Goal: Task Accomplishment & Management: Use online tool/utility

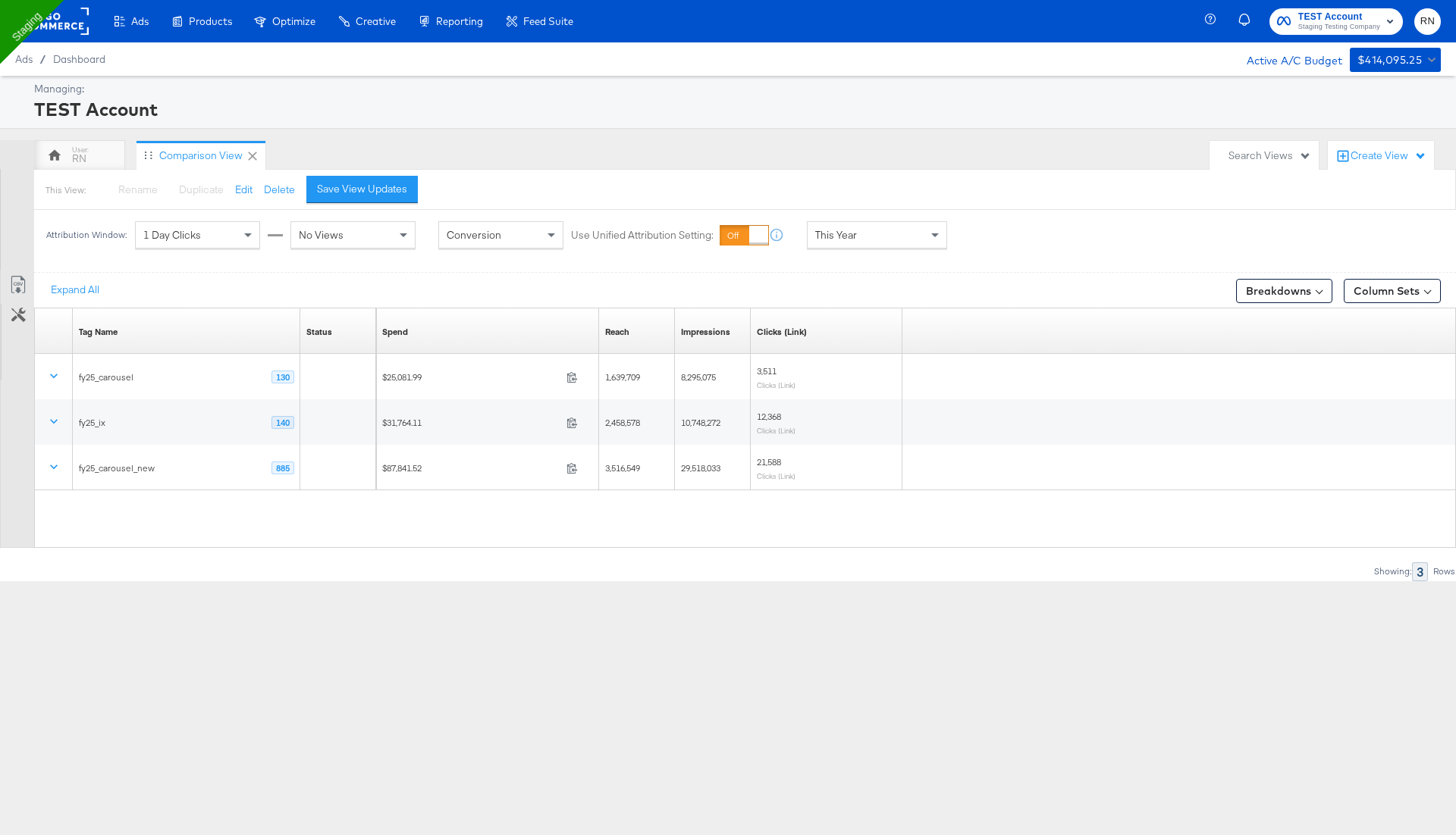
click at [67, 24] on rect at bounding box center [54, 21] width 70 height 27
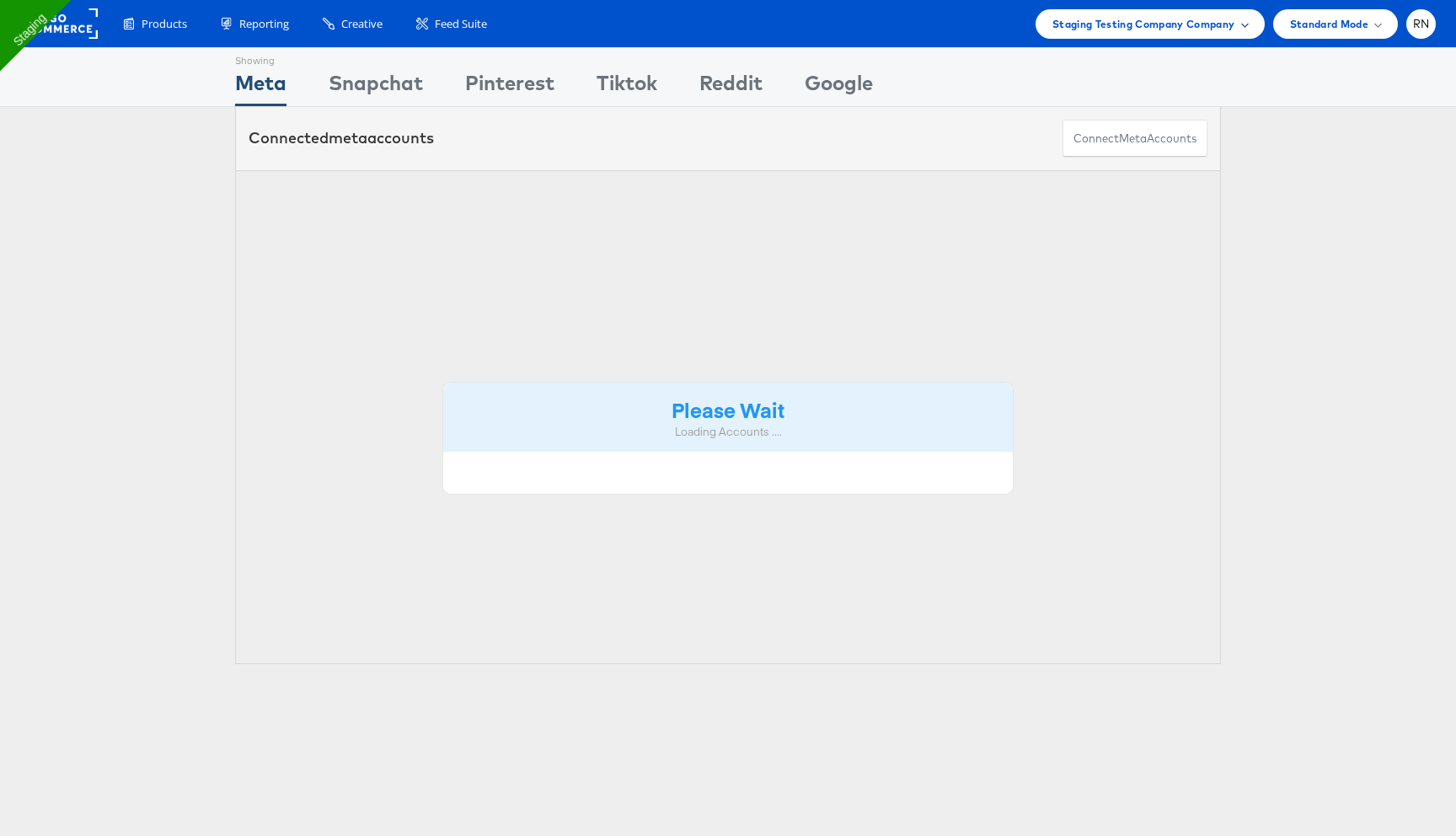
click at [1171, 24] on span "Staging Testing Company Company" at bounding box center [1144, 24] width 183 height 18
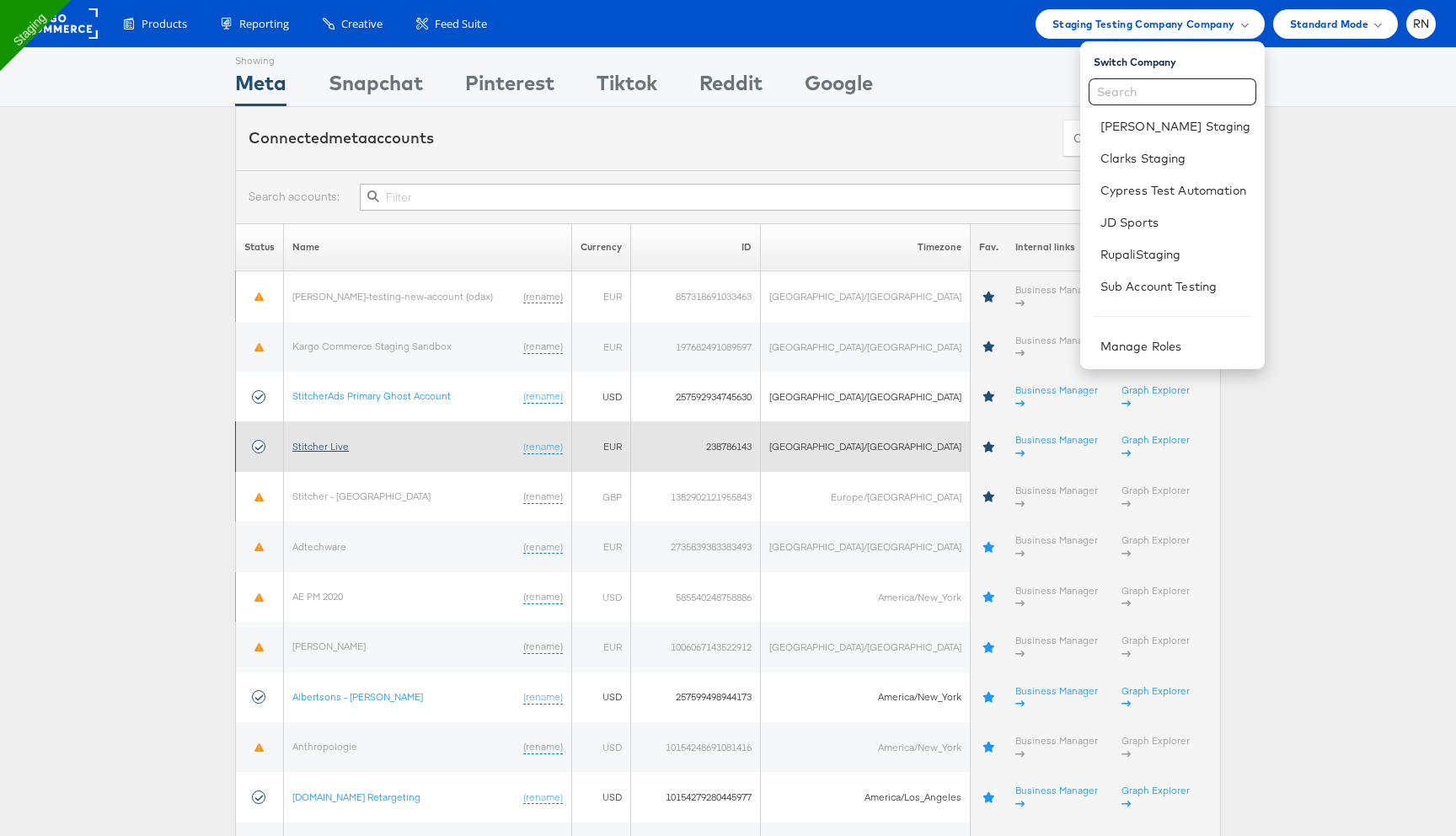
click at [332, 440] on link "Stitcher Live" at bounding box center [320, 446] width 57 height 13
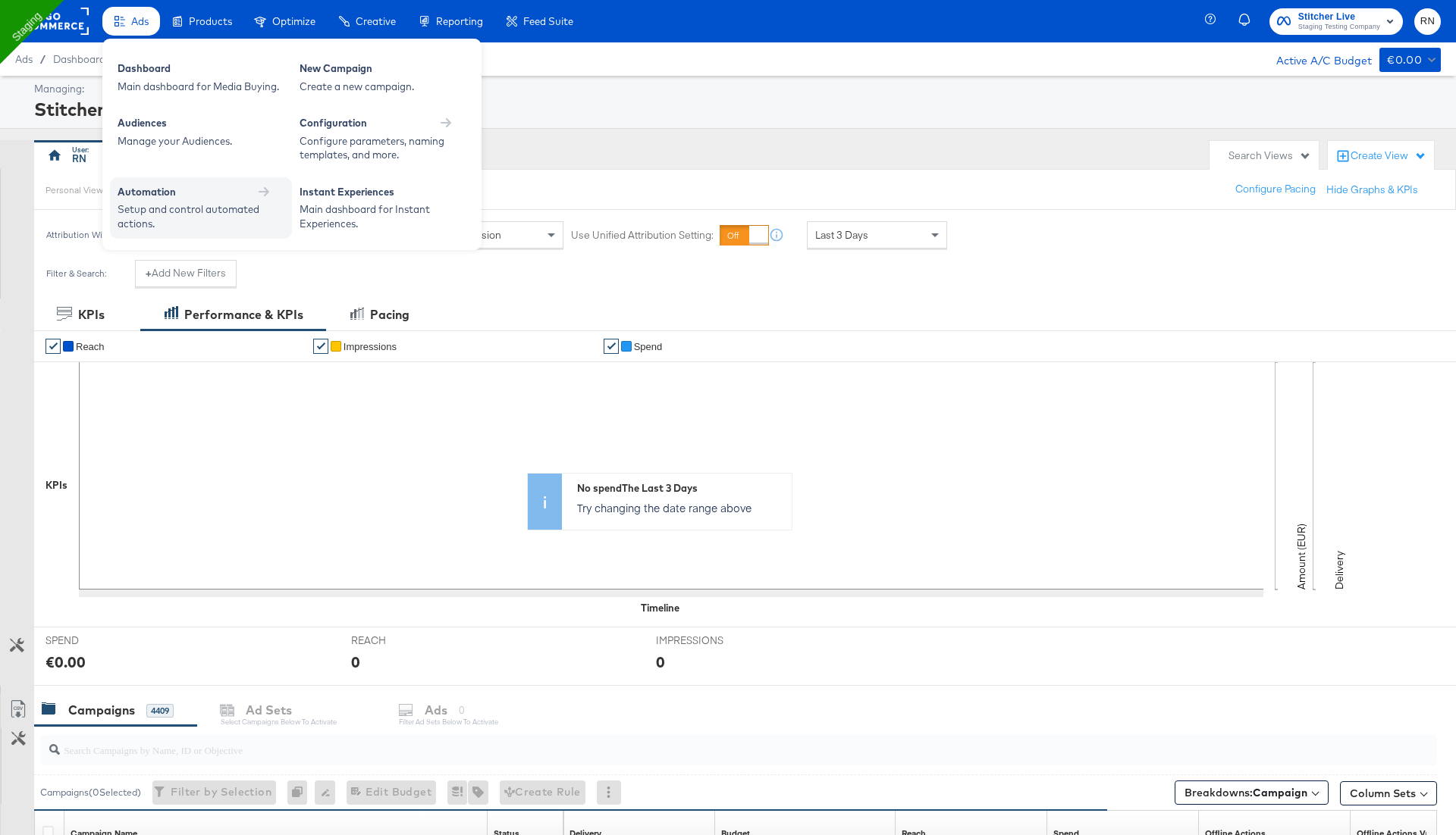
click at [254, 188] on div "Automation" at bounding box center [201, 192] width 167 height 14
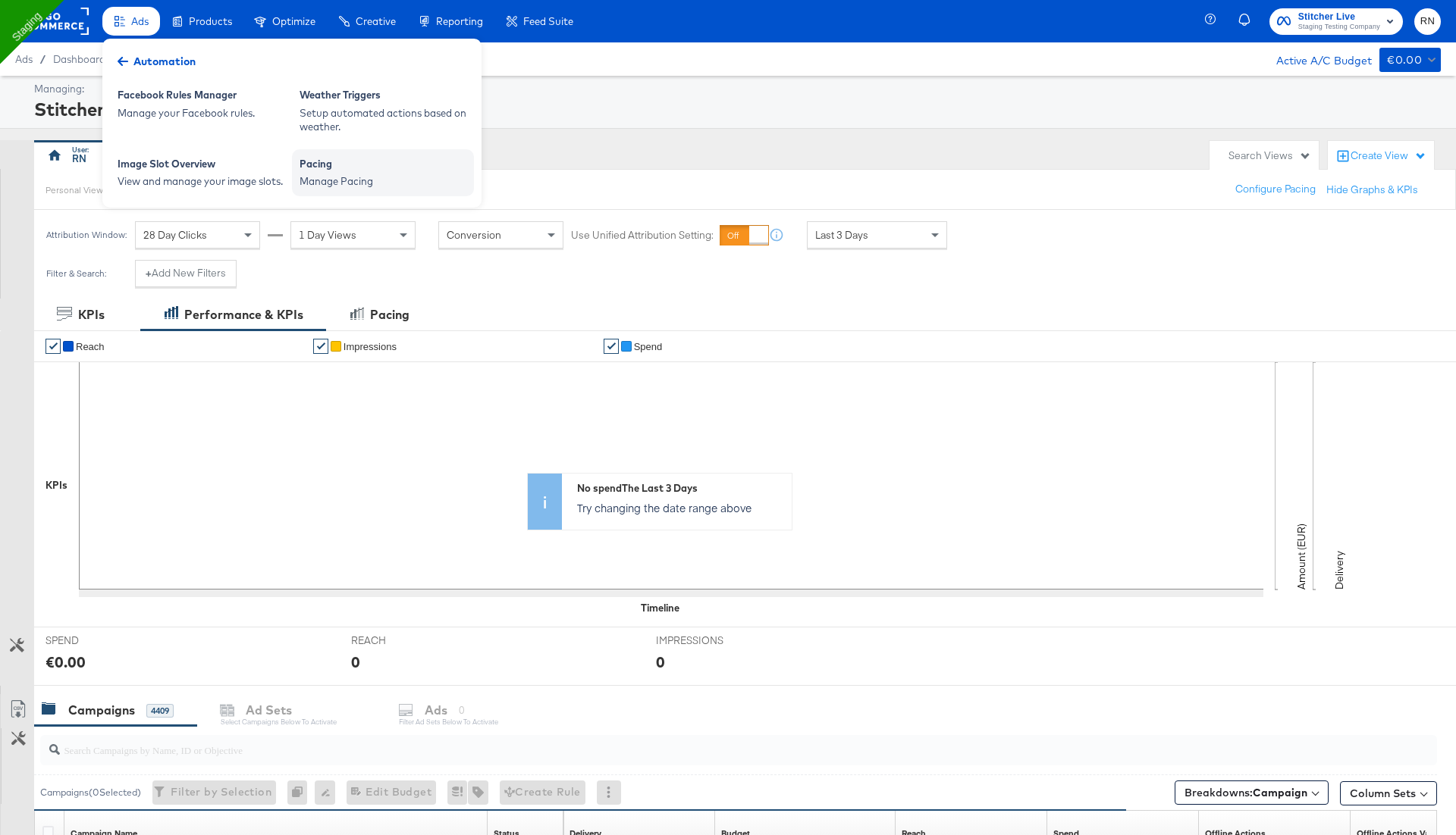
click at [323, 171] on div "Pacing" at bounding box center [382, 166] width 167 height 18
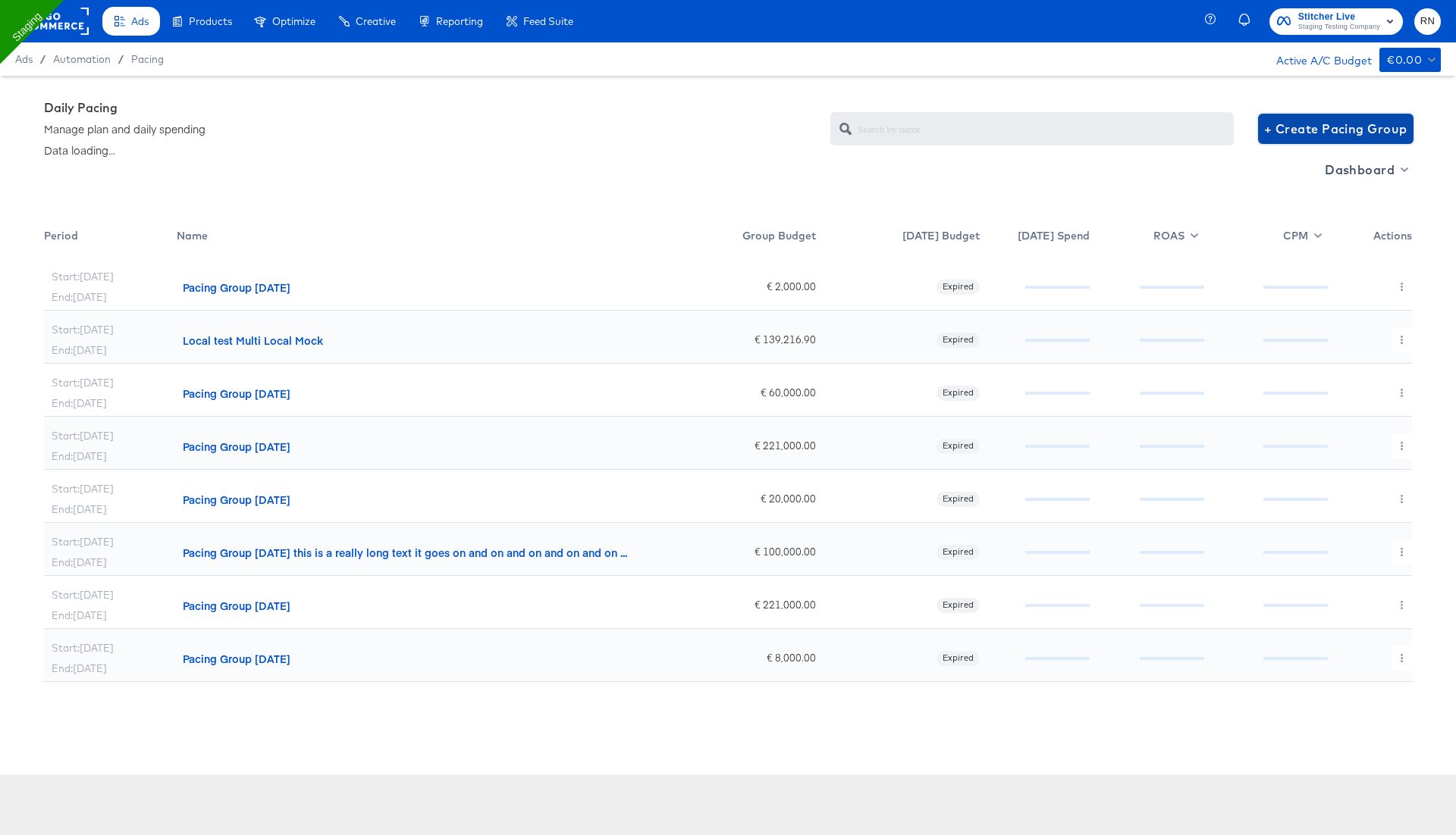
click at [1298, 132] on span "+ Create Pacing Group" at bounding box center [1335, 129] width 143 height 21
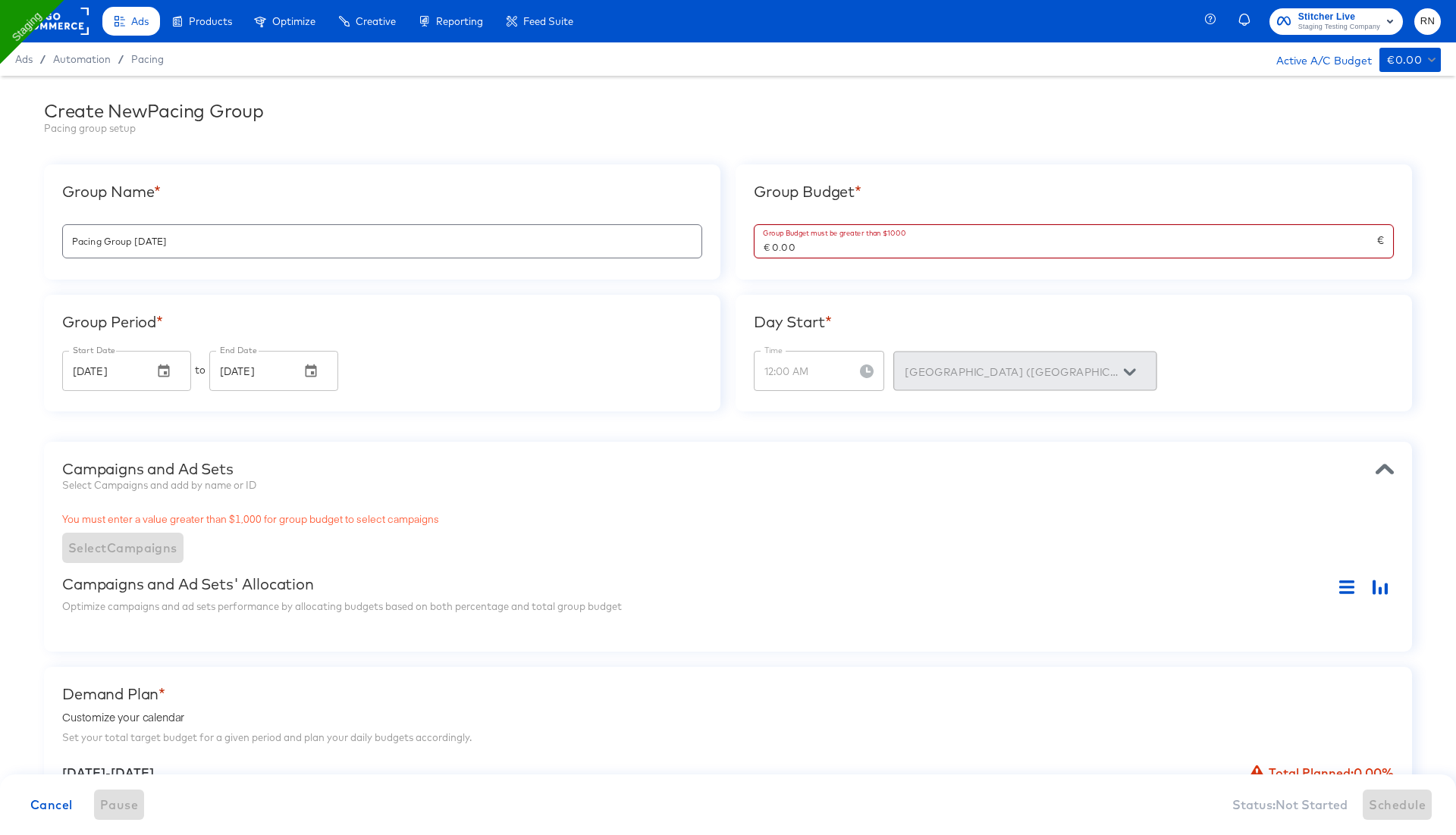
drag, startPoint x: 804, startPoint y: 247, endPoint x: 686, endPoint y: 247, distance: 118.0
click at [688, 247] on div "Group Name * Pacing Group 2025-08-11 Group Budget * Group Budget must be greate…" at bounding box center [727, 288] width 1367 height 247
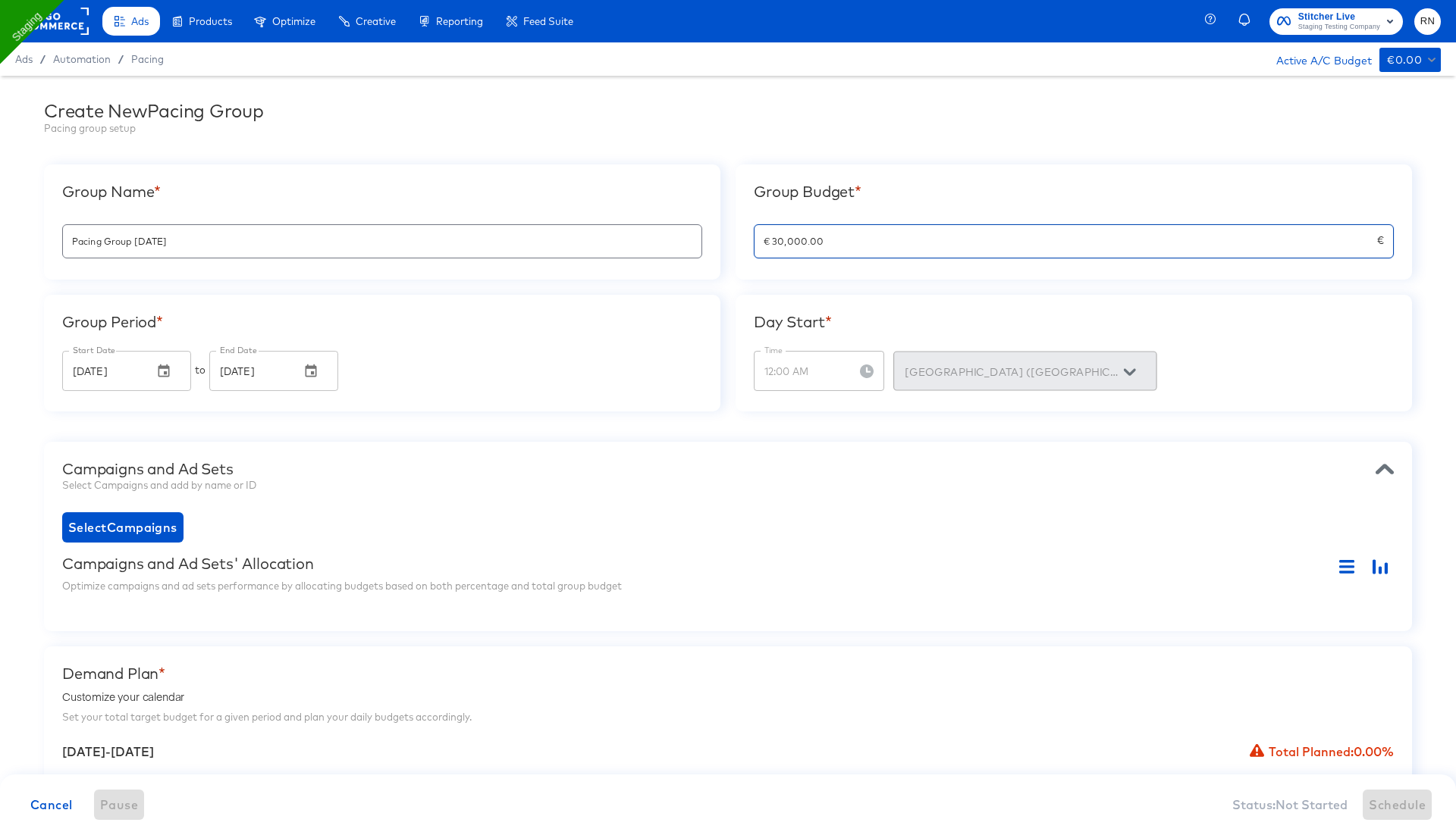
click at [833, 243] on input "€ 30,000.00" at bounding box center [1065, 235] width 622 height 32
paste input "3000"
click at [815, 295] on div "Day Start * Time 12:00 AM Time Dublin (Europe/Dublin)" at bounding box center [1073, 353] width 676 height 116
type input "€ 300,000.00"
click at [904, 290] on div "Group Name * Pacing Group 2025-08-11 Group Budget * € 300,000.00 € Group Period…" at bounding box center [727, 288] width 1367 height 247
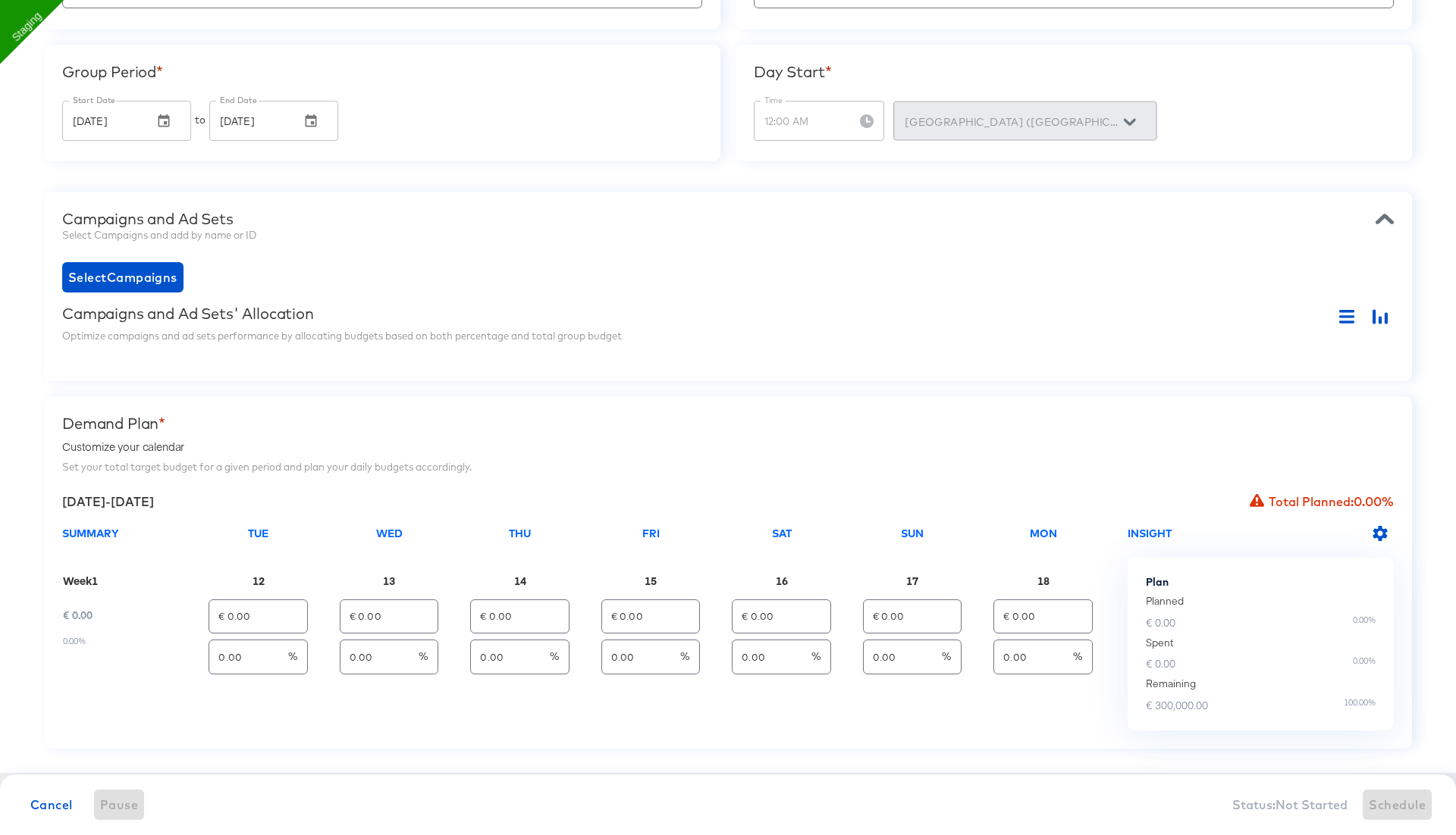
scroll to position [269, 0]
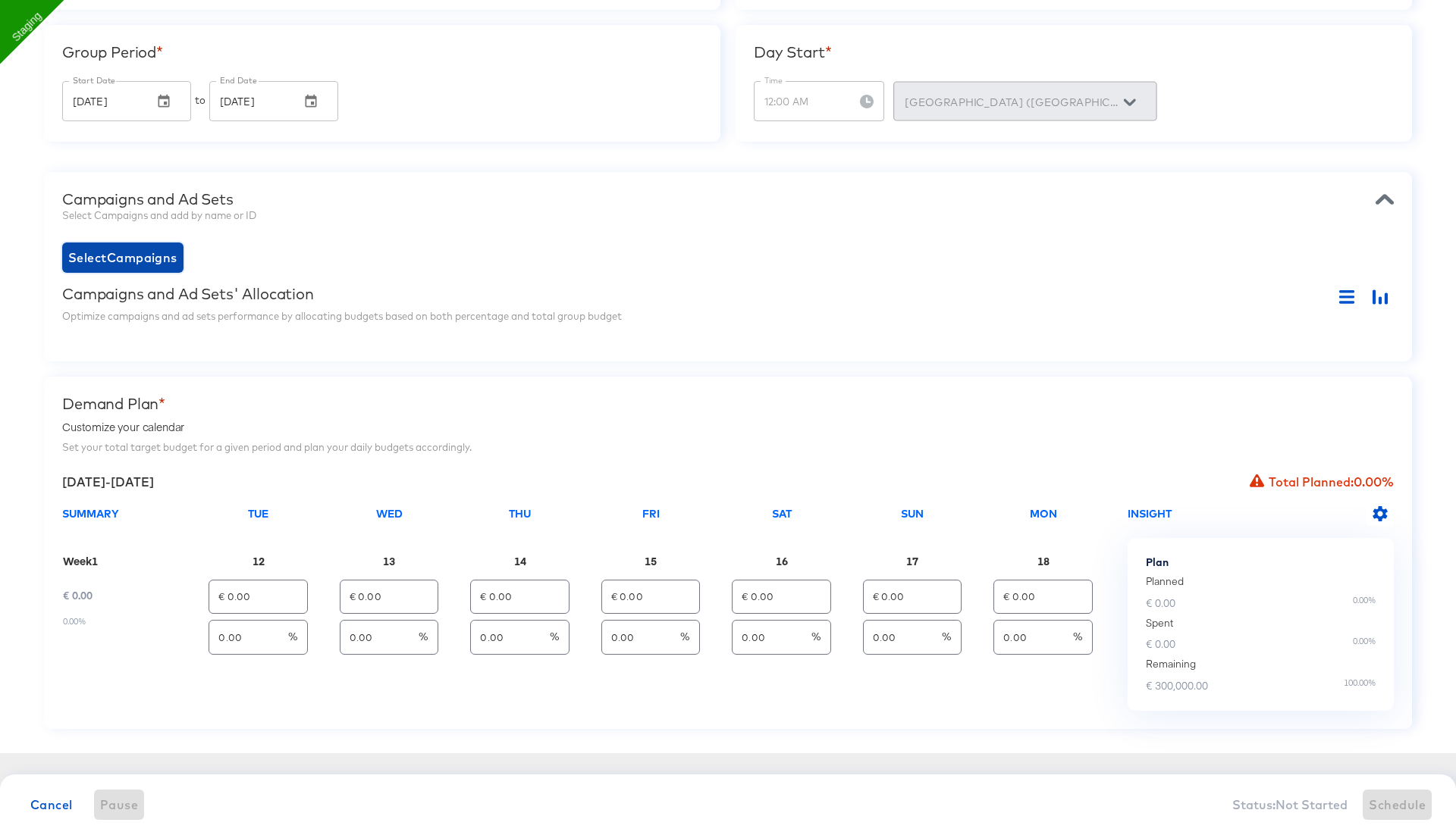
click at [147, 254] on span "Select Campaigns" at bounding box center [123, 258] width 109 height 21
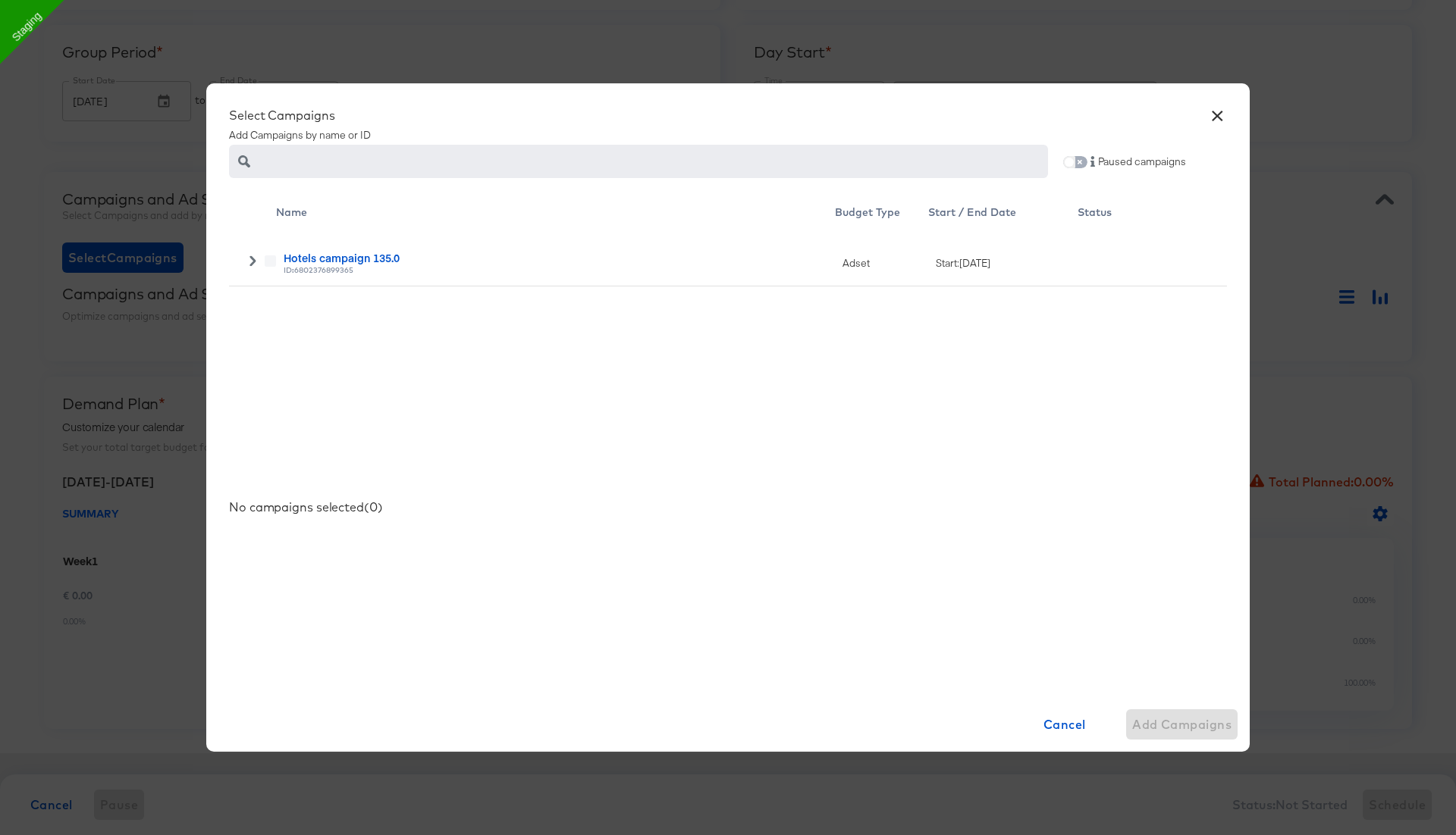
click at [1078, 163] on input "checkbox" at bounding box center [1069, 166] width 37 height 13
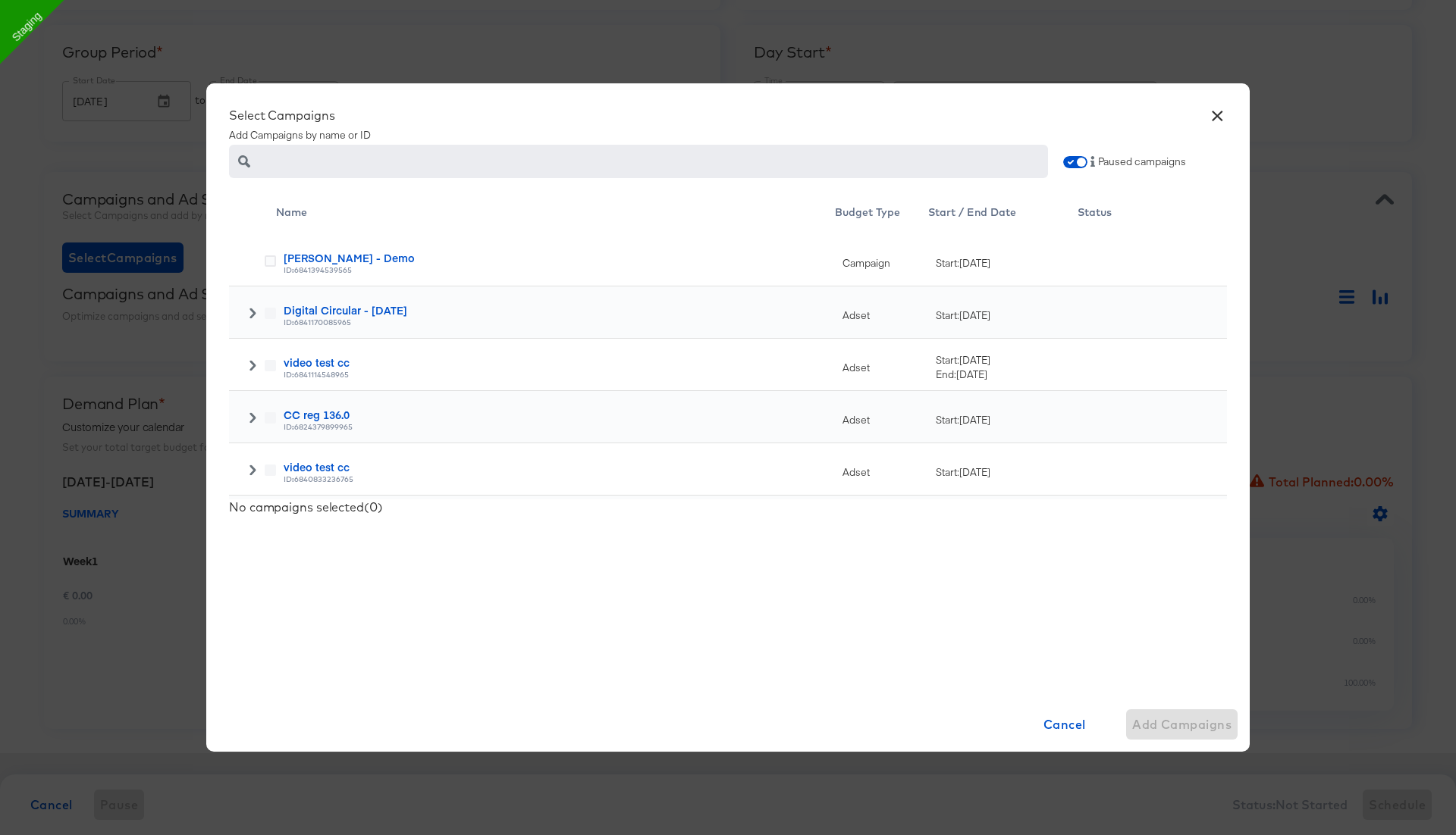
click at [249, 313] on icon at bounding box center [253, 313] width 11 height 11
click at [267, 368] on icon at bounding box center [270, 365] width 12 height 12
click at [0, 0] on input "checkbox" at bounding box center [0, 0] width 0 height 0
click at [1177, 733] on span "Add Campaign" at bounding box center [1186, 725] width 93 height 21
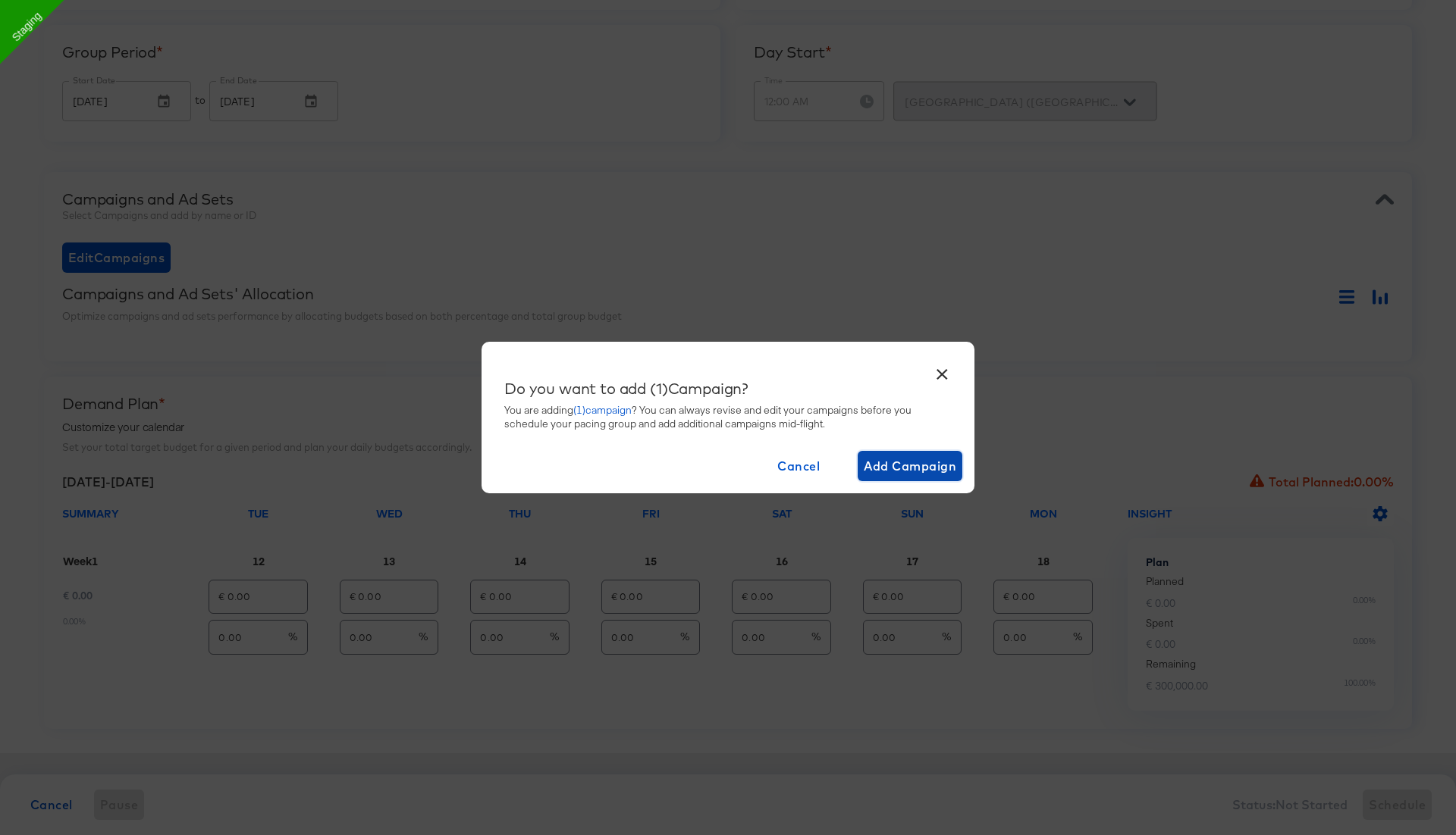
click at [917, 458] on span "Add Campaign" at bounding box center [910, 466] width 93 height 21
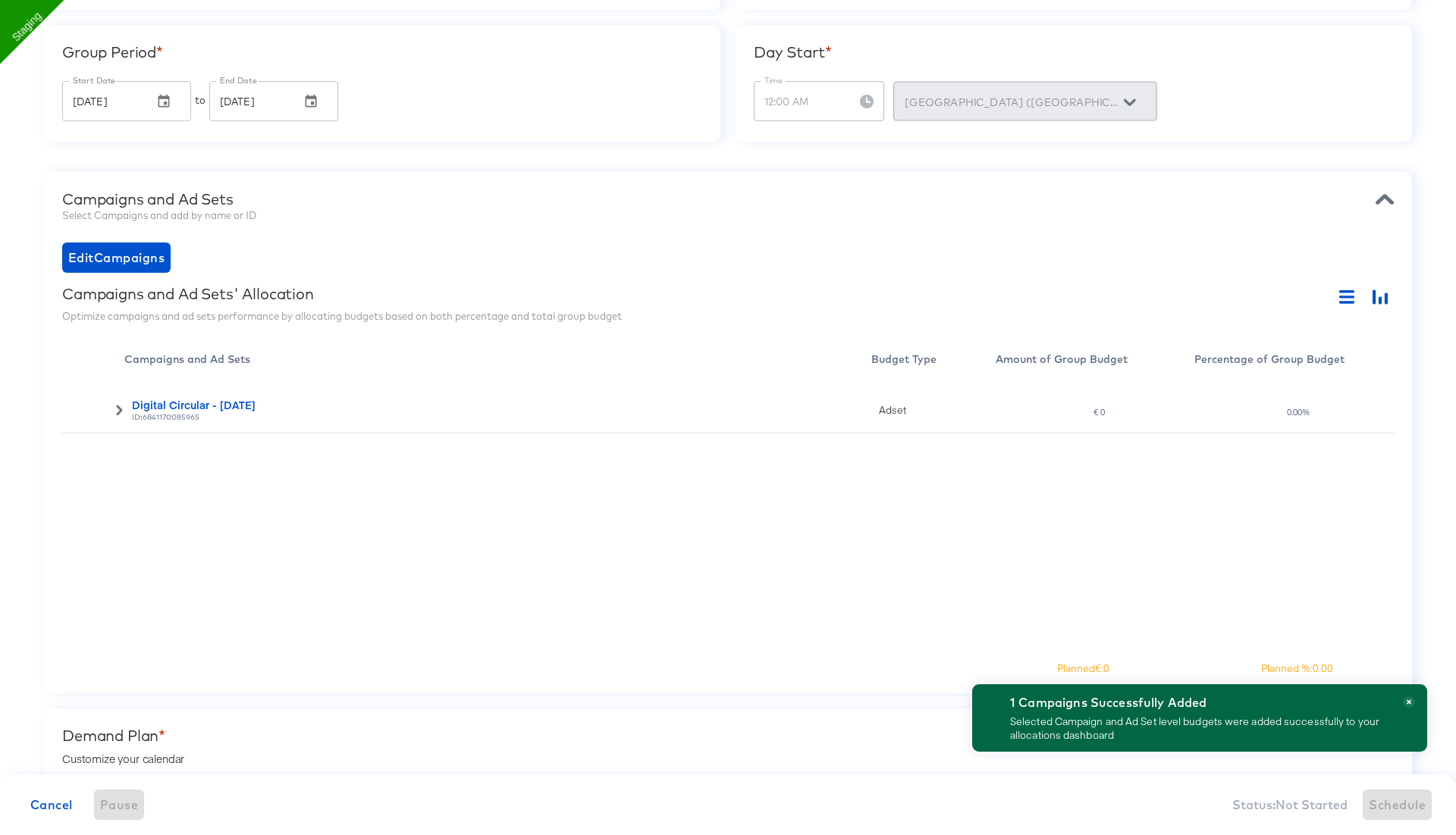
click at [117, 408] on icon at bounding box center [119, 410] width 11 height 11
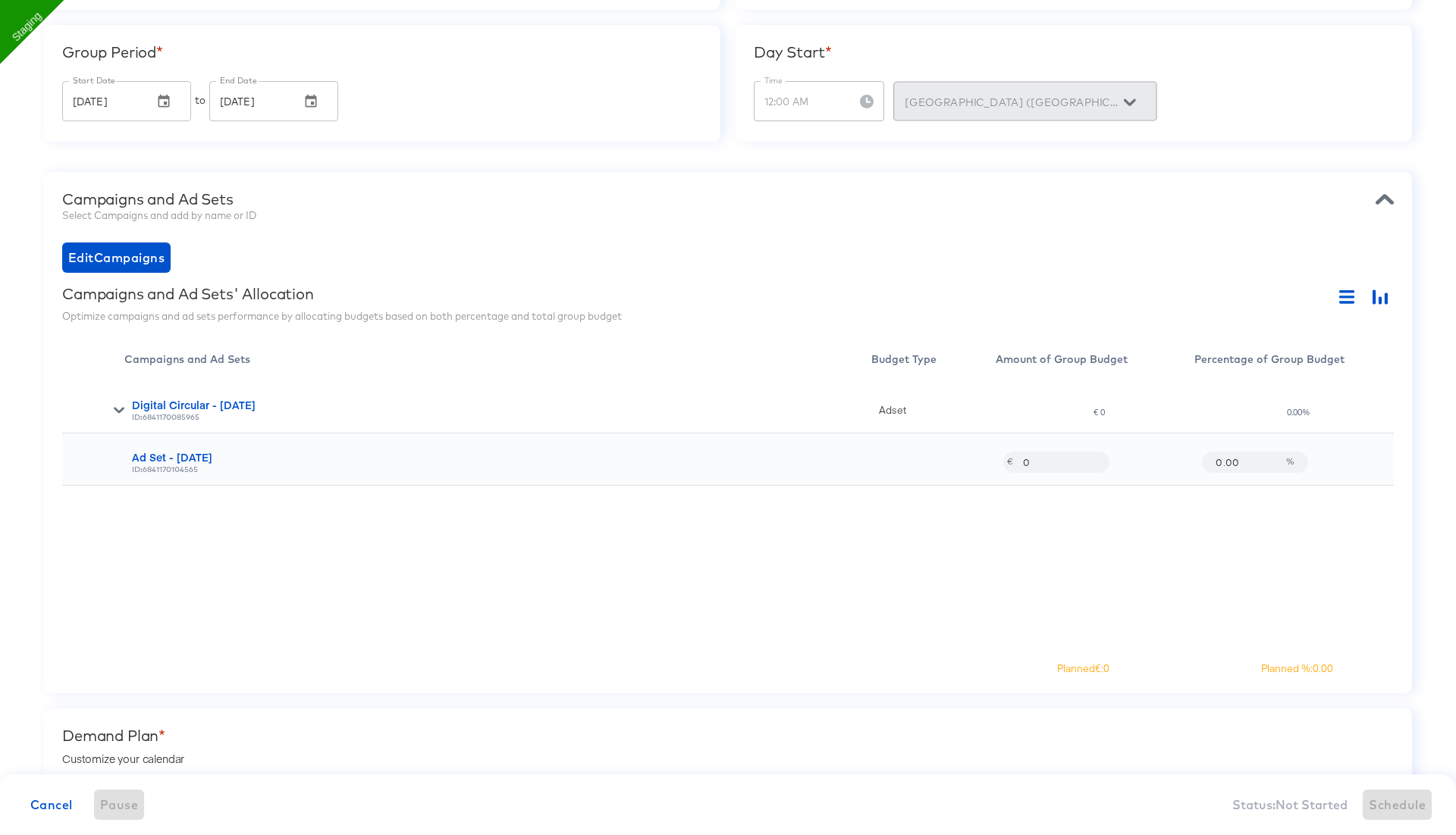
drag, startPoint x: 1235, startPoint y: 461, endPoint x: 1166, endPoint y: 458, distance: 69.1
click at [1168, 458] on div "Ad Set - 06 Aug ID: 6841170104565 € 0 0.00 %" at bounding box center [727, 459] width 1332 height 52
type input "50"
click at [1166, 552] on div "Digital Circular - 06 Aug ID: 6841170085965 Adset € 0 0.00% Ad Set - 06 Aug ID:…" at bounding box center [727, 514] width 1332 height 265
drag, startPoint x: 1253, startPoint y: 467, endPoint x: 1138, endPoint y: 462, distance: 115.1
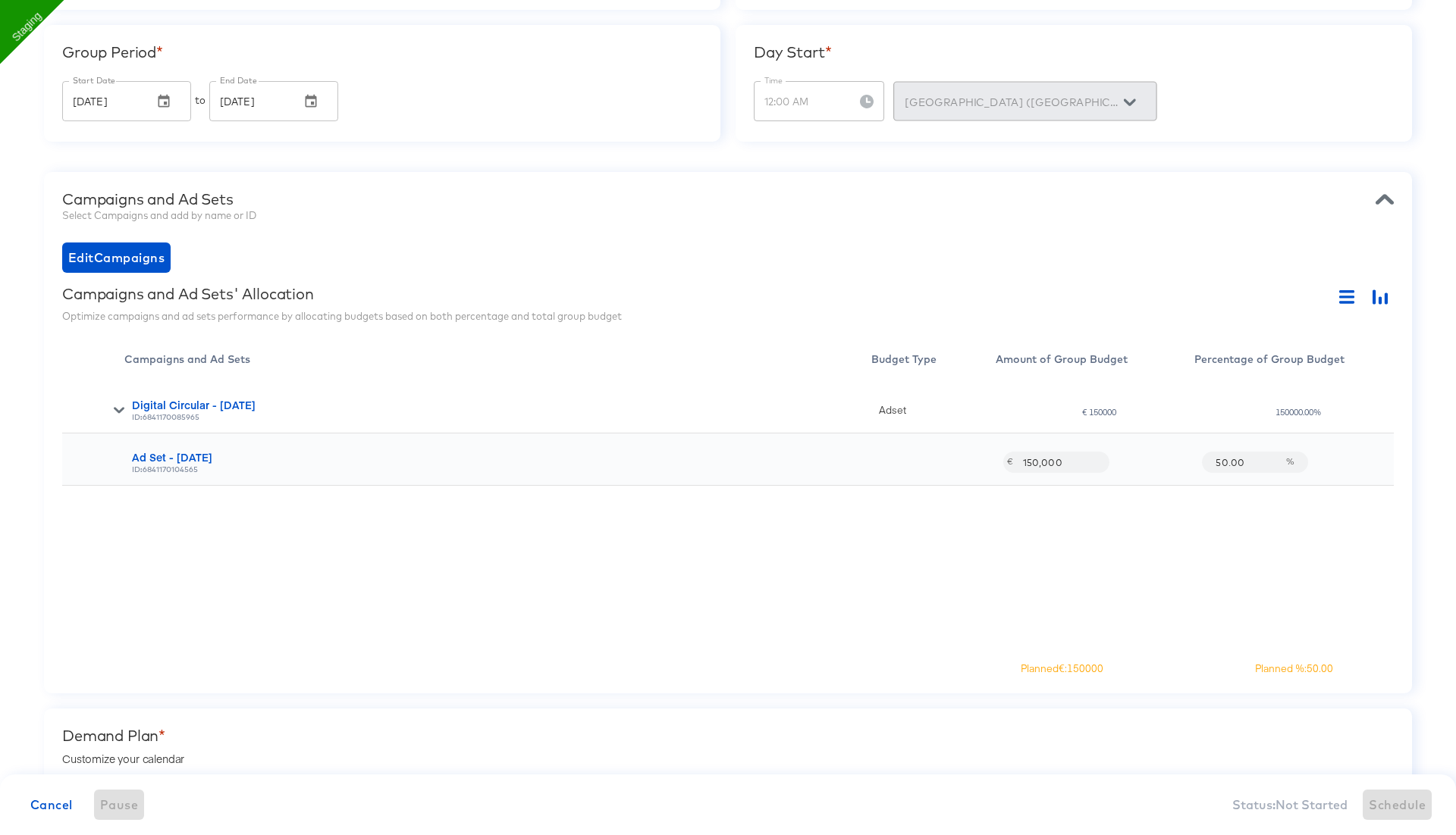
click at [1139, 462] on div "Ad Set - 06 Aug ID: 6841170104565 € 150,000 50.00 %" at bounding box center [727, 459] width 1332 height 52
type input "101"
click at [1104, 630] on div "Digital Circular - 06 Aug ID: 6841170085965 Adset € 150000 150000.00% Ad Set - …" at bounding box center [727, 514] width 1332 height 265
drag, startPoint x: 1248, startPoint y: 462, endPoint x: 1156, endPoint y: 462, distance: 92.0
click at [1156, 462] on div "Ad Set - 06 Aug ID: 6841170104565 € 303,000 101.00 %" at bounding box center [727, 459] width 1332 height 52
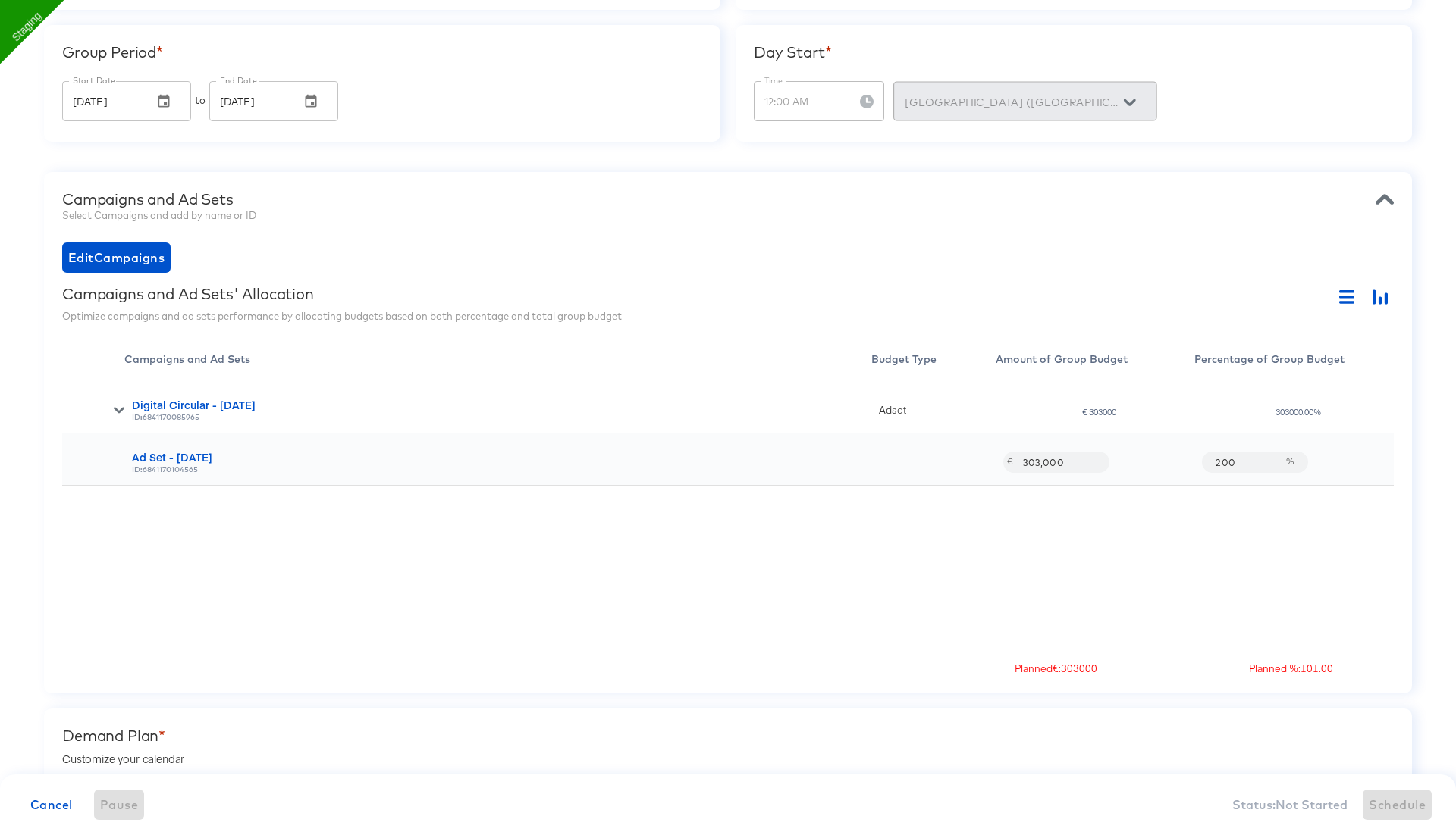
type input "2000"
click at [1136, 572] on div "Digital Circular - 06 Aug ID: 6841170085965 Adset € 6000000 6000000.00% Ad Set …" at bounding box center [727, 514] width 1332 height 265
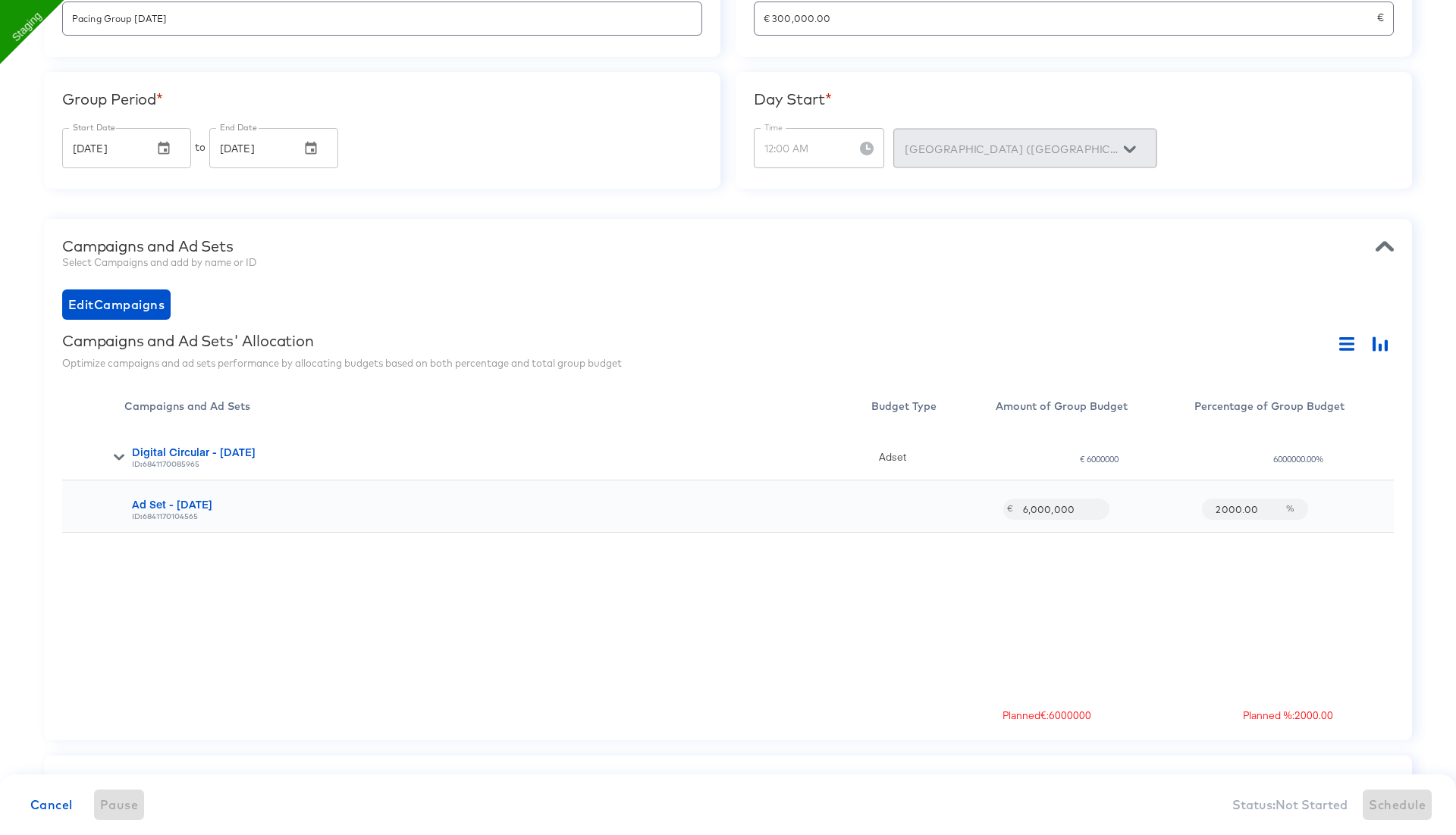
scroll to position [81, 0]
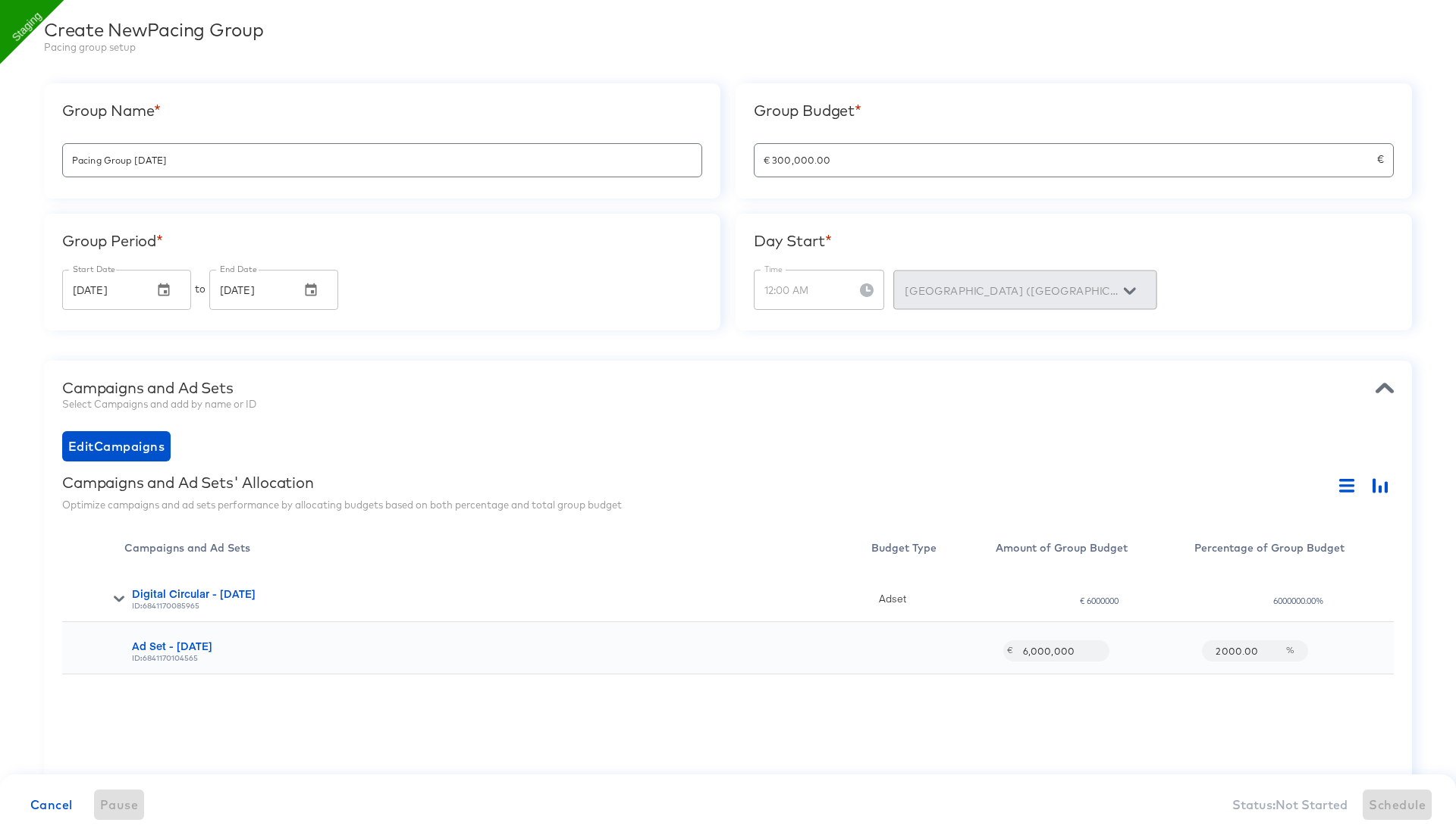
click at [837, 169] on div "€ 300,000.00 €" at bounding box center [1074, 160] width 640 height 34
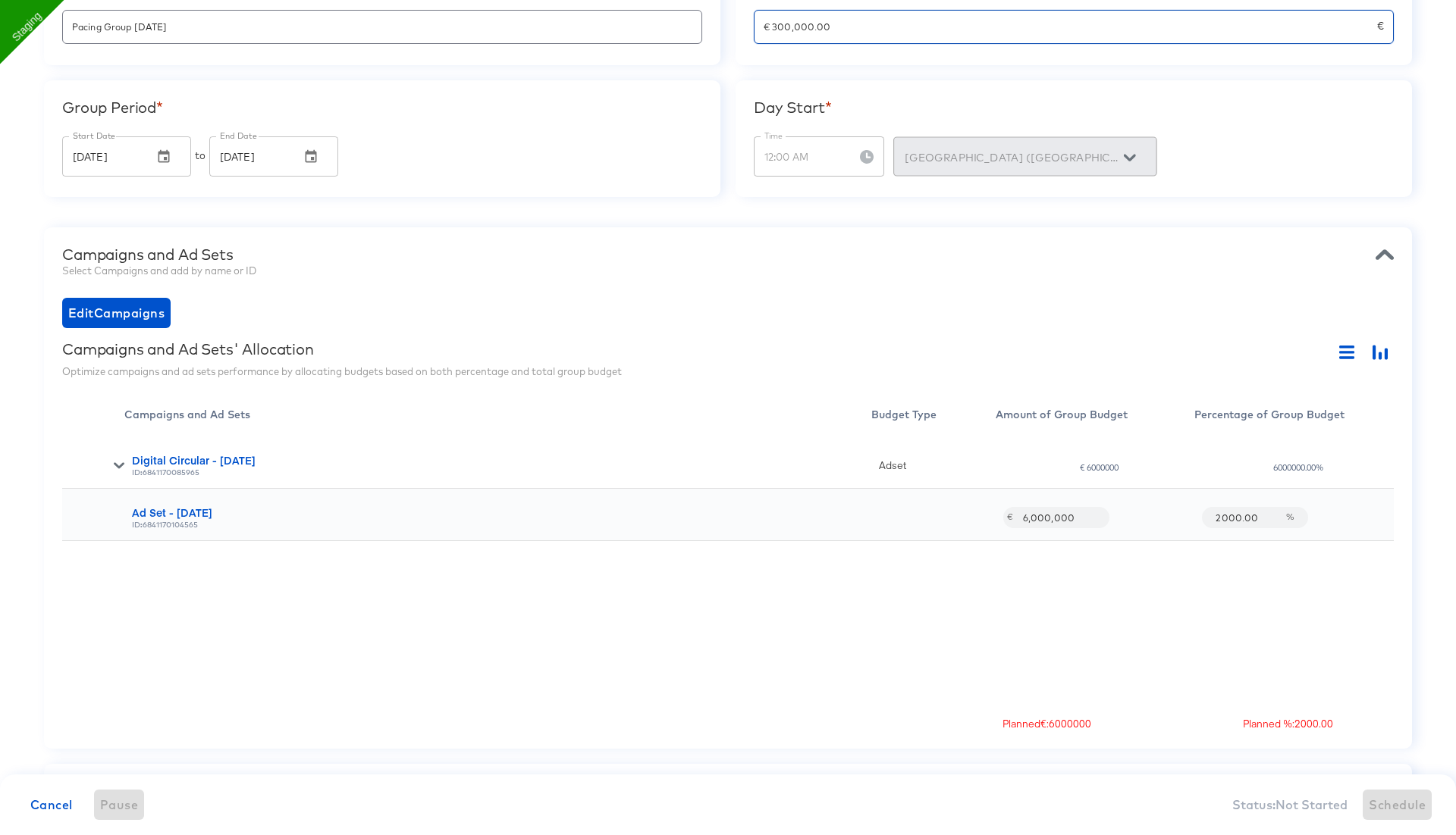
scroll to position [280, 0]
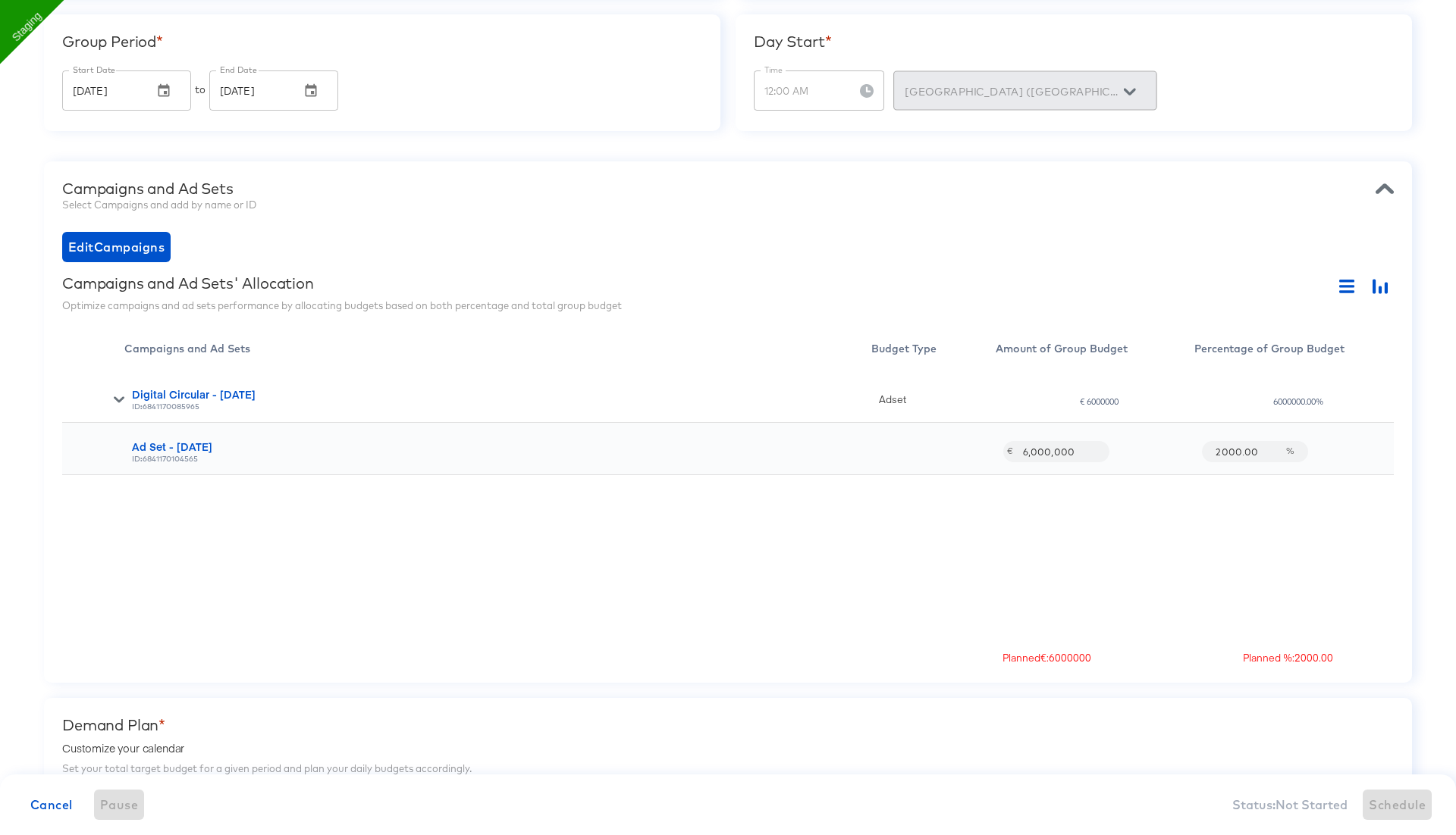
click at [1236, 447] on input "2000.00" at bounding box center [1246, 445] width 79 height 32
paste input "300"
type input "300000.00"
click at [1165, 510] on div "Digital Circular - 06 Aug ID: 6841170085965 Adset € 900000000 900000000.00% Ad …" at bounding box center [727, 503] width 1332 height 265
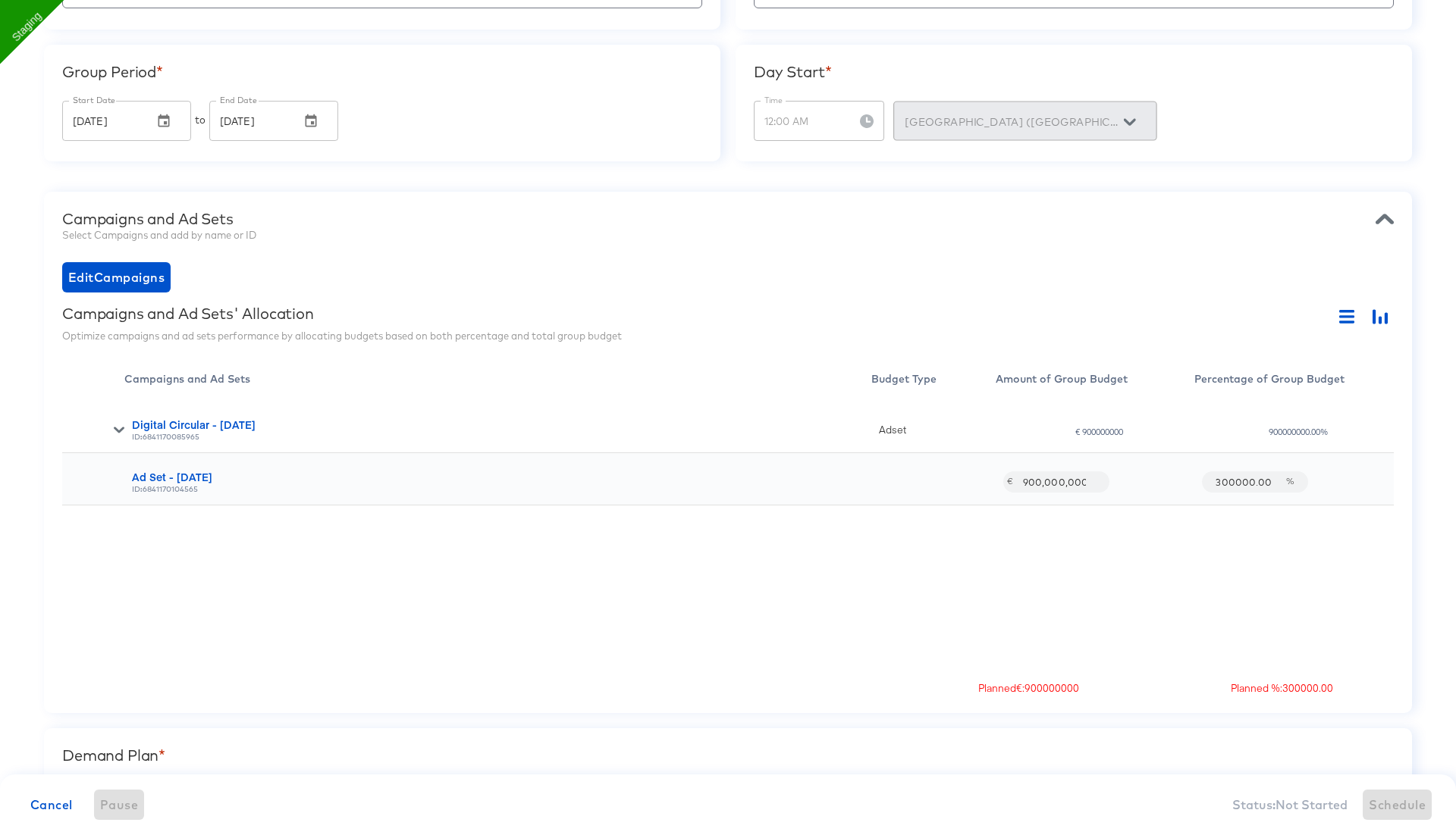
click at [1234, 479] on input "300000.00" at bounding box center [1246, 475] width 79 height 32
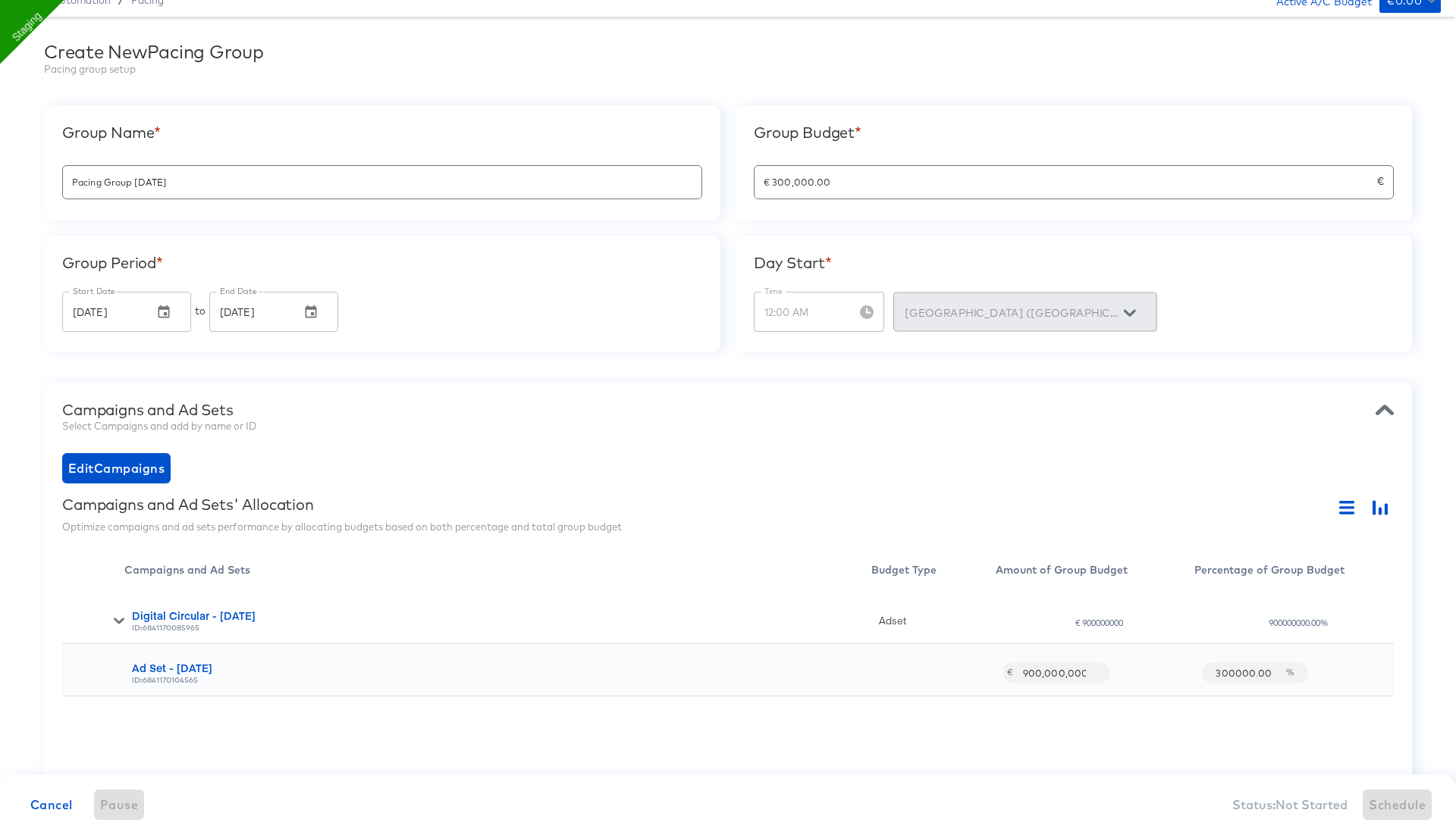
scroll to position [109, 0]
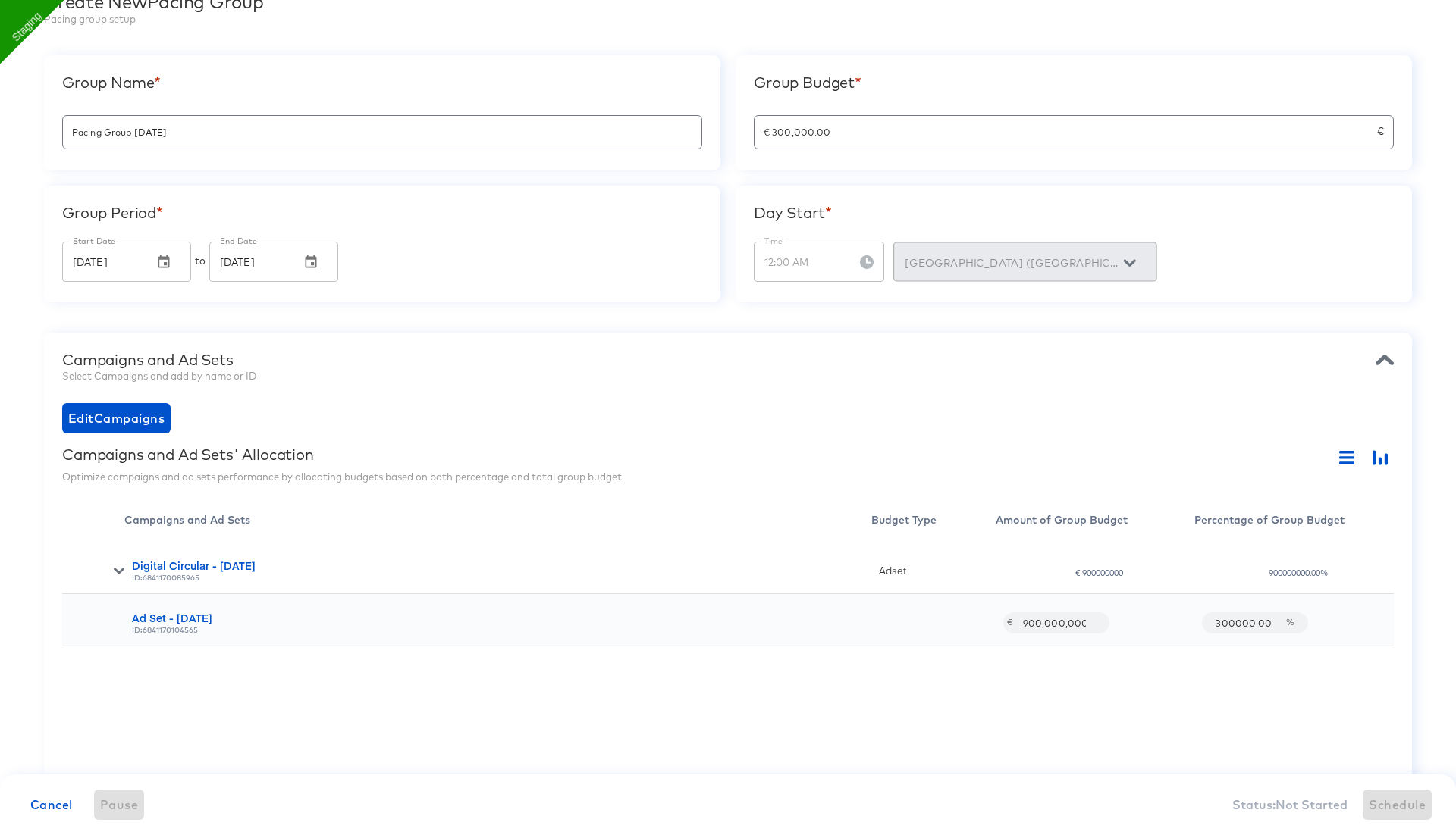
click at [1229, 622] on input "300000.00" at bounding box center [1246, 617] width 79 height 32
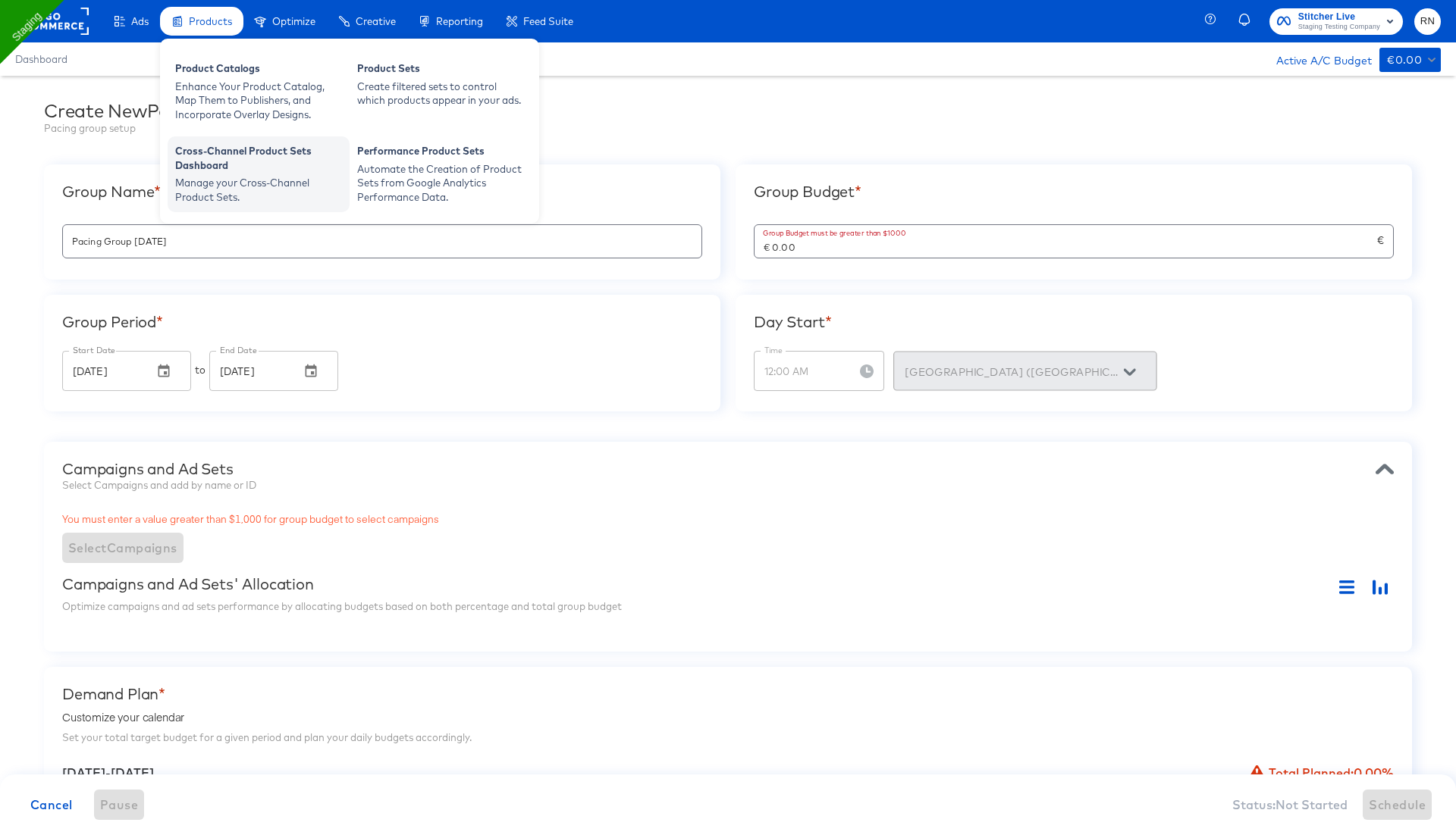
click at [244, 166] on div "Cross-Channel Product Sets Dashboard" at bounding box center [259, 160] width 167 height 32
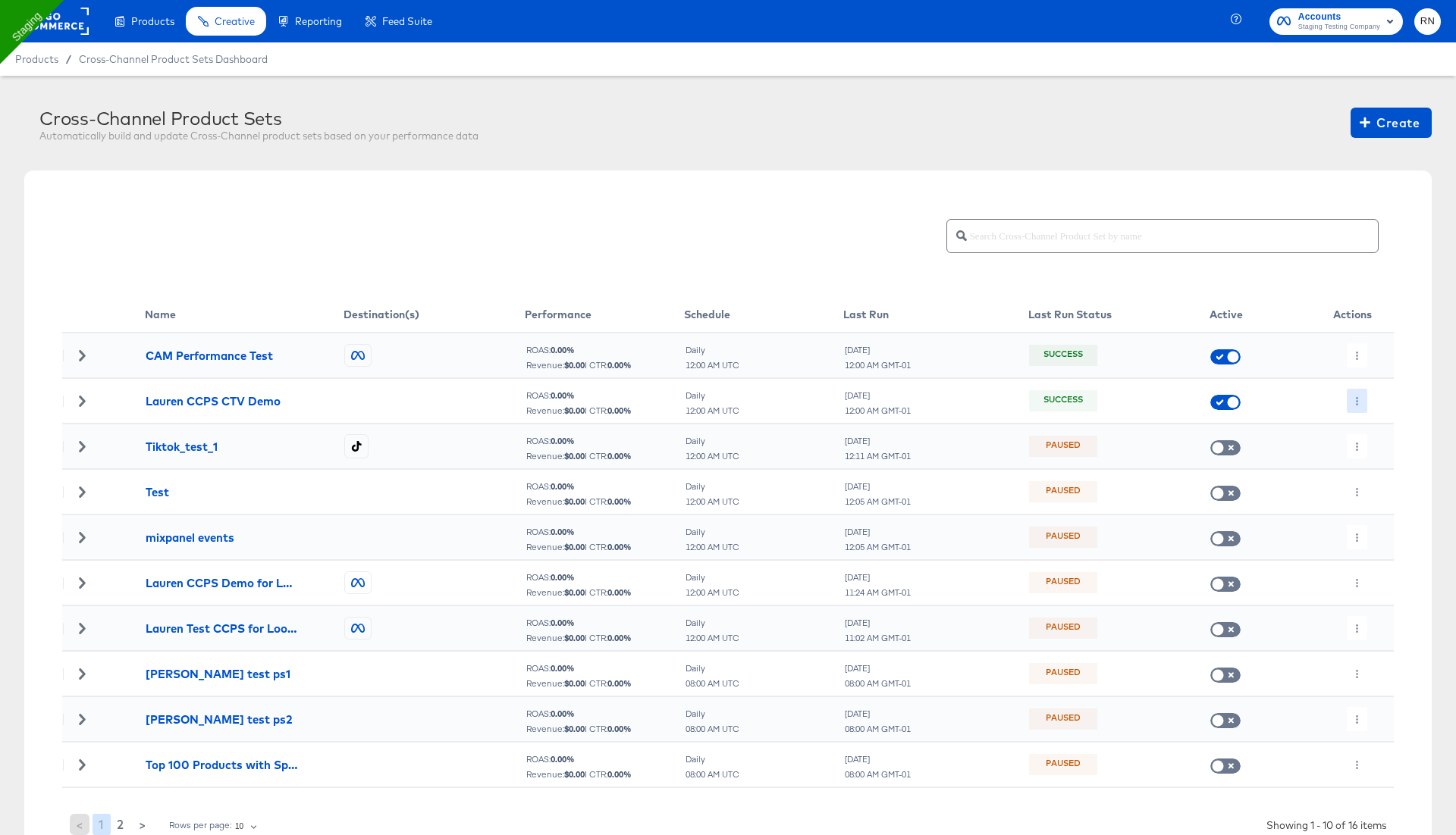
click at [1358, 398] on icon "button" at bounding box center [1356, 401] width 8 height 8
click at [1369, 432] on li "Edit" at bounding box center [1387, 430] width 81 height 25
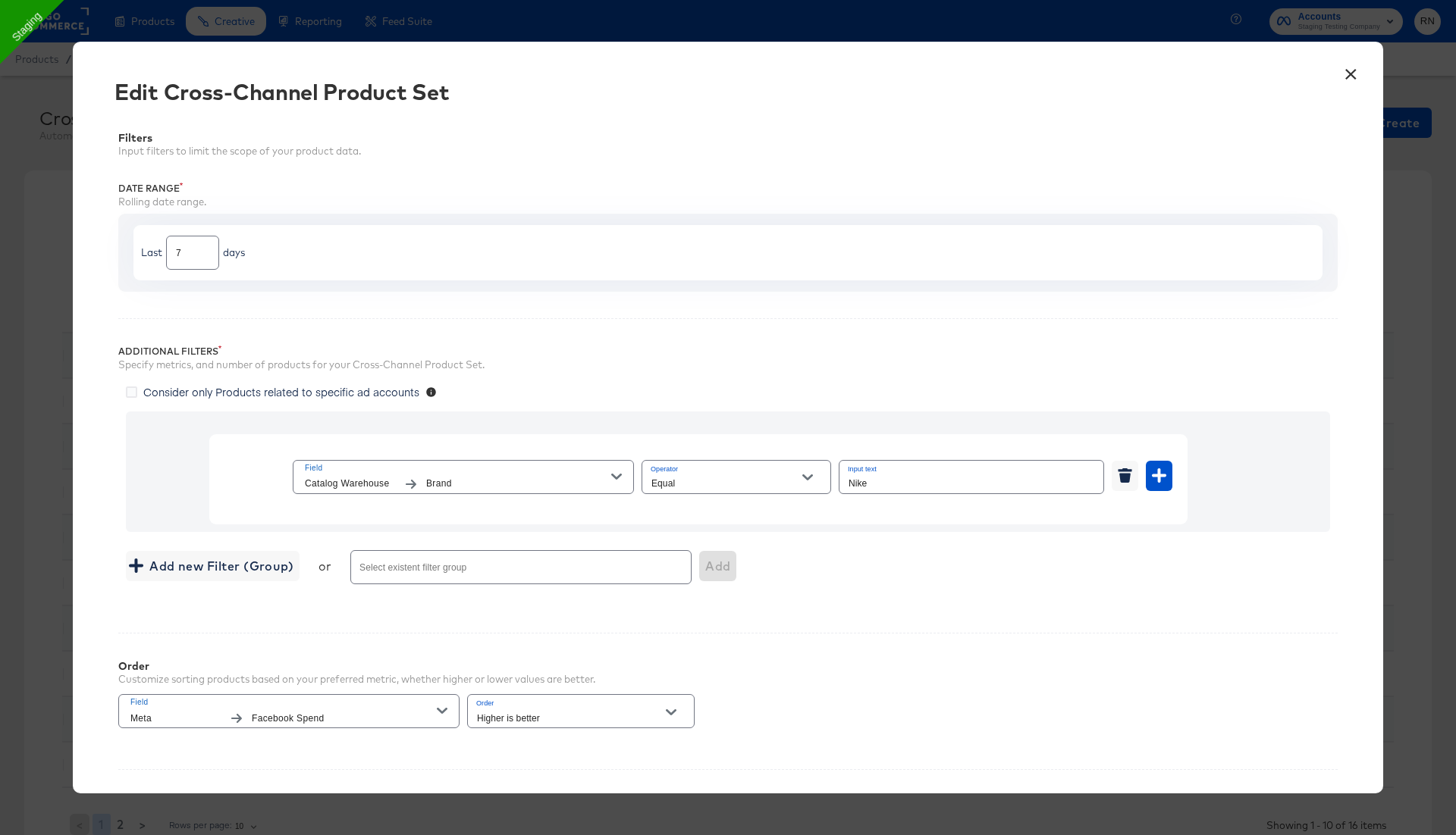
scroll to position [207, 0]
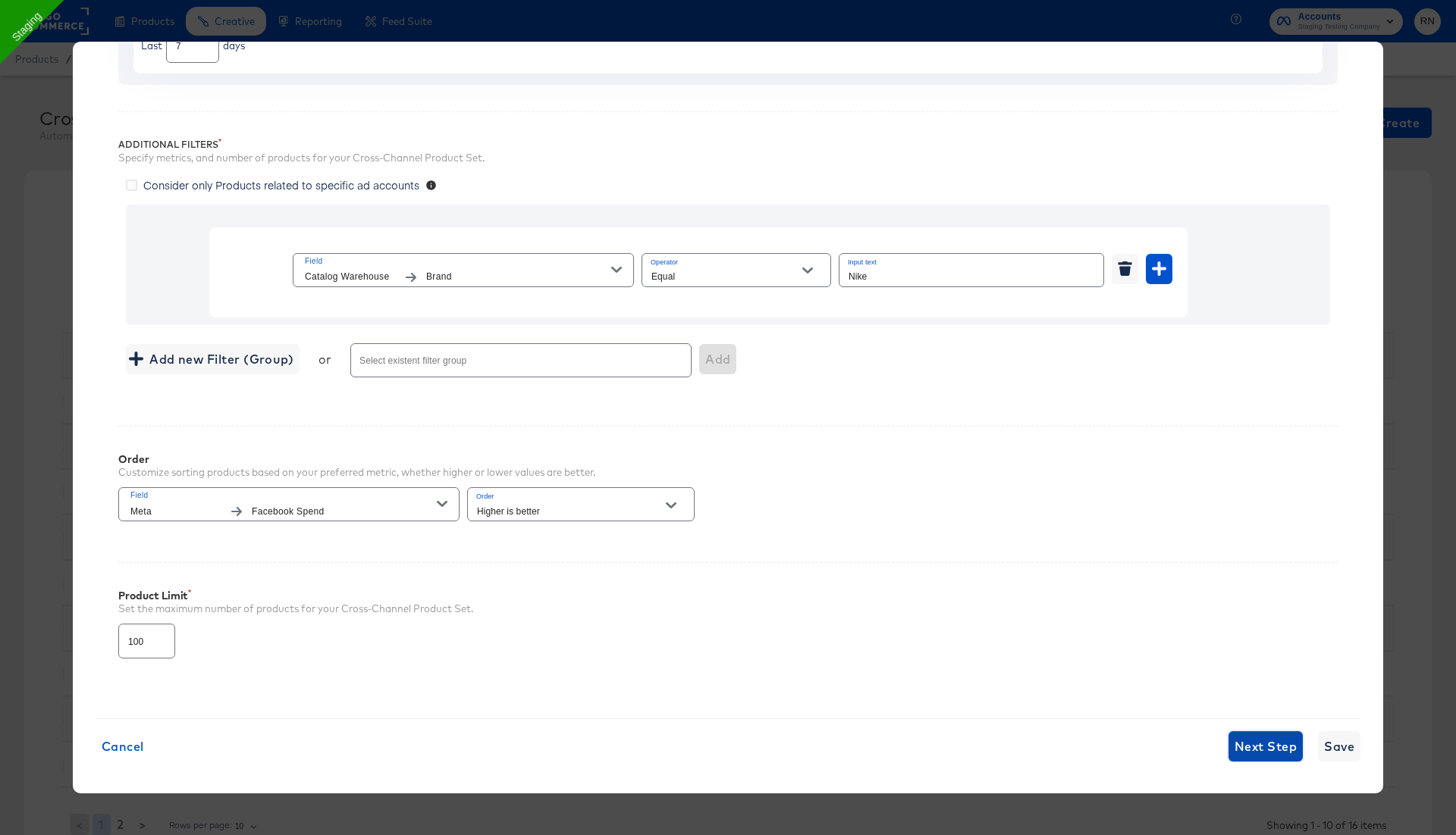
click at [1247, 742] on span "Next Step" at bounding box center [1264, 746] width 62 height 21
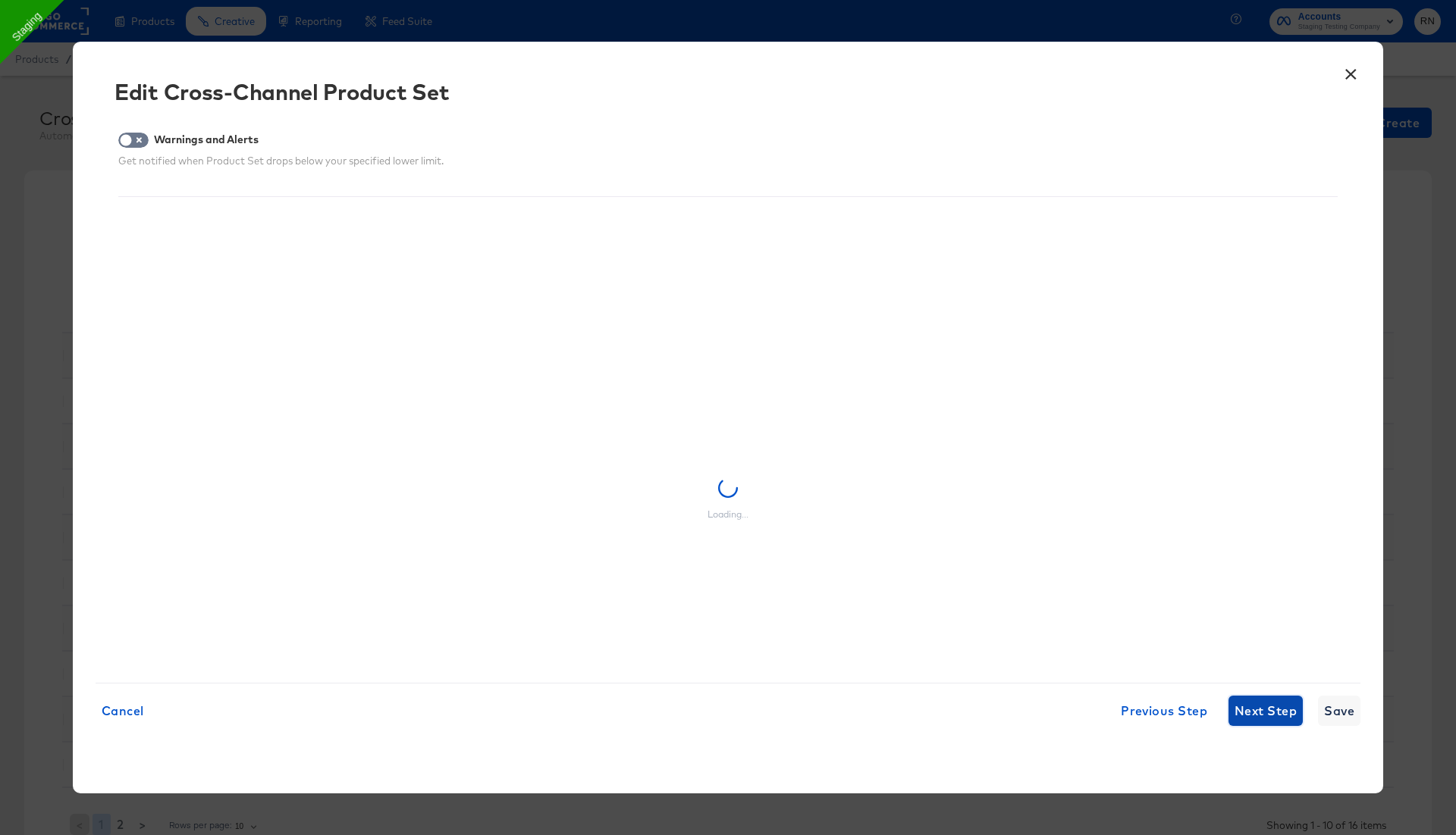
scroll to position [0, 0]
click at [1246, 713] on span "Next Step" at bounding box center [1264, 711] width 62 height 21
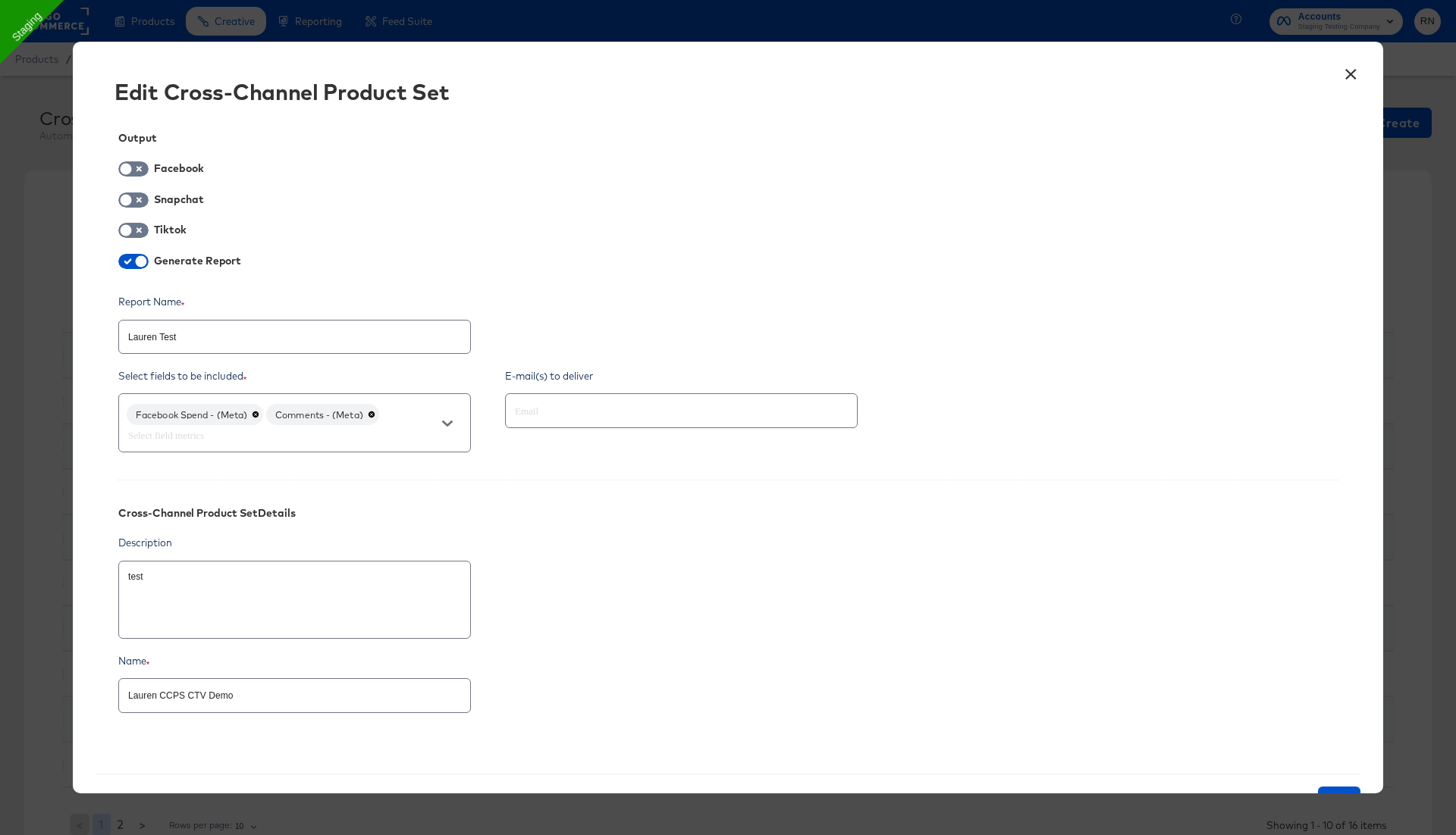
click at [134, 165] on span at bounding box center [133, 168] width 30 height 15
click at [136, 169] on input "checkbox" at bounding box center [125, 173] width 46 height 15
checkbox input "true"
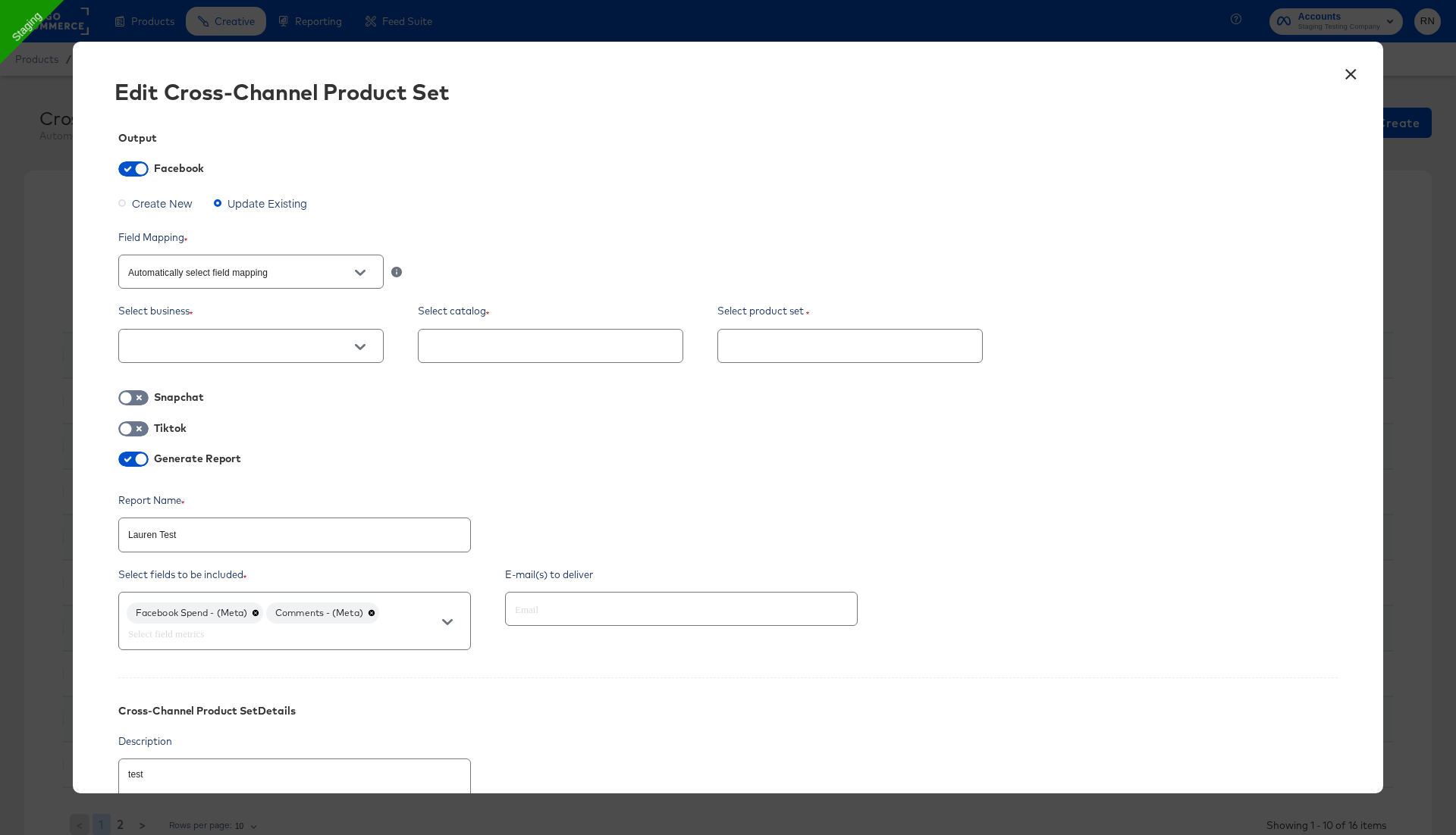
click at [239, 352] on input "text" at bounding box center [239, 346] width 228 height 17
click at [220, 418] on li "Ghost Business StitcherAds (257579378080319)" at bounding box center [250, 421] width 264 height 24
type textarea "x"
type input "Ghost Business StitcherAds (257579378080319)"
type textarea "x"
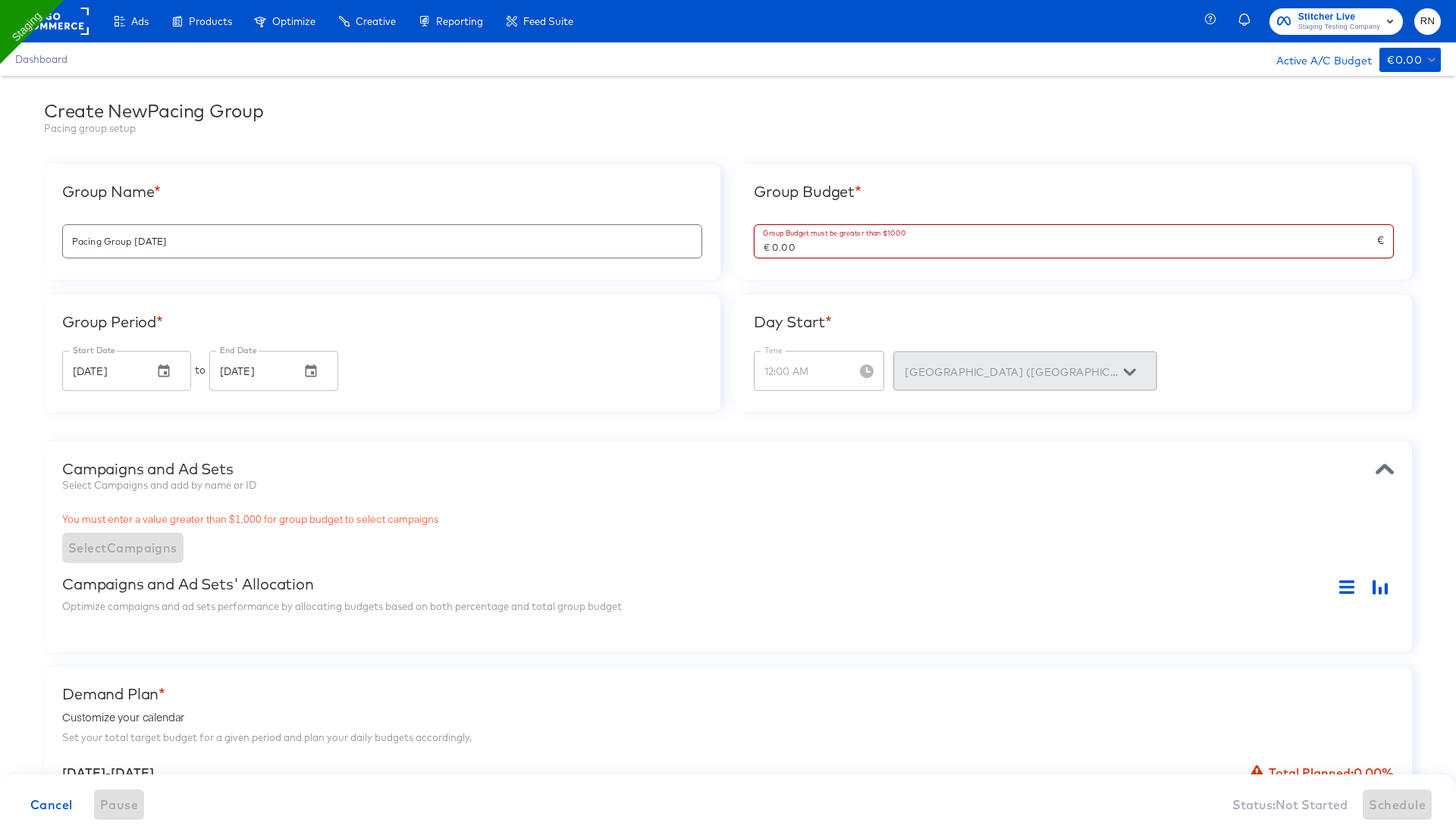
drag, startPoint x: 807, startPoint y: 250, endPoint x: 717, endPoint y: 251, distance: 90.0
click at [719, 250] on div "Group Name * Pacing Group [DATE] Group Budget * Group Budget must be greater th…" at bounding box center [727, 288] width 1367 height 247
click at [834, 234] on input "€ 0.00" at bounding box center [1065, 241] width 622 height 32
paste input "3000"
click at [708, 456] on div "Campaigns and Ad Sets Select Campaigns and add by name or ID You must enter a v…" at bounding box center [727, 547] width 1367 height 210
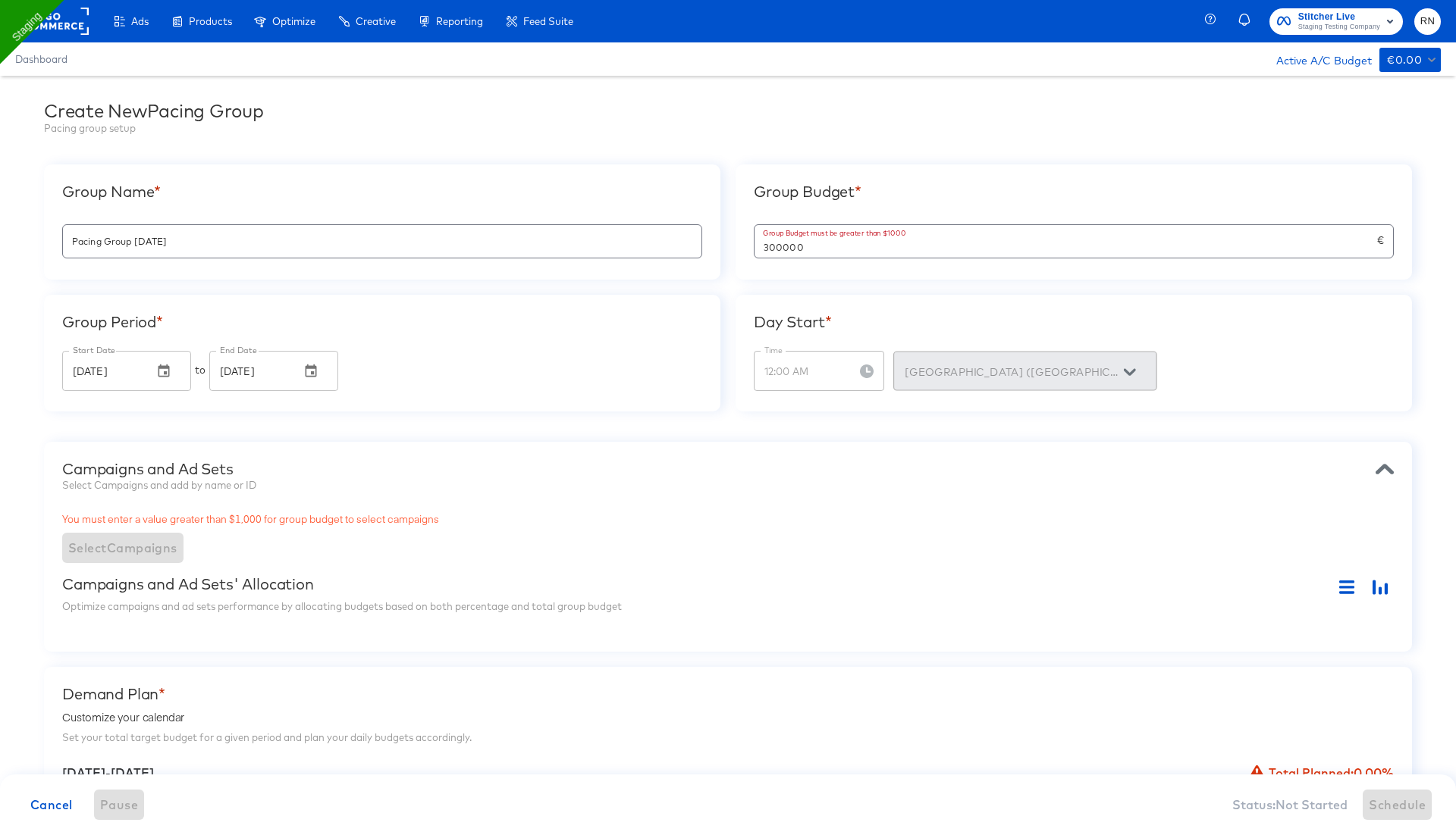
type input "€ 300,000.00"
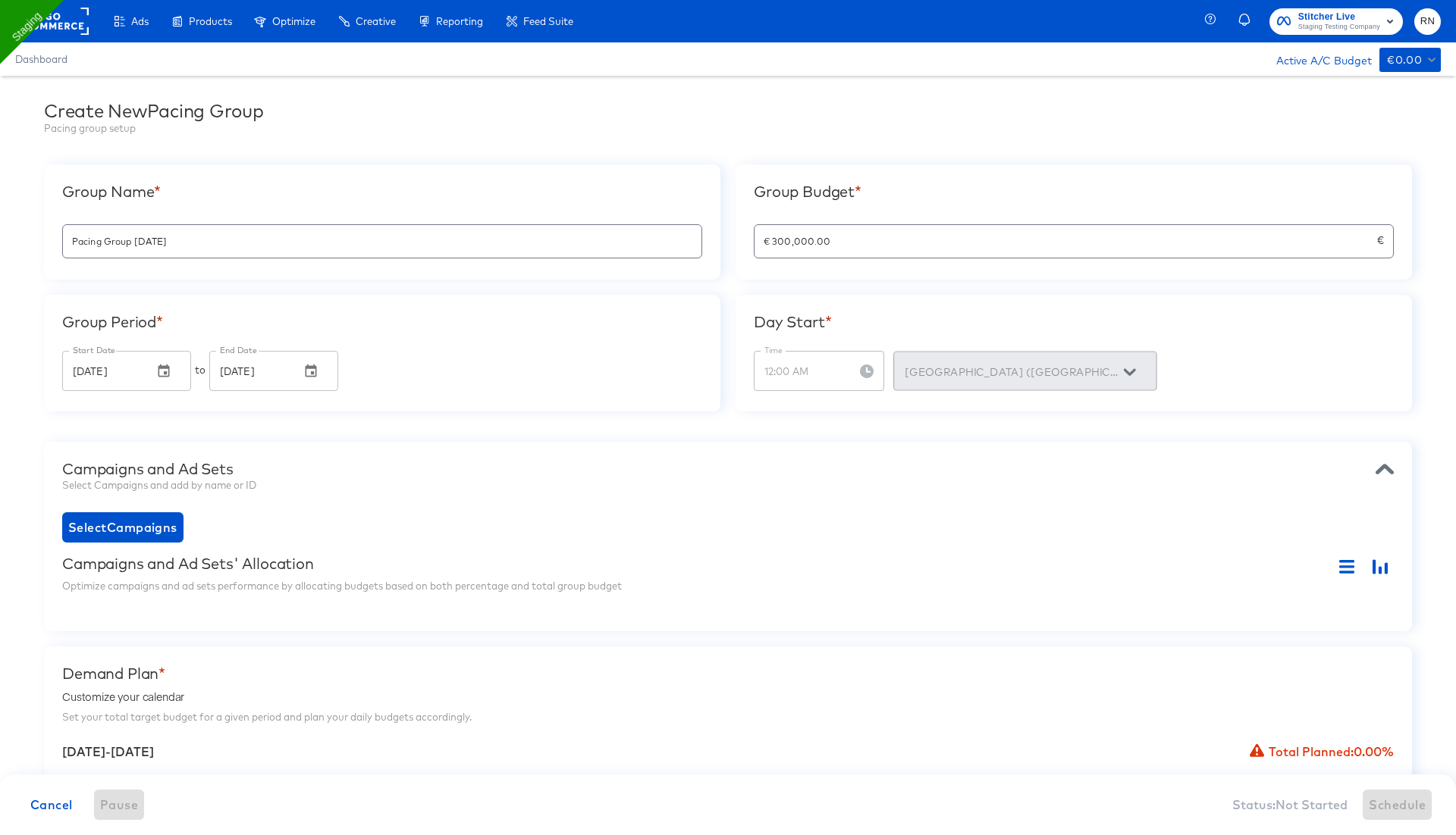
click at [568, 480] on div "Select Campaigns and add by name or ID" at bounding box center [727, 485] width 1332 height 14
click at [121, 526] on span "Select Campaigns" at bounding box center [123, 527] width 109 height 21
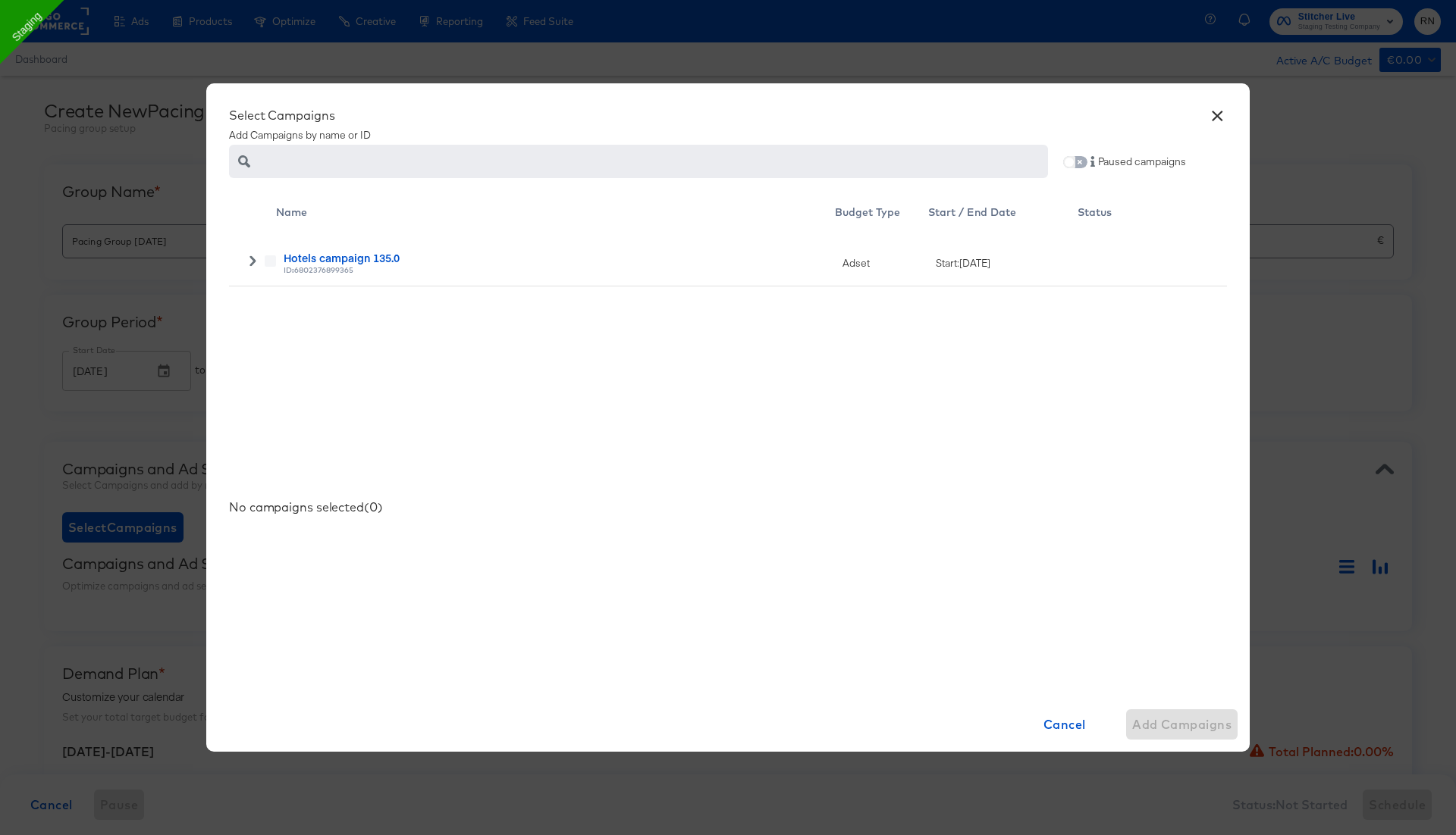
click at [1074, 168] on input "checkbox" at bounding box center [1069, 166] width 37 height 13
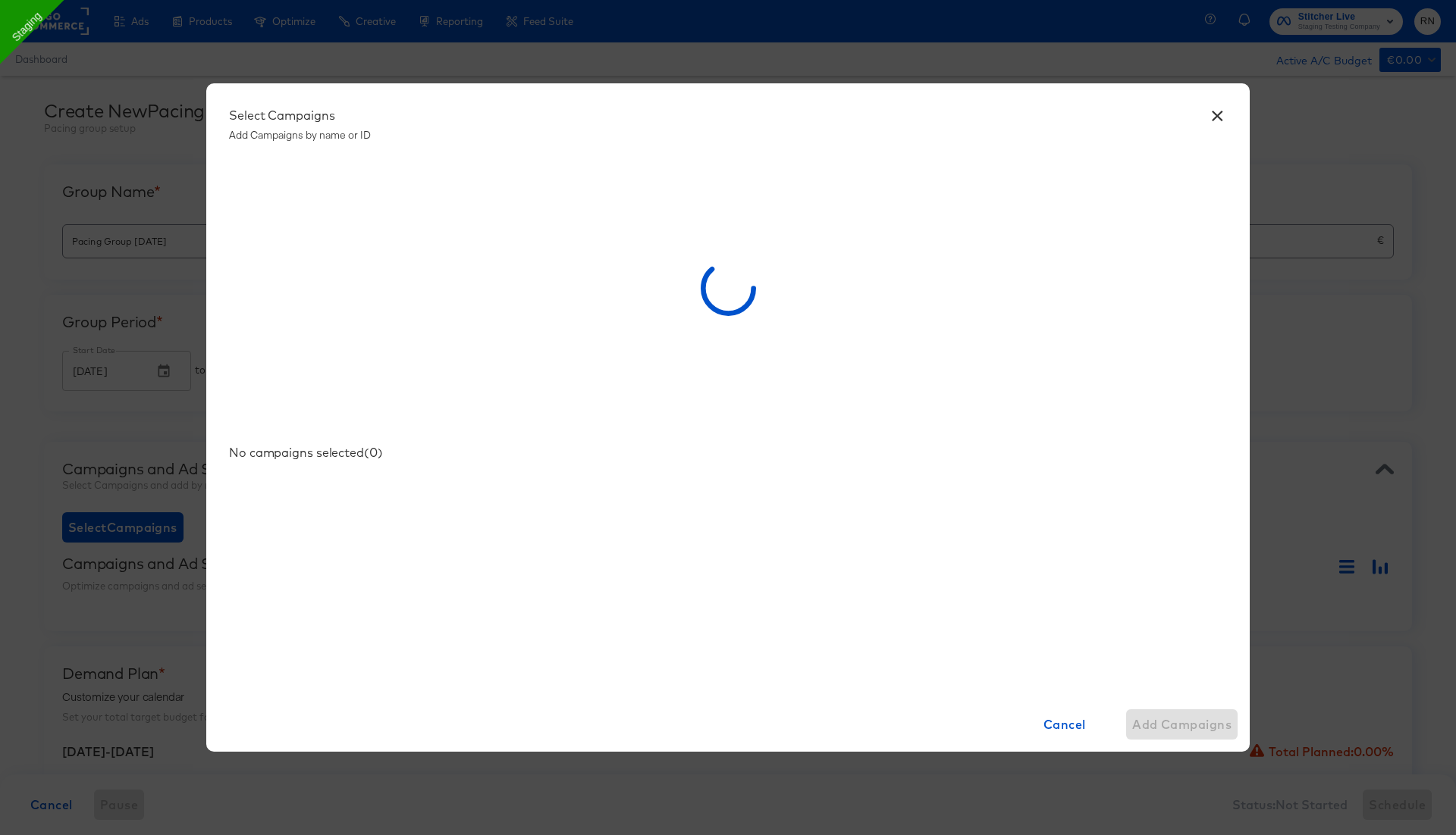
click at [630, 360] on div at bounding box center [728, 293] width 998 height 303
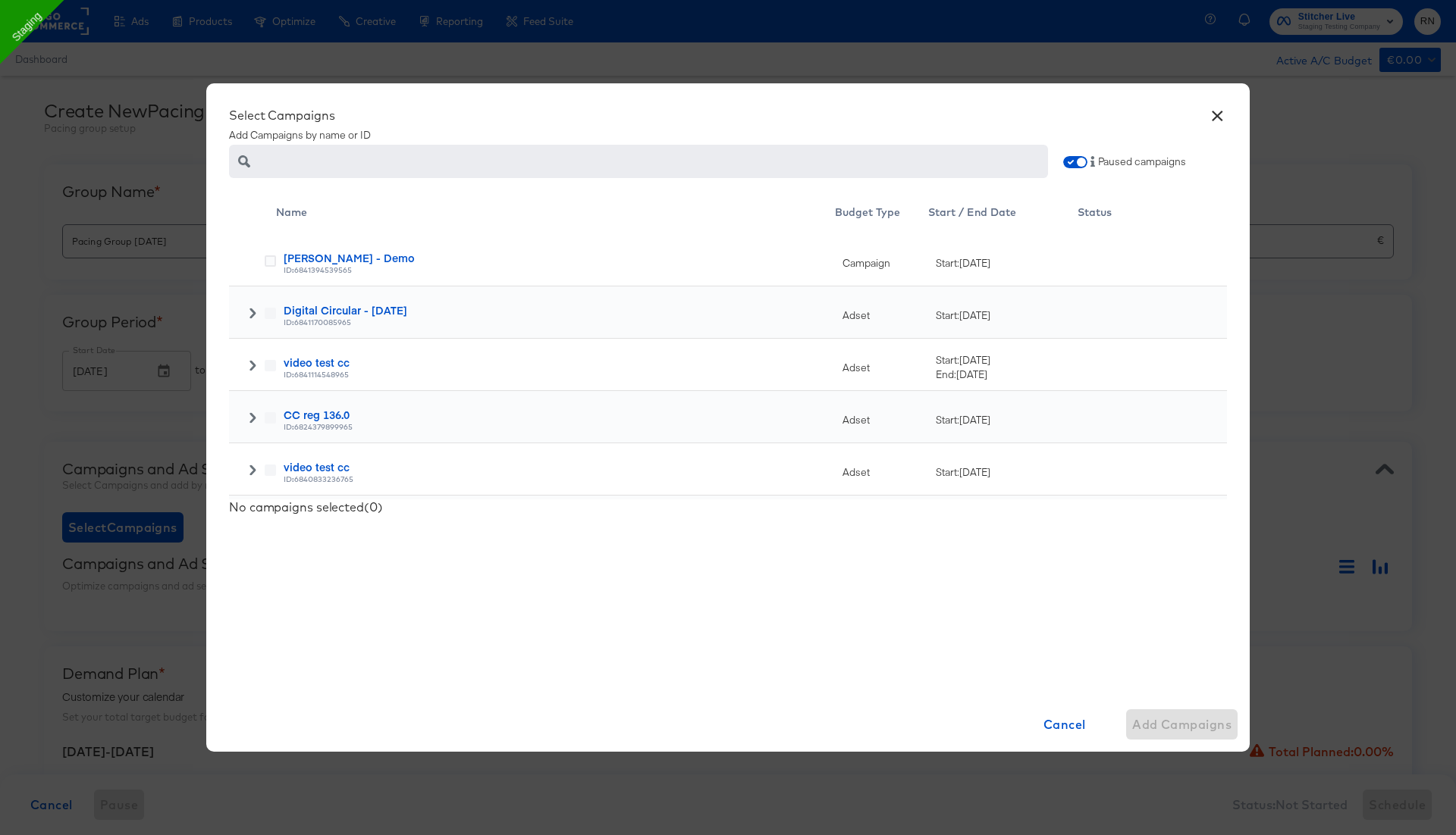
click at [250, 311] on icon at bounding box center [253, 313] width 11 height 11
click at [266, 370] on icon at bounding box center [270, 365] width 12 height 12
click at [0, 0] on input "checkbox" at bounding box center [0, 0] width 0 height 0
click at [1166, 728] on span "Add Campaign" at bounding box center [1186, 725] width 93 height 21
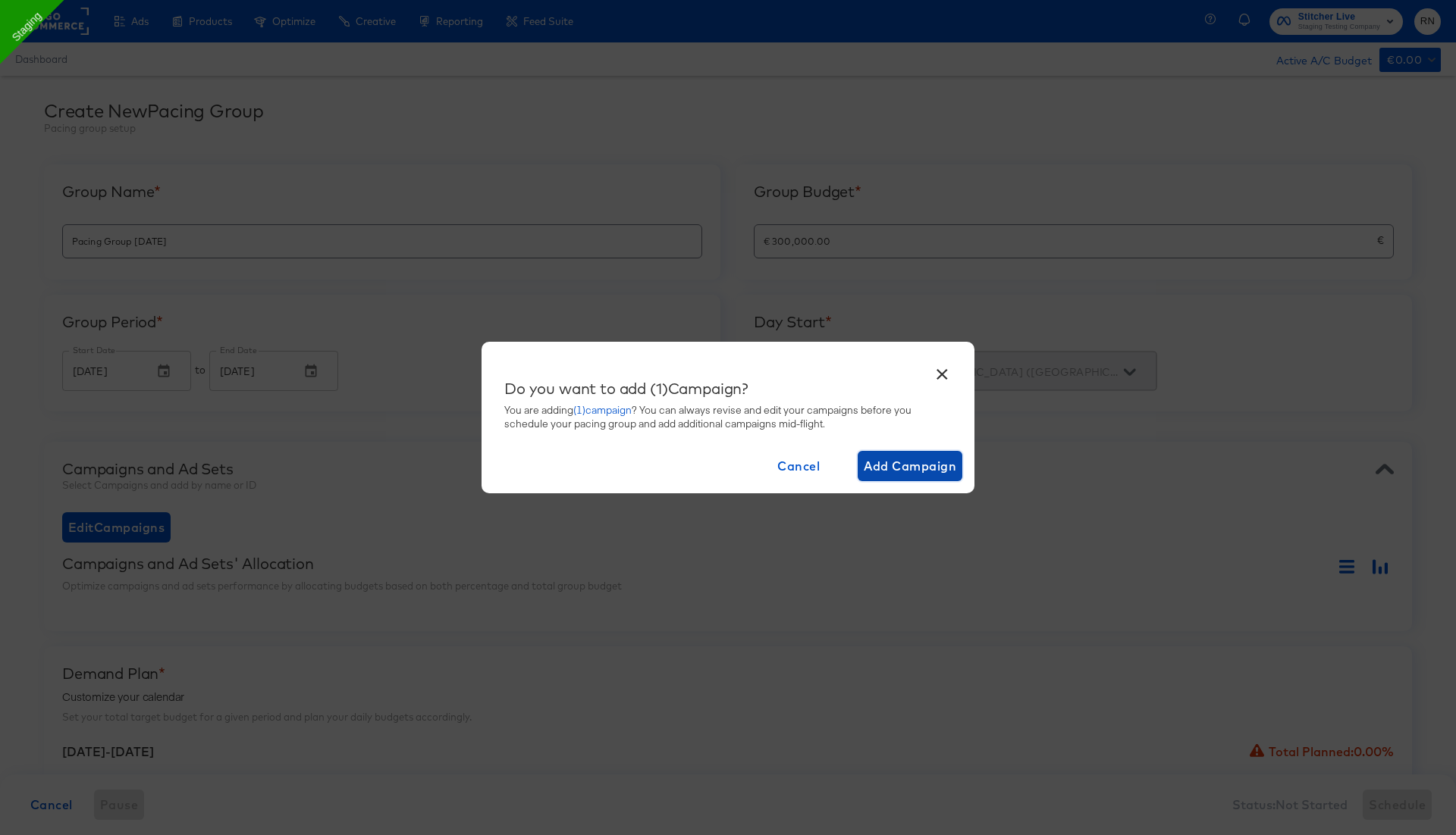
click at [904, 463] on span "Add Campaign" at bounding box center [910, 466] width 93 height 21
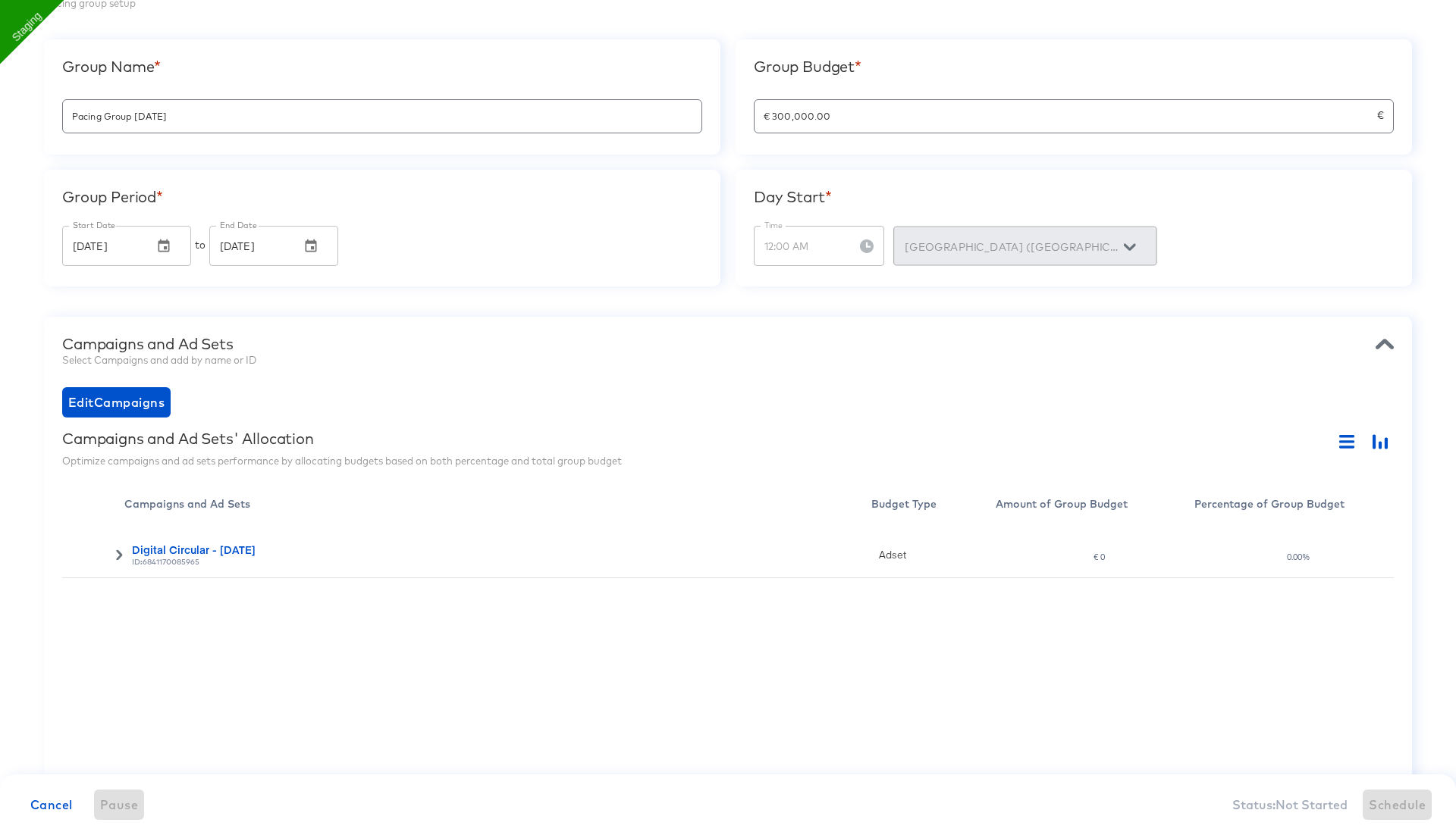
scroll to position [132, 0]
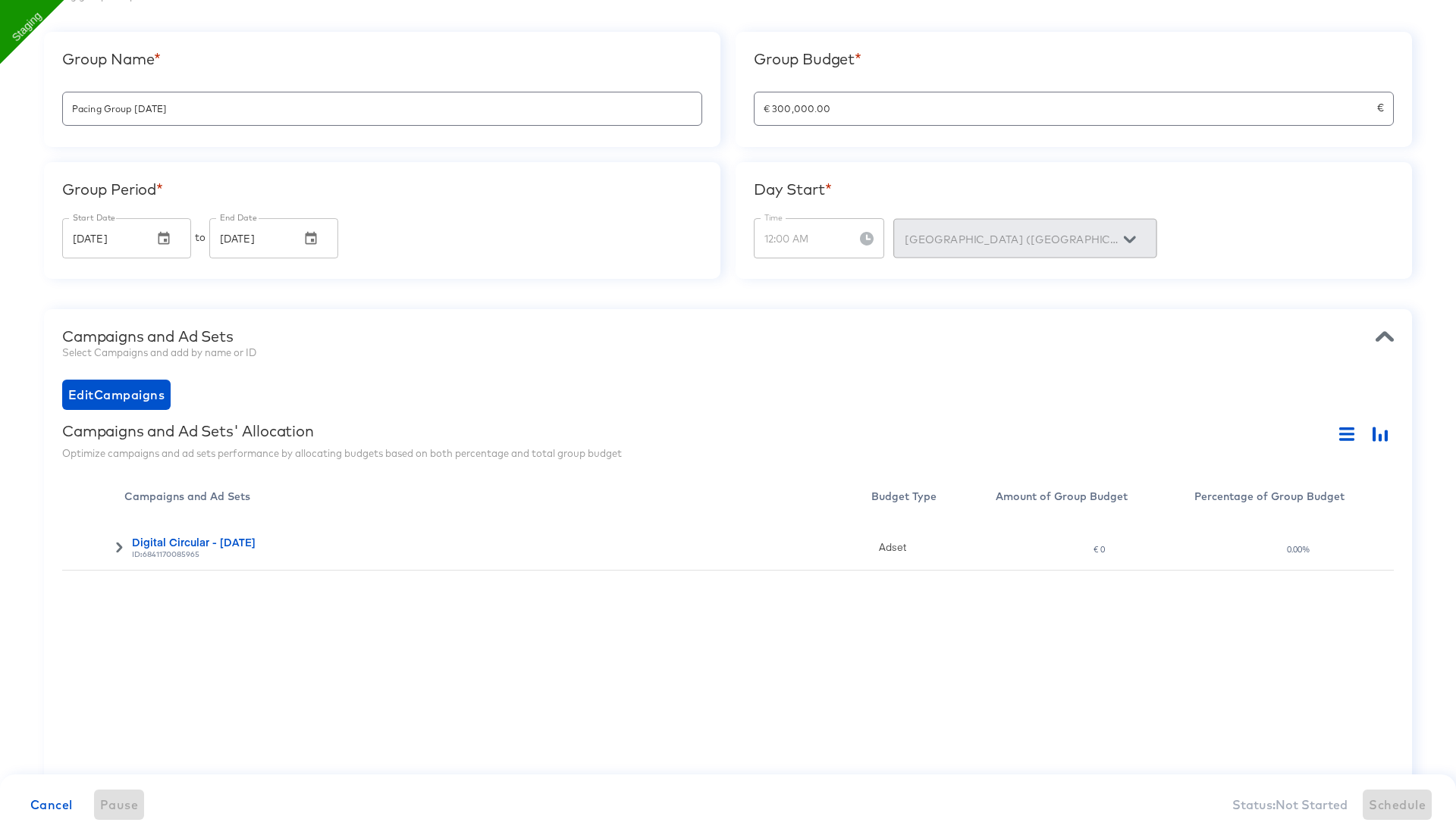
click at [1286, 551] on div "0.00%" at bounding box center [1298, 550] width 24 height 11
click at [1293, 551] on div "0.00%" at bounding box center [1298, 550] width 24 height 11
click at [1345, 430] on icon "button" at bounding box center [1346, 434] width 15 height 15
click at [1392, 438] on button "button" at bounding box center [1380, 434] width 27 height 24
click at [1352, 434] on icon "button" at bounding box center [1346, 434] width 15 height 15
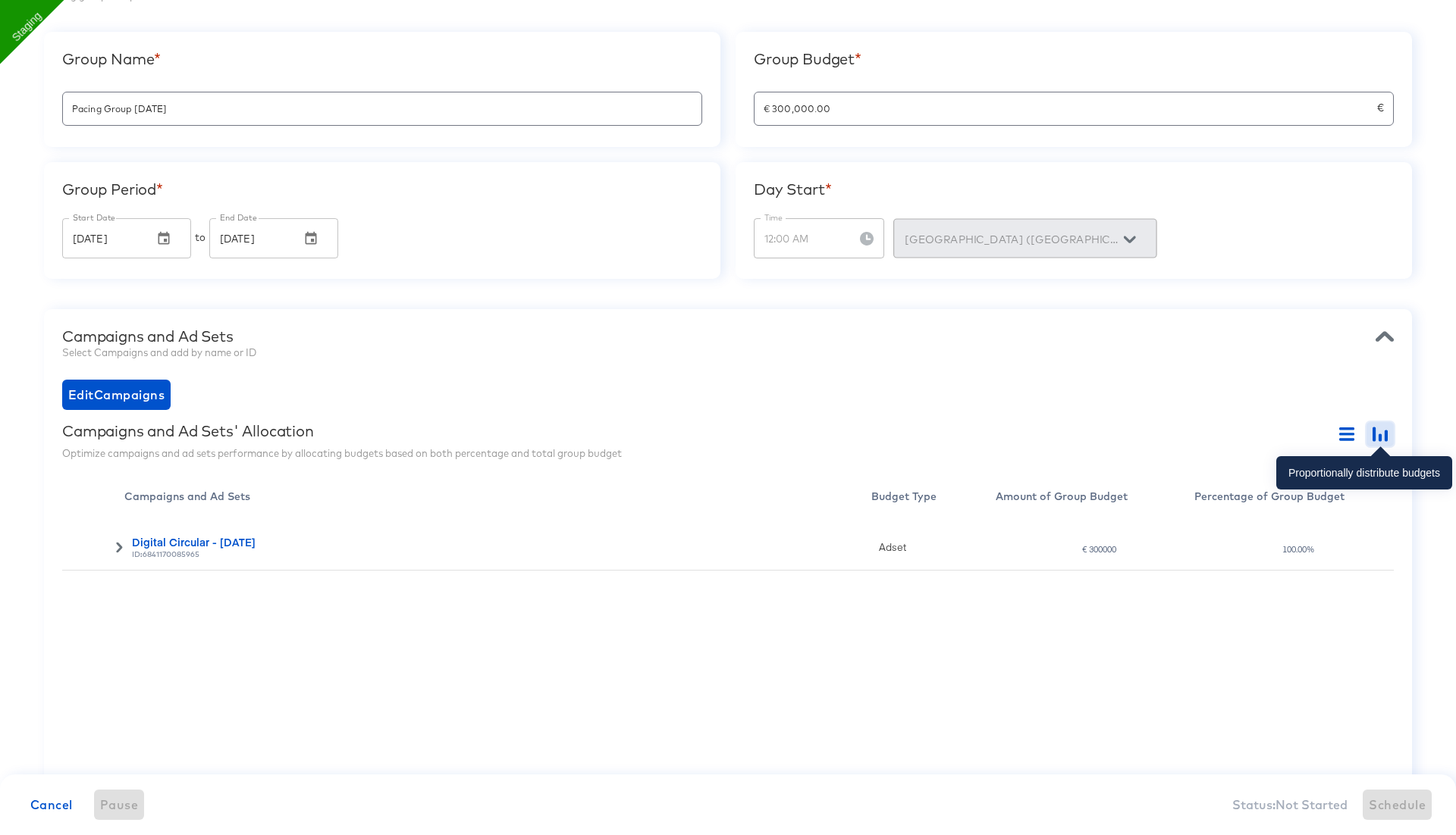
click at [1382, 433] on icon "button" at bounding box center [1379, 434] width 15 height 15
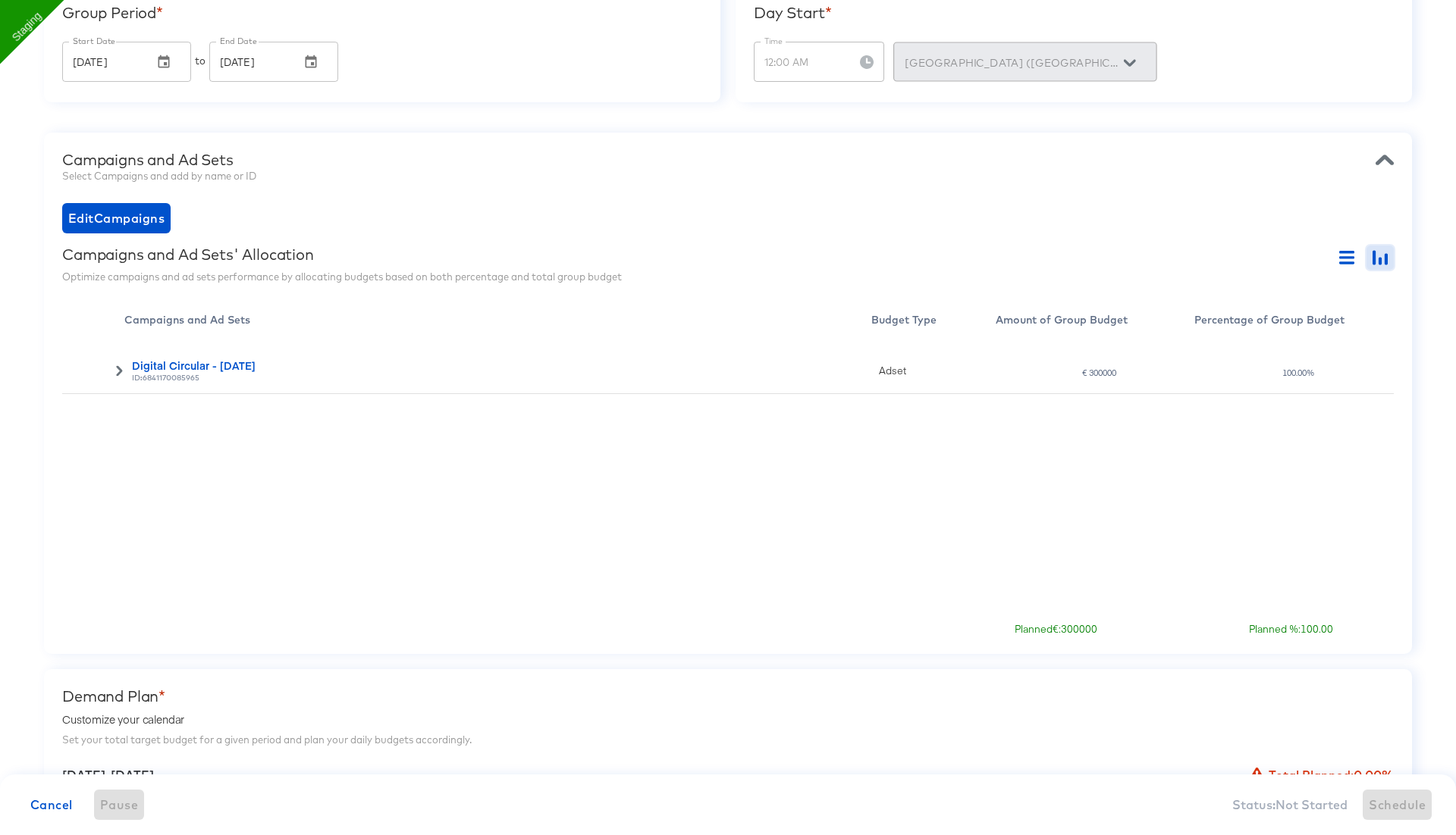
scroll to position [277, 0]
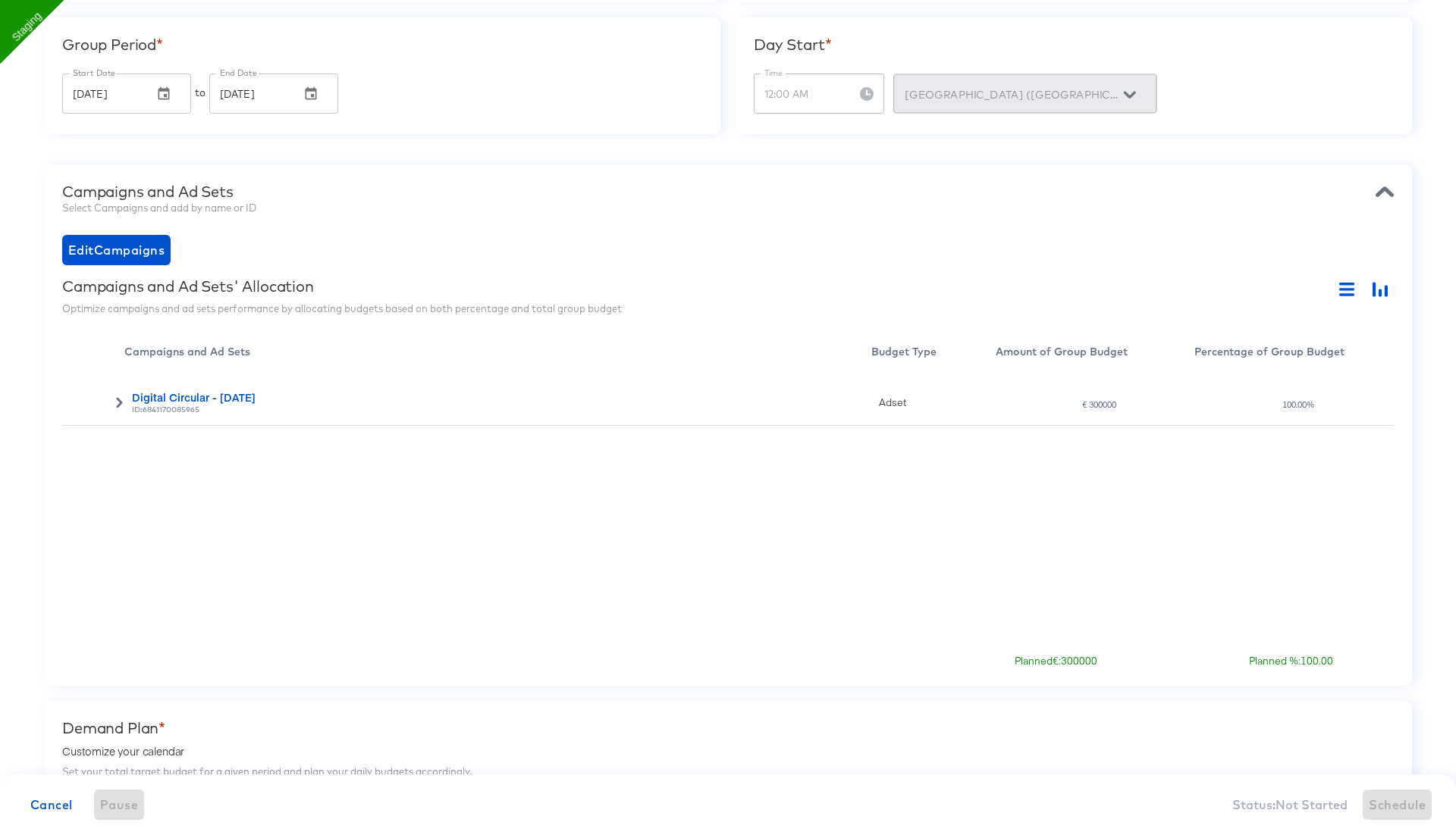
click at [1095, 405] on div "€ 300000" at bounding box center [1099, 405] width 36 height 11
click at [1286, 408] on div "100.00%" at bounding box center [1298, 405] width 33 height 11
click at [1340, 288] on icon "button" at bounding box center [1346, 289] width 15 height 3
click at [116, 400] on icon at bounding box center [119, 403] width 11 height 11
click at [1225, 447] on input "100.00" at bounding box center [1246, 448] width 79 height 32
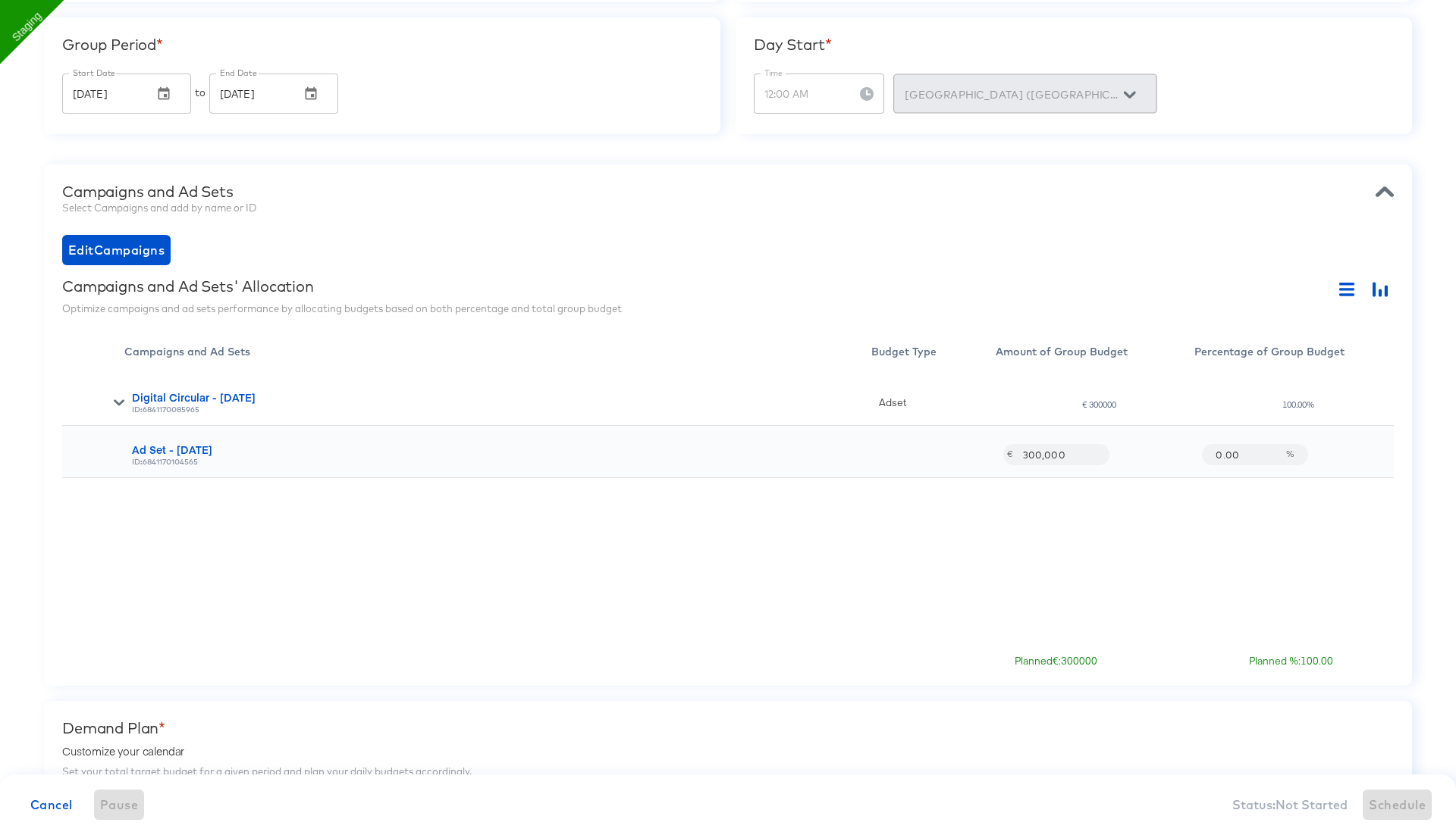
type input ".00"
type input "23456699"
click at [1198, 541] on div "Digital Circular - 06 Aug ID: 6841170085965 Adset € 300000 100.00% Ad Set - 06 …" at bounding box center [727, 506] width 1332 height 265
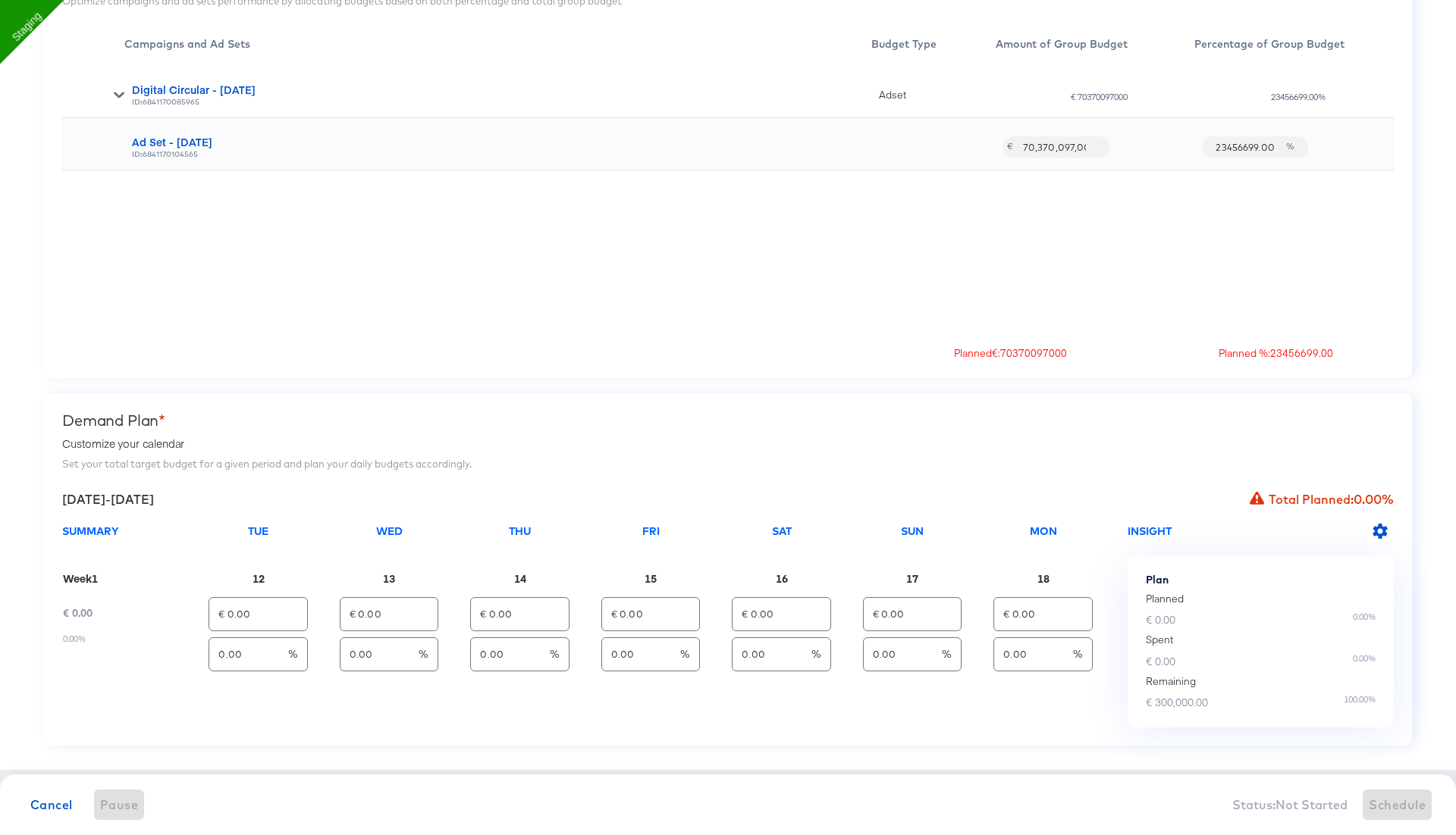
scroll to position [602, 0]
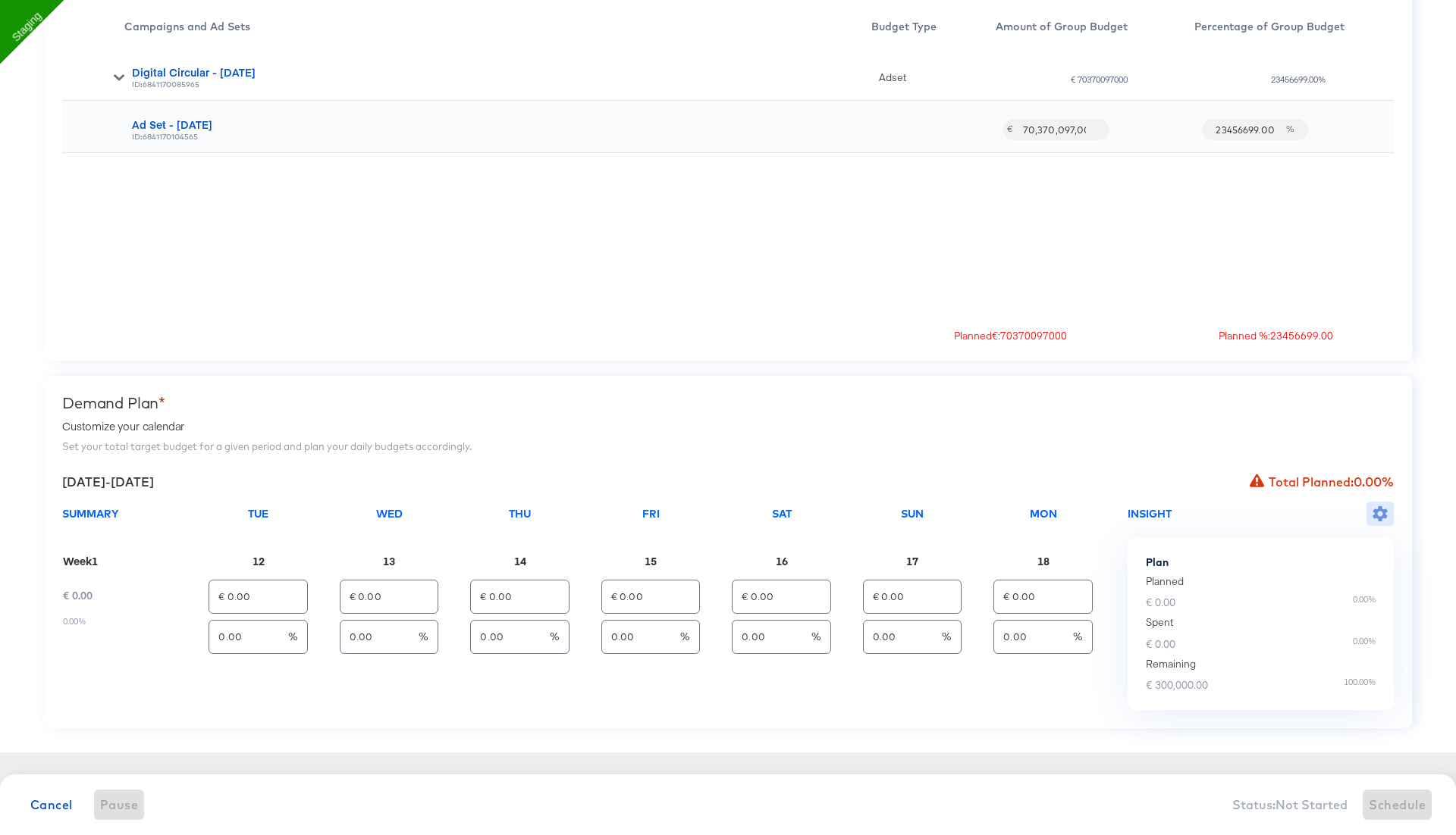
click at [1380, 511] on icon "button" at bounding box center [1379, 514] width 15 height 15
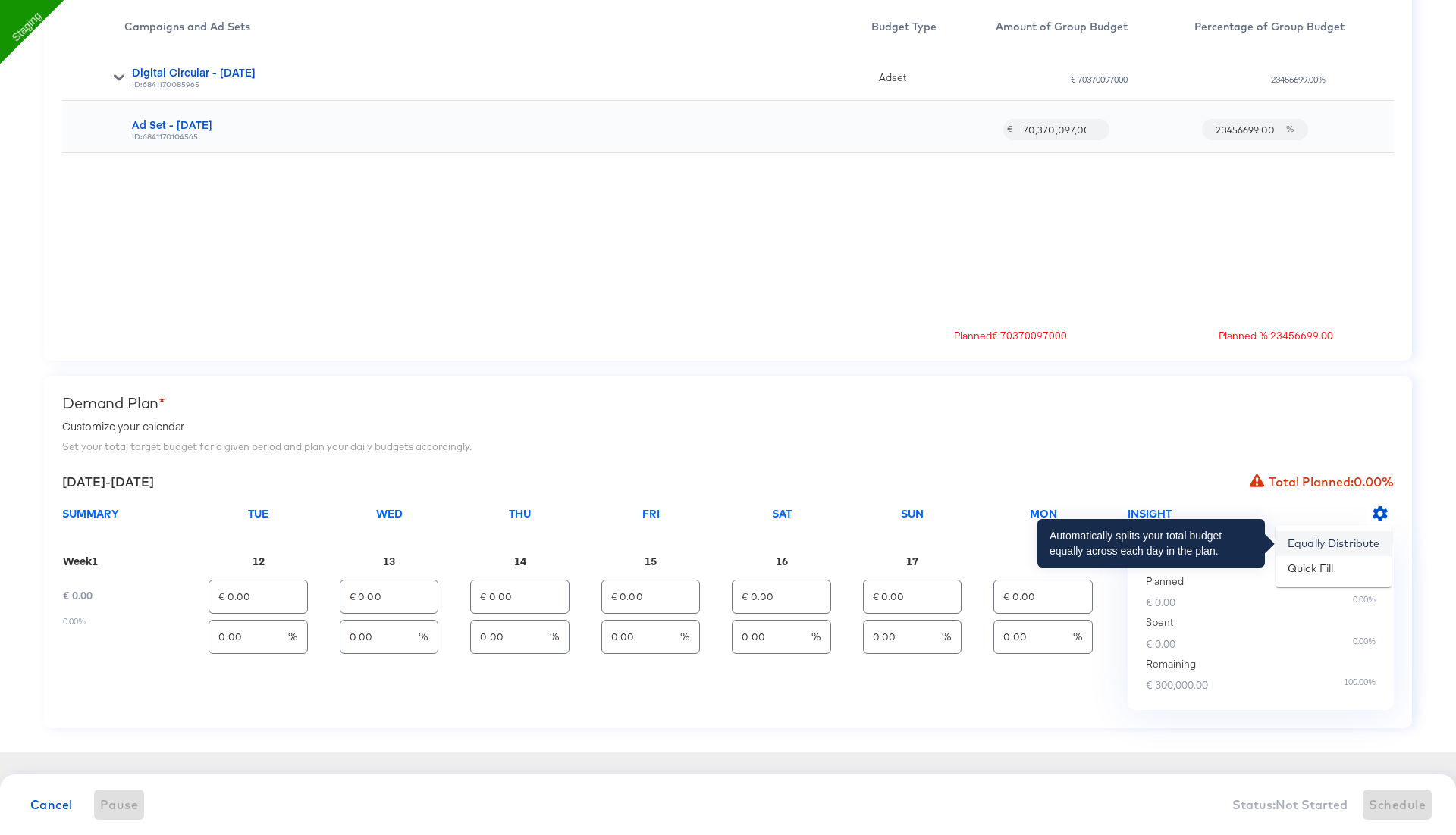
click at [1326, 543] on li "Equally Distribute" at bounding box center [1333, 544] width 116 height 25
type input "€ 42,857.14"
type input "14.29"
type input "€ 42,857.14"
type input "14.29"
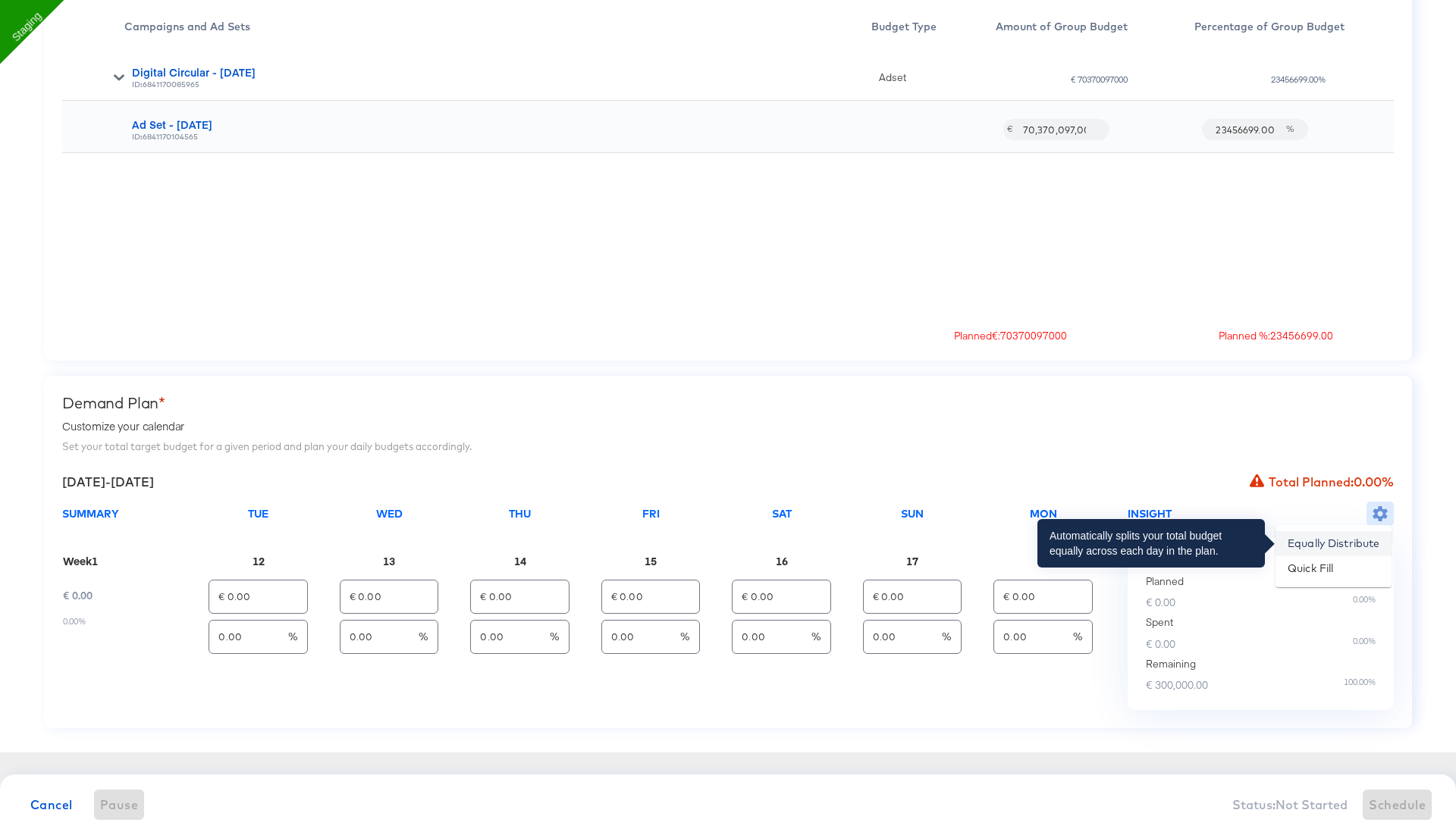
type input "€ 42,857.14"
type input "14.29"
type input "€ 42,857.14"
type input "14.29"
type input "€ 42,857.14"
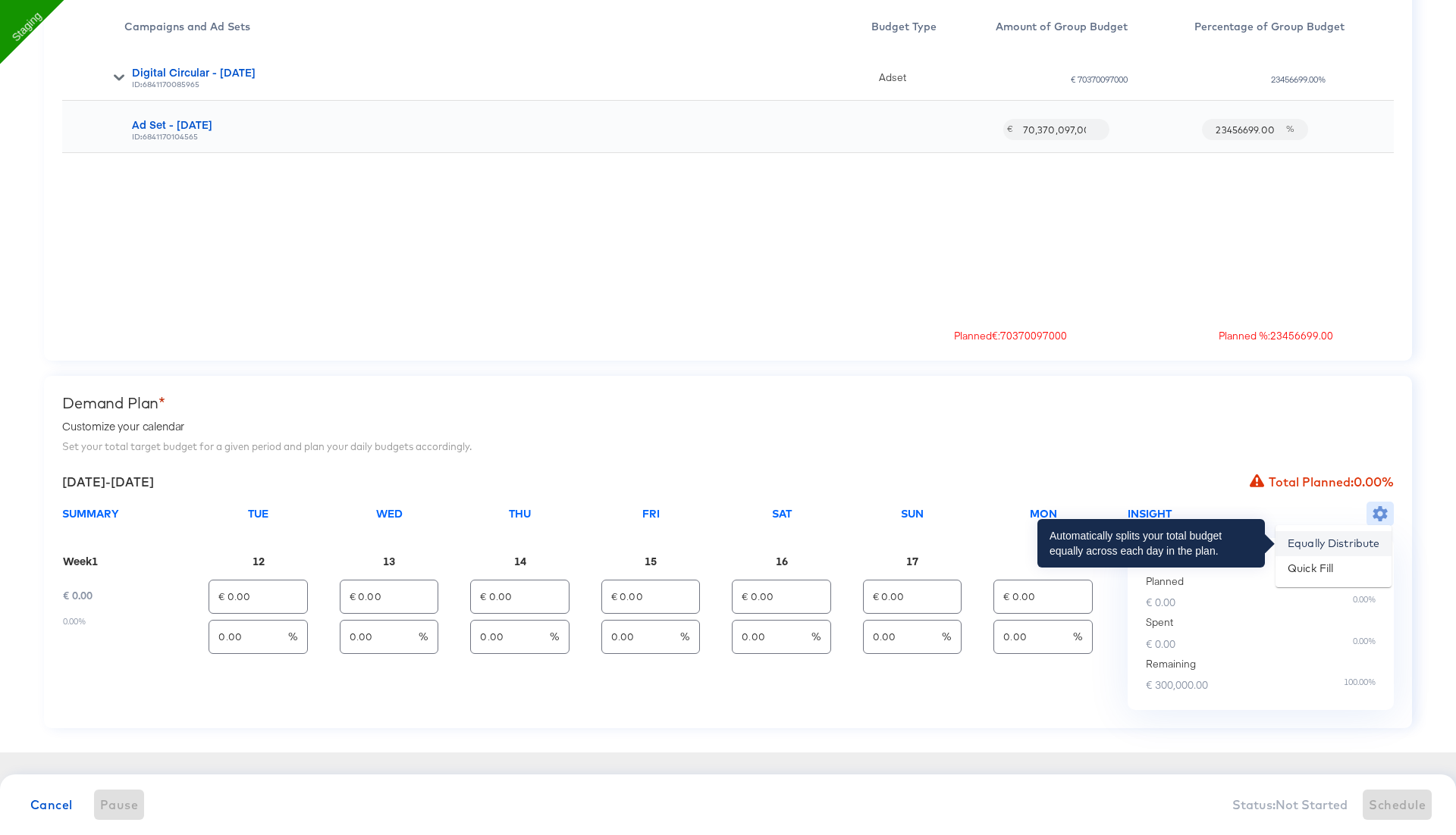
type input "14.29"
type input "€ 42,857.14"
type input "14.29"
type input "€ 42,857.16"
type input "14.29"
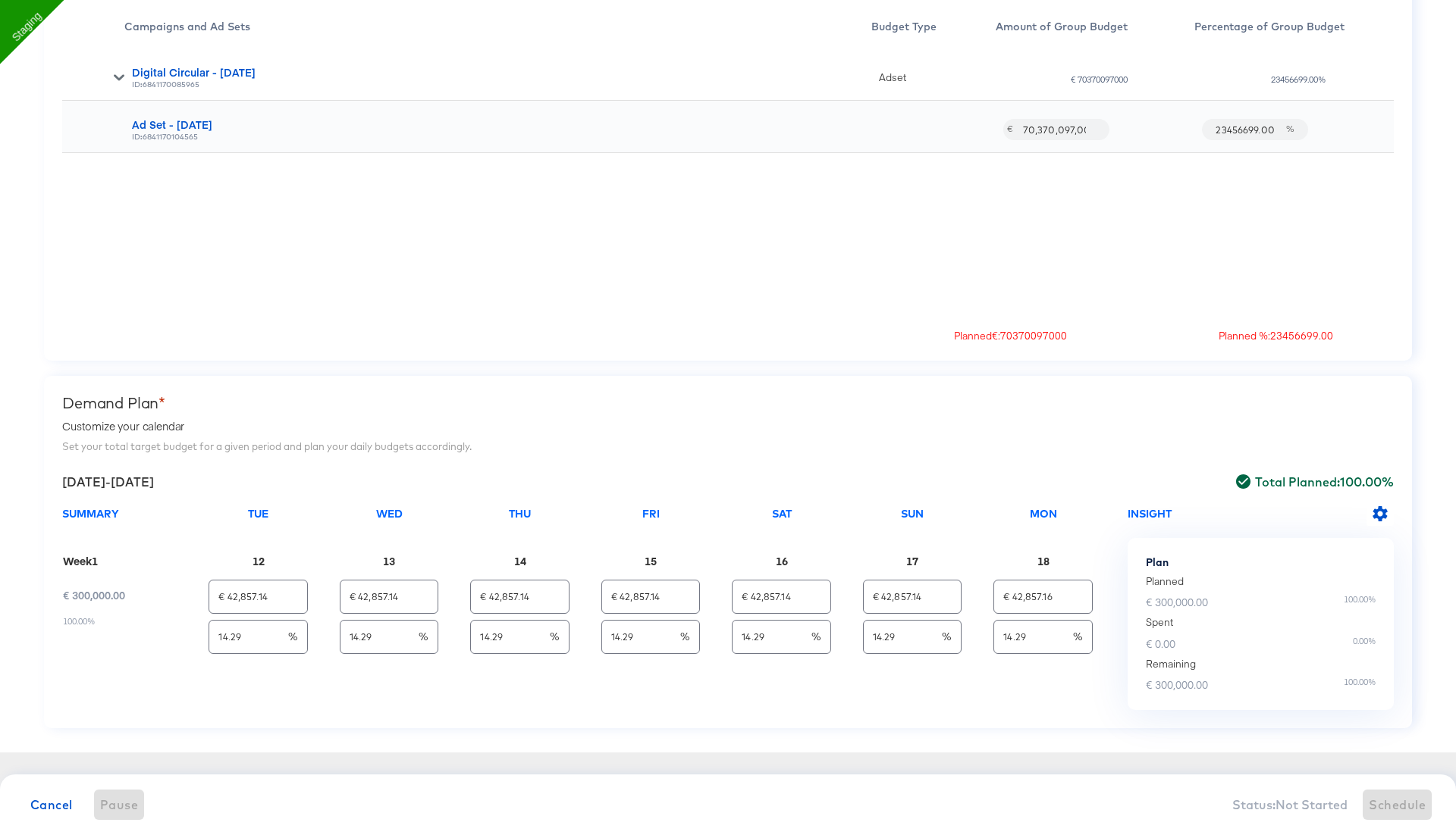
click at [1259, 466] on div "Demand Plan * Customize your calendar Set your total target budget for a given …" at bounding box center [727, 552] width 1367 height 353
click at [1238, 137] on input "23456699.00" at bounding box center [1246, 123] width 79 height 32
type input "1000"
click at [1240, 240] on div "Digital Circular - 06 Aug ID: 6841170085965 Adset € 70370097000 23456699.00% Ad…" at bounding box center [727, 181] width 1332 height 265
click at [1246, 125] on input "1000.00" at bounding box center [1246, 123] width 79 height 32
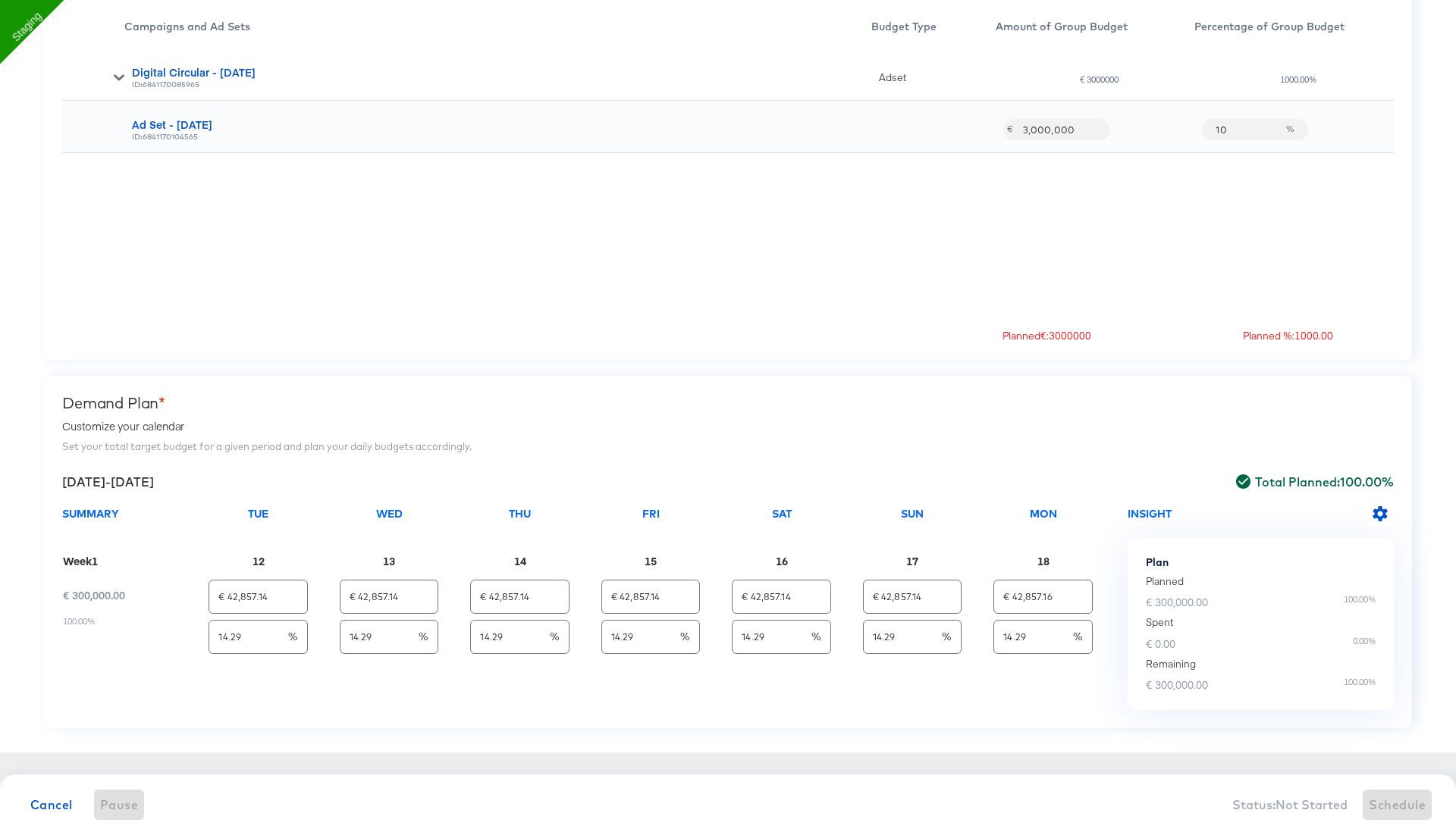
type input "100"
click at [1248, 217] on div "Digital Circular - 06 Aug ID: 6841170085965 Adset € 3000000 1000.00% Ad Set - 0…" at bounding box center [727, 181] width 1332 height 265
click at [1228, 130] on input "100.00" at bounding box center [1246, 123] width 79 height 32
type input "101.00"
click at [1221, 187] on div "Digital Circular - 06 Aug ID: 6841170085965 Adset € 300000 100.00% Ad Set - 06 …" at bounding box center [727, 181] width 1332 height 265
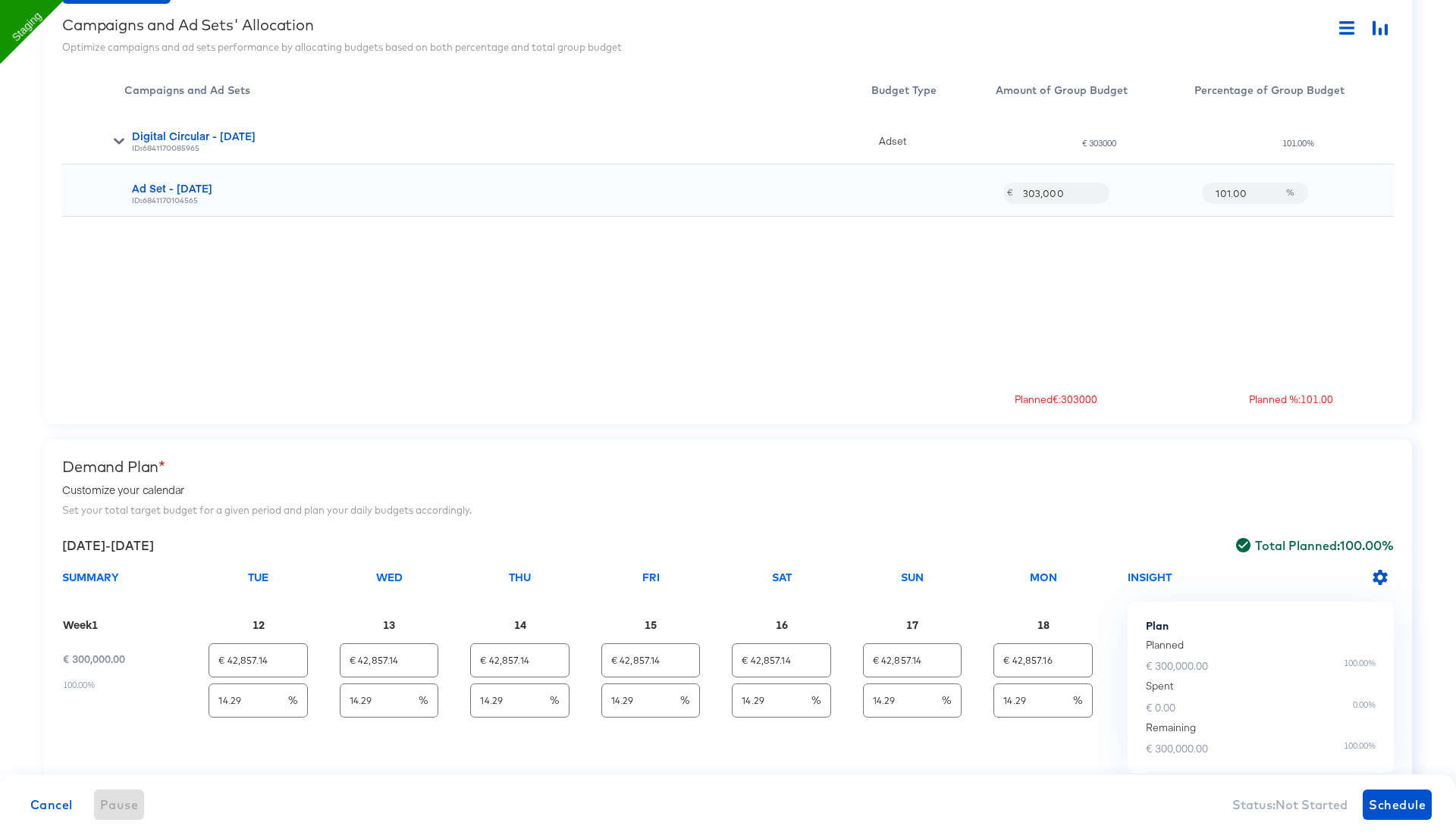
scroll to position [531, 0]
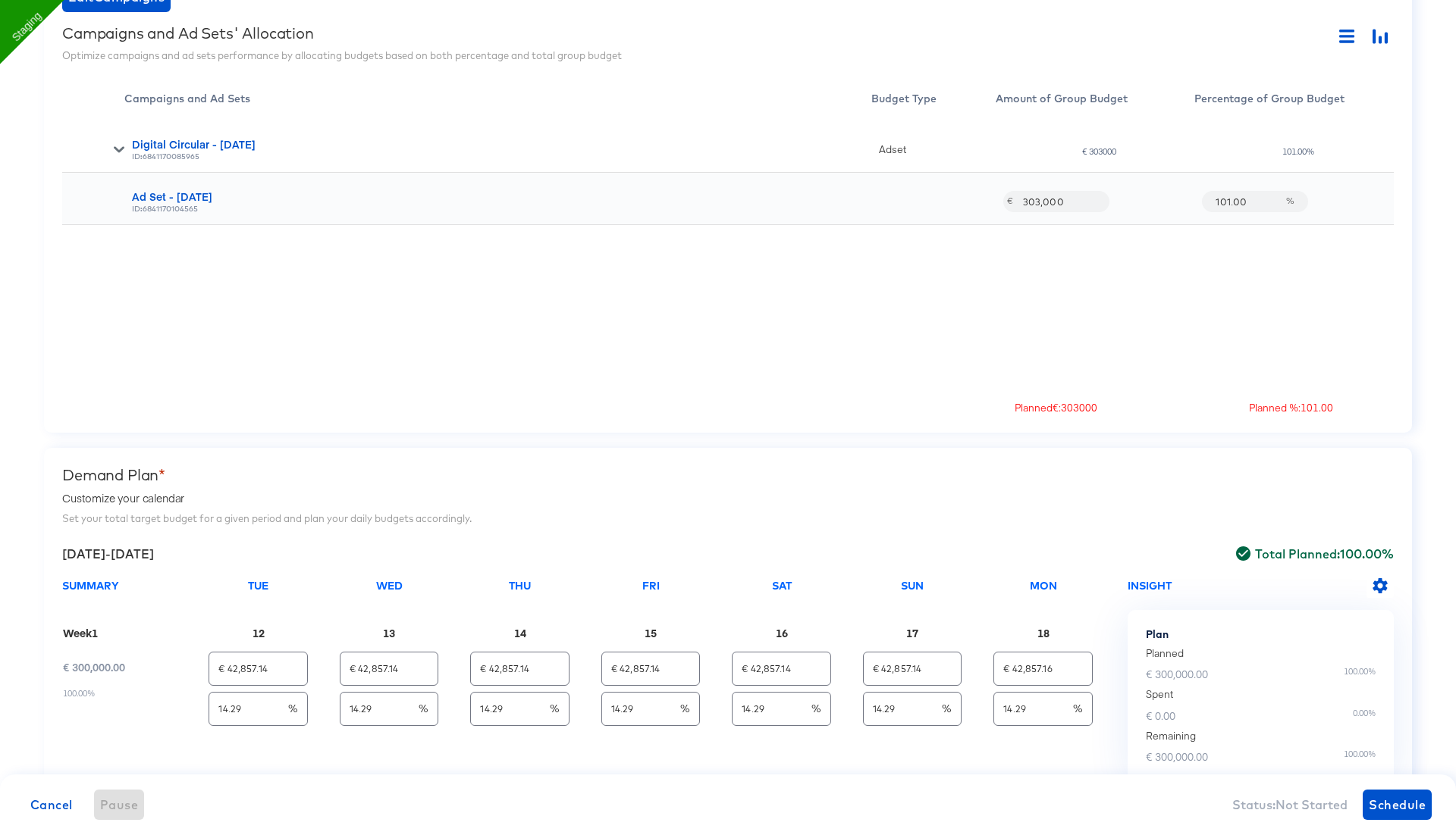
drag, startPoint x: 1248, startPoint y: 205, endPoint x: 1191, endPoint y: 199, distance: 57.3
click at [1191, 200] on div "Ad Set - 06 Aug ID: 6841170104565 € 303,000 101.00 %" at bounding box center [727, 199] width 1332 height 52
type input "100"
click at [1161, 258] on div "Digital Circular - 06 Aug ID: 6841170085965 Adset € 303000 101.00% Ad Set - 06 …" at bounding box center [727, 253] width 1332 height 265
drag, startPoint x: 1253, startPoint y: 200, endPoint x: 1203, endPoint y: 200, distance: 50.0
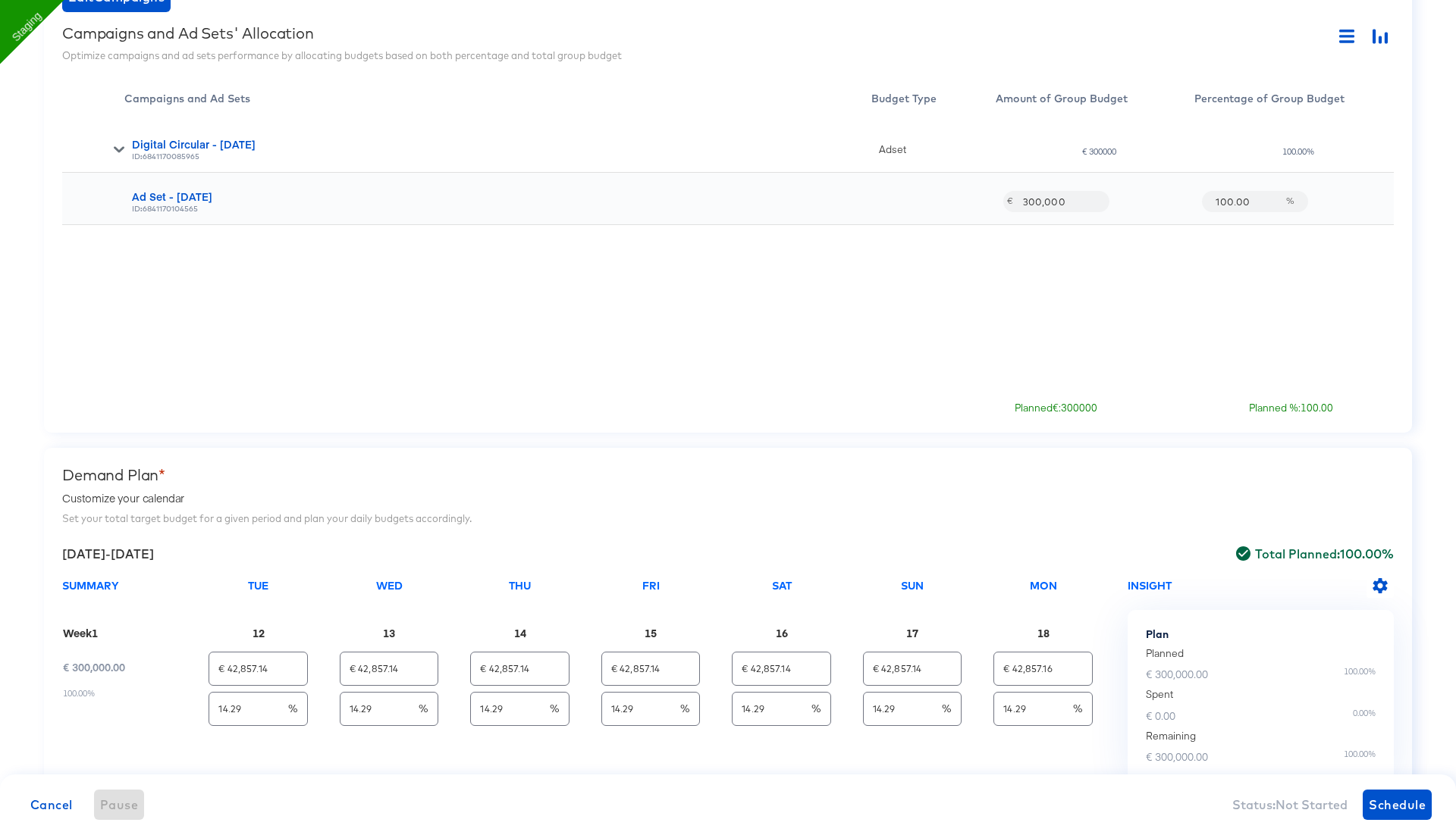
click at [1203, 200] on div "100.00 %" at bounding box center [1255, 201] width 107 height 21
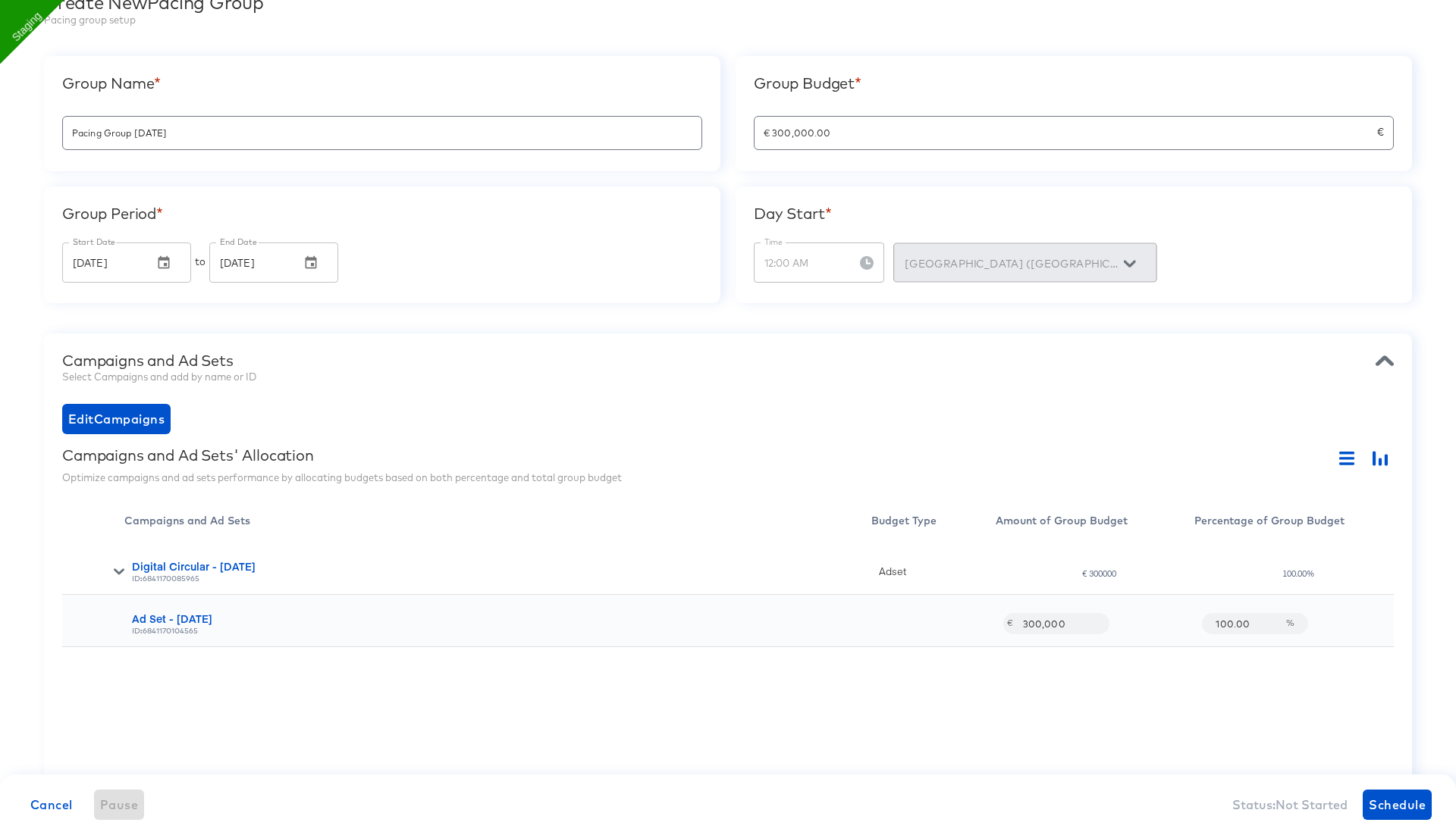
scroll to position [117, 0]
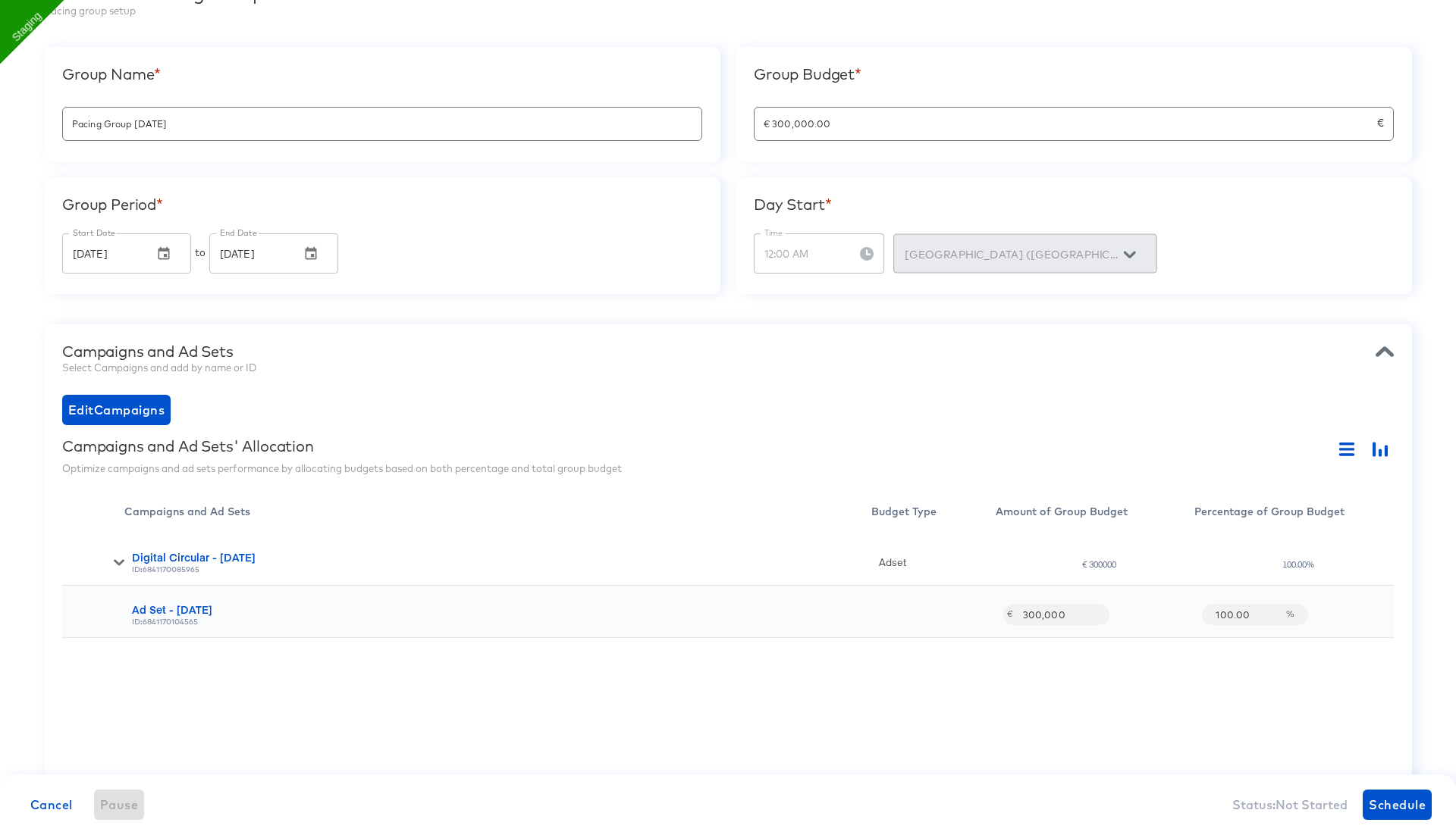
click at [1066, 610] on input "300,000" at bounding box center [1054, 608] width 81 height 32
type input "56,000"
click at [1061, 640] on div "Digital Circular - 06 Aug ID: 6841170085965 Adset € 300000 100.00% Ad Set - 06 …" at bounding box center [727, 666] width 1332 height 265
click at [857, 131] on input "€ 300,000.00" at bounding box center [1065, 117] width 622 height 32
click at [1041, 610] on input "56,000" at bounding box center [1054, 608] width 81 height 32
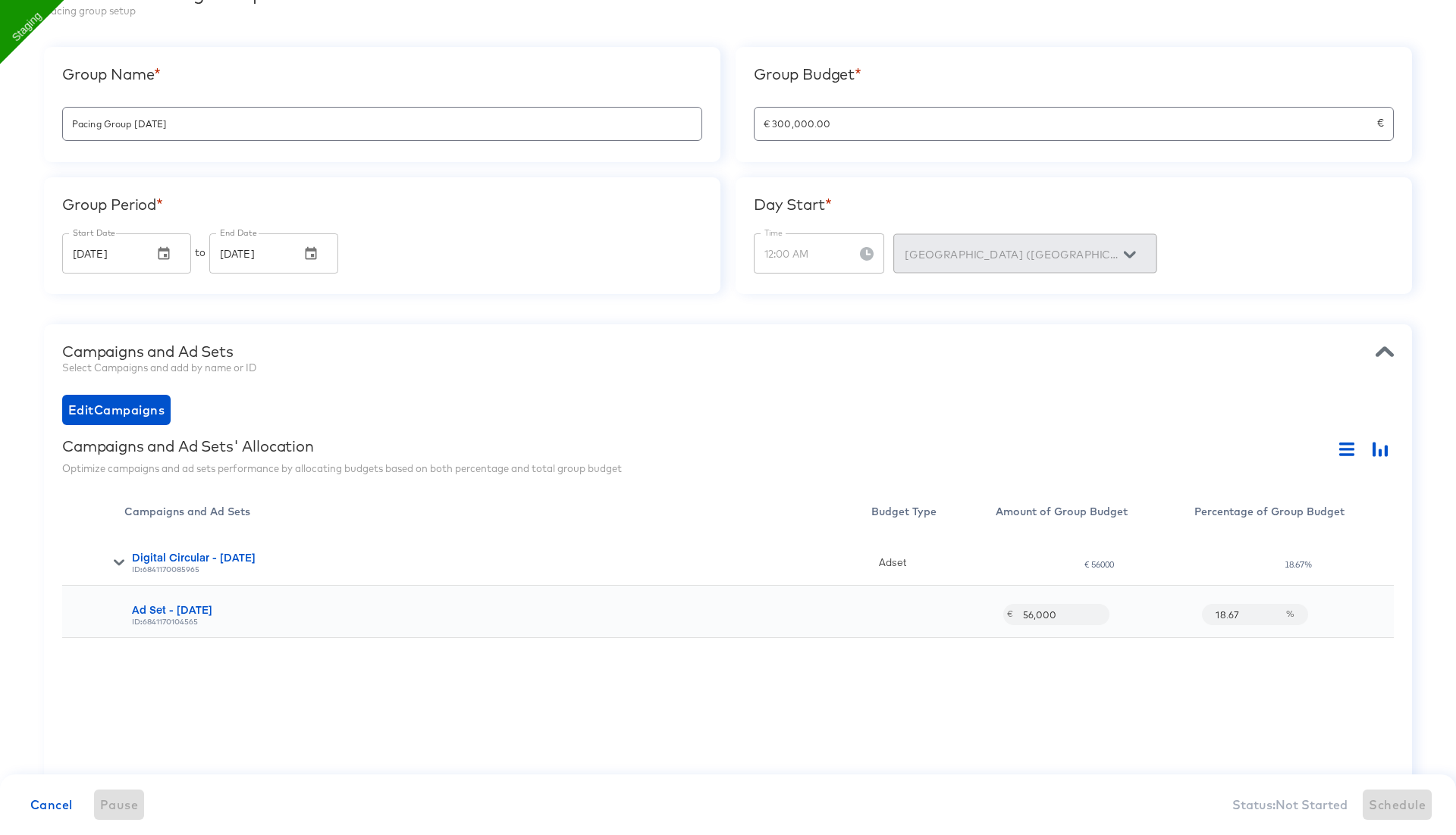
paste input "30,000"
type input "30,000,000"
click at [1058, 679] on div "Digital Circular - 06 Aug ID: 6841170085965 Adset € 56000 18.67% Ad Set - 06 Au…" at bounding box center [727, 666] width 1332 height 265
drag, startPoint x: 789, startPoint y: 124, endPoint x: 863, endPoint y: 133, distance: 74.5
click at [863, 133] on div "€ 300,000.00 €" at bounding box center [1074, 124] width 640 height 34
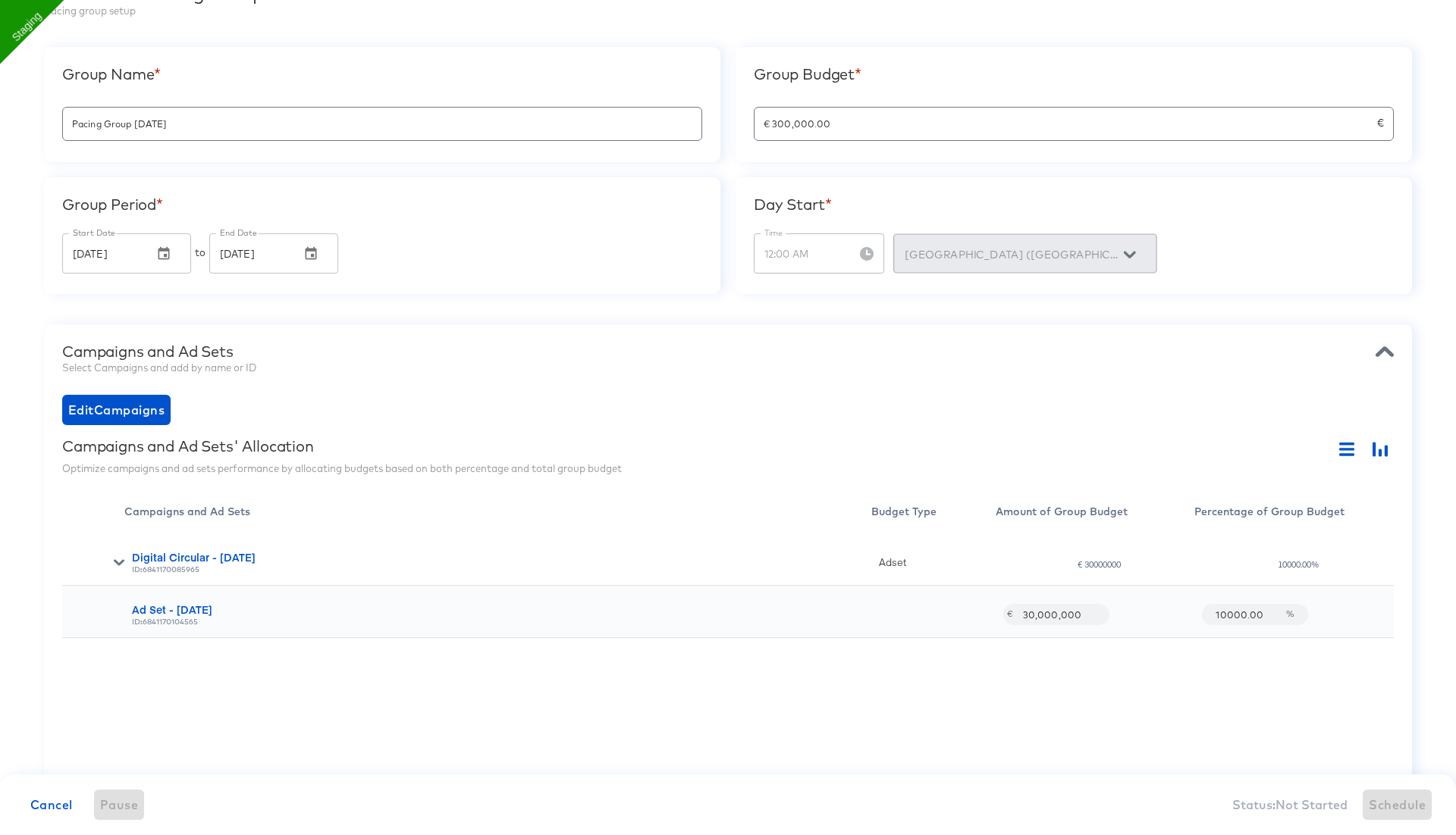
drag, startPoint x: 1081, startPoint y: 613, endPoint x: 964, endPoint y: 613, distance: 117.0
click at [964, 613] on div "Ad Set - 06 Aug ID: 6841170104565 € 30,000,000 10000.00 %" at bounding box center [727, 611] width 1332 height 52
click at [996, 692] on div "Digital Circular - 06 Aug ID: 6841170085965 Adset € 30000000 10000.00% Ad Set -…" at bounding box center [727, 666] width 1332 height 265
click at [907, 129] on input "€ 300,000.00" at bounding box center [1065, 117] width 622 height 32
type input "34"
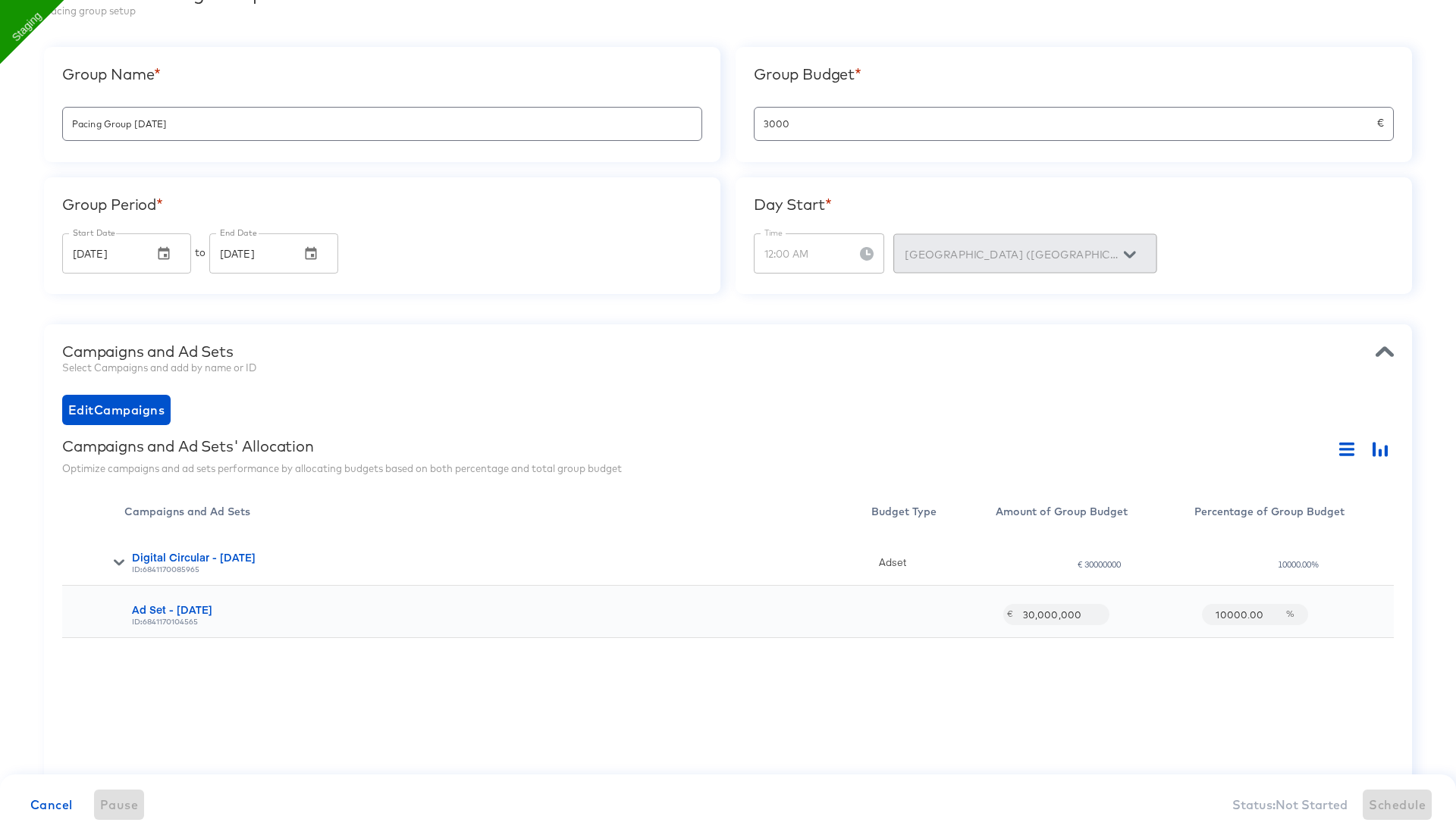
click at [1003, 319] on div "Create New Pacing Group Pacing group setup Group Name * Pacing Group 2025-08-11…" at bounding box center [728, 597] width 1456 height 1279
type input "€ 3,000.00"
type input "1428.57"
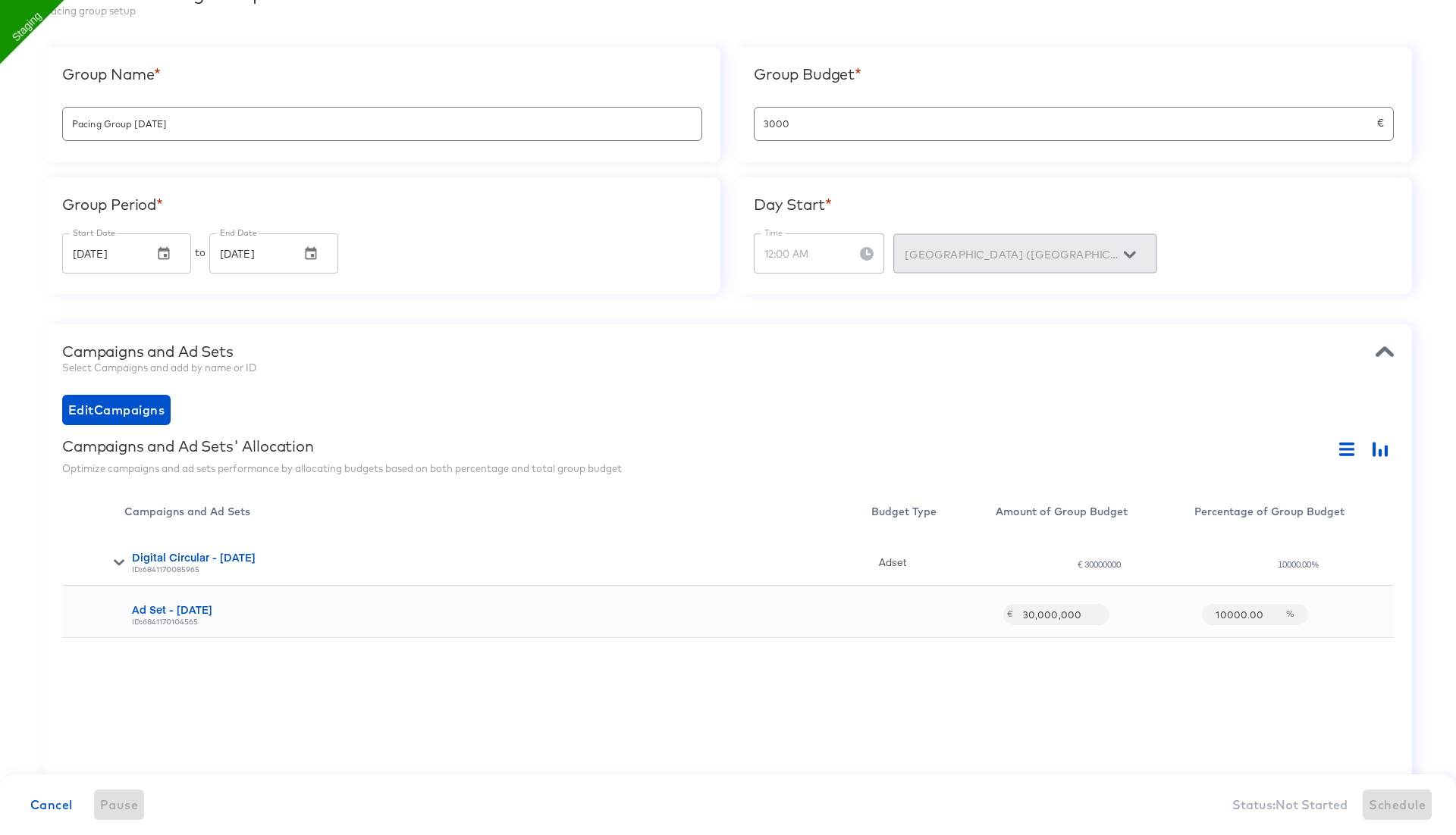
type input "1428.57"
click at [1032, 610] on input "300,000" at bounding box center [1054, 608] width 81 height 32
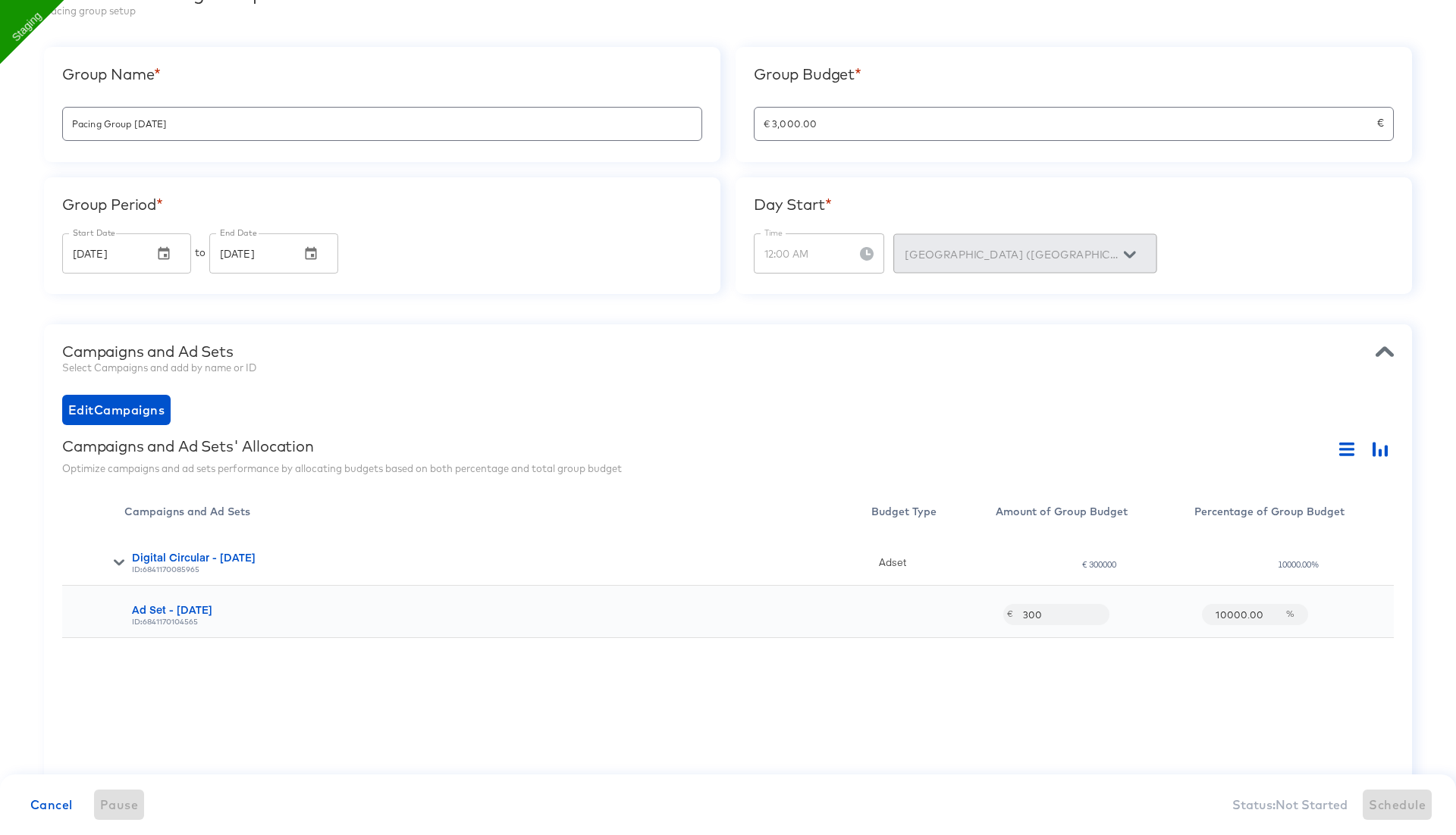
type input "3,000"
click at [1051, 676] on div "Digital Circular - 06 Aug ID: 6841170085965 Adset € 300000 10000.00% Ad Set - 0…" at bounding box center [727, 666] width 1332 height 265
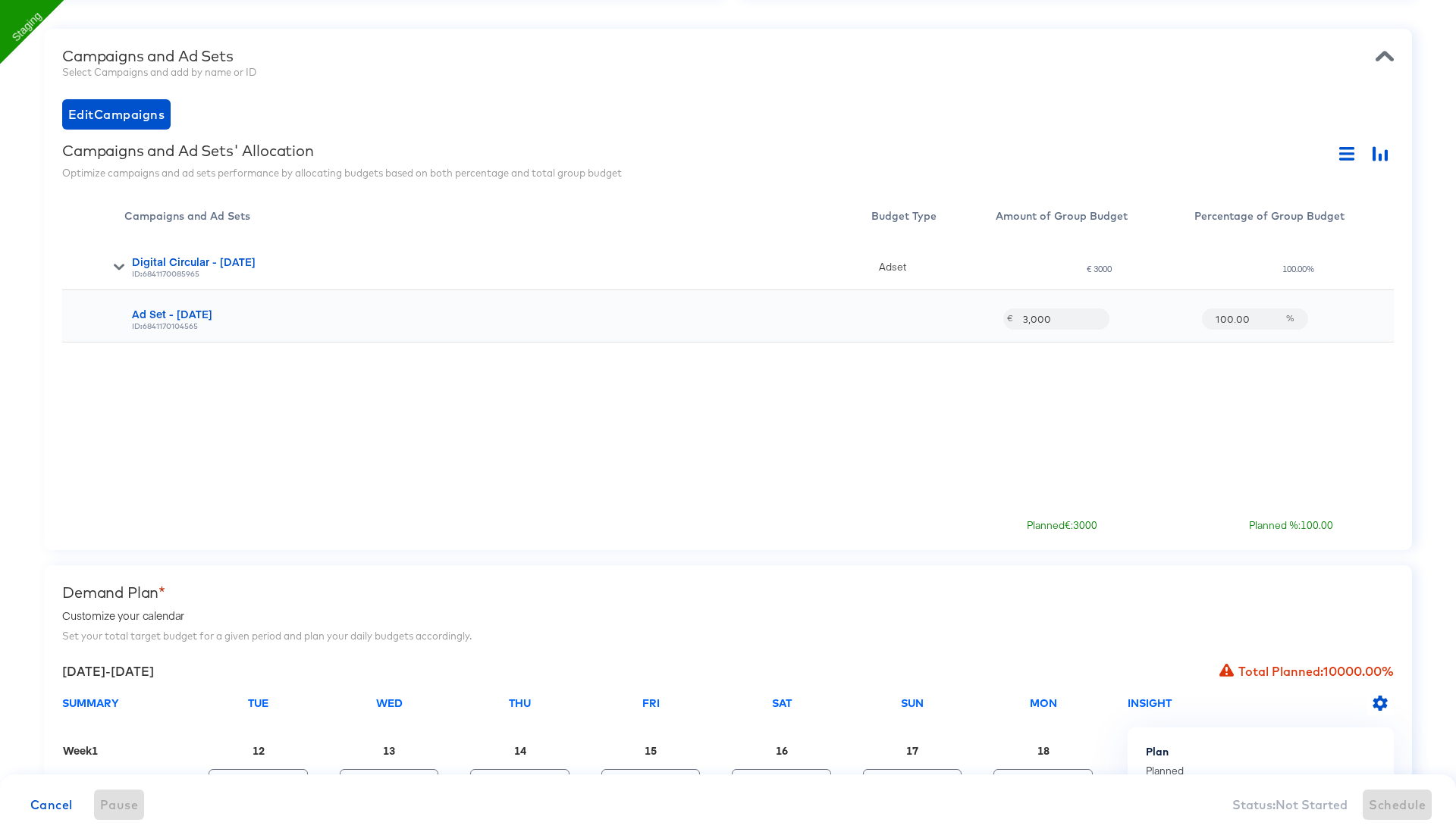
scroll to position [421, 0]
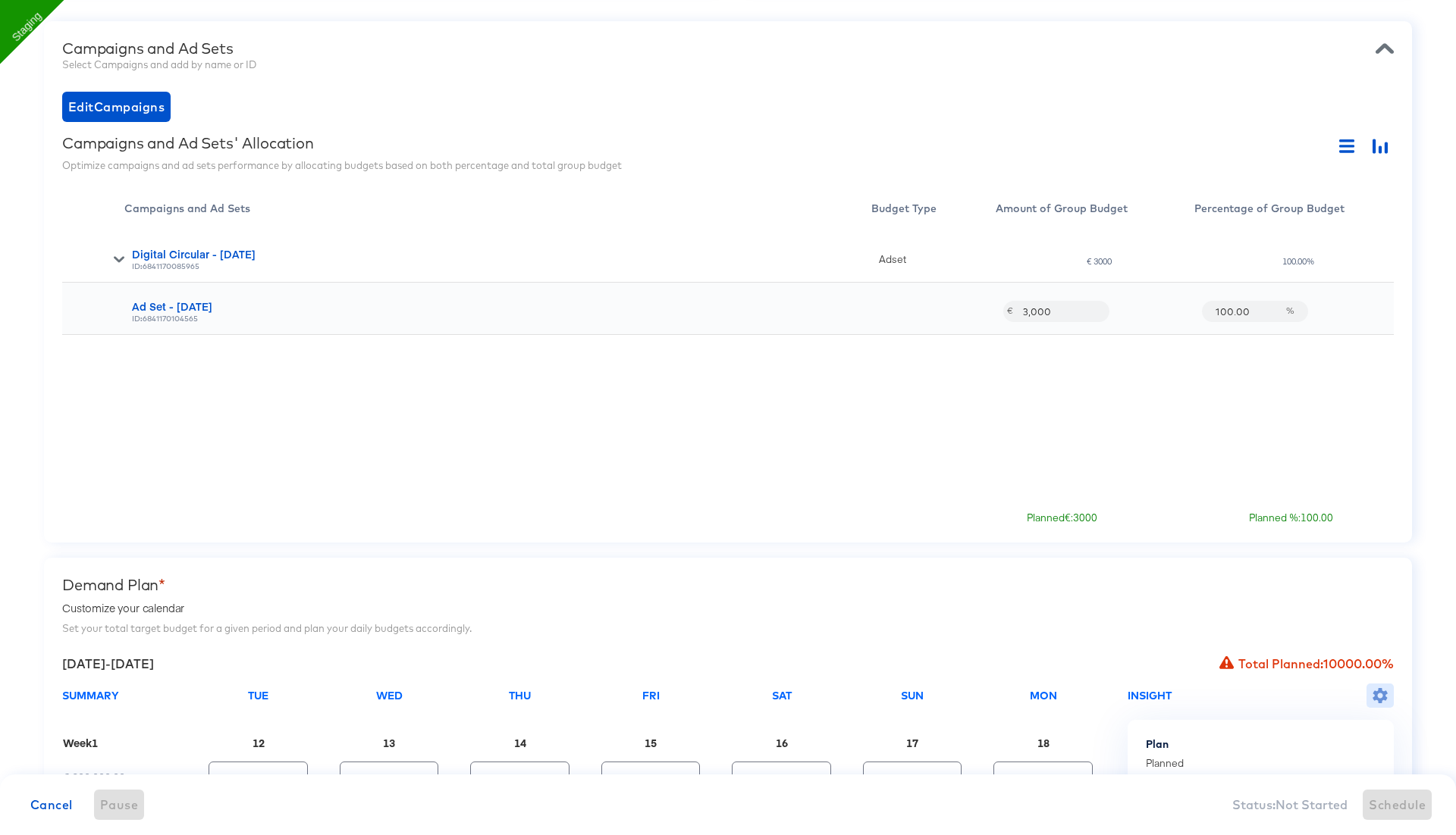
click at [1381, 688] on icon "button" at bounding box center [1379, 695] width 15 height 15
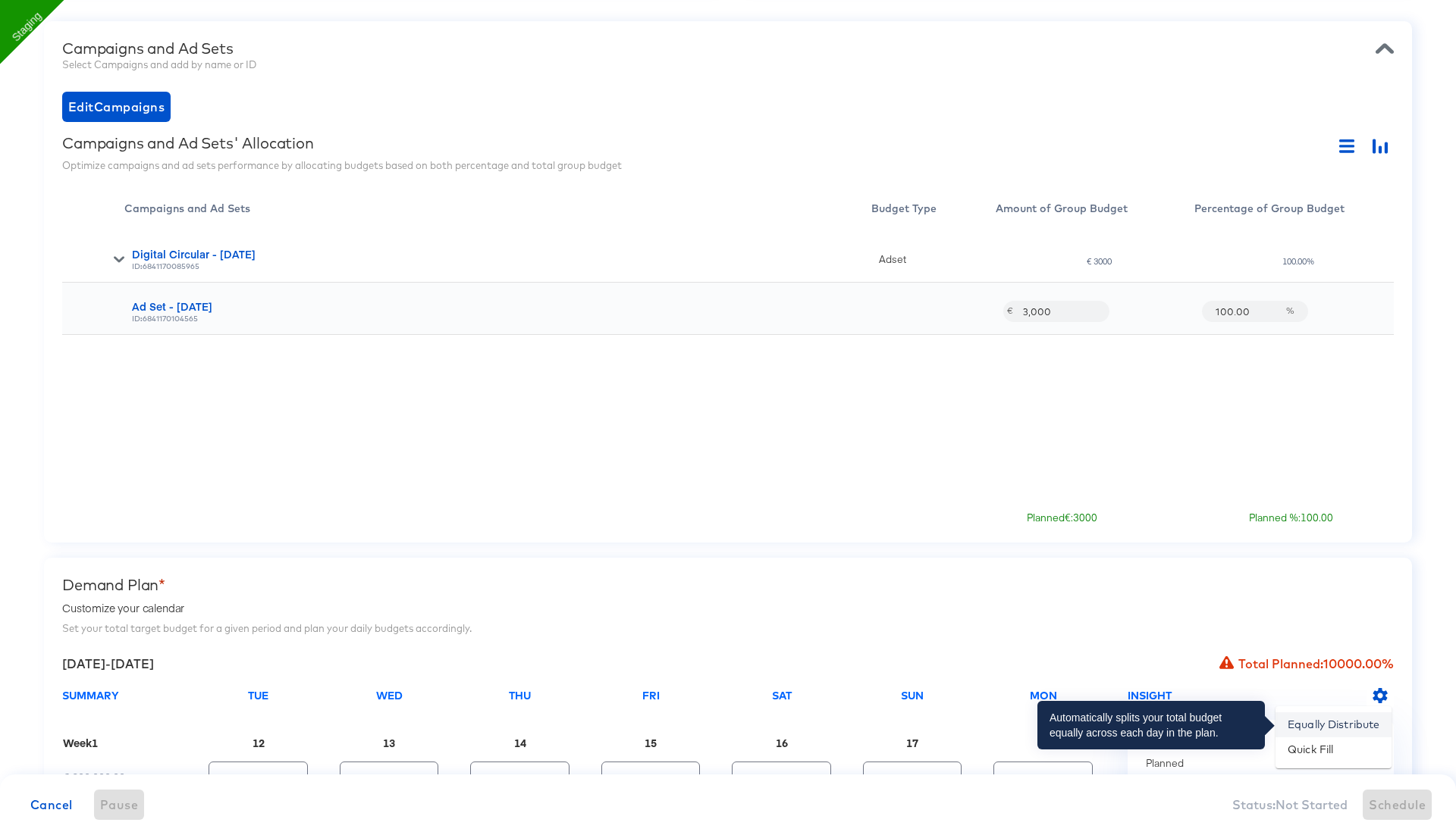
click at [1358, 726] on li "Equally Distribute" at bounding box center [1333, 725] width 116 height 25
type input "€ 428.57"
type input "14.29"
type input "€ 428.57"
type input "14.29"
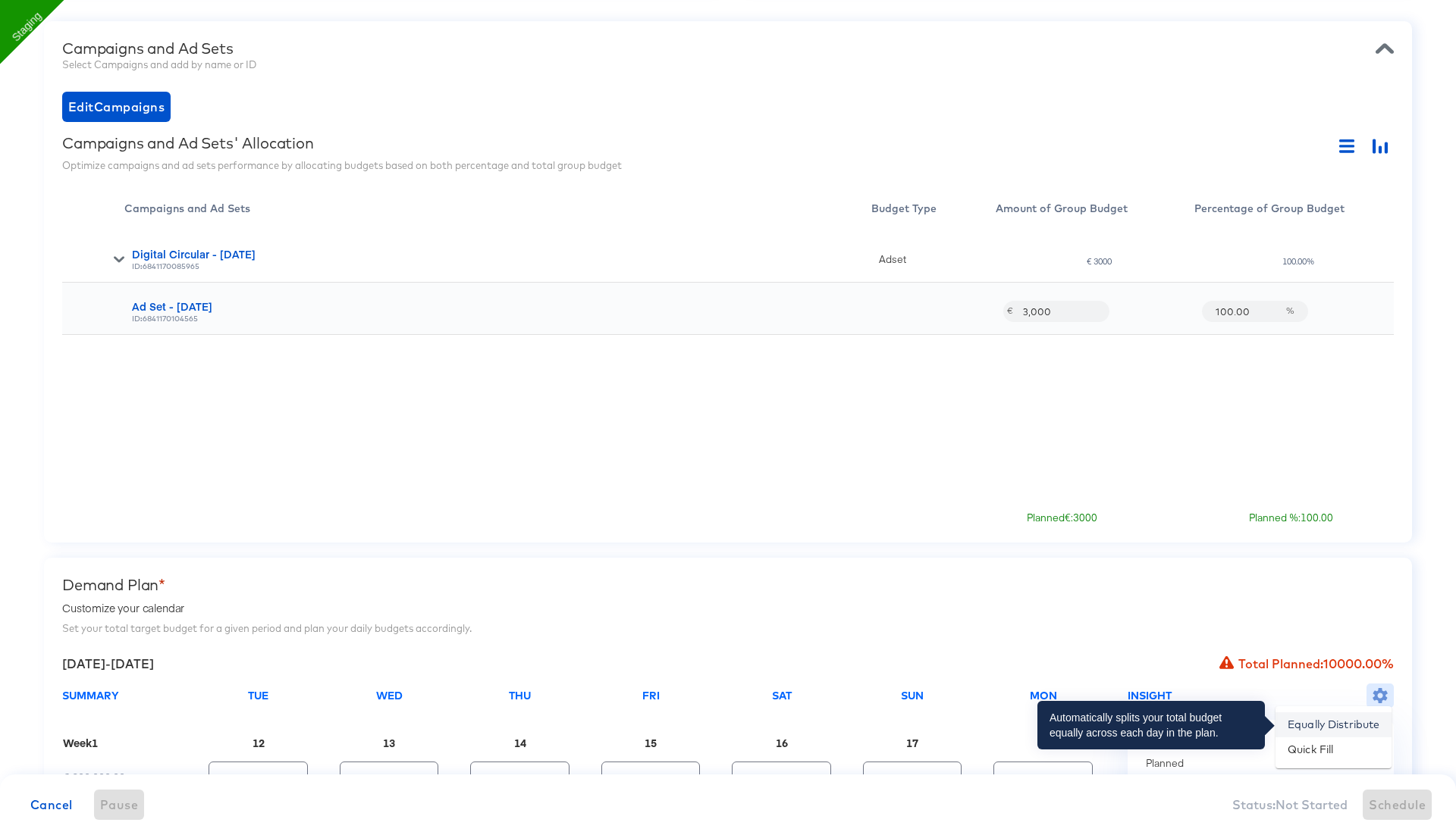
type input "€ 428.57"
type input "14.29"
type input "€ 428.57"
type input "14.29"
type input "€ 428.57"
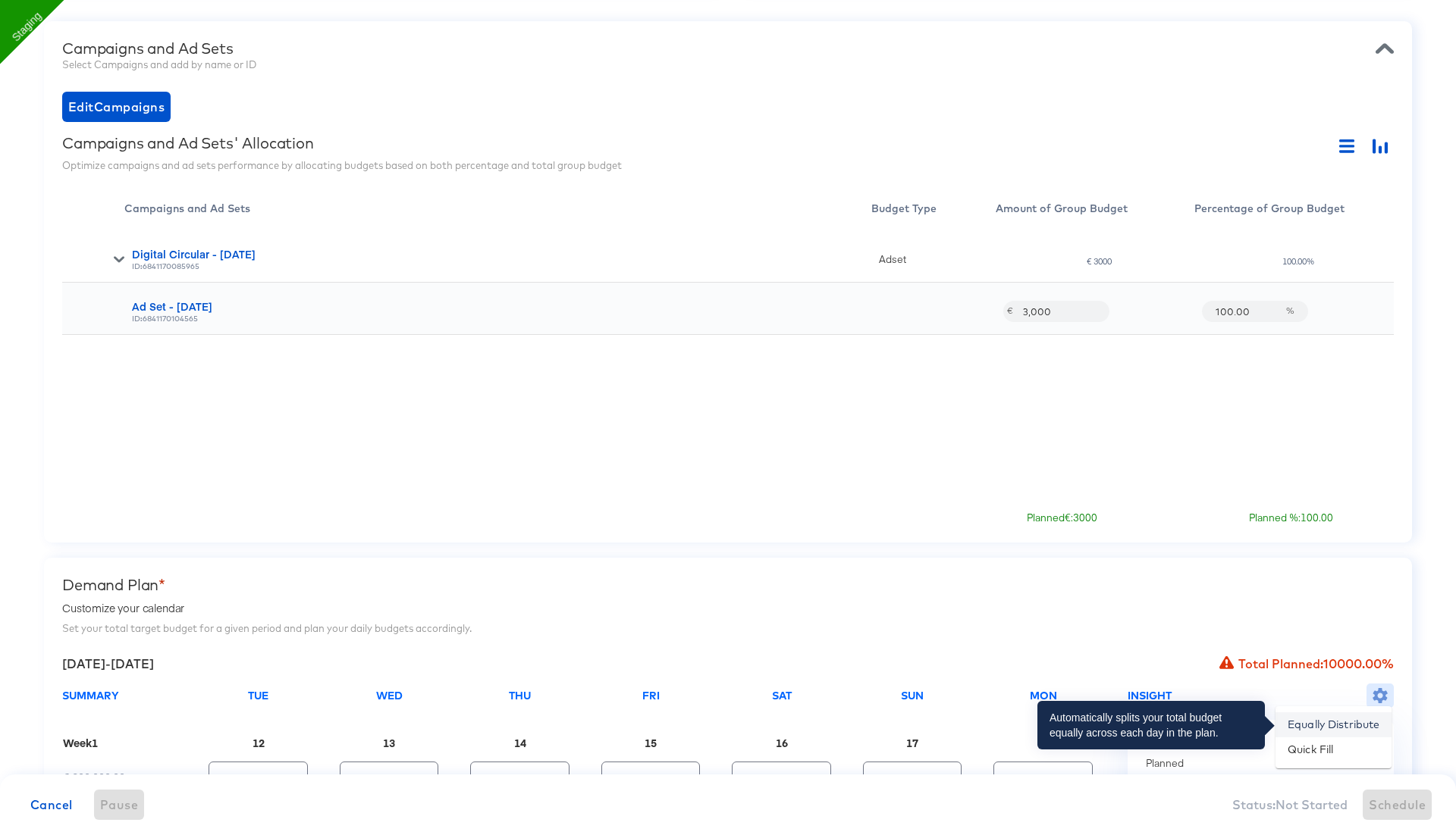
type input "14.29"
type input "€ 428.57"
type input "14.29"
type input "€ 428.58"
type input "14.29"
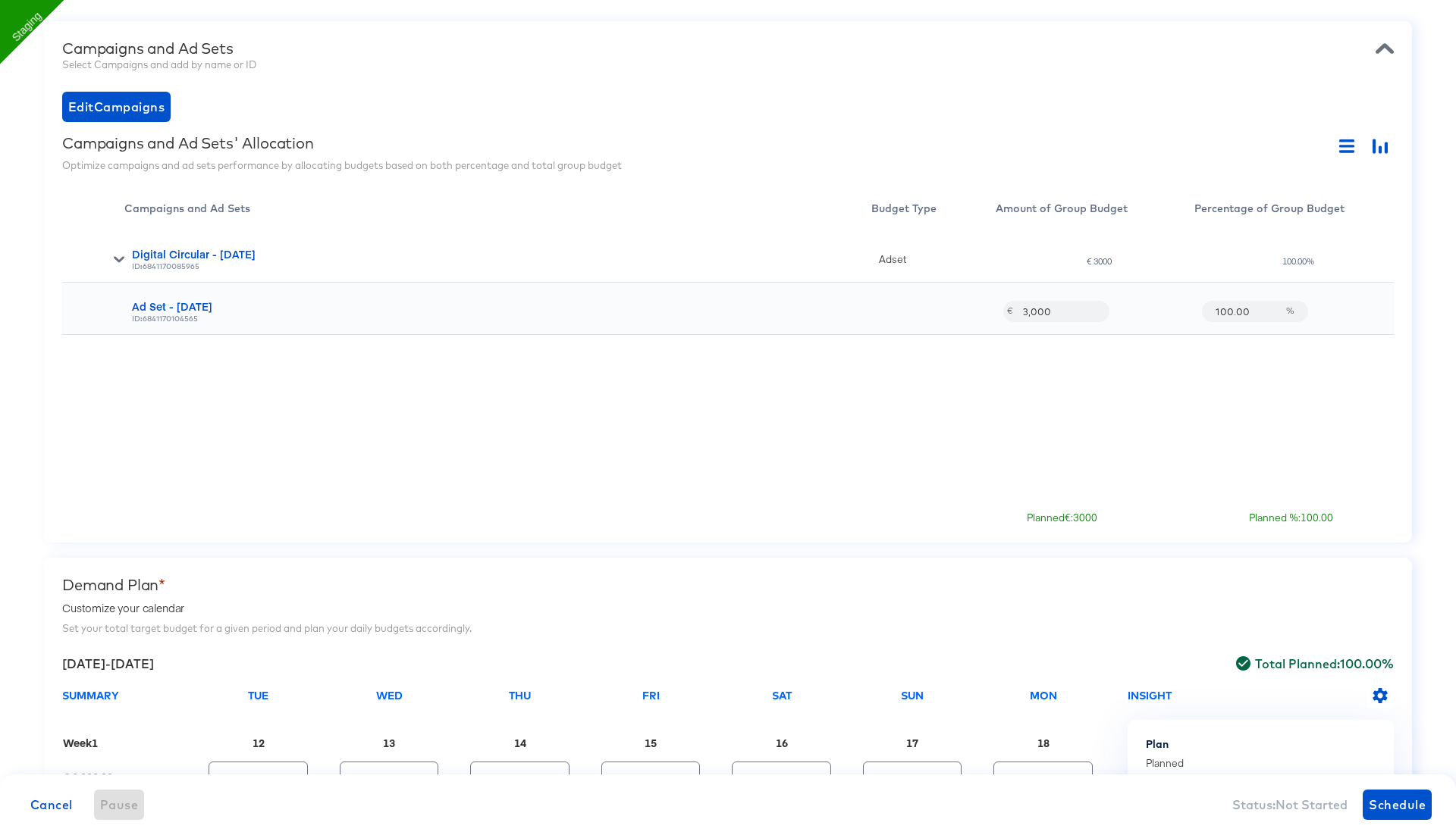
click at [618, 388] on div "Digital Circular - 06 Aug ID: 6841170085965 Adset € 3000 100.00% Ad Set - 06 Au…" at bounding box center [727, 362] width 1332 height 265
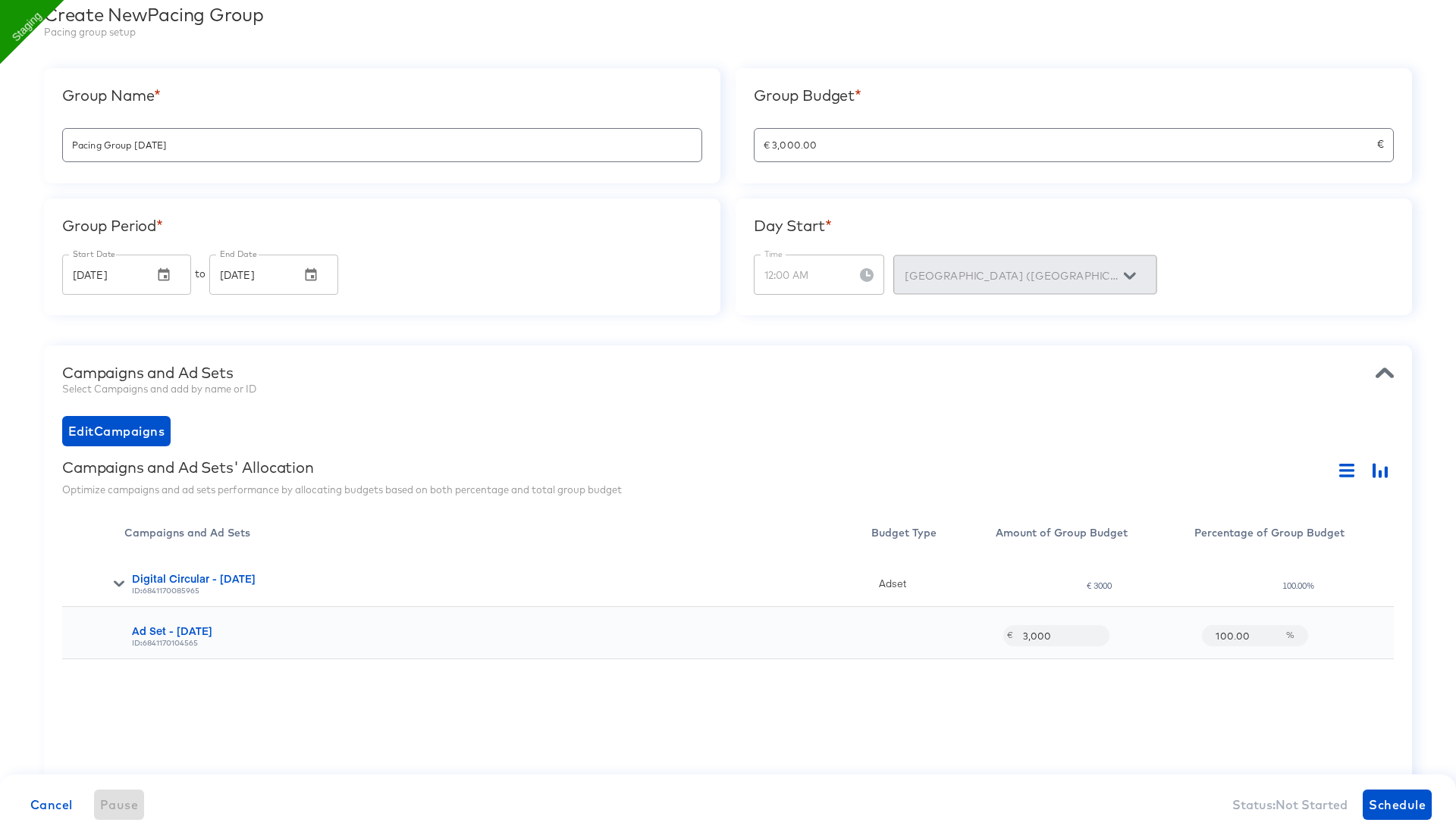
scroll to position [0, 0]
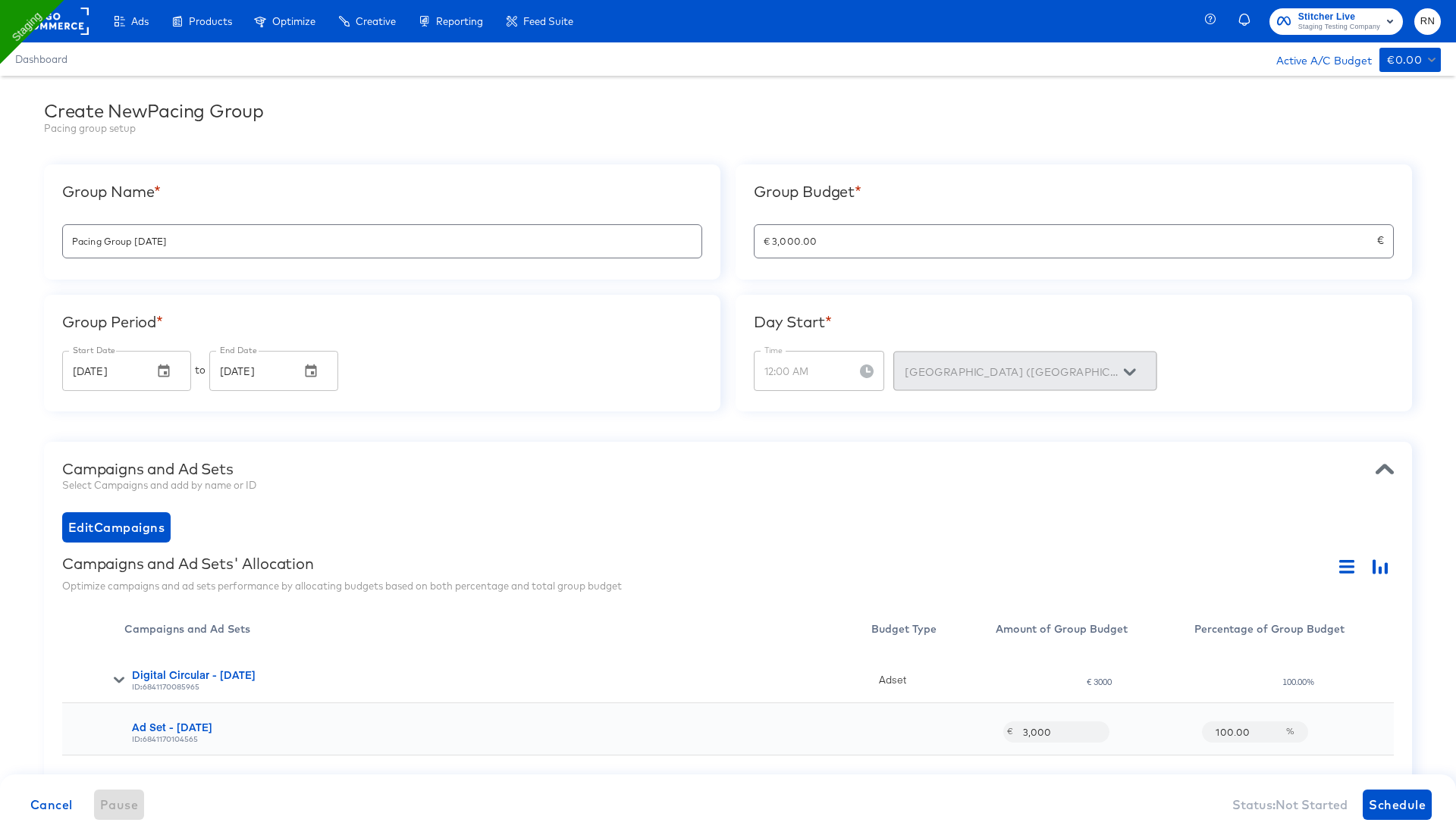
click at [1066, 728] on input "3,000" at bounding box center [1054, 725] width 81 height 32
paste input "25,467,9"
type input "25,467,900"
click at [967, 589] on div "Optimize campaigns and ad sets performance by allocating budgets based on both …" at bounding box center [727, 586] width 1332 height 14
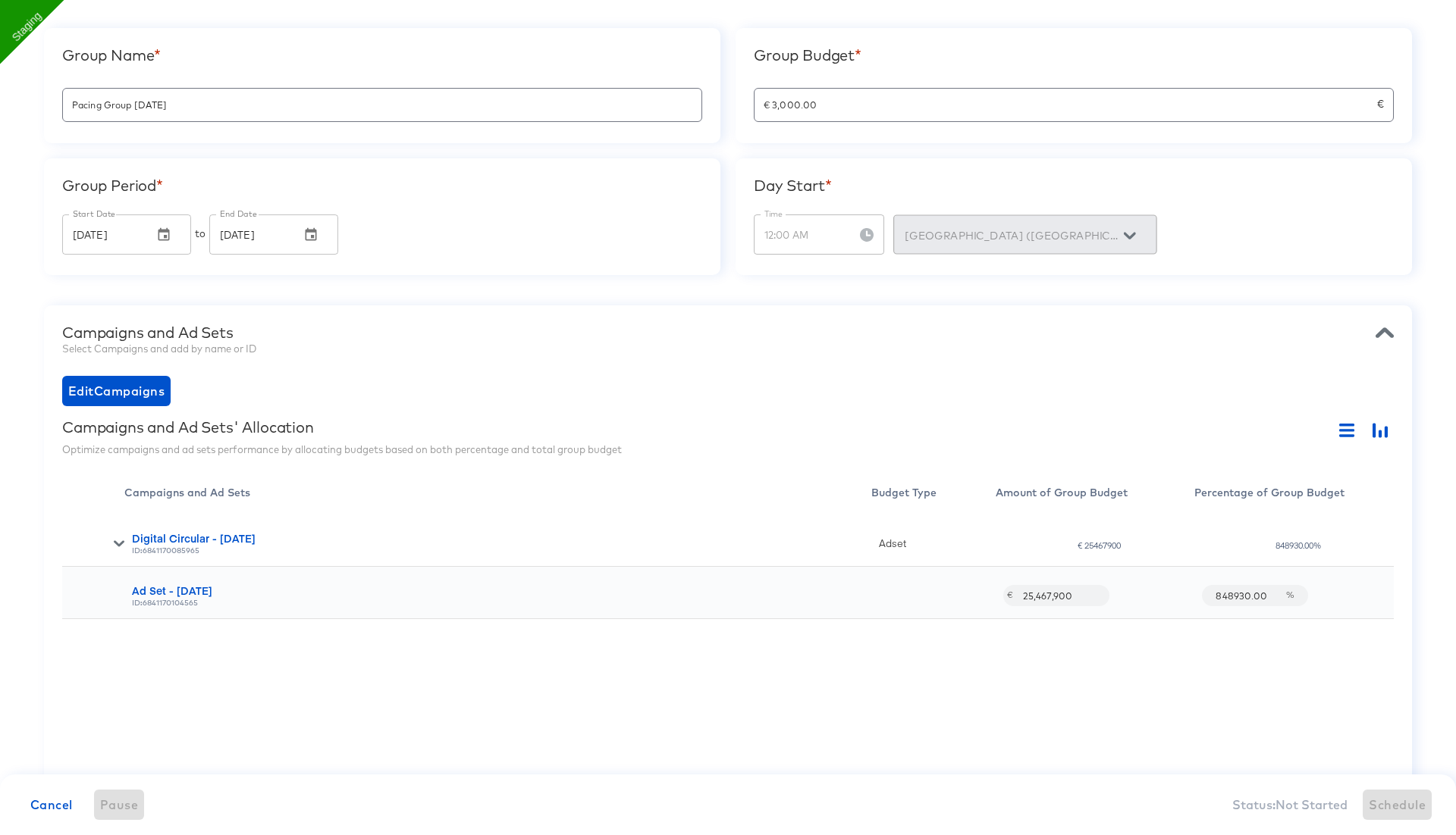
scroll to position [146, 0]
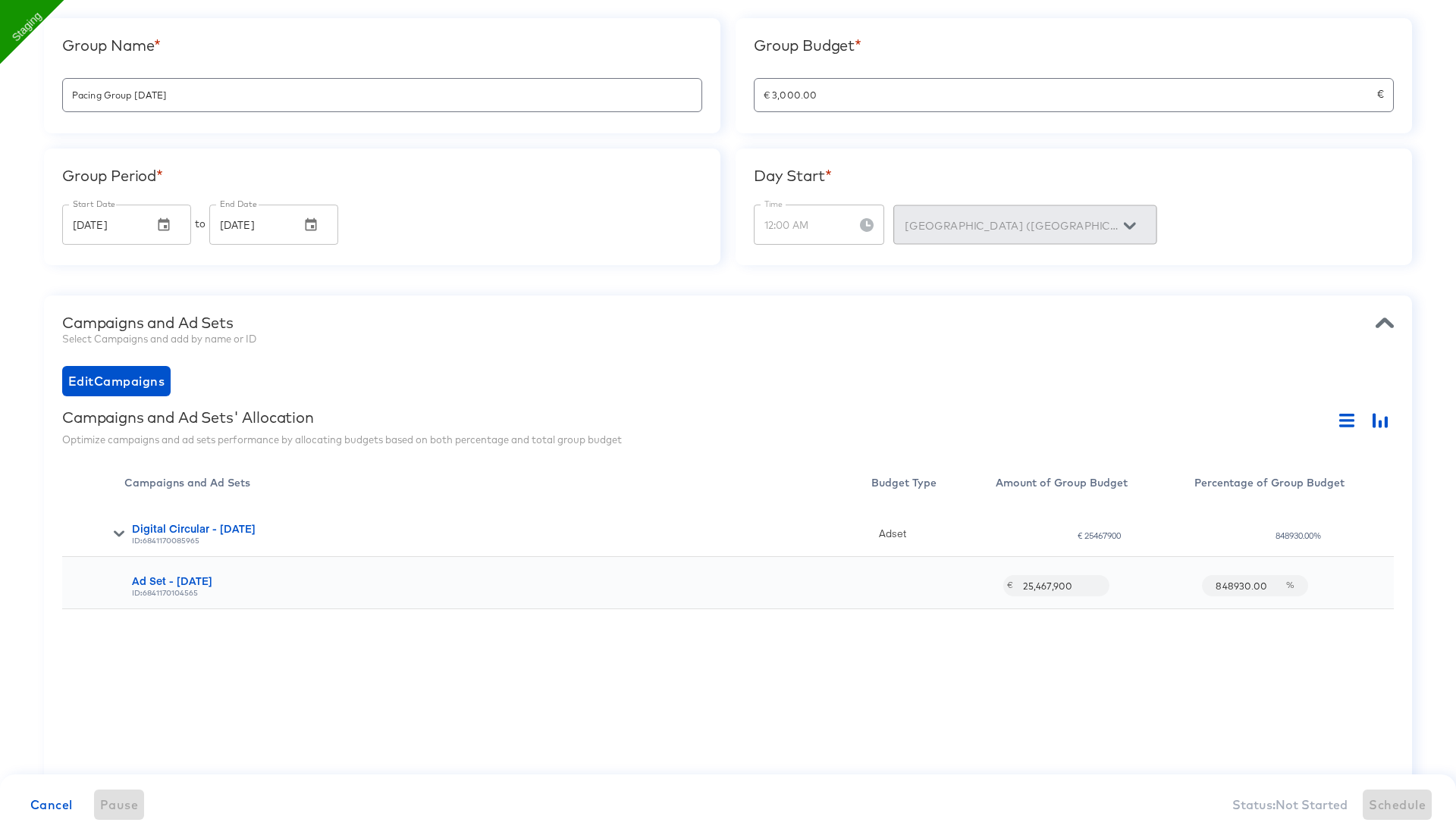
drag, startPoint x: 1210, startPoint y: 585, endPoint x: 1289, endPoint y: 585, distance: 79.0
click at [1289, 585] on div "848930.00 %" at bounding box center [1249, 585] width 89 height 40
click at [1185, 666] on div "Digital Circular - 06 Aug ID: 6841170085965 Adset € 25467900 848930.00% Ad Set …" at bounding box center [727, 637] width 1332 height 265
click at [828, 97] on input "€ 3,000.00" at bounding box center [1065, 89] width 622 height 32
paste input "25,467,9"
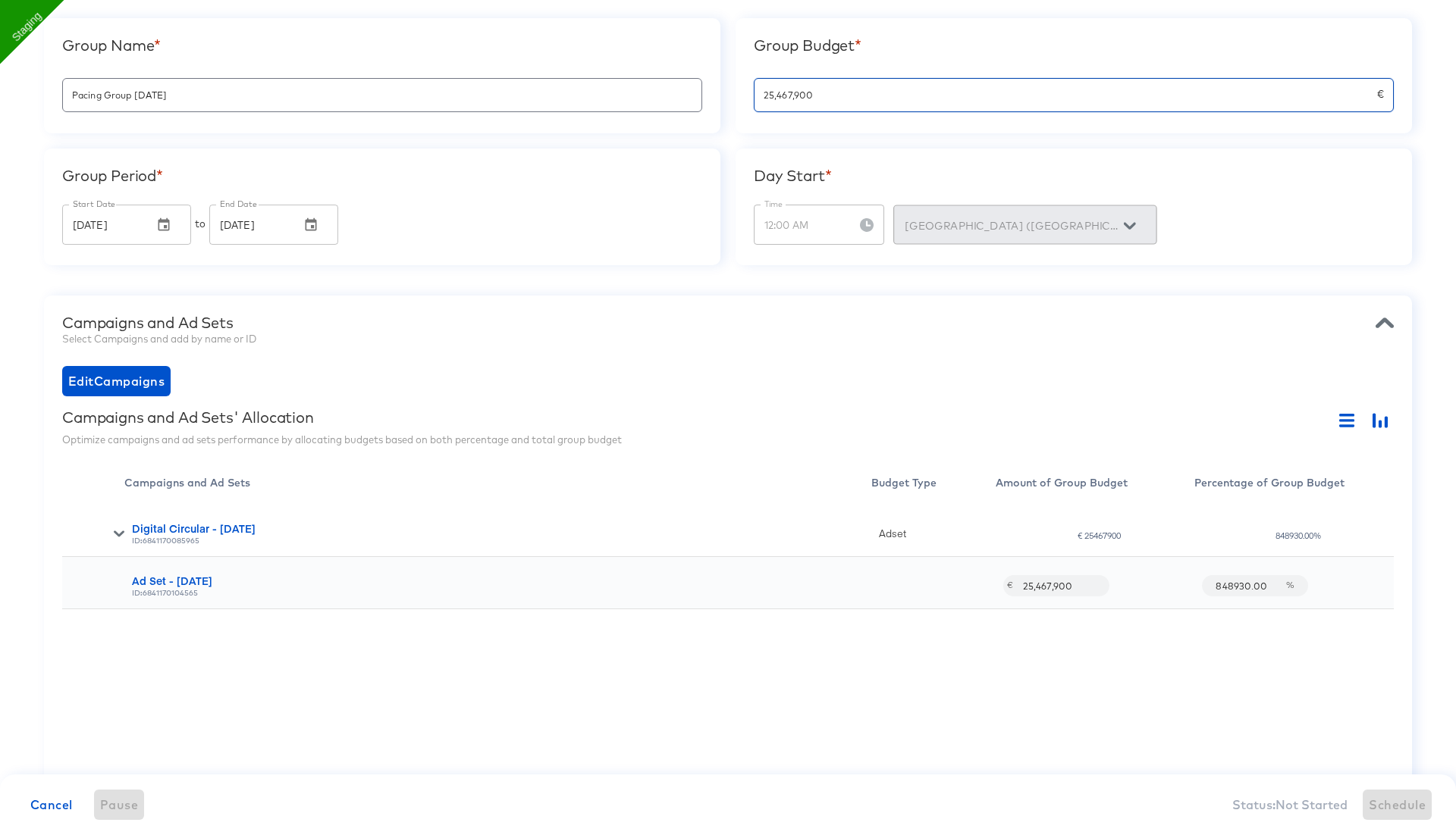
click at [832, 348] on div "Campaigns and Ad Sets Select Campaigns and add by name or ID" at bounding box center [727, 332] width 1332 height 37
type input "€ 25,467,900.00"
type input "0.00"
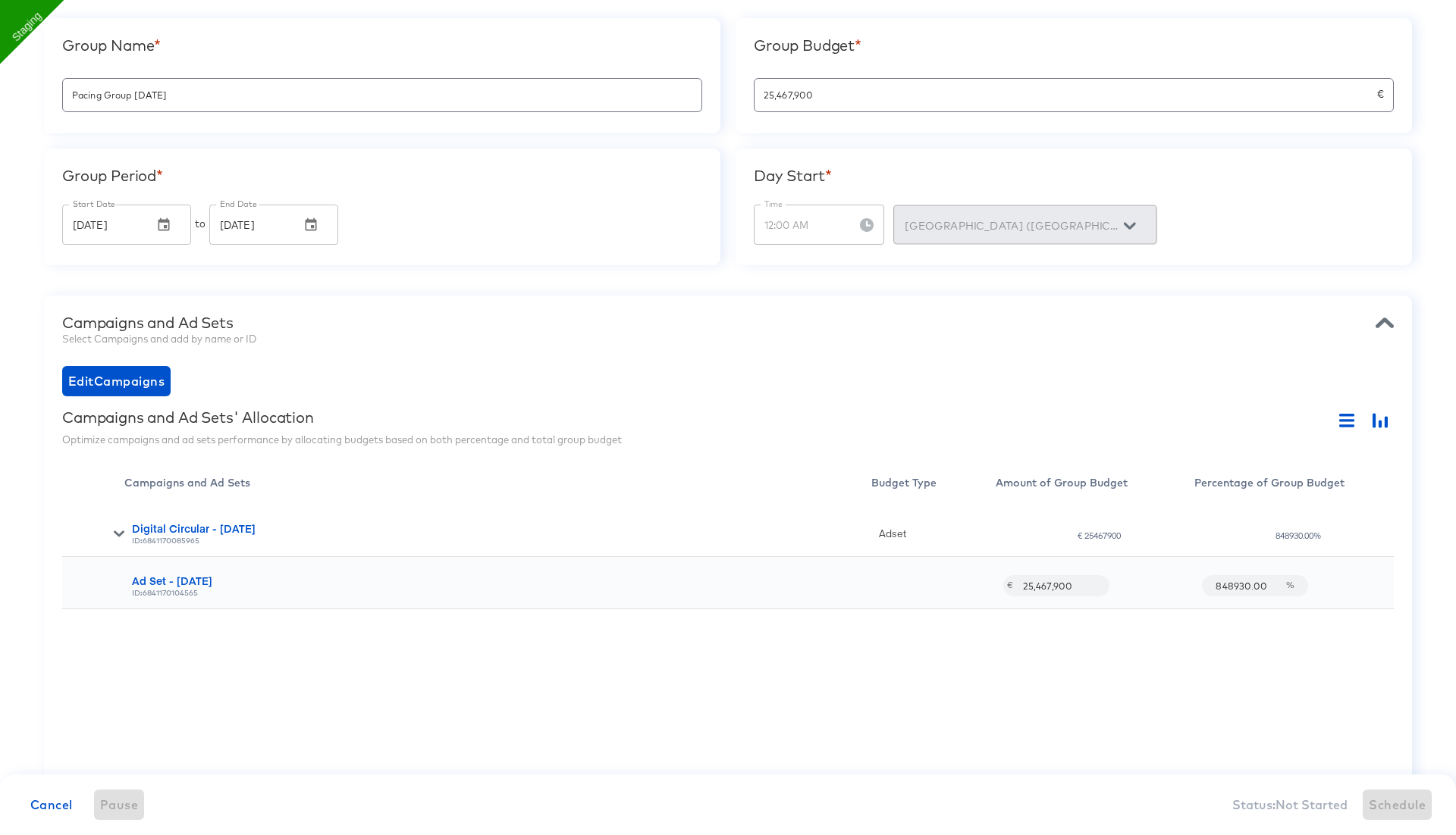
type input "0.00"
click at [999, 675] on div "Digital Circular - 06 Aug ID: 6841170085965 Adset € 216204643470 848930.00% Ad …" at bounding box center [727, 637] width 1332 height 265
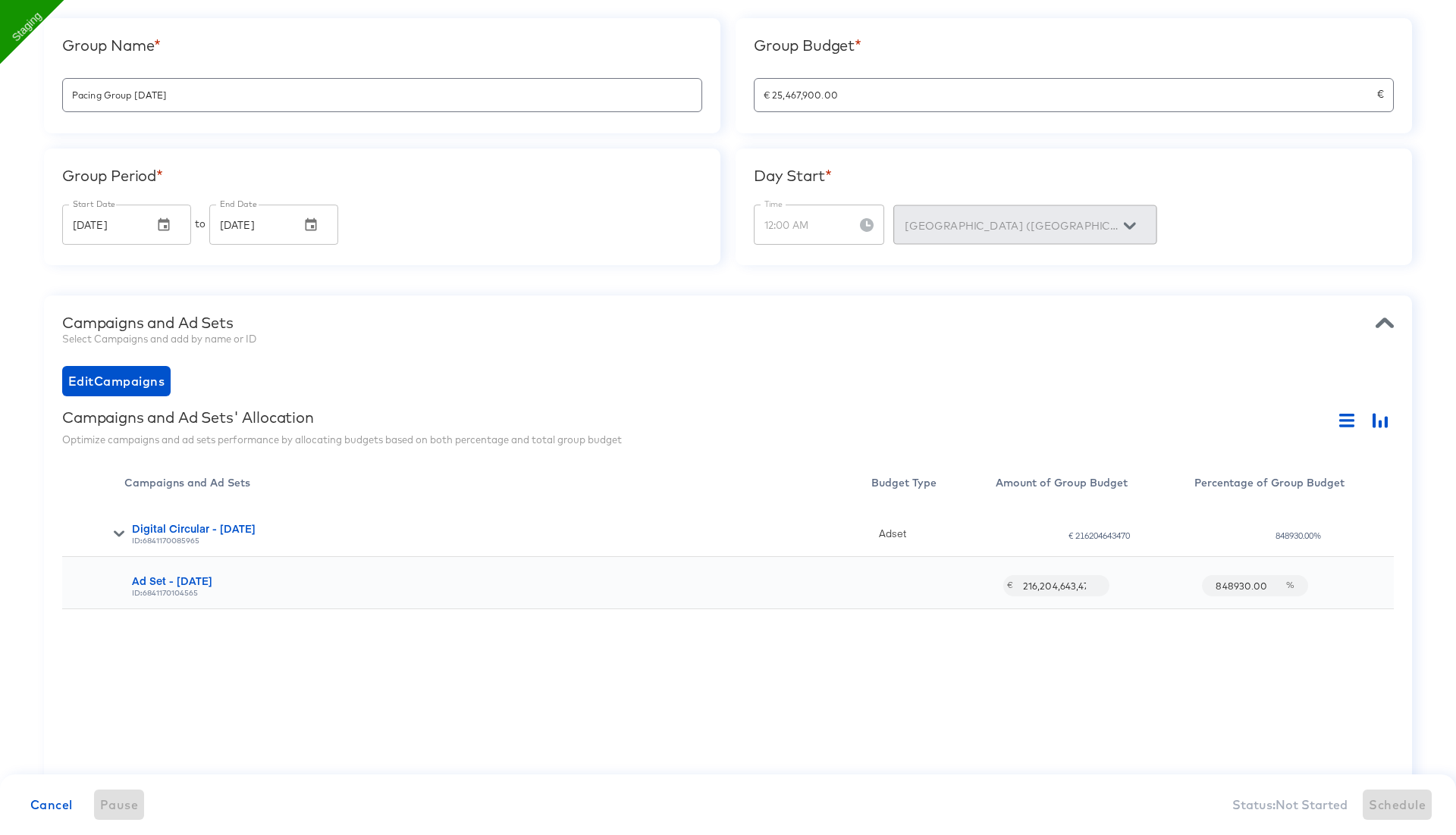
click at [1064, 584] on input "216,204,643,470" at bounding box center [1054, 579] width 81 height 32
click at [874, 101] on input "€ 25,467,900.00" at bounding box center [1065, 89] width 622 height 32
click at [1047, 581] on input "216,204,643,470" at bounding box center [1054, 579] width 81 height 32
paste input ",546,790,00"
type input "2,546,790,000"
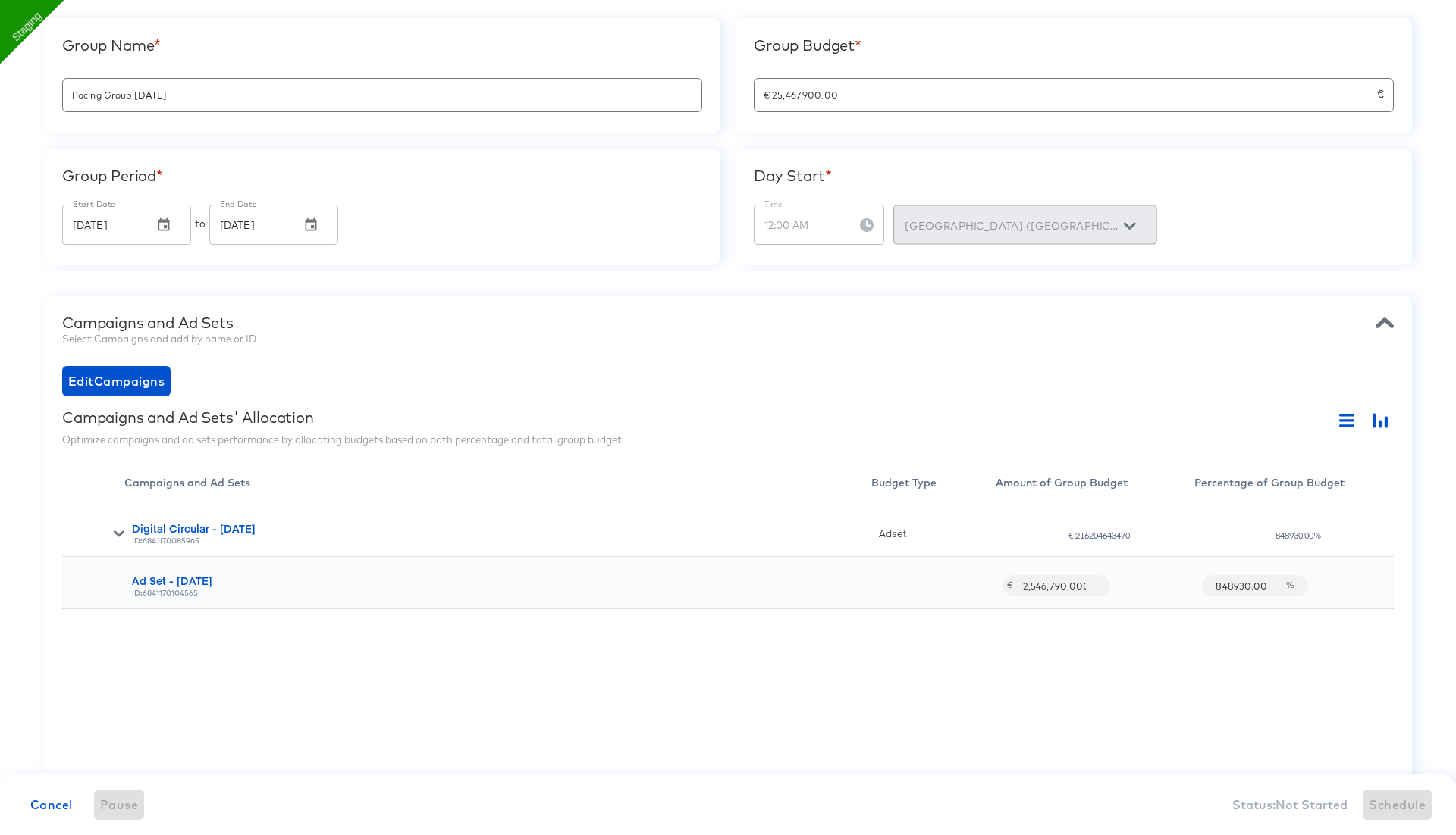
scroll to position [0, 0]
click at [1049, 655] on div "Digital Circular - 06 Aug ID: 6841170085965 Adset € 216204643470 848930.00% Ad …" at bounding box center [727, 637] width 1332 height 265
click at [1051, 584] on input "2,546,790,000" at bounding box center [1054, 579] width 81 height 32
click at [869, 102] on input "€ 25,467,900.00" at bounding box center [1065, 89] width 622 height 32
paste input "2,546,790,0"
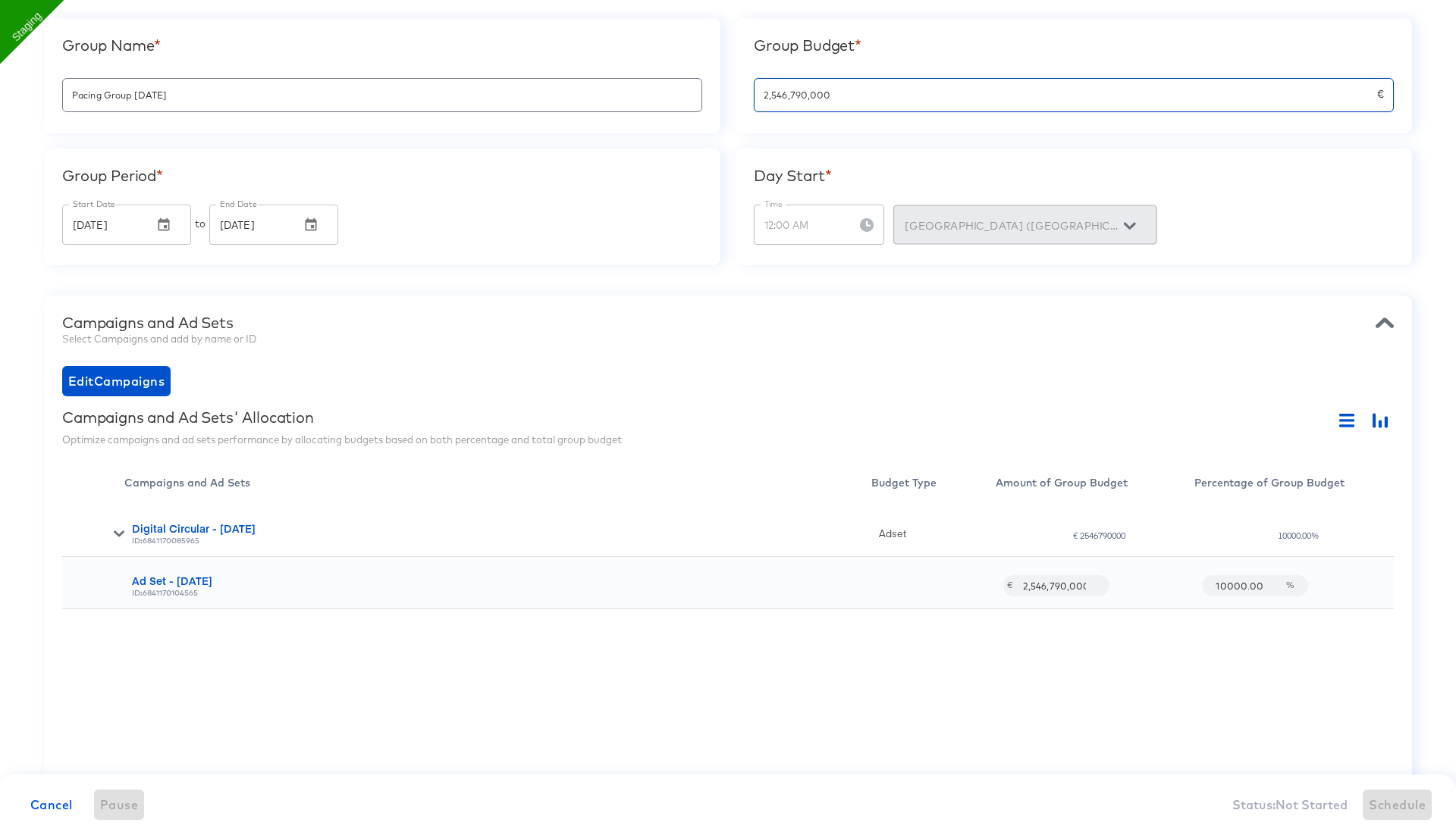
click at [834, 358] on div "Campaigns and Ad Sets Select Campaigns and add by name or ID Edit Campaigns Cam…" at bounding box center [727, 556] width 1367 height 522
type input "€ 2,546,790,000.00"
click at [941, 752] on div "Digital Circular - 06 Aug ID: 6841170085965 Adset € 254679000000 10000.00% Ad S…" at bounding box center [727, 637] width 1332 height 265
click at [1045, 583] on input "254,679,000,000" at bounding box center [1054, 579] width 81 height 32
type input "2,546,790,000"
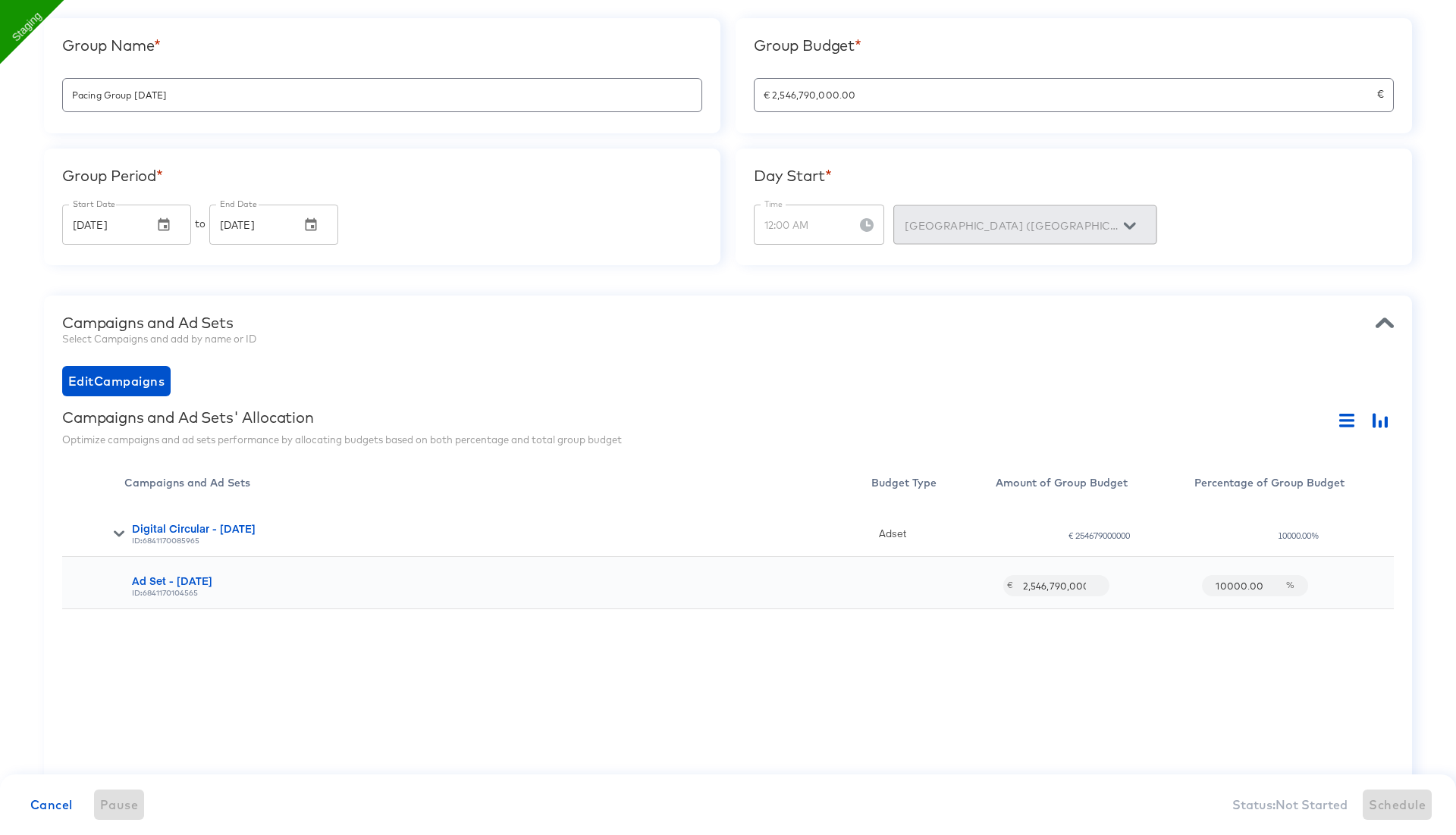
click at [1075, 664] on div "Digital Circular - 06 Aug ID: 6841170085965 Adset € 254679000000 10000.00% Ad S…" at bounding box center [727, 637] width 1332 height 265
drag, startPoint x: 834, startPoint y: 91, endPoint x: 726, endPoint y: 87, distance: 108.1
click at [726, 87] on div "Group Name * Pacing Group 2025-08-11 Group Budget * € 2,546,790,000.00 € Group …" at bounding box center [727, 141] width 1367 height 247
click at [803, 107] on div "€ 2,546,790,000.00 €" at bounding box center [1074, 95] width 640 height 34
click at [918, 117] on div "Group Budget * € 2,546,790,000.00 €" at bounding box center [1073, 75] width 676 height 115
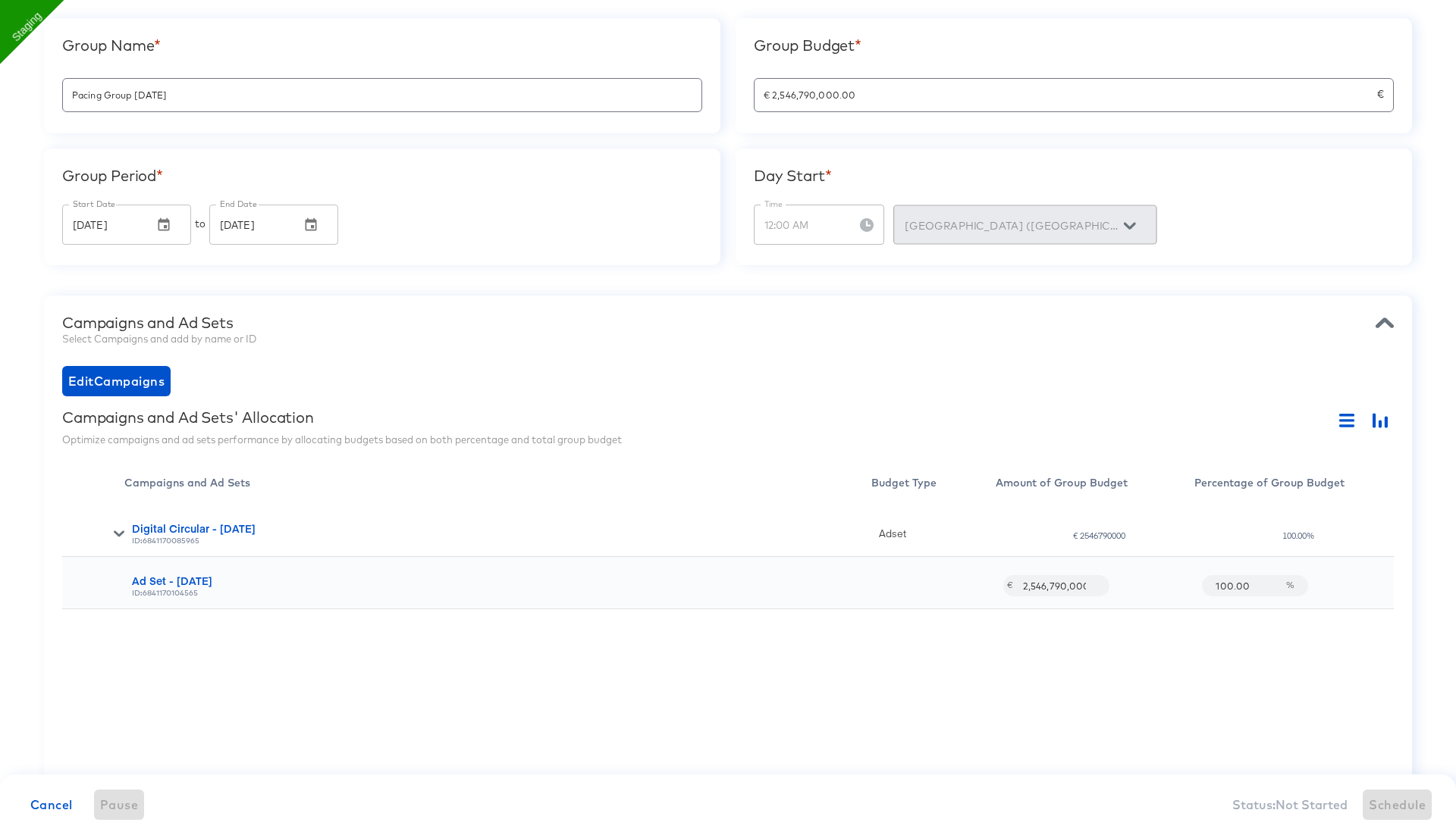
click at [1039, 591] on input "2,546,790,000" at bounding box center [1054, 579] width 81 height 32
click at [877, 95] on input "€ 2,546,790,000.00" at bounding box center [1065, 89] width 622 height 32
paste input "2,546,790,0"
type input "2,546,790,000"
click at [921, 258] on div "Day Start * Time 12:00 AM Time Dublin (Europe/Dublin)" at bounding box center [1073, 207] width 676 height 116
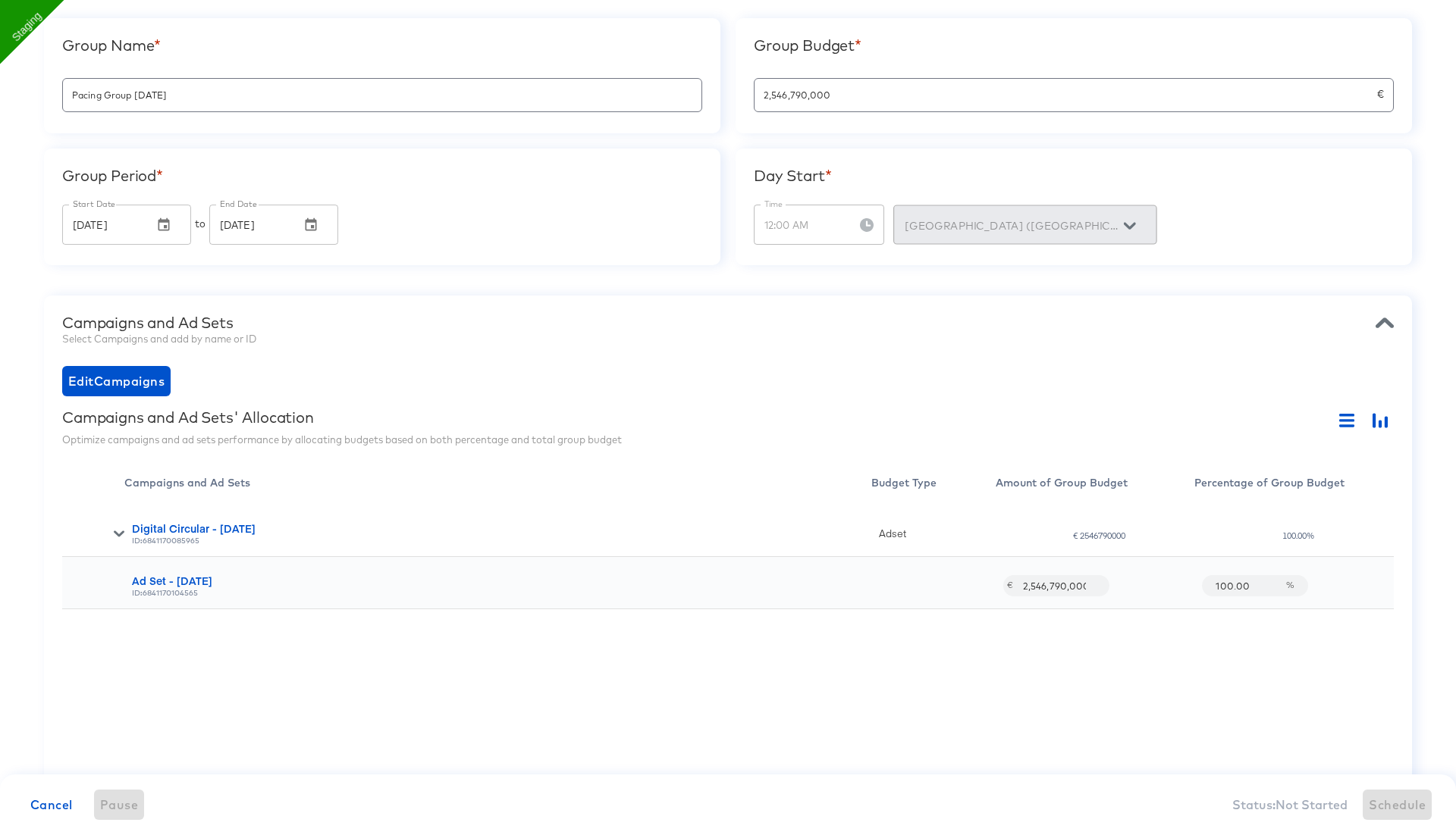
click at [852, 89] on input "2,546,790,000" at bounding box center [1065, 89] width 622 height 32
click at [922, 370] on div "Edit Campaigns" at bounding box center [727, 381] width 1332 height 30
click at [1051, 584] on input "2,546,790,000" at bounding box center [1054, 579] width 81 height 32
click at [1059, 686] on div "Digital Circular - 06 Aug ID: 6841170085965 Adset € 2546790000 100.00% Ad Set -…" at bounding box center [727, 637] width 1332 height 265
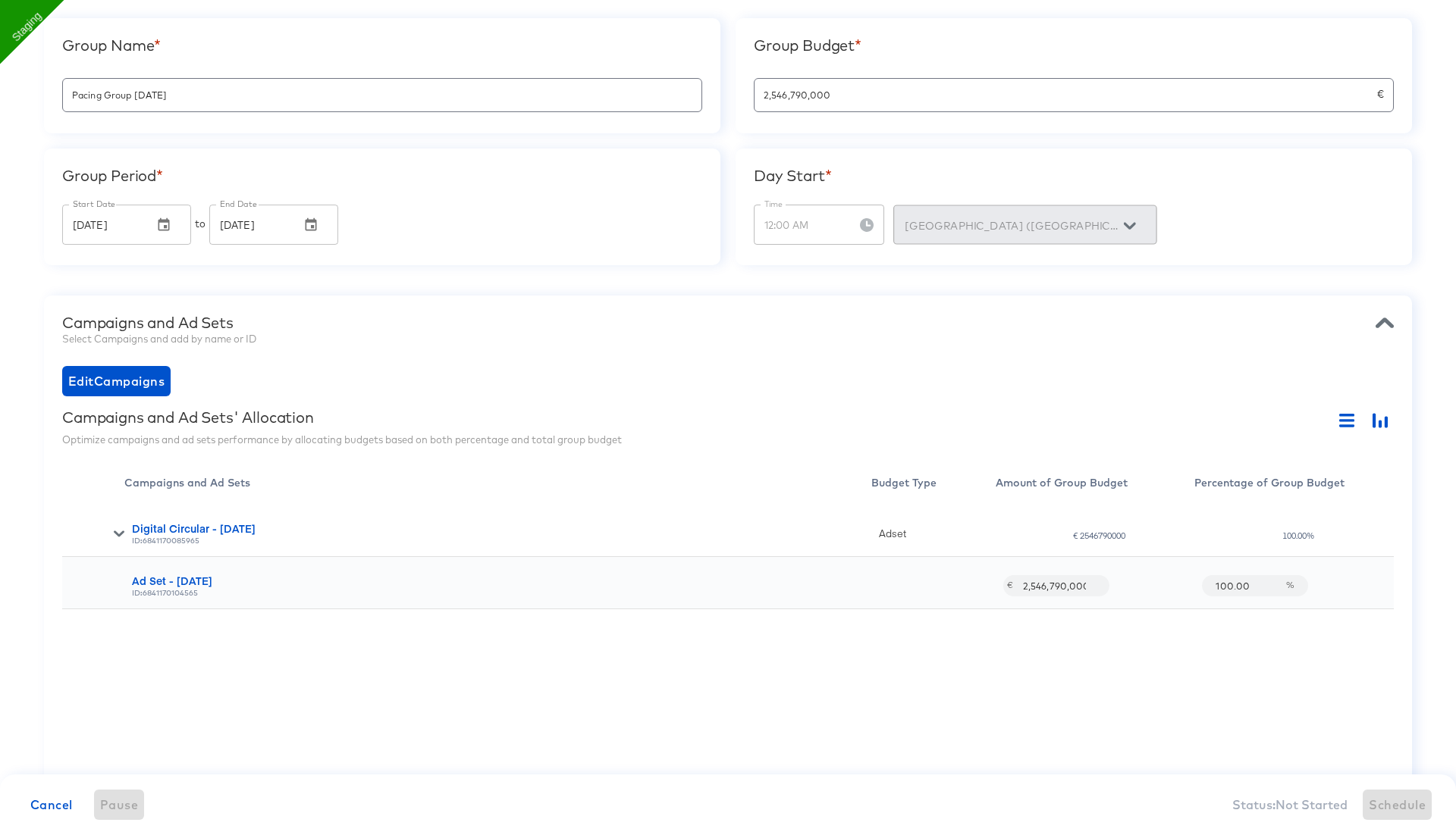
click at [1061, 632] on div "Digital Circular - 06 Aug ID: 6841170085965 Adset € 2546790000 100.00% Ad Set -…" at bounding box center [727, 637] width 1332 height 265
click at [1041, 585] on input "2,546,790,000" at bounding box center [1054, 579] width 81 height 32
paste input "5,467,9"
type input "25,467,900"
click at [1021, 654] on div "Digital Circular - 06 Aug ID: 6841170085965 Adset € 25467900 1.00% Ad Set - 06 …" at bounding box center [727, 637] width 1332 height 265
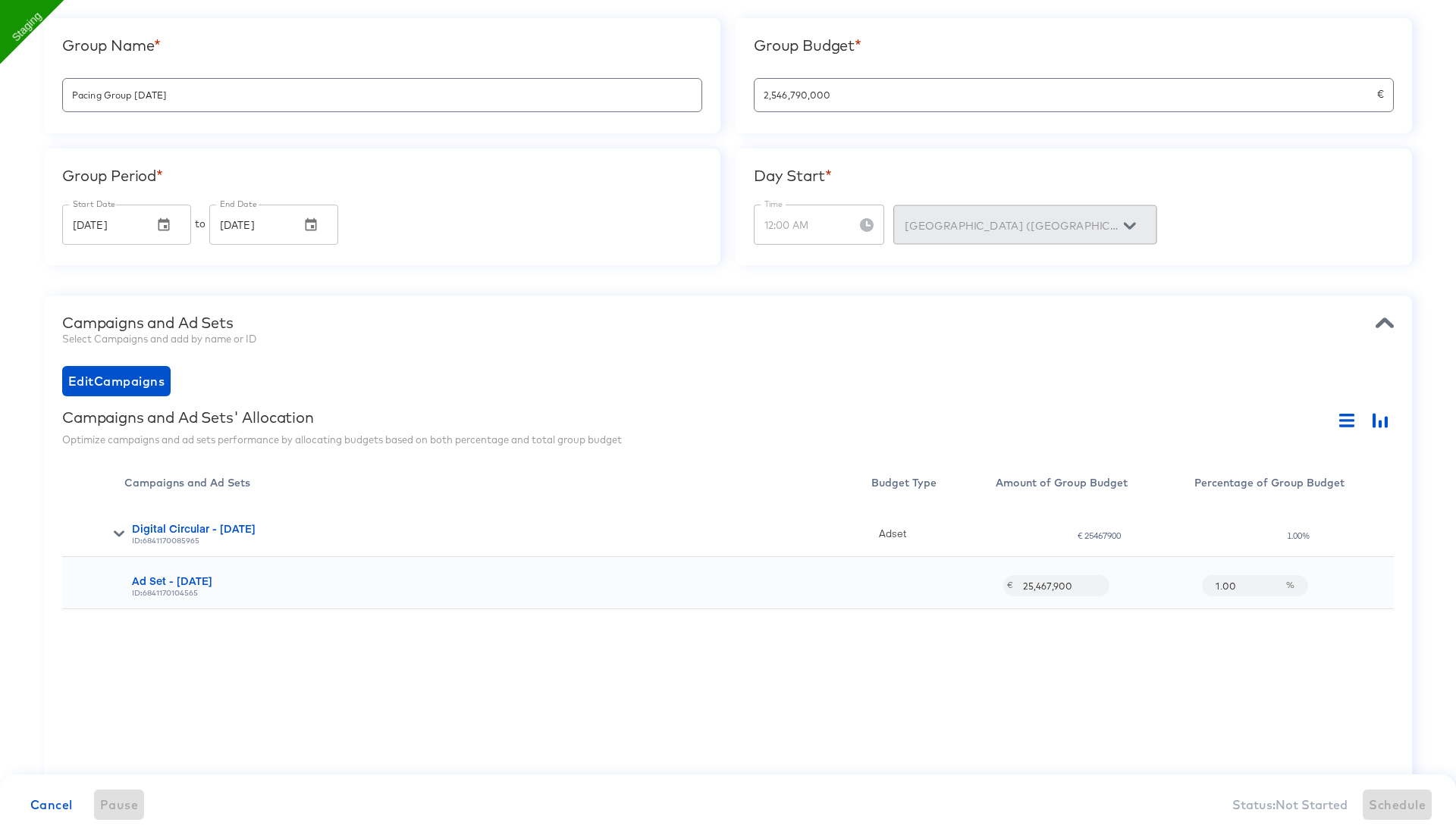
click at [844, 99] on input "2,546,790,000" at bounding box center [1065, 89] width 622 height 32
paste input "5,467,9"
click at [822, 344] on div "Select Campaigns and add by name or ID" at bounding box center [727, 339] width 1332 height 14
click at [957, 672] on div "Digital Circular - 06 Aug ID: 6841170085965 Adset € 25467900 1.00% Ad Set - 06 …" at bounding box center [727, 637] width 1332 height 265
type input "€ 25,467,900.00"
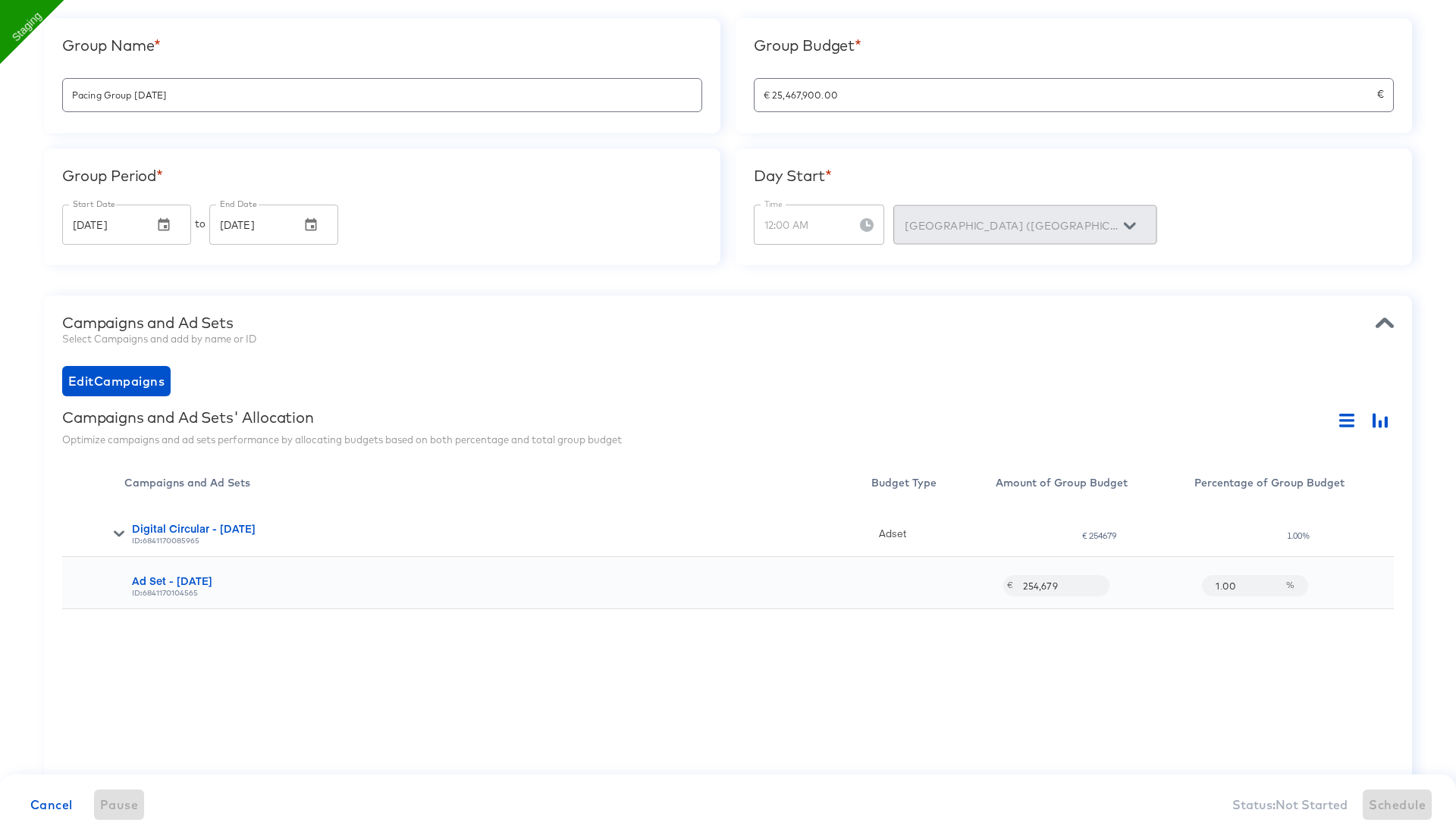
click at [956, 670] on div "Digital Circular - 06 Aug ID: 6841170085965 Adset € 254679 1.00% Ad Set - 06 Au…" at bounding box center [727, 637] width 1332 height 265
drag, startPoint x: 1059, startPoint y: 585, endPoint x: 1133, endPoint y: 587, distance: 74.0
click at [1133, 587] on div "€ 254,679" at bounding box center [1099, 586] width 192 height 21
paste input ",467,900"
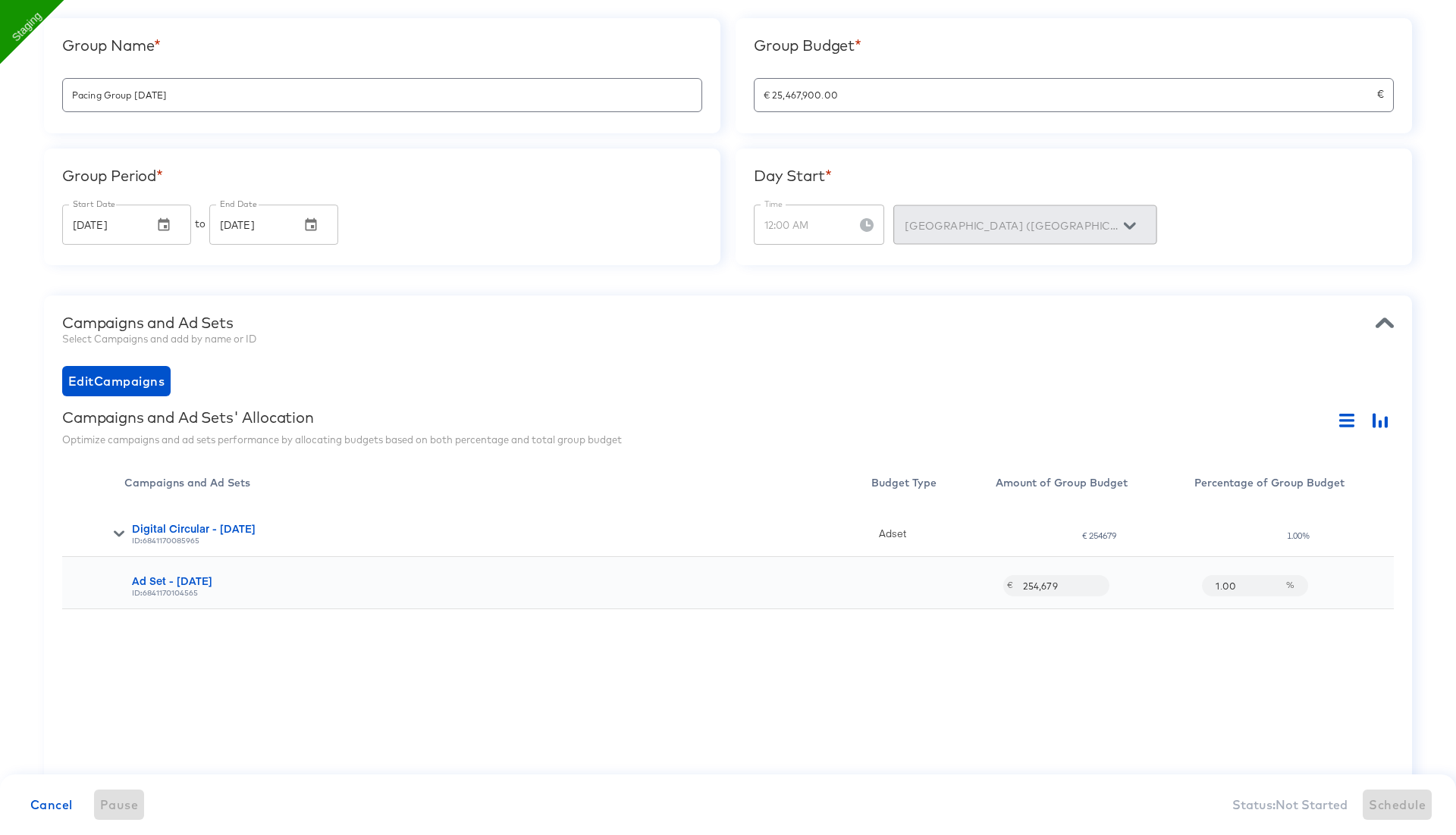
type input "25,467,900"
click at [1089, 649] on div "Digital Circular - 06 Aug ID: 6841170085965 Adset € 25467900 100.00% Ad Set - 0…" at bounding box center [727, 637] width 1332 height 265
click at [1084, 580] on input "25,467,900" at bounding box center [1054, 579] width 81 height 32
click at [1050, 585] on input "25,467,900" at bounding box center [1054, 579] width 81 height 32
paste input "45,0"
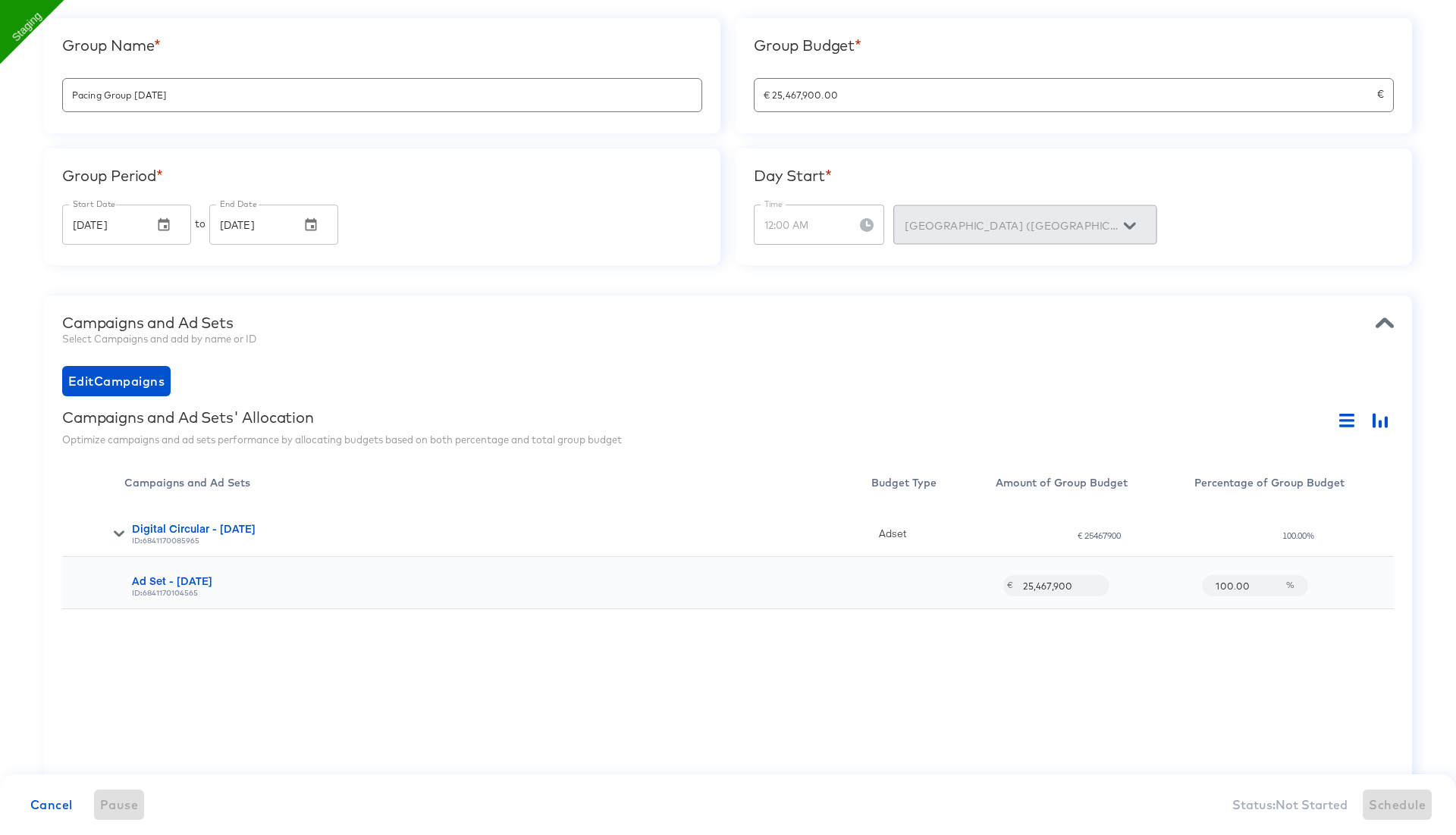
type input "45,000"
click at [1050, 646] on div "Digital Circular - 06 Aug ID: 6841170085965 Adset € 45000 0.18% Ad Set - 06 Aug…" at bounding box center [727, 637] width 1332 height 265
click at [842, 96] on input "€ 25,467,900.00" at bounding box center [1065, 89] width 622 height 32
click at [864, 99] on input "€ 25,467,900.00" at bounding box center [1065, 89] width 622 height 32
drag, startPoint x: 823, startPoint y: 92, endPoint x: 863, endPoint y: 92, distance: 40.0
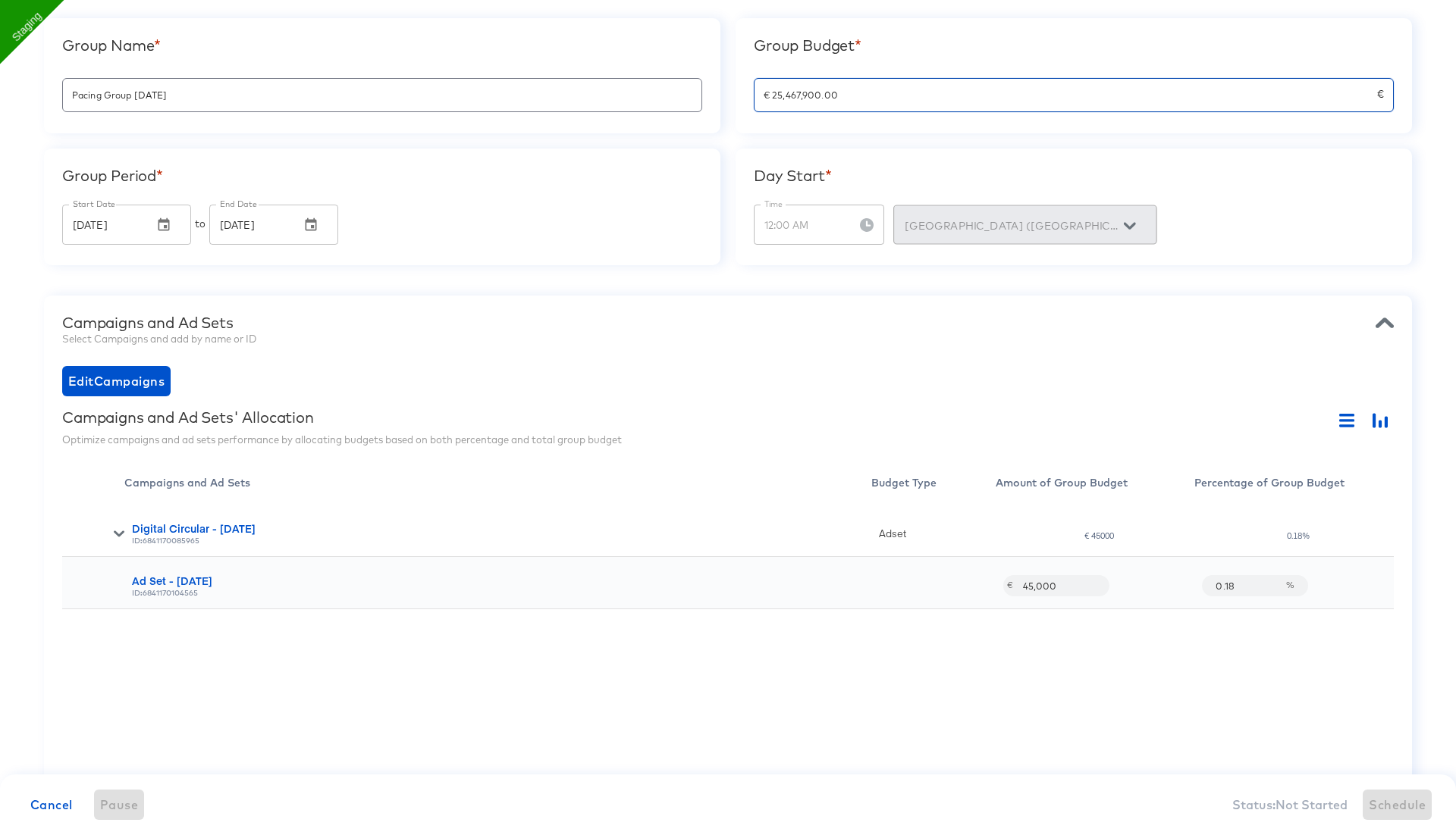
click at [863, 92] on input "€ 25,467,900.00" at bounding box center [1065, 89] width 622 height 32
click at [821, 94] on input "€ 25,467,900.00" at bounding box center [1065, 89] width 622 height 32
type input "€ 25,467,900"
click at [897, 133] on div "Group Name * Pacing Group 2025-08-11 Group Budget * € 25,467,900 € Group Period…" at bounding box center [727, 141] width 1367 height 247
click at [971, 482] on div "Budget Type" at bounding box center [933, 486] width 124 height 38
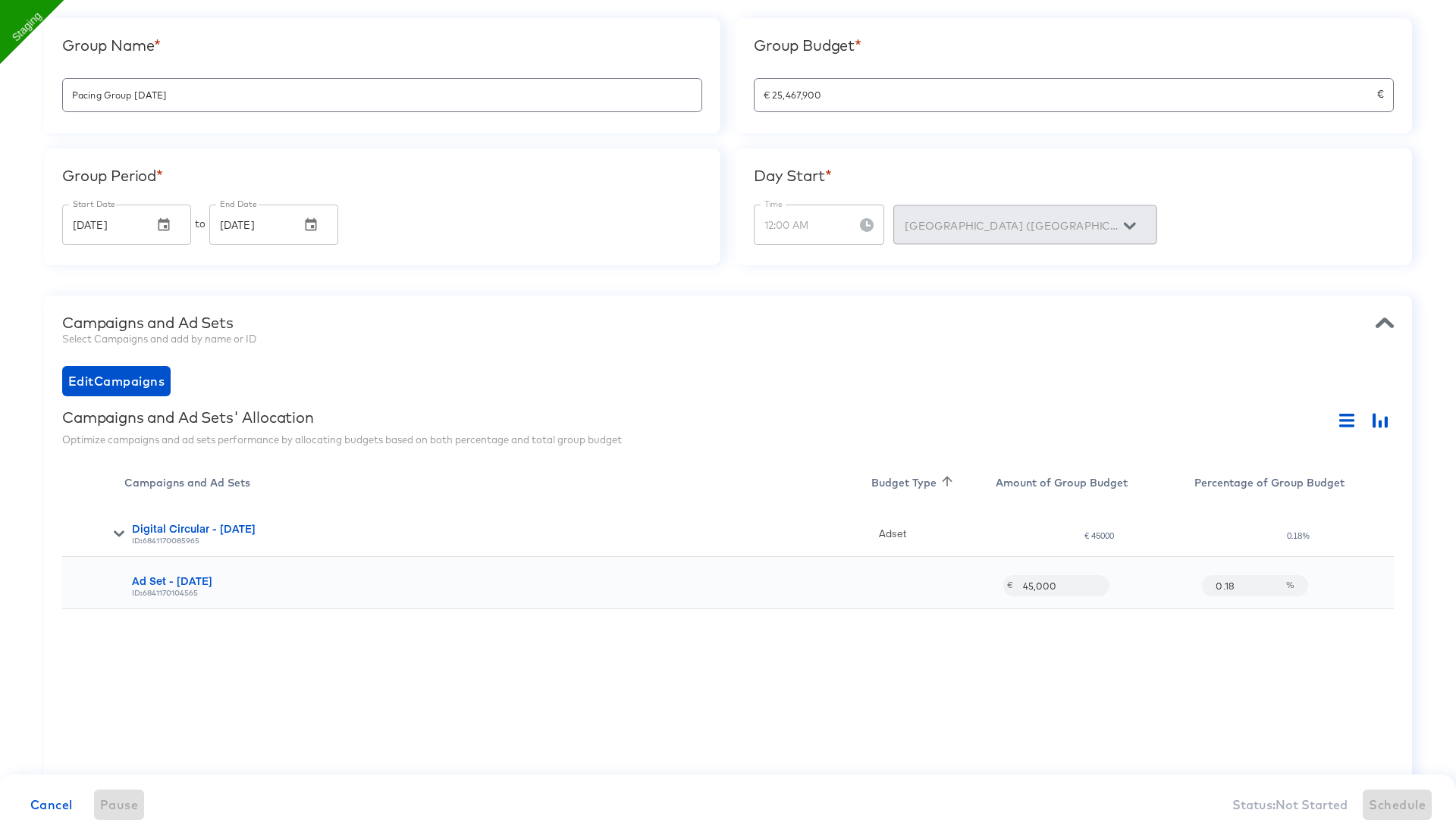
click at [972, 348] on div "Campaigns and Ad Sets Select Campaigns and add by name or ID" at bounding box center [727, 332] width 1332 height 37
click at [1064, 589] on input "45,000" at bounding box center [1054, 579] width 81 height 32
click at [853, 91] on input "€ 25,467,900" at bounding box center [1065, 89] width 622 height 32
click at [867, 67] on div "Group Budget * € 25,467,900 €" at bounding box center [1073, 75] width 676 height 115
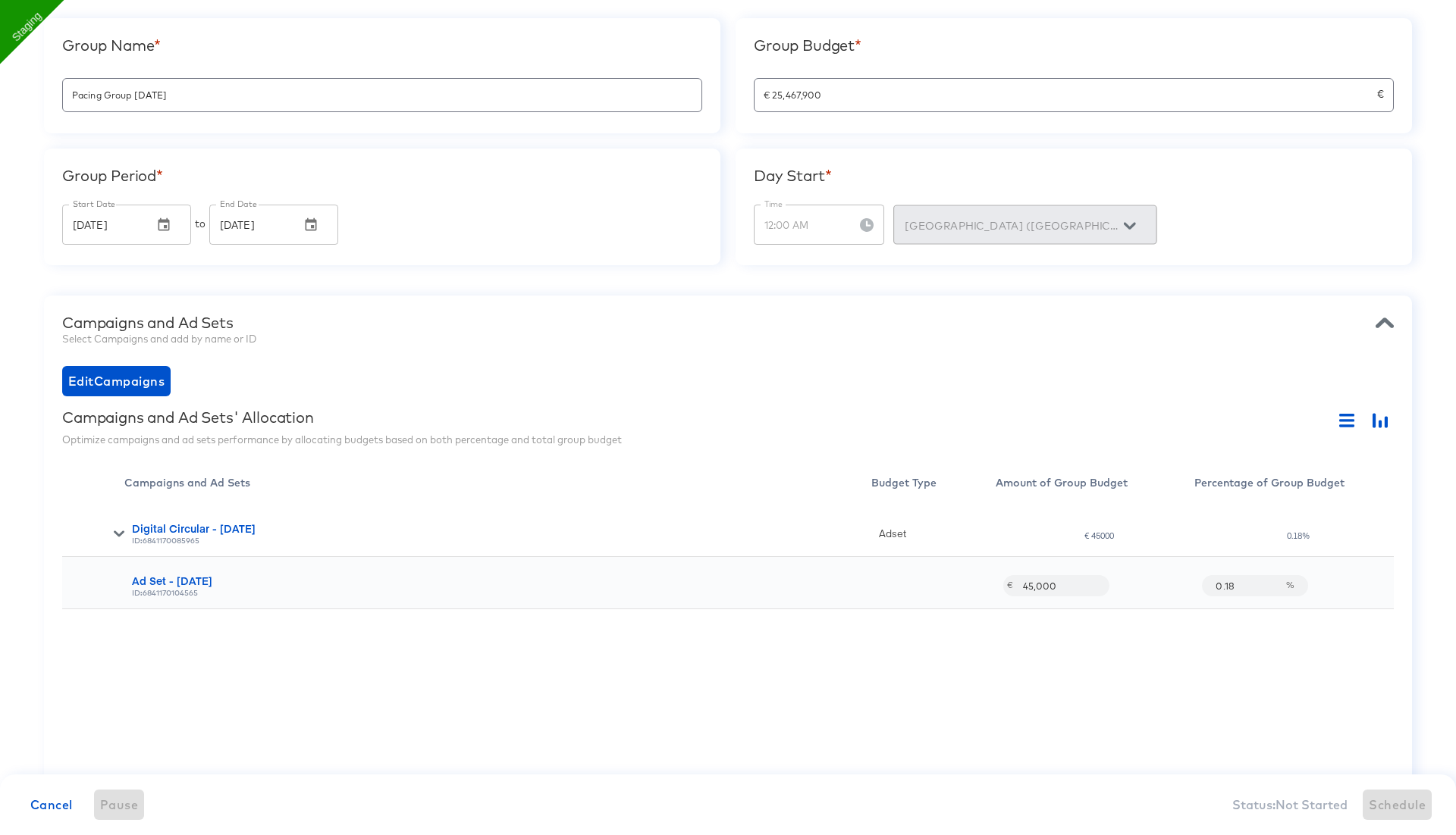
click at [835, 101] on input "€ 25,467,900" at bounding box center [1065, 89] width 622 height 32
click at [839, 384] on div "Edit Campaigns" at bounding box center [727, 381] width 1332 height 30
click at [1046, 591] on input "45,000" at bounding box center [1054, 579] width 81 height 32
paste input "25,467,9"
type input "25,467,900"
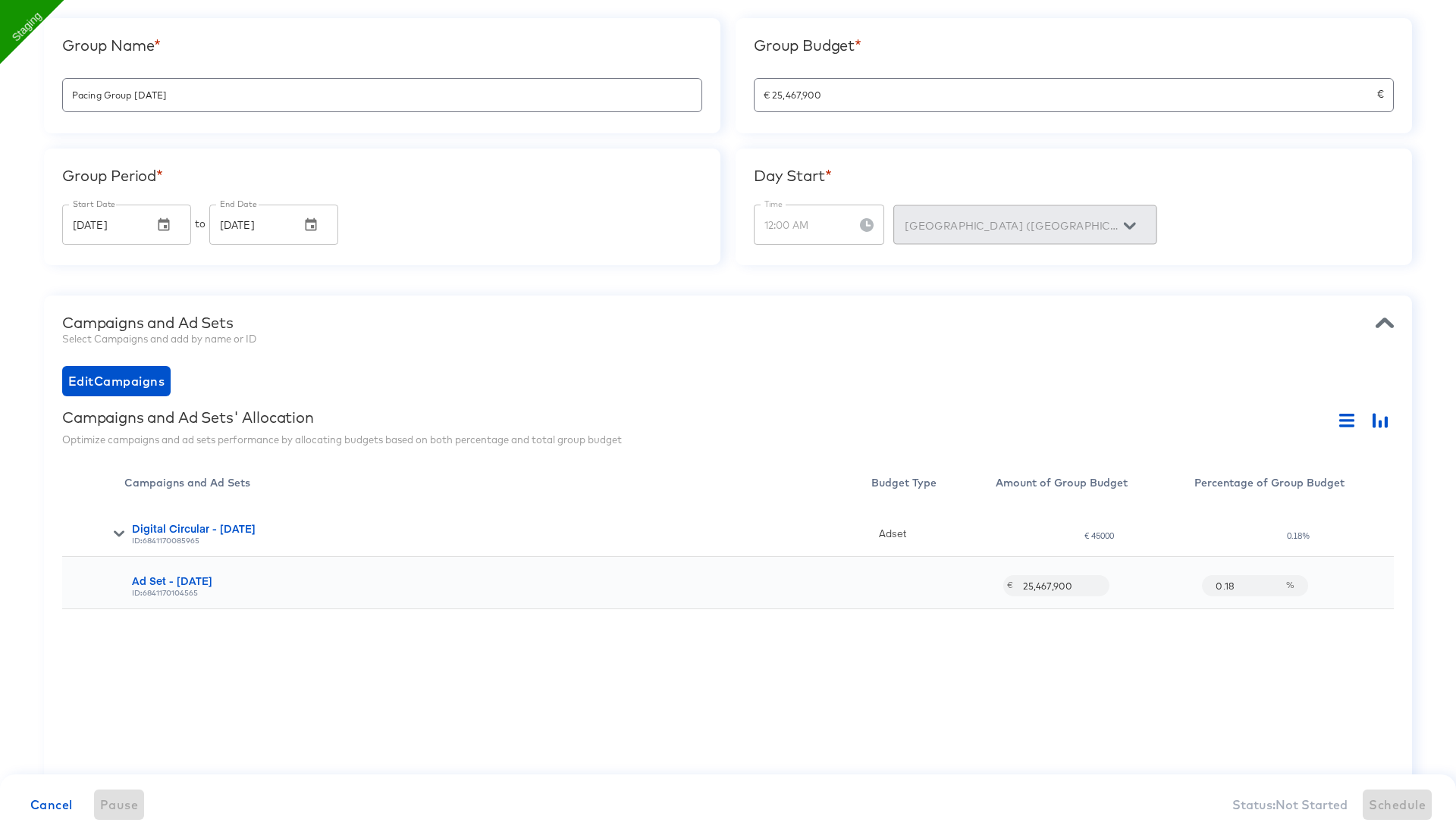
click at [1040, 728] on div "Digital Circular - 06 Aug ID: 6841170085965 Adset € 45000 0.18% Ad Set - 06 Aug…" at bounding box center [727, 637] width 1332 height 265
click at [1075, 583] on input "25,467,900" at bounding box center [1054, 579] width 81 height 32
click at [777, 96] on input "€ 25,467,900" at bounding box center [1065, 89] width 622 height 32
click at [846, 320] on div "Campaigns and Ad Sets" at bounding box center [727, 323] width 1332 height 18
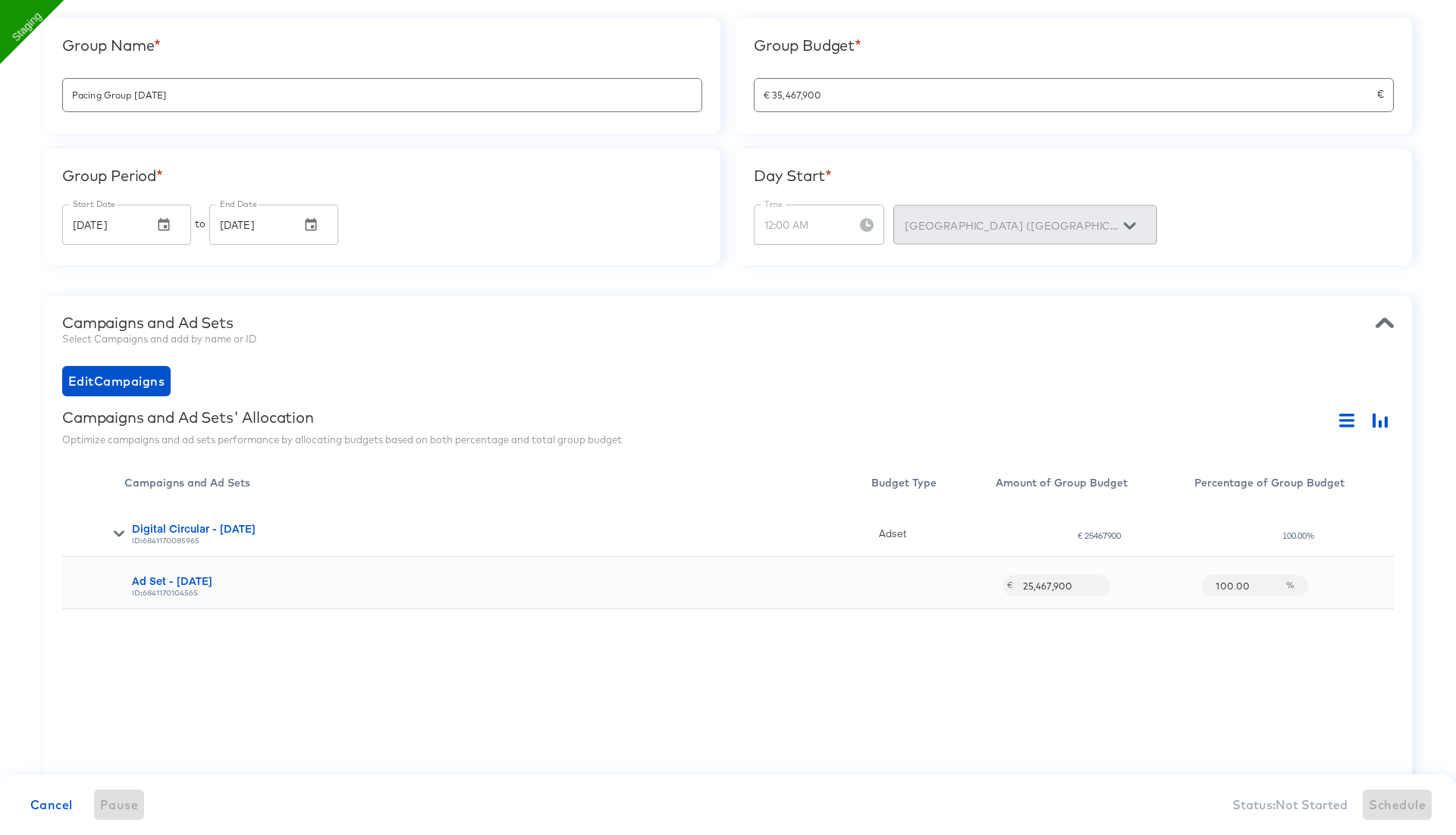
type input "€ 35,467,900.00"
click at [830, 432] on div "Optimize campaigns and ad sets performance by allocating budgets based on both …" at bounding box center [727, 439] width 1332 height 14
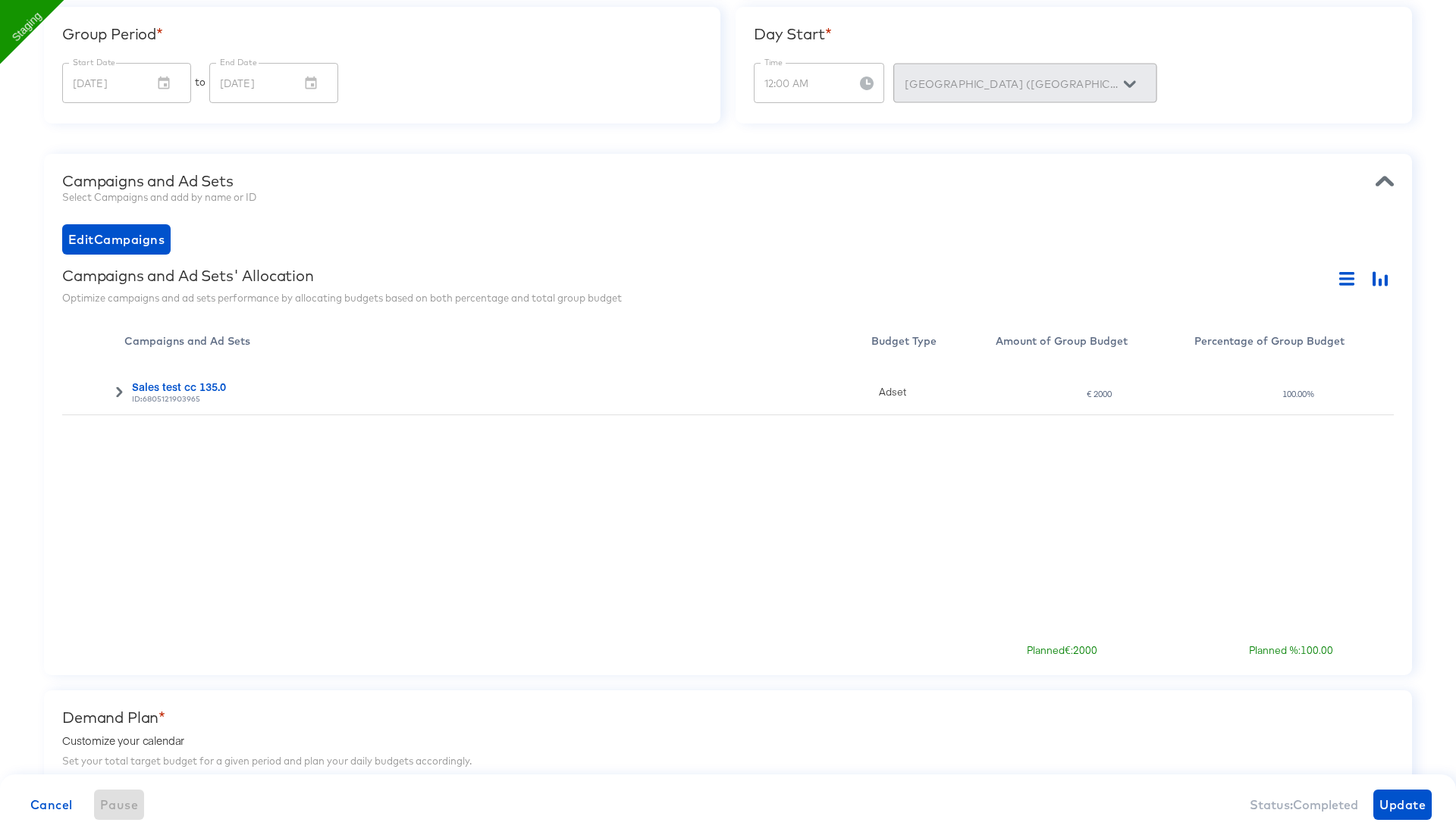
scroll to position [289, 0]
click at [114, 393] on icon at bounding box center [119, 391] width 11 height 11
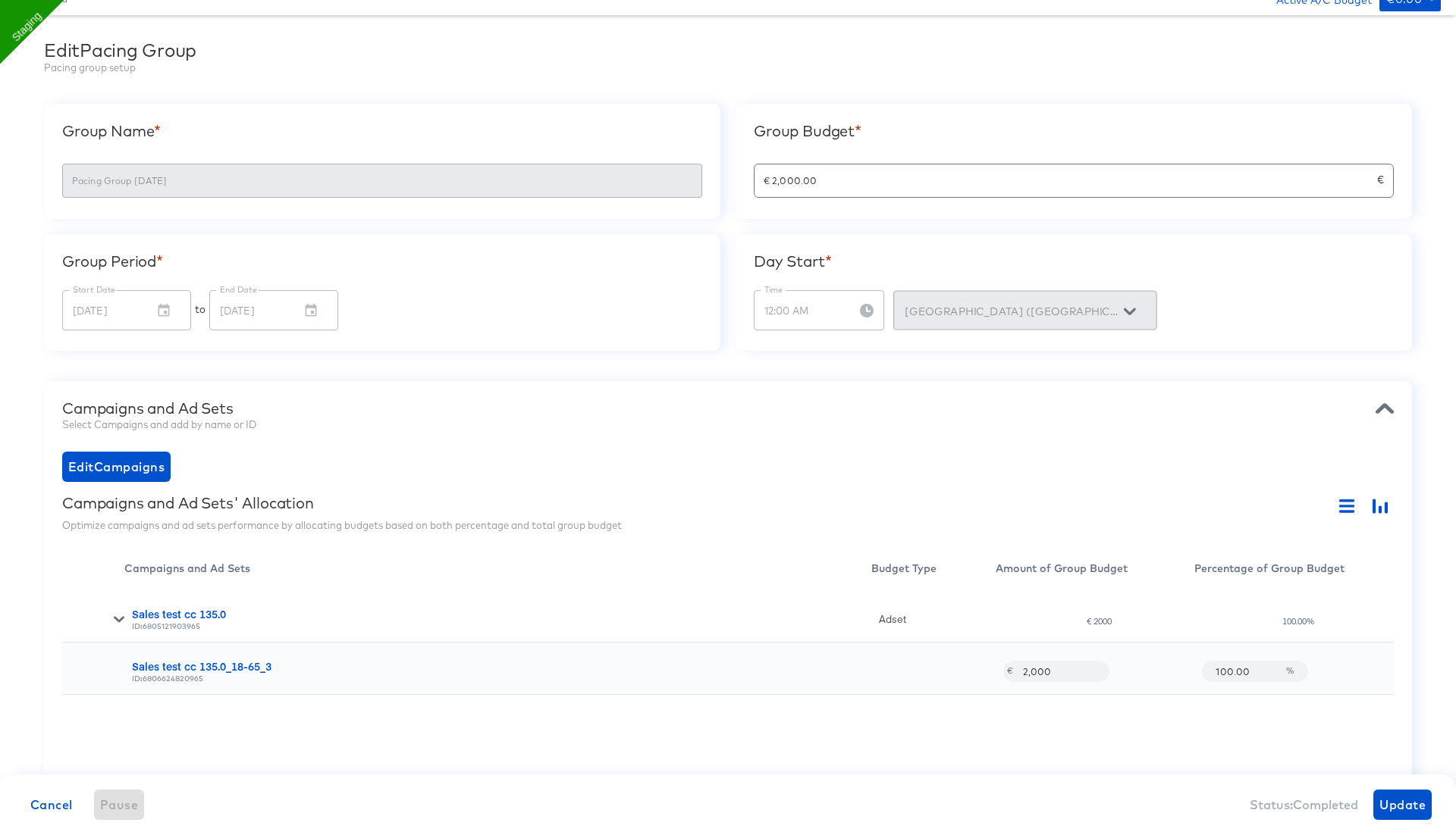
scroll to position [0, 0]
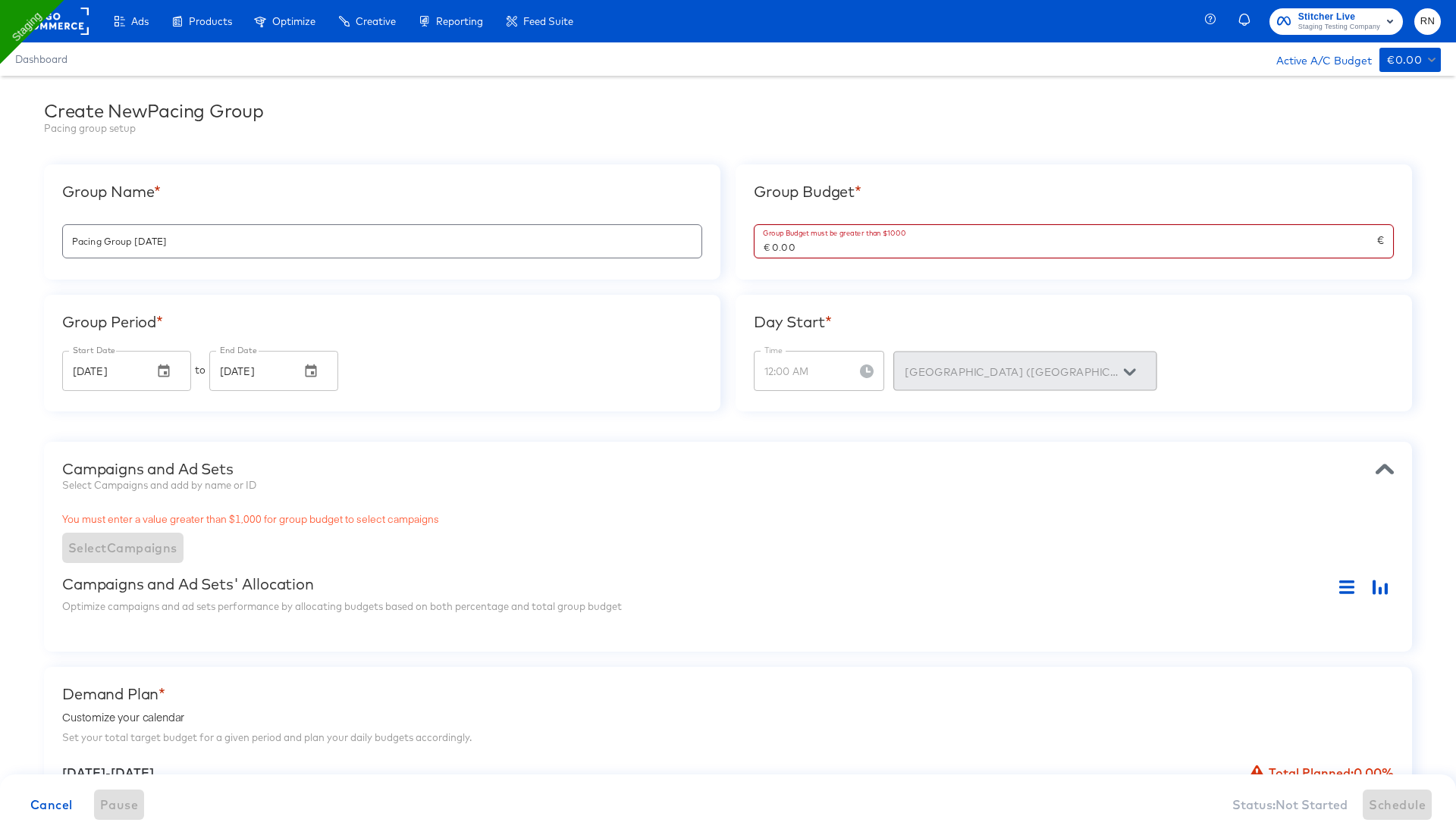
click at [799, 248] on input "€ 0.00" at bounding box center [1065, 241] width 622 height 32
drag, startPoint x: 799, startPoint y: 248, endPoint x: 720, endPoint y: 246, distance: 79.0
click at [721, 246] on div "Group Name * Pacing Group [DATE] Group Budget * Group Budget must be greater th…" at bounding box center [727, 288] width 1367 height 247
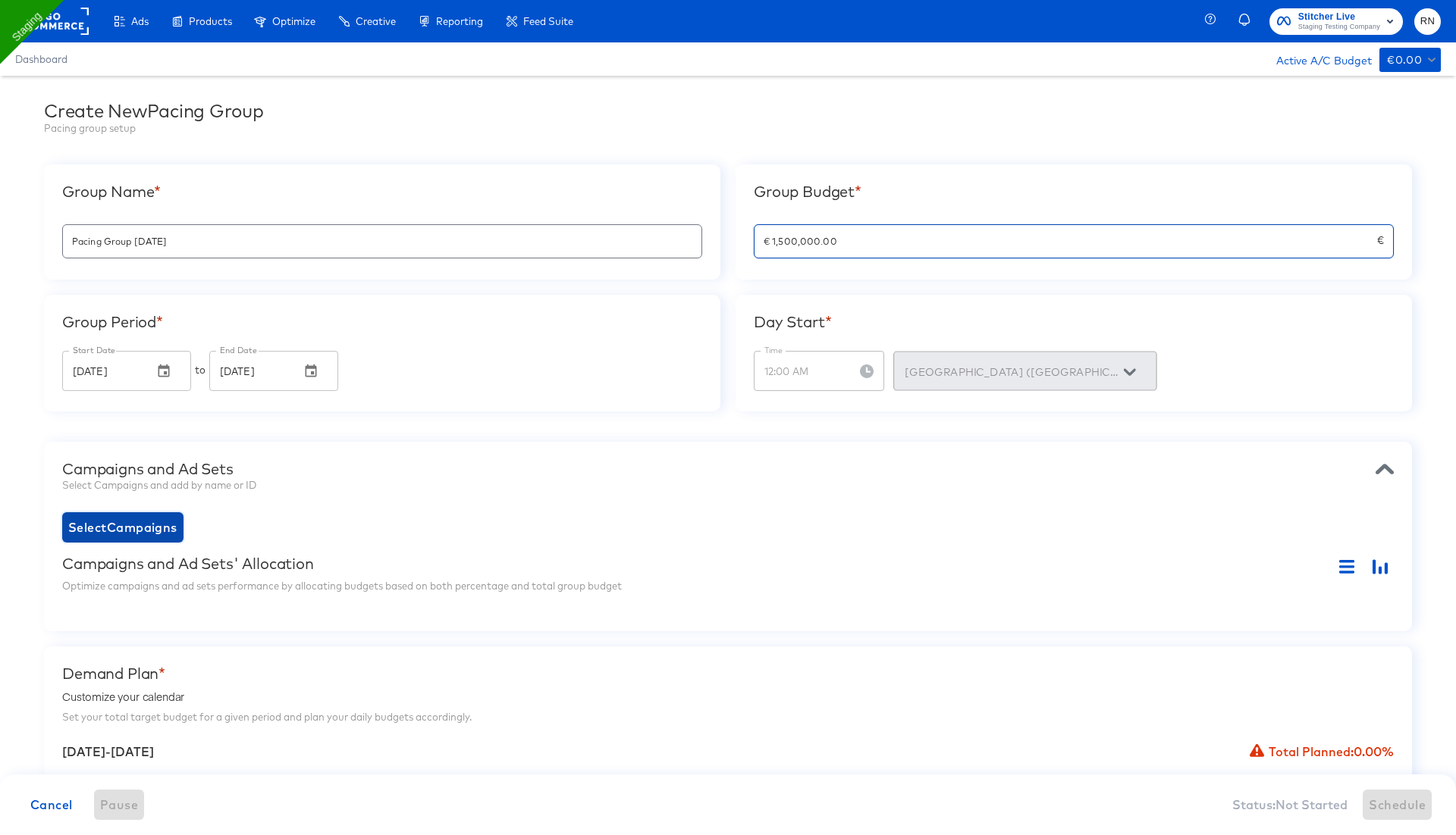
click at [124, 525] on span "Select Campaigns" at bounding box center [123, 527] width 109 height 21
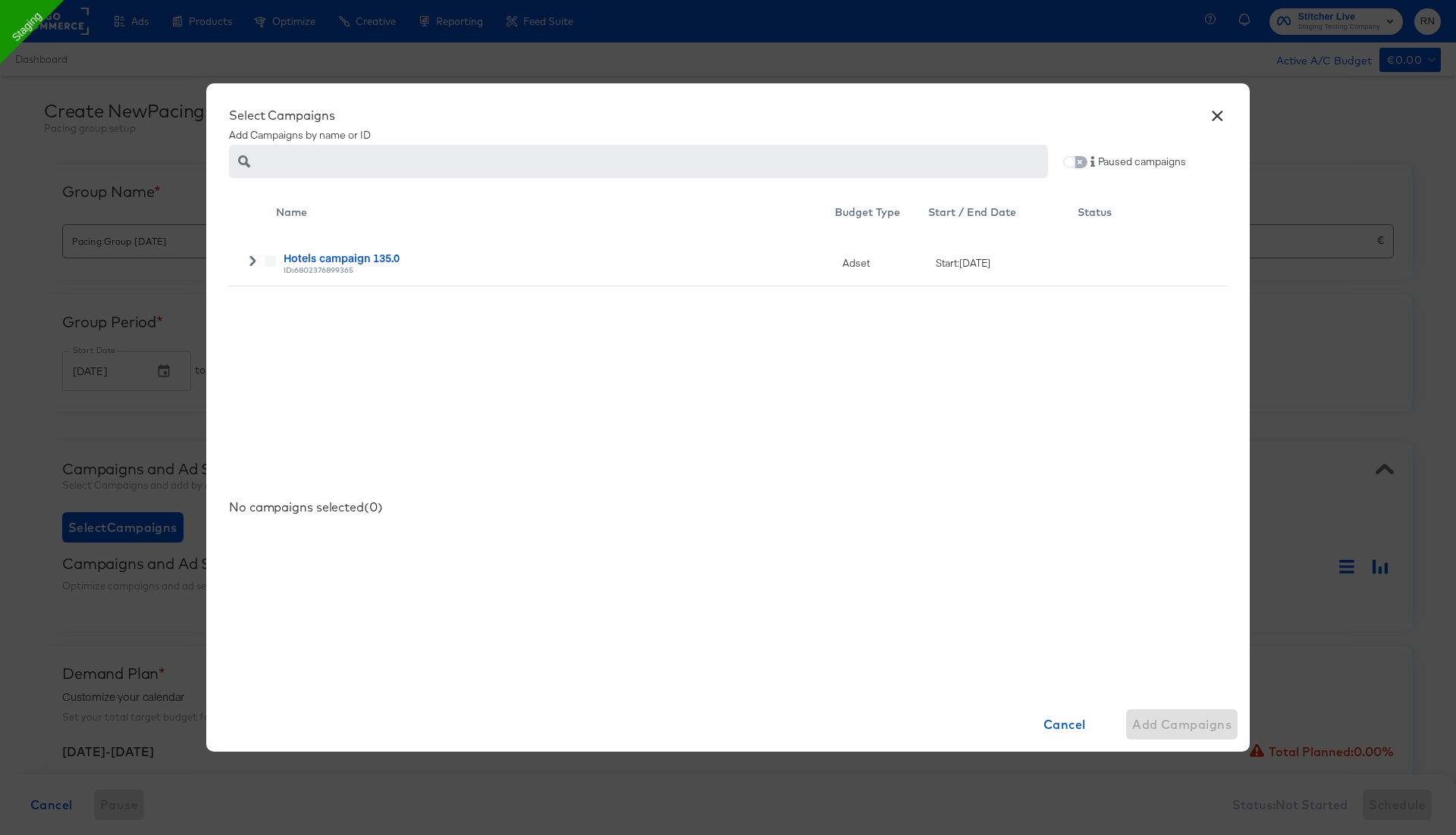
click at [1072, 167] on input "checkbox" at bounding box center [1069, 166] width 37 height 13
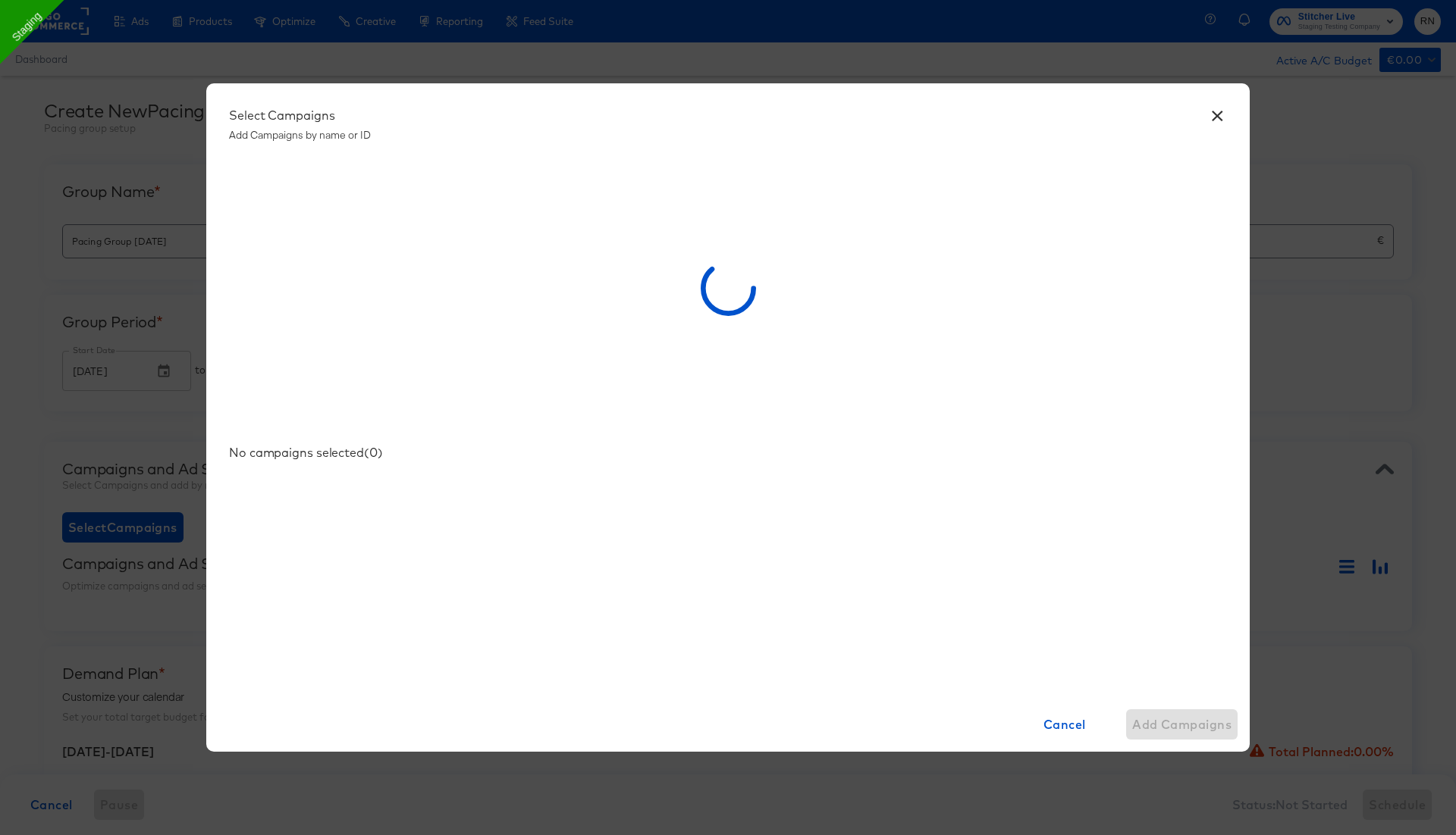
click at [1214, 112] on button "×" at bounding box center [1217, 112] width 27 height 27
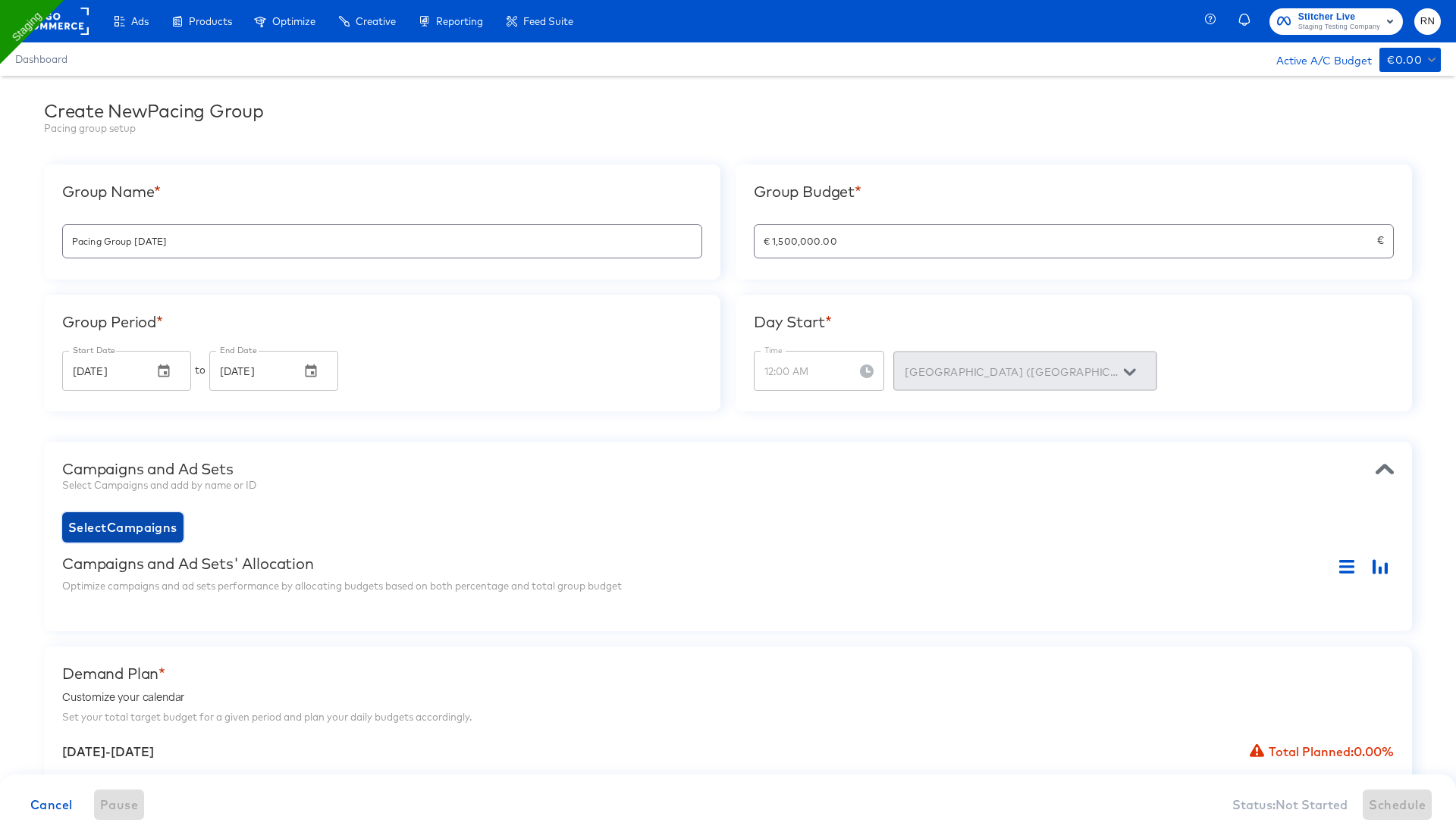
click at [160, 523] on span "Select Campaigns" at bounding box center [123, 527] width 109 height 21
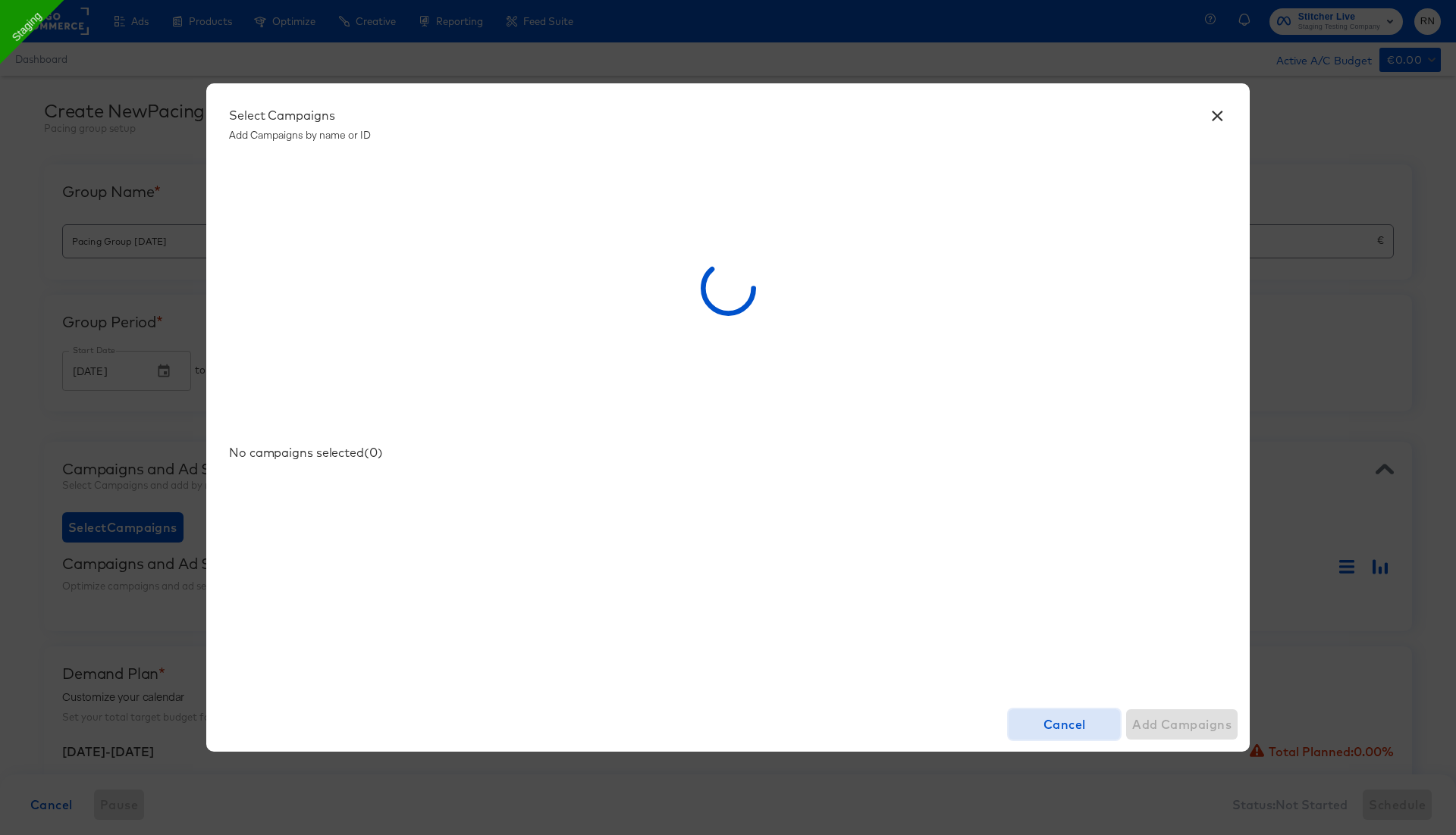
click at [1072, 718] on span "Cancel" at bounding box center [1064, 725] width 99 height 21
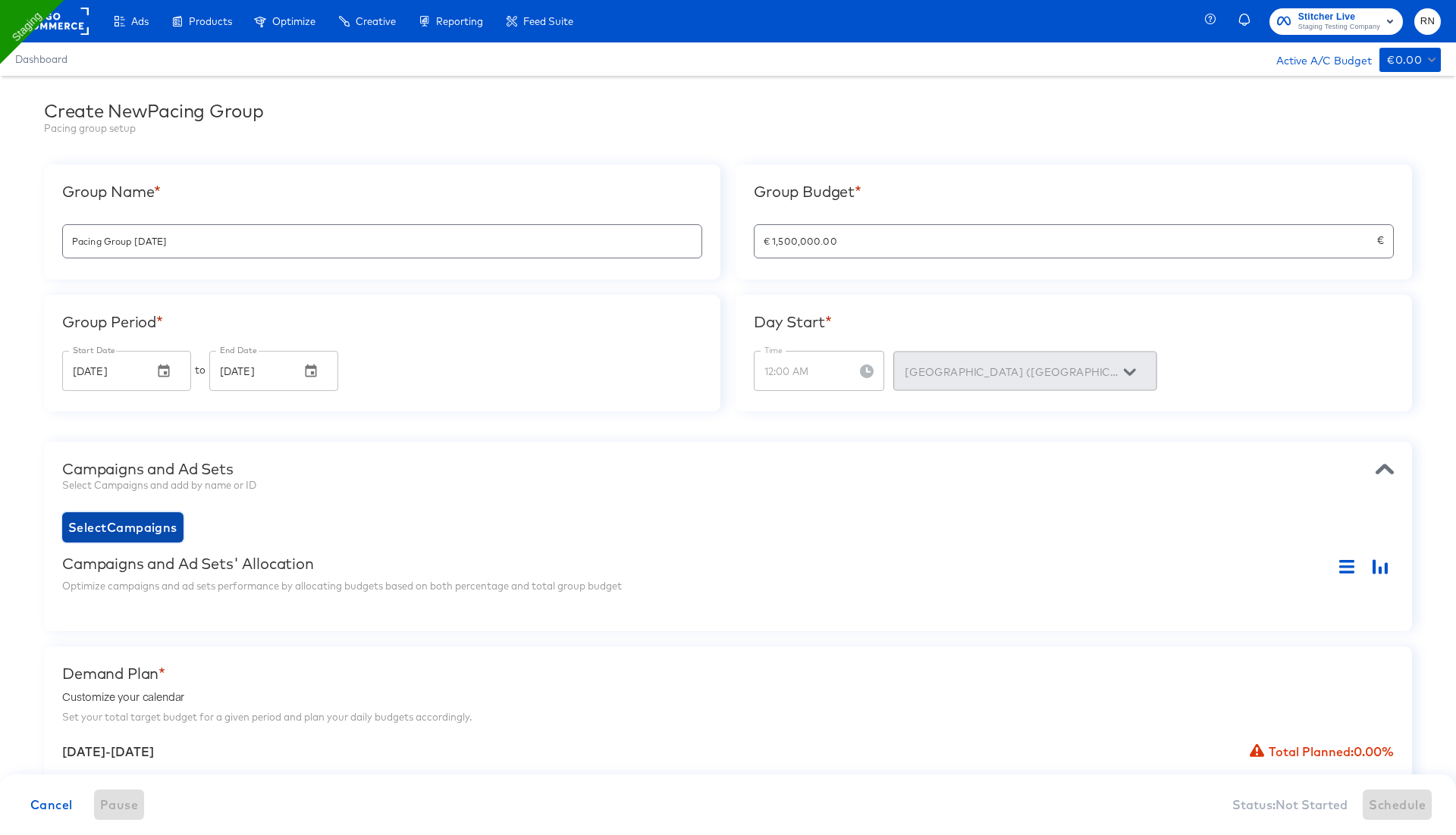
click at [149, 539] on button "Select Campaigns" at bounding box center [122, 527] width 121 height 30
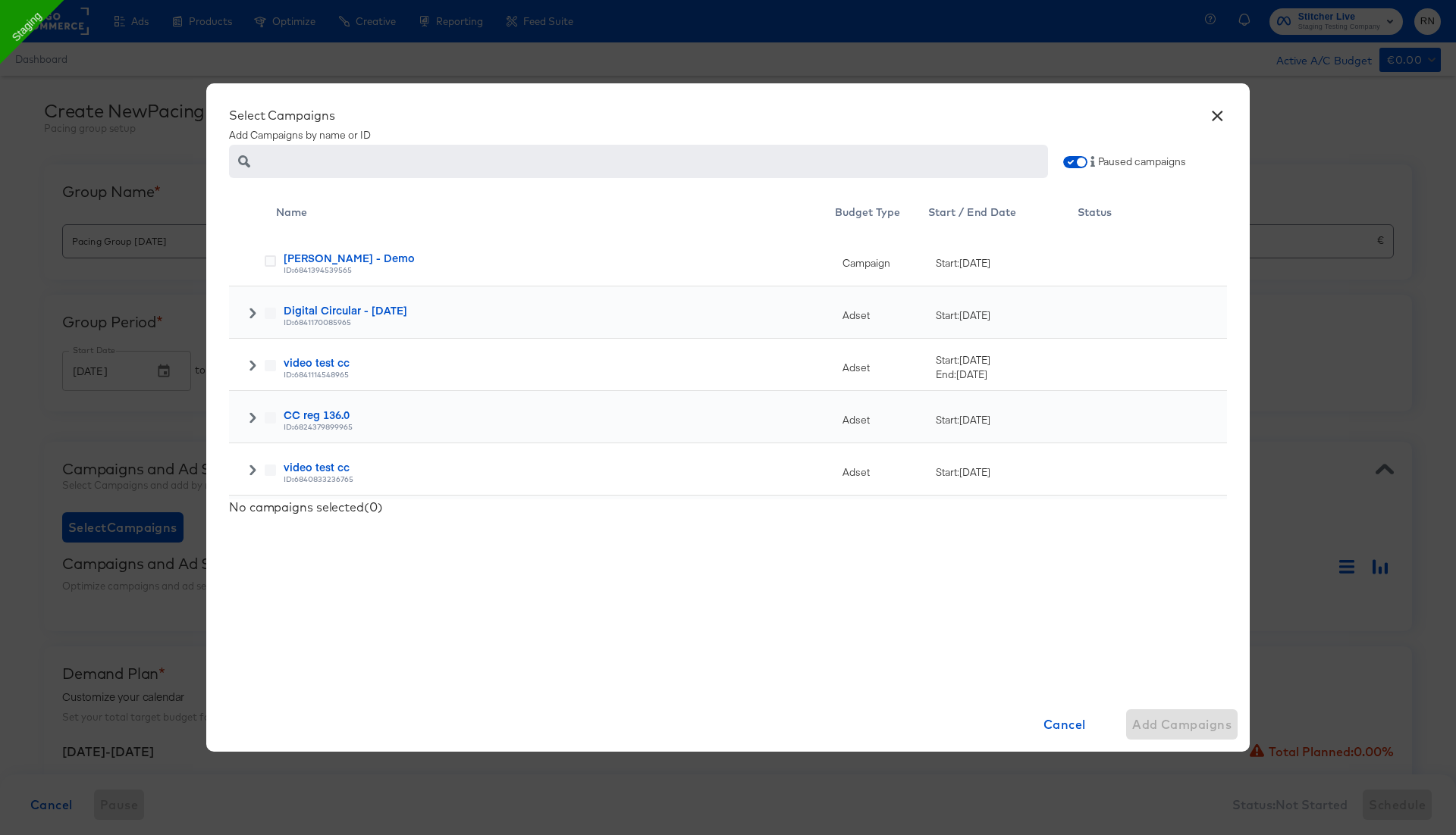
click at [258, 319] on div at bounding box center [253, 313] width 11 height 11
click at [265, 365] on icon at bounding box center [270, 365] width 12 height 12
click at [0, 0] on input "checkbox" at bounding box center [0, 0] width 0 height 0
click at [1162, 724] on span "Add Campaign" at bounding box center [1186, 725] width 93 height 21
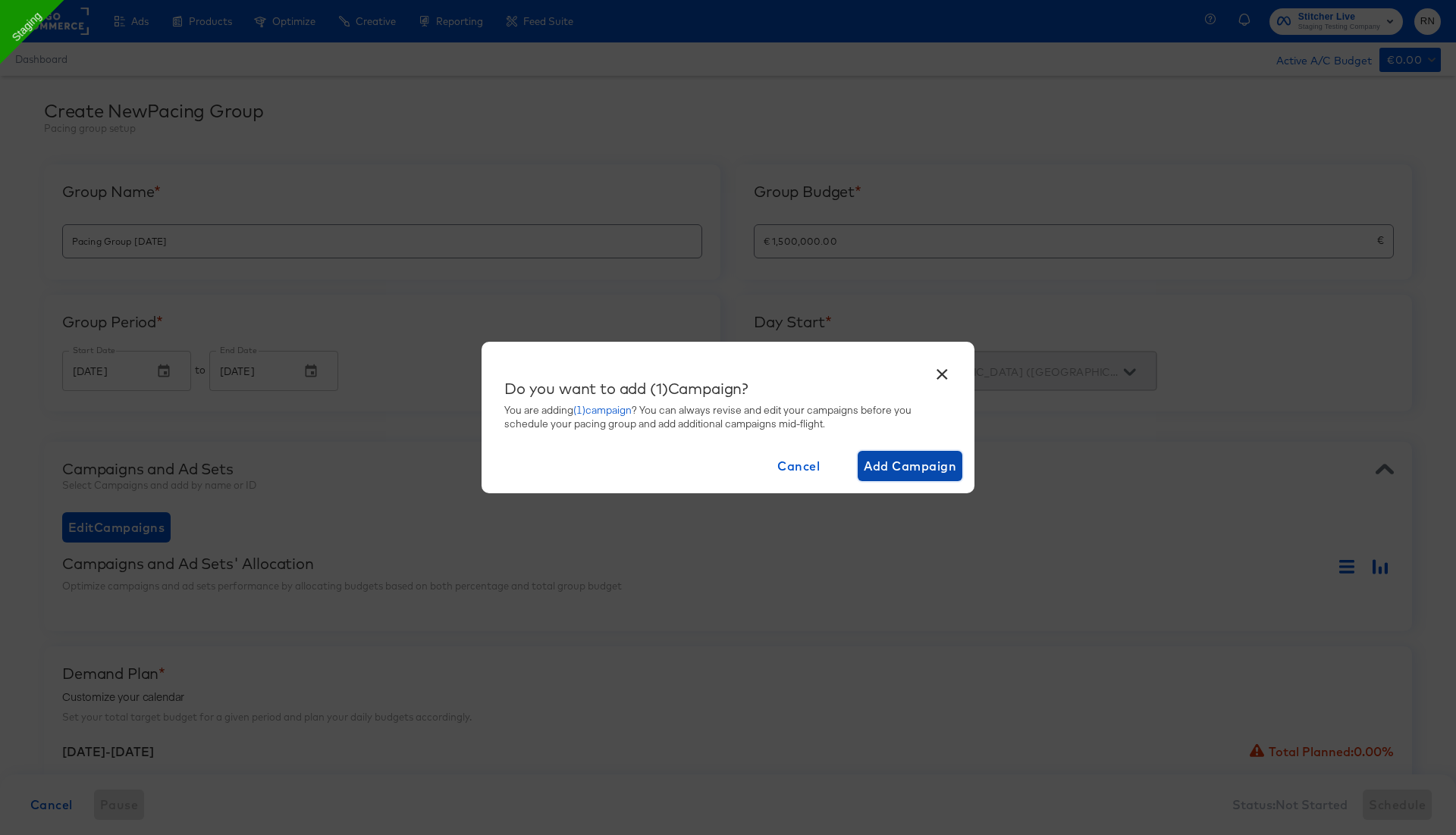
click at [895, 468] on span "Add Campaign" at bounding box center [910, 466] width 93 height 21
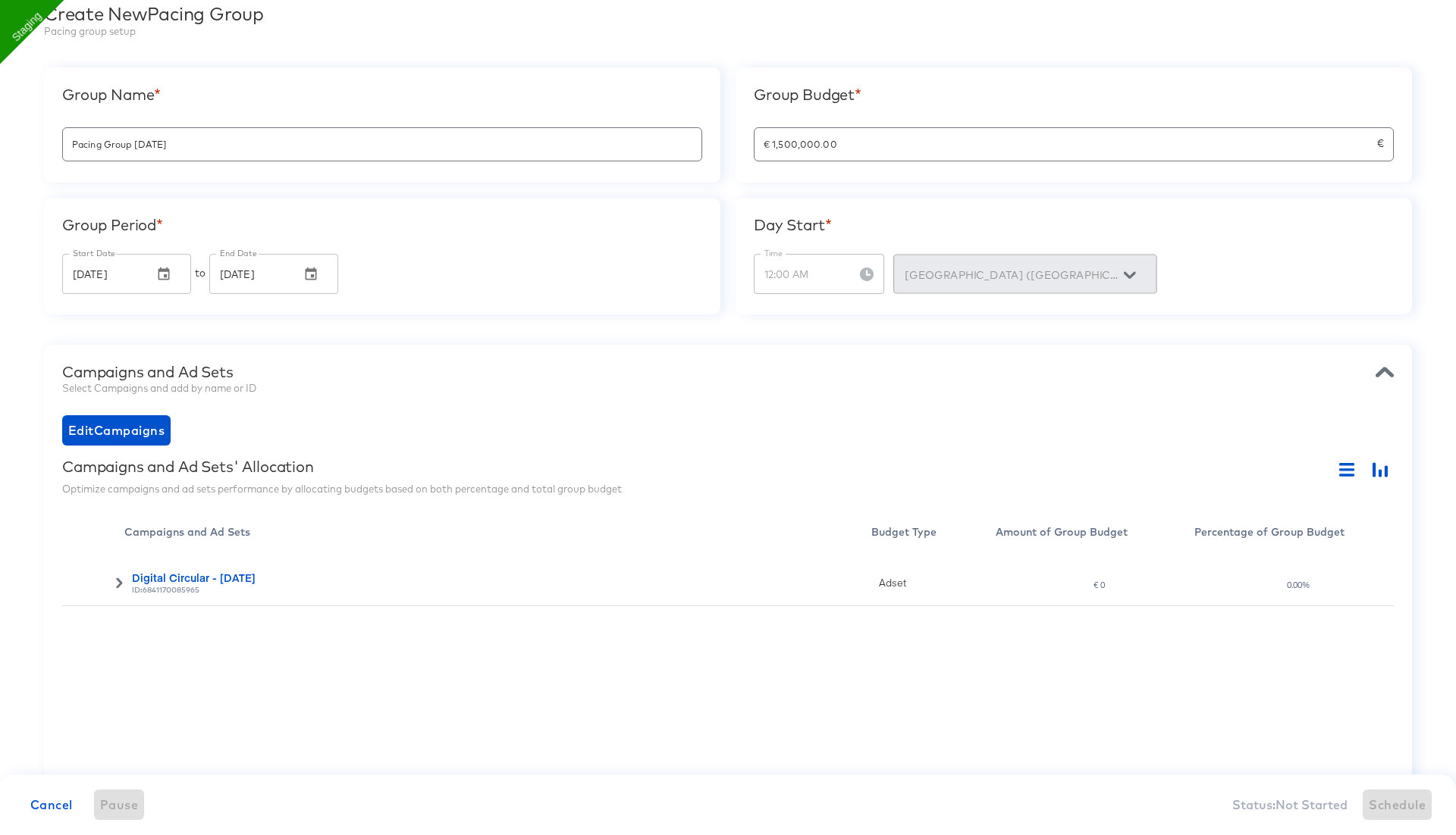
scroll to position [112, 0]
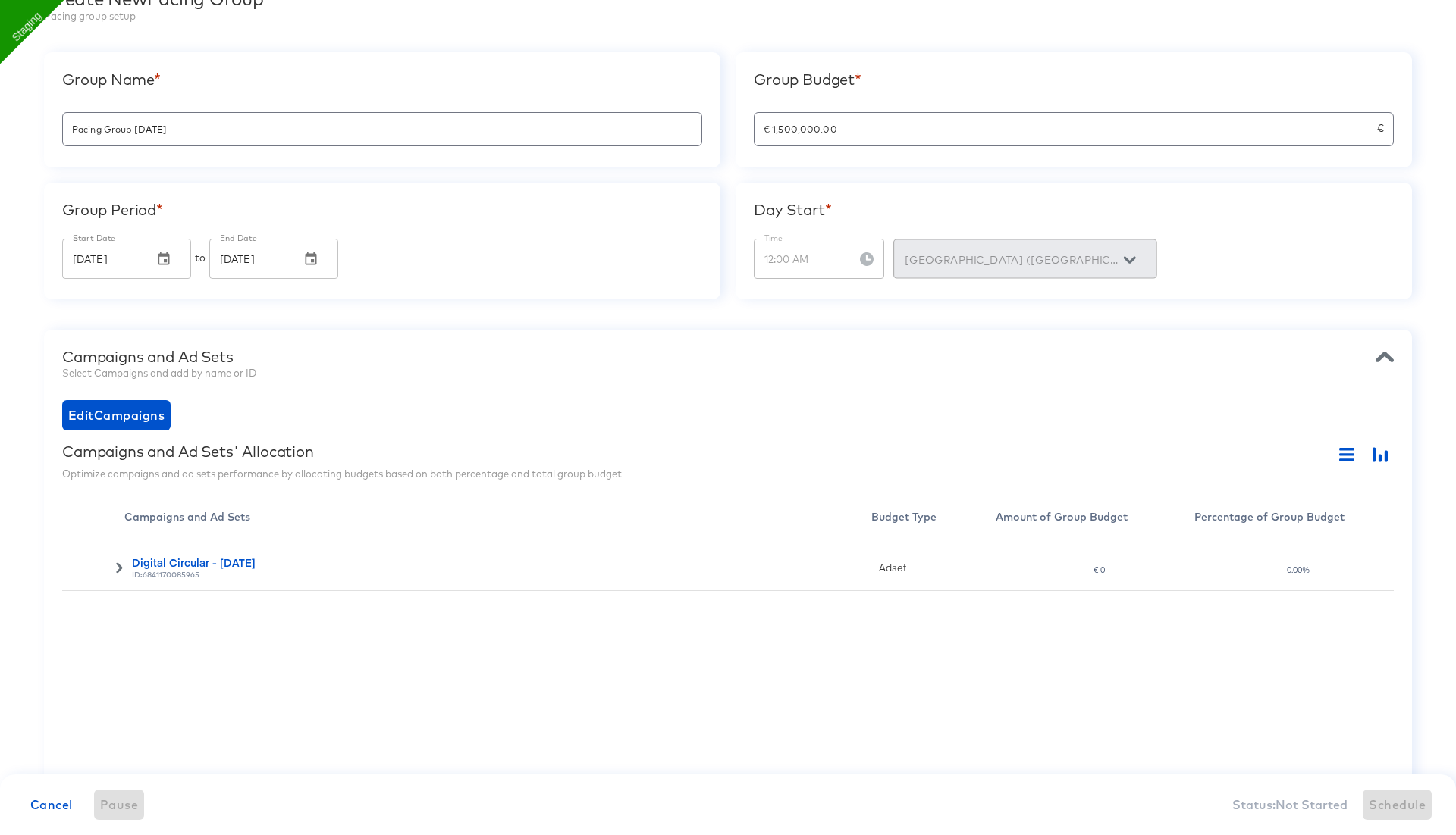
click at [847, 440] on div "Campaigns and Ad Sets Select Campaigns and add by name or ID Edit Campaigns Cam…" at bounding box center [727, 590] width 1367 height 522
click at [110, 562] on div at bounding box center [97, 567] width 55 height 11
click at [121, 565] on icon at bounding box center [119, 567] width 6 height 11
click at [1373, 453] on icon "button" at bounding box center [1373, 455] width 3 height 14
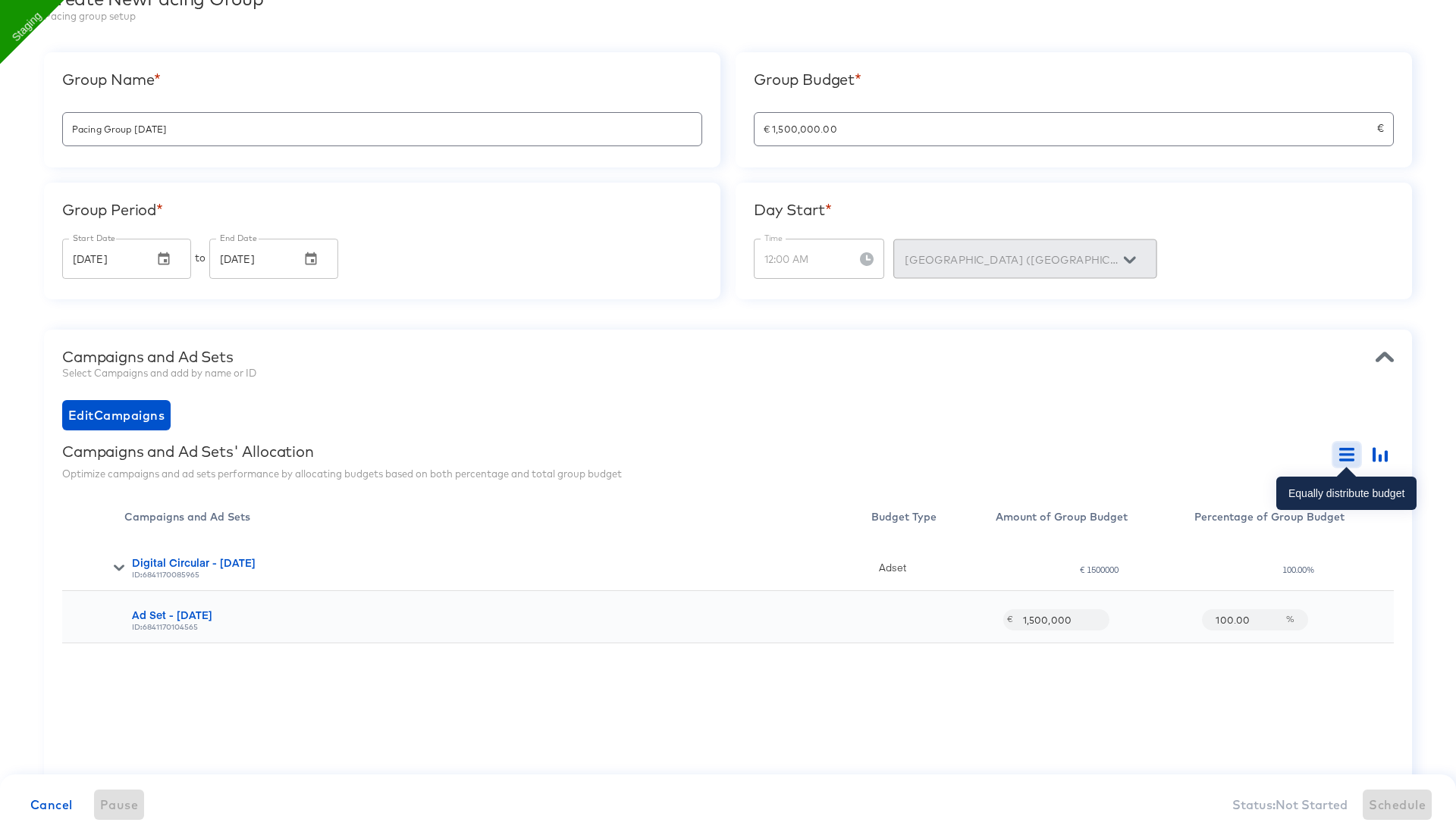
click at [1335, 447] on button "button" at bounding box center [1346, 454] width 27 height 24
click at [1377, 452] on icon "button" at bounding box center [1379, 455] width 15 height 15
click at [1344, 453] on icon "button" at bounding box center [1346, 454] width 15 height 3
click at [1383, 457] on icon "button" at bounding box center [1379, 455] width 15 height 15
click at [1349, 458] on icon "button" at bounding box center [1346, 459] width 15 height 3
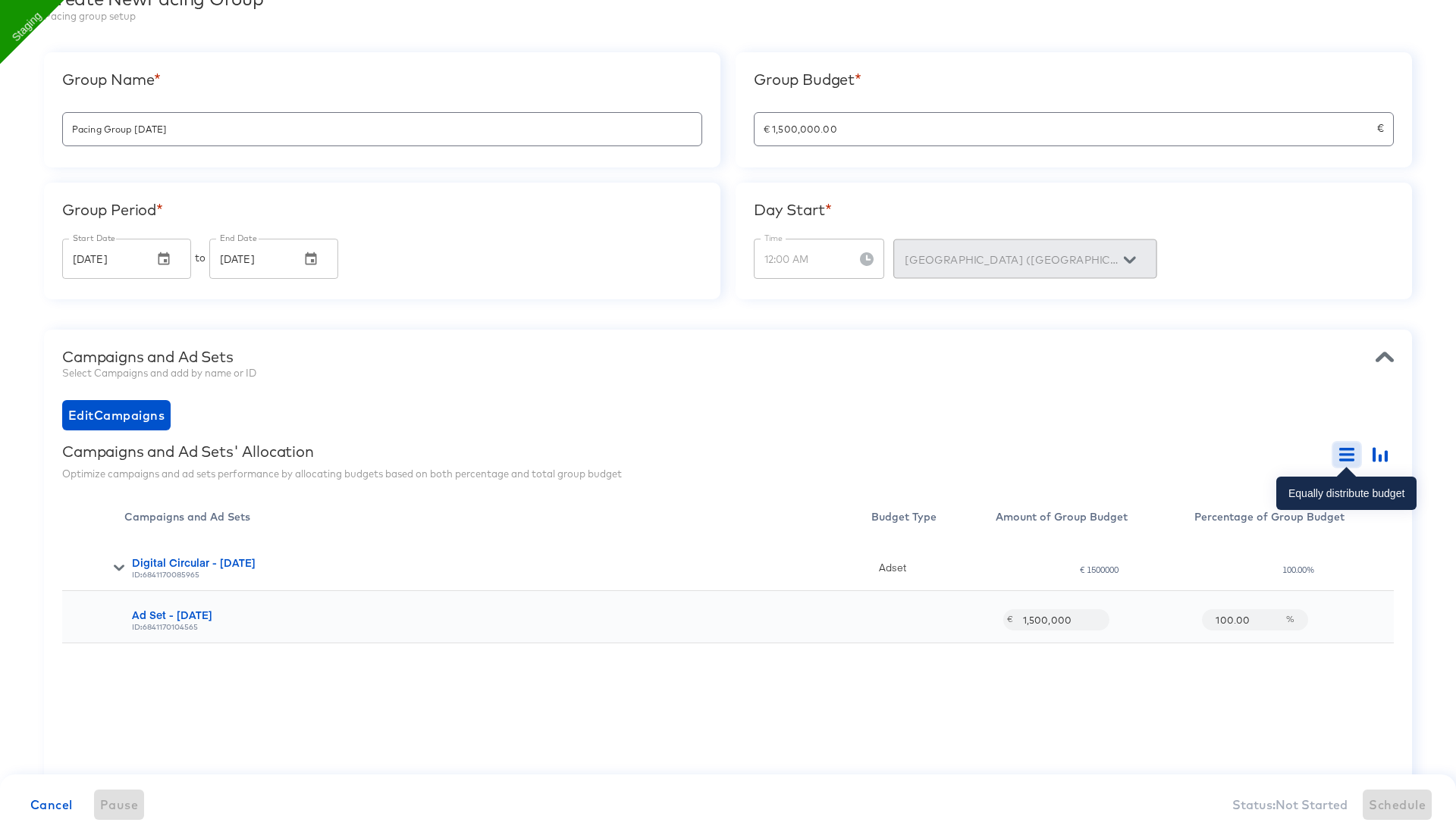
click at [1346, 453] on icon "button" at bounding box center [1346, 454] width 15 height 3
click at [1088, 354] on div "Campaigns and Ad Sets" at bounding box center [727, 357] width 1332 height 18
click at [781, 124] on input "€ 1,500,000.00" at bounding box center [1065, 123] width 622 height 32
click at [805, 358] on div "Campaigns and Ad Sets" at bounding box center [727, 357] width 1332 height 18
click at [785, 126] on input "€ 1,600,000.00" at bounding box center [1065, 123] width 622 height 32
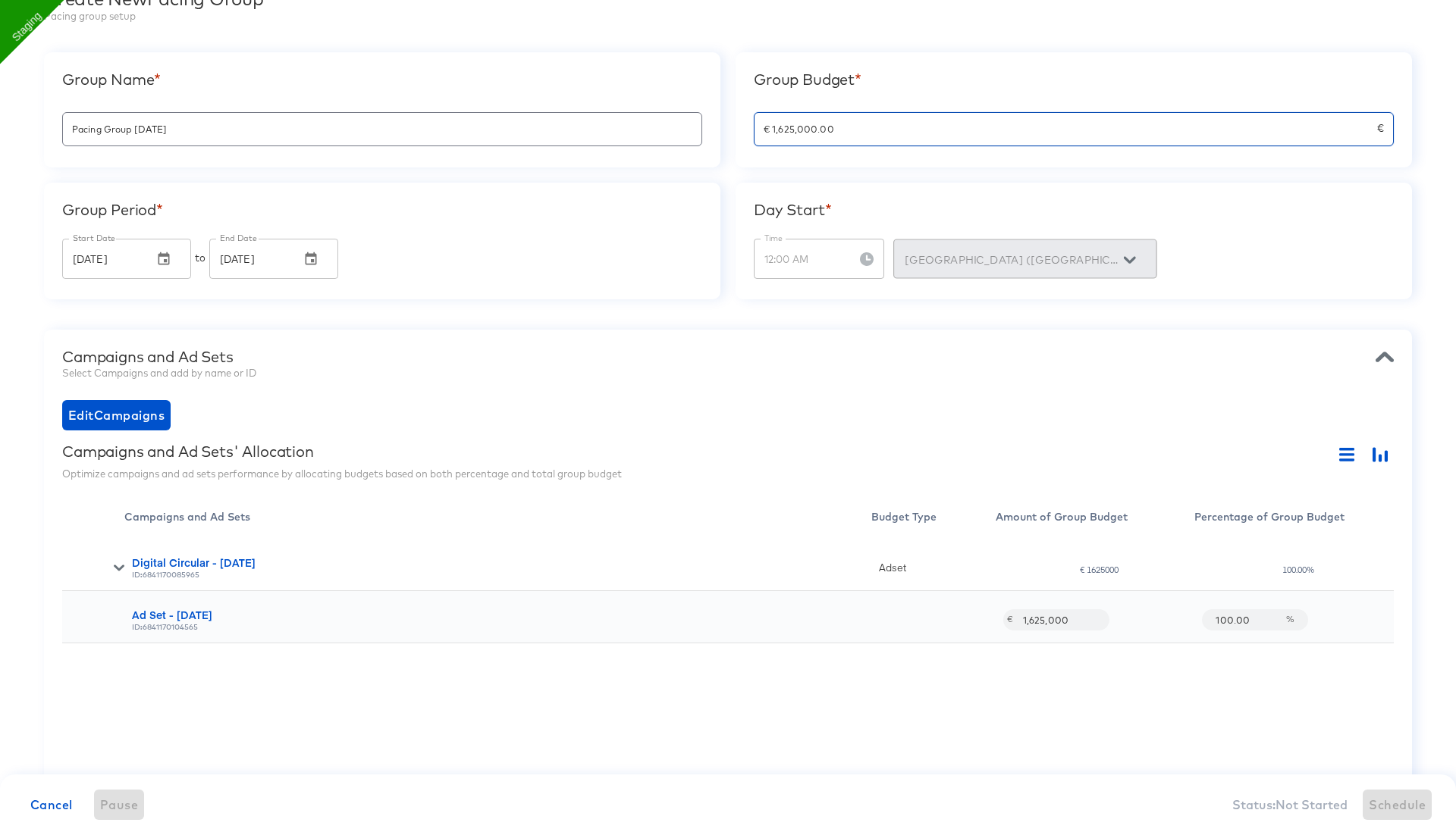
click at [829, 392] on div "Campaigns and Ad Sets Select Campaigns and add by name or ID Edit Campaigns Cam…" at bounding box center [727, 590] width 1367 height 522
click at [789, 133] on input "€ 1,625,000.00" at bounding box center [1065, 123] width 622 height 32
click at [743, 358] on div "Campaigns and Ad Sets" at bounding box center [727, 357] width 1332 height 18
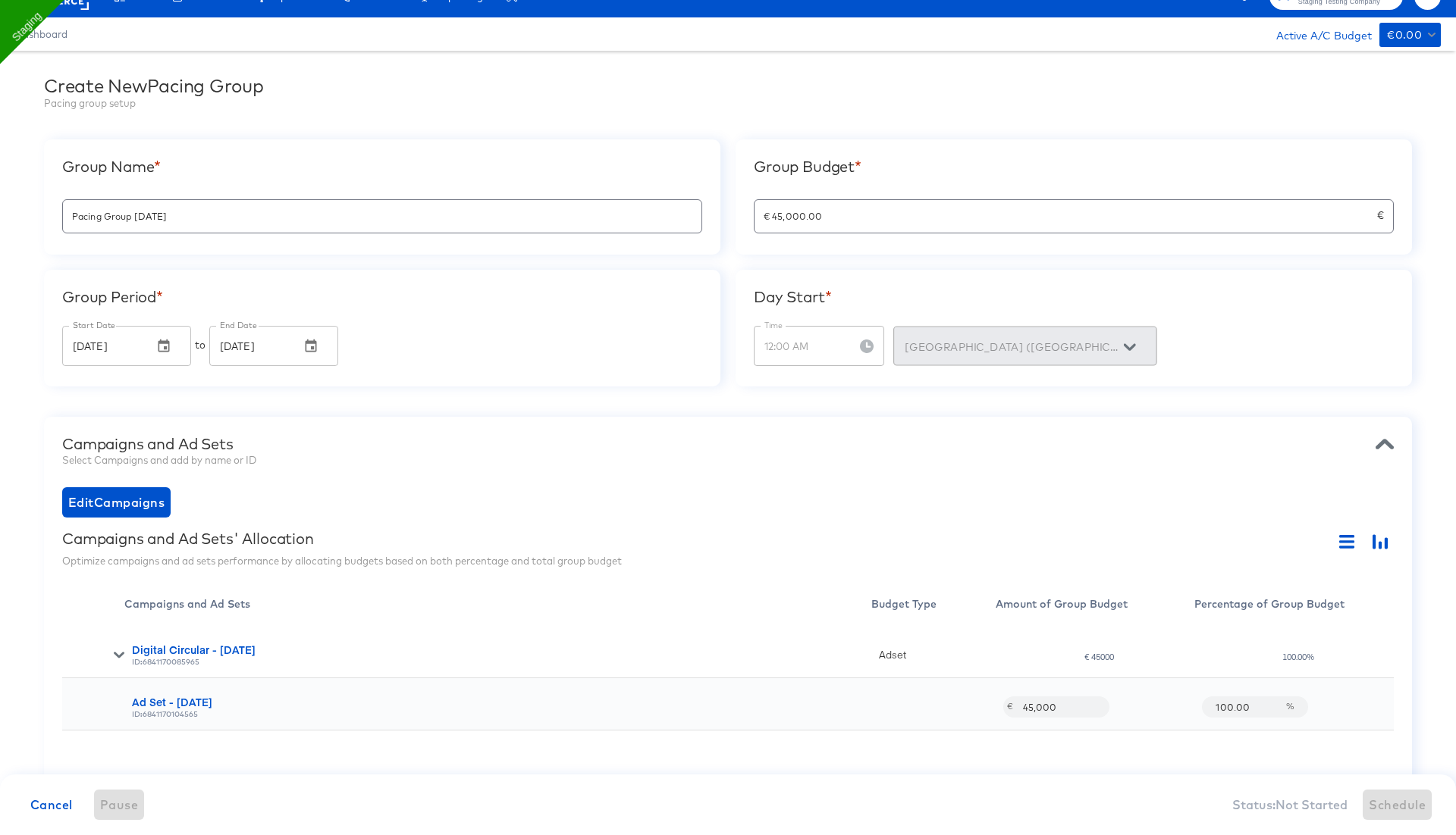
scroll to position [0, 0]
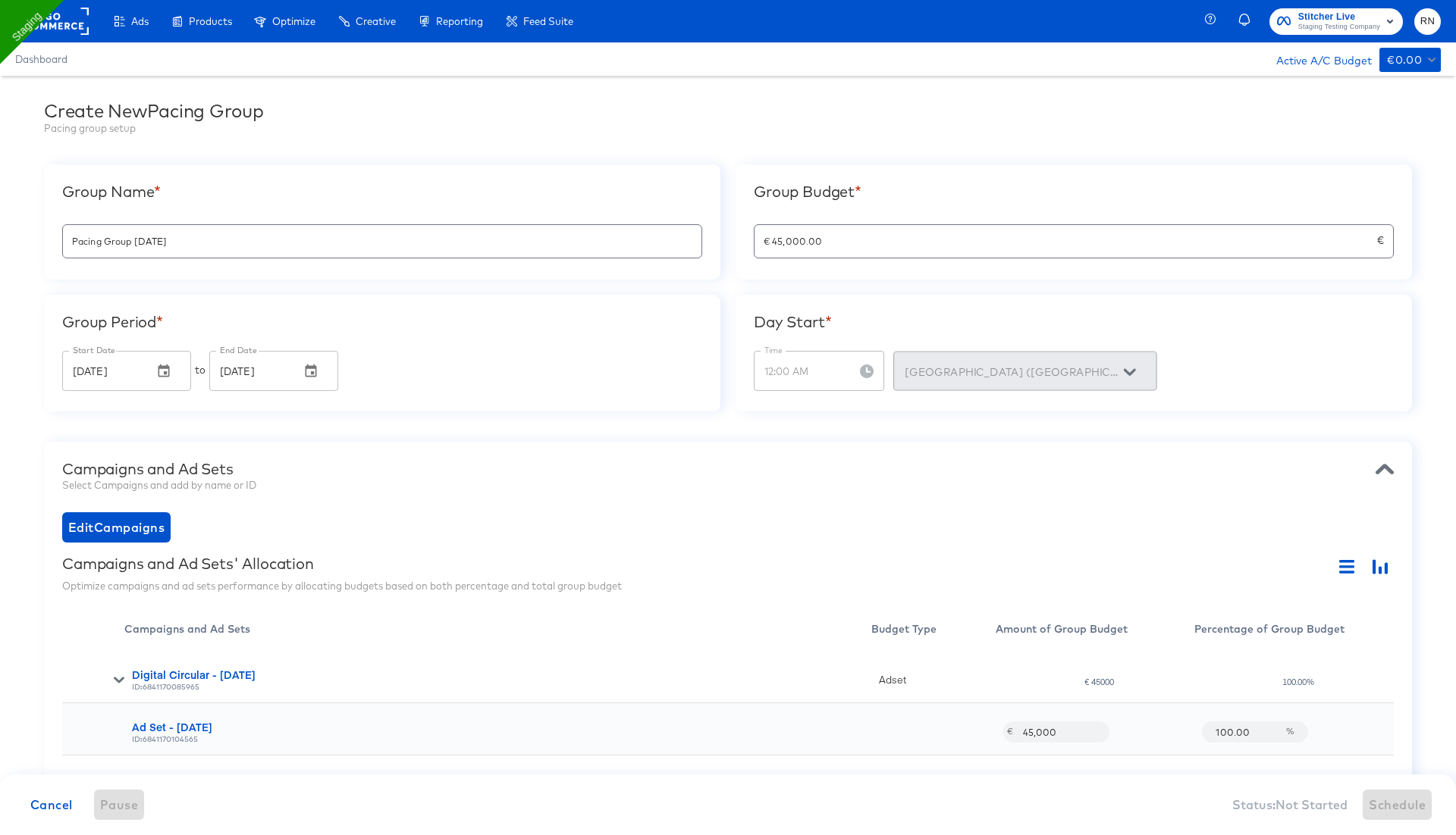
click at [603, 294] on div "Group Period * Start Date Aug 12, 2025 Start Date to End Date Aug 18, 2025 End …" at bounding box center [381, 353] width 676 height 116
click at [852, 237] on input "€ 45,000.00" at bounding box center [1065, 235] width 622 height 32
drag, startPoint x: 828, startPoint y: 245, endPoint x: 734, endPoint y: 245, distance: 94.0
click at [734, 245] on div "Group Name * Pacing Group 2025-08-11 Group Budget * € 45,000.00 € Group Period …" at bounding box center [727, 288] width 1367 height 247
click at [827, 534] on div "Edit Campaigns" at bounding box center [727, 527] width 1332 height 30
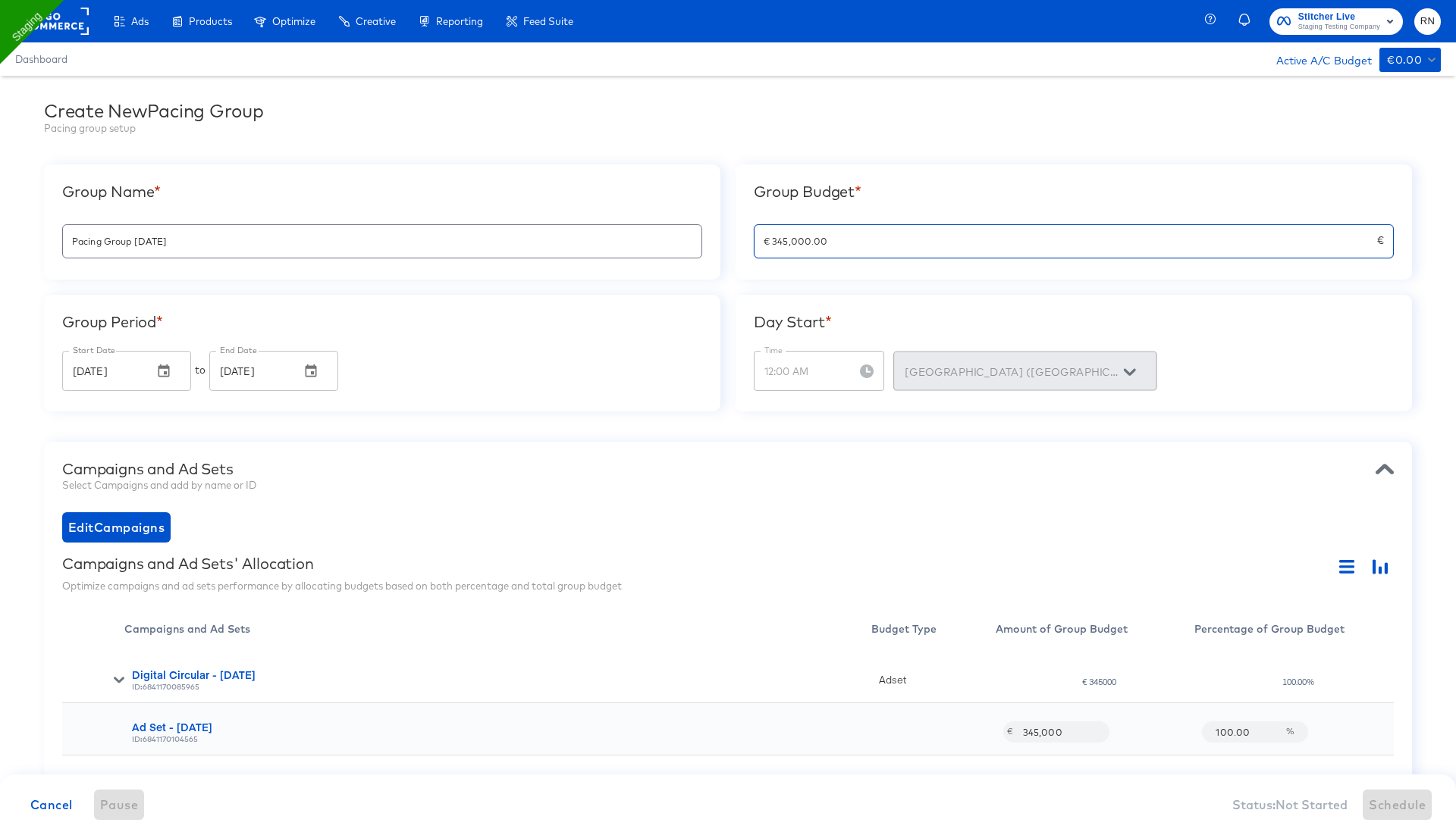
drag, startPoint x: 770, startPoint y: 244, endPoint x: 863, endPoint y: 244, distance: 93.0
click at [863, 244] on input "€ 345,000.00" at bounding box center [1065, 235] width 622 height 32
click at [855, 529] on div "Edit Campaigns" at bounding box center [727, 527] width 1332 height 30
click at [816, 238] on input "€ 2,456,000.00" at bounding box center [1065, 235] width 622 height 32
click at [785, 523] on div "Edit Campaigns" at bounding box center [727, 527] width 1332 height 30
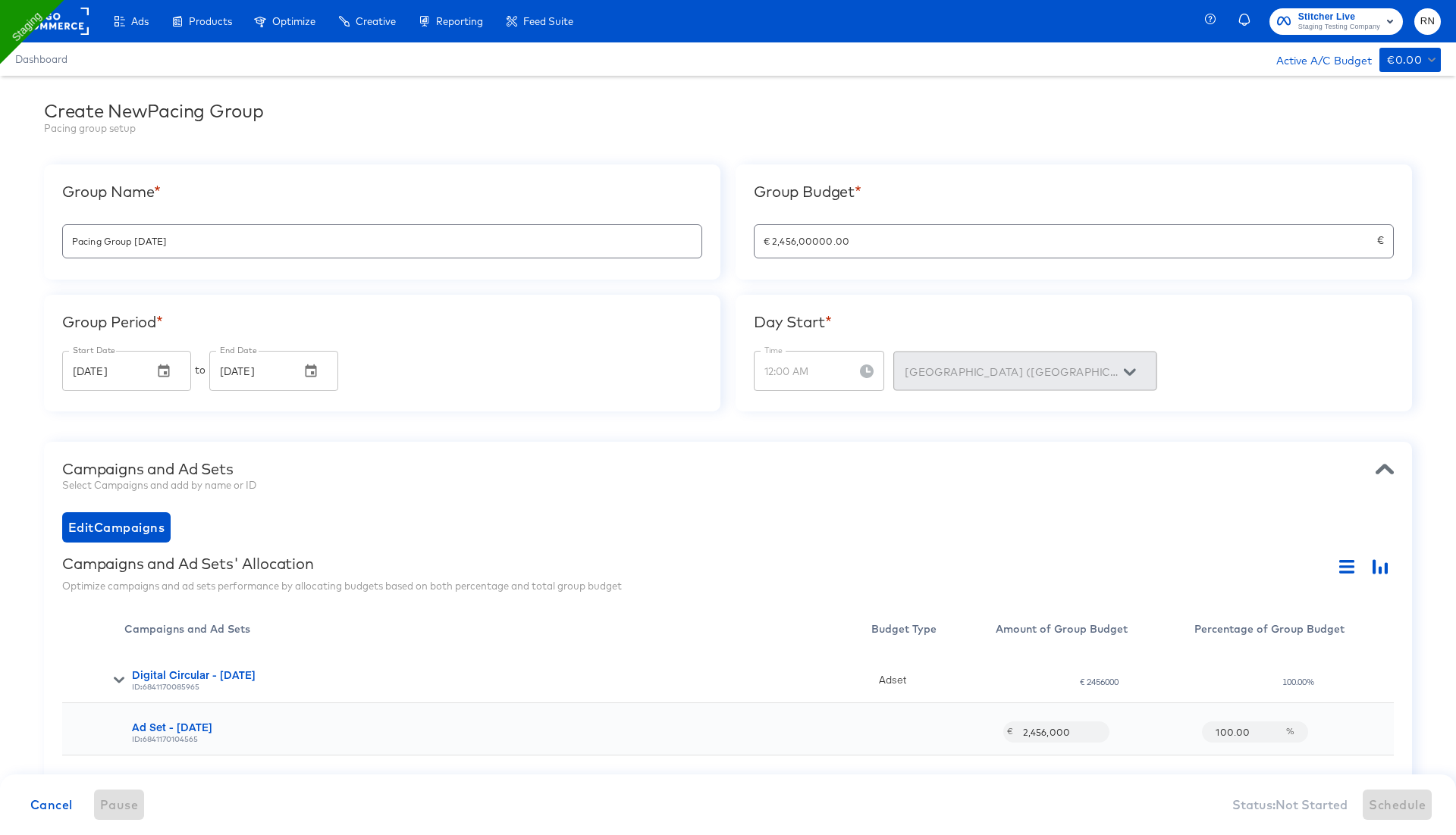
type input "€ 245,600,000.00"
click at [823, 239] on input "€ 245,600,000.00" at bounding box center [1065, 235] width 622 height 32
click at [837, 244] on input "€ 245,600,000.00" at bounding box center [1065, 235] width 622 height 32
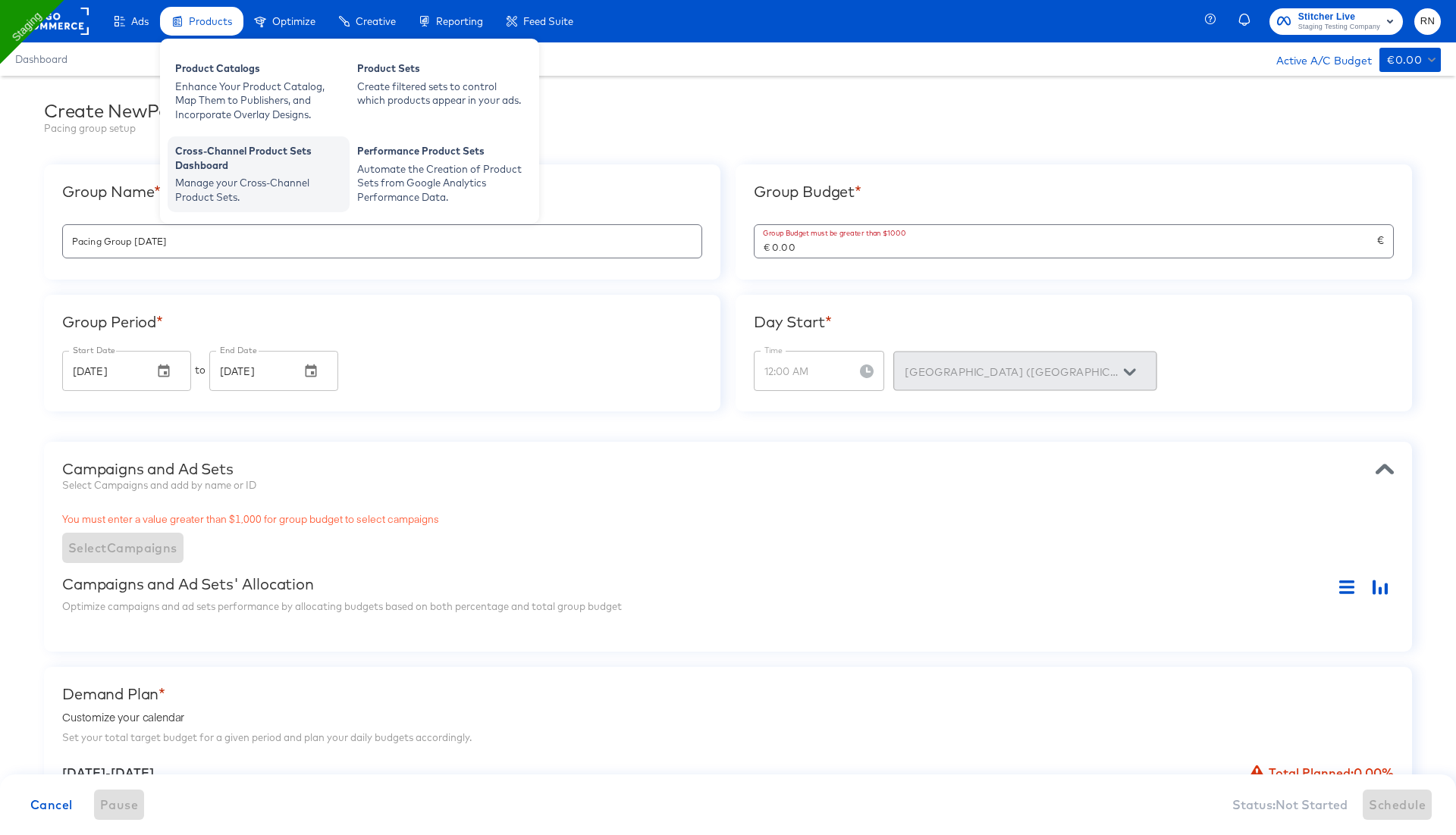
click at [229, 188] on div "Manage your Cross-Channel Product Sets." at bounding box center [259, 189] width 167 height 28
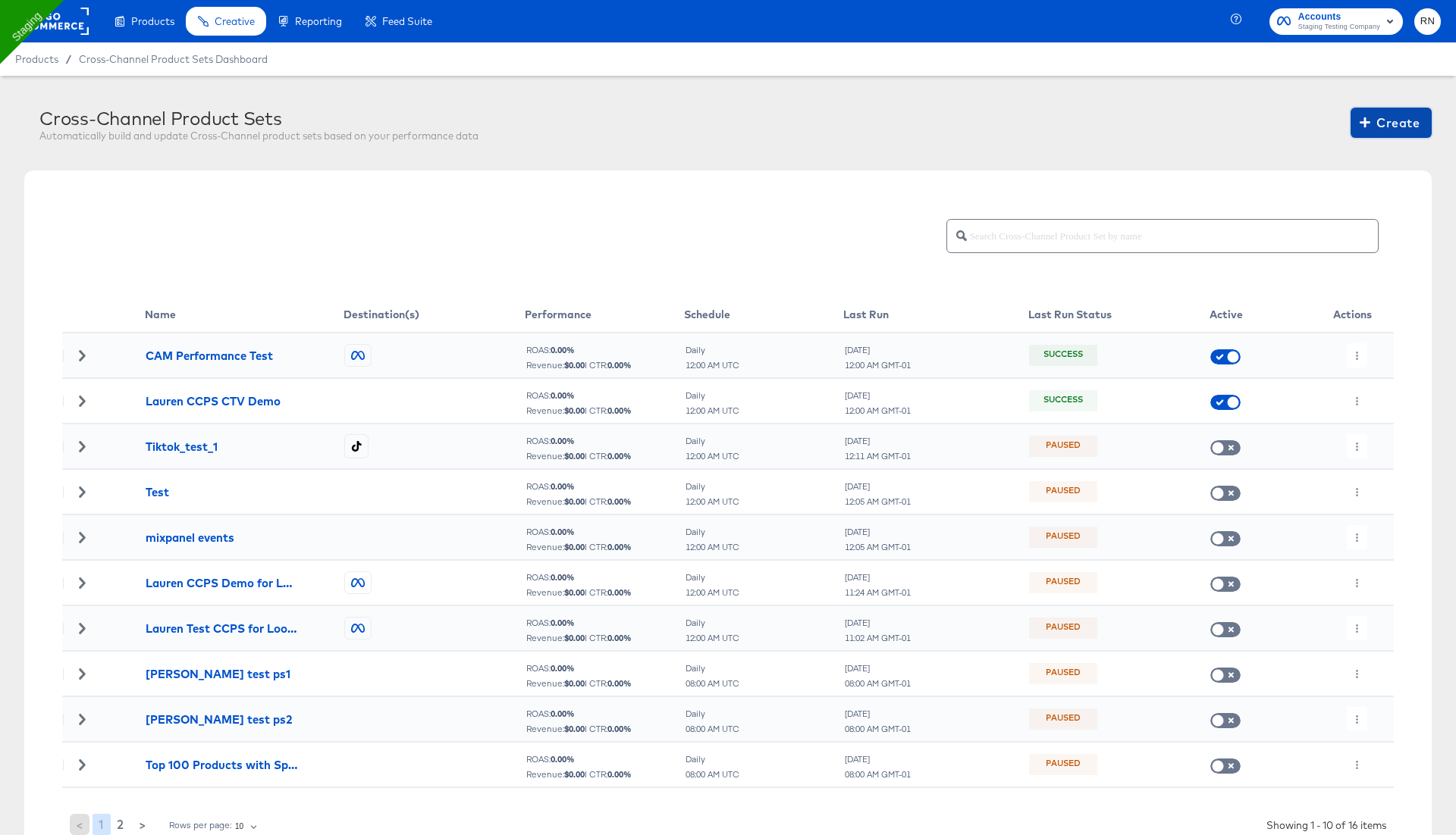
click at [1387, 108] on button "Create" at bounding box center [1391, 123] width 81 height 30
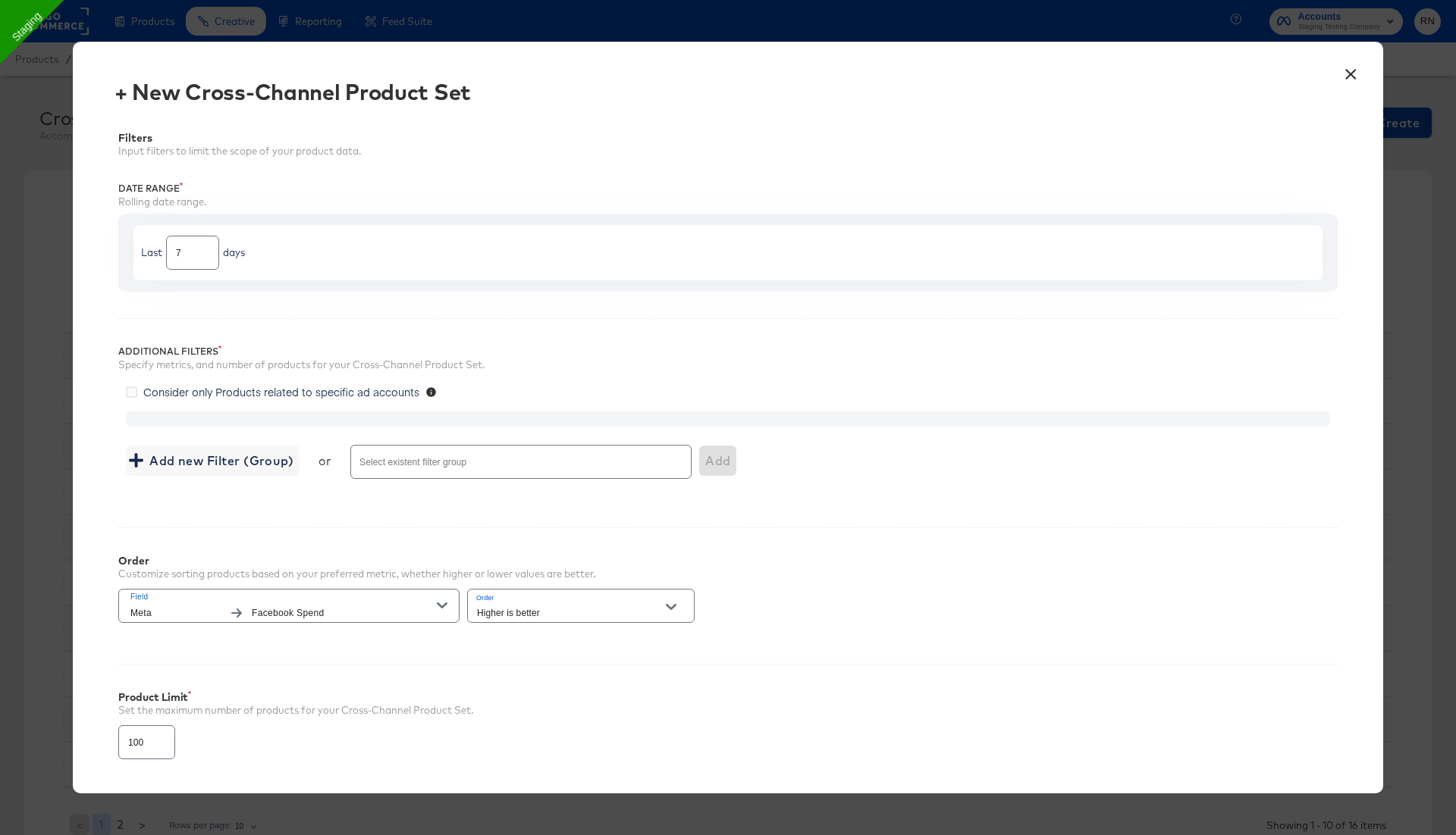
click at [439, 452] on div at bounding box center [520, 462] width 341 height 34
click at [443, 467] on input "Select existent filter group" at bounding box center [500, 468] width 285 height 17
click at [235, 462] on span "Add new Filter (Group)" at bounding box center [212, 461] width 161 height 21
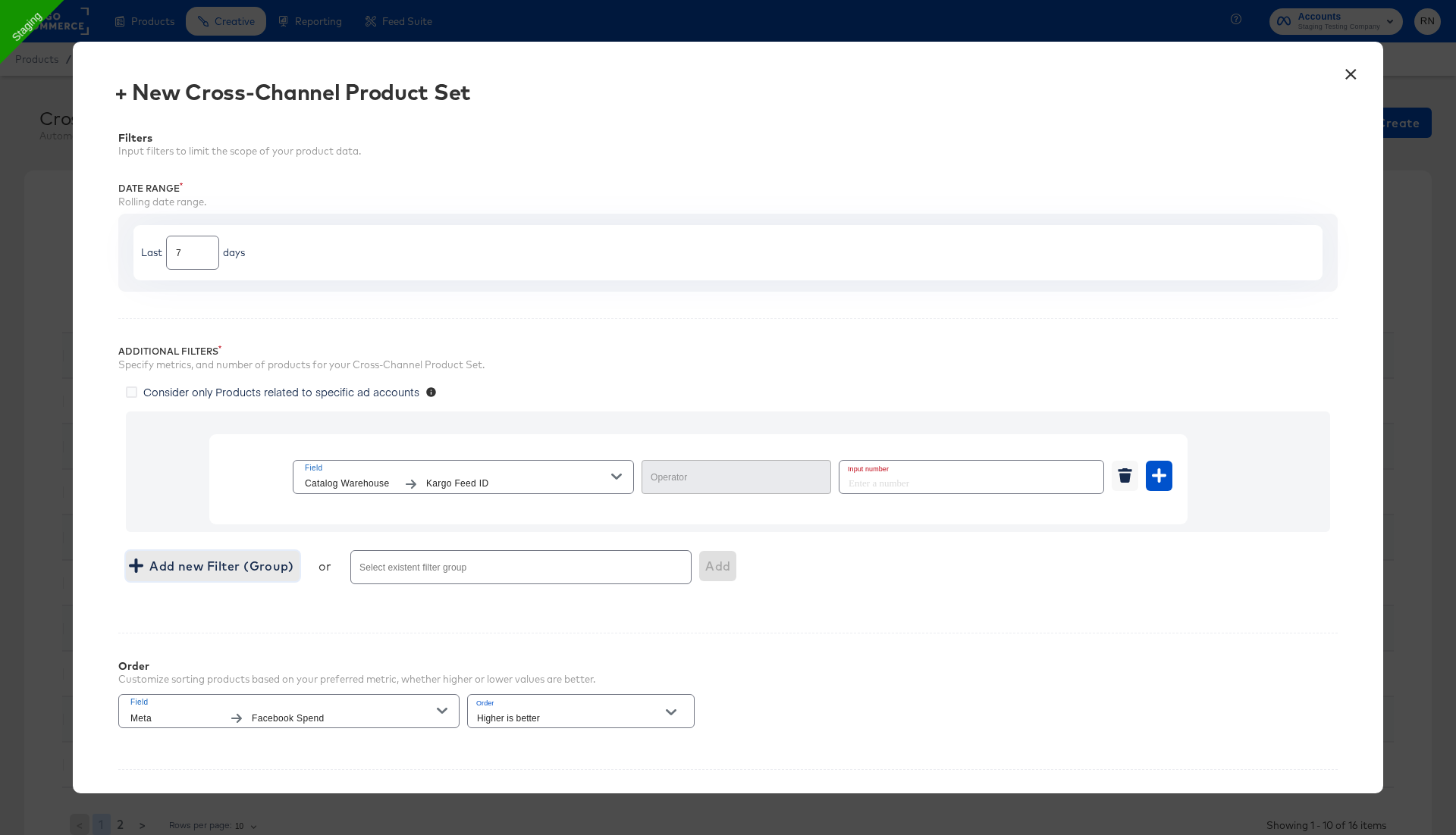
type input "Equal"
click at [950, 478] on input "number" at bounding box center [966, 477] width 254 height 32
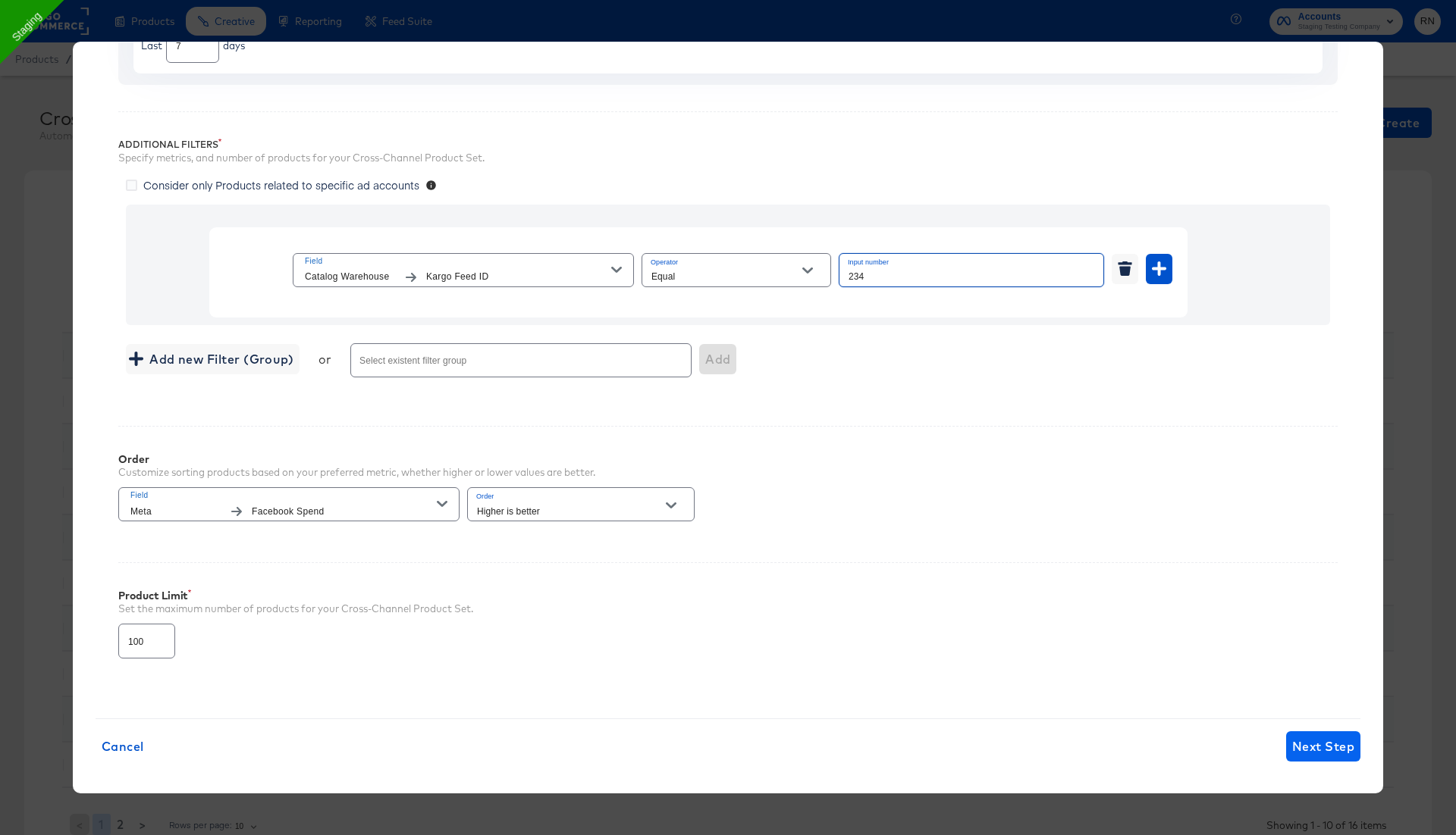
type input "234"
click at [1328, 736] on span "Next Step" at bounding box center [1323, 746] width 62 height 21
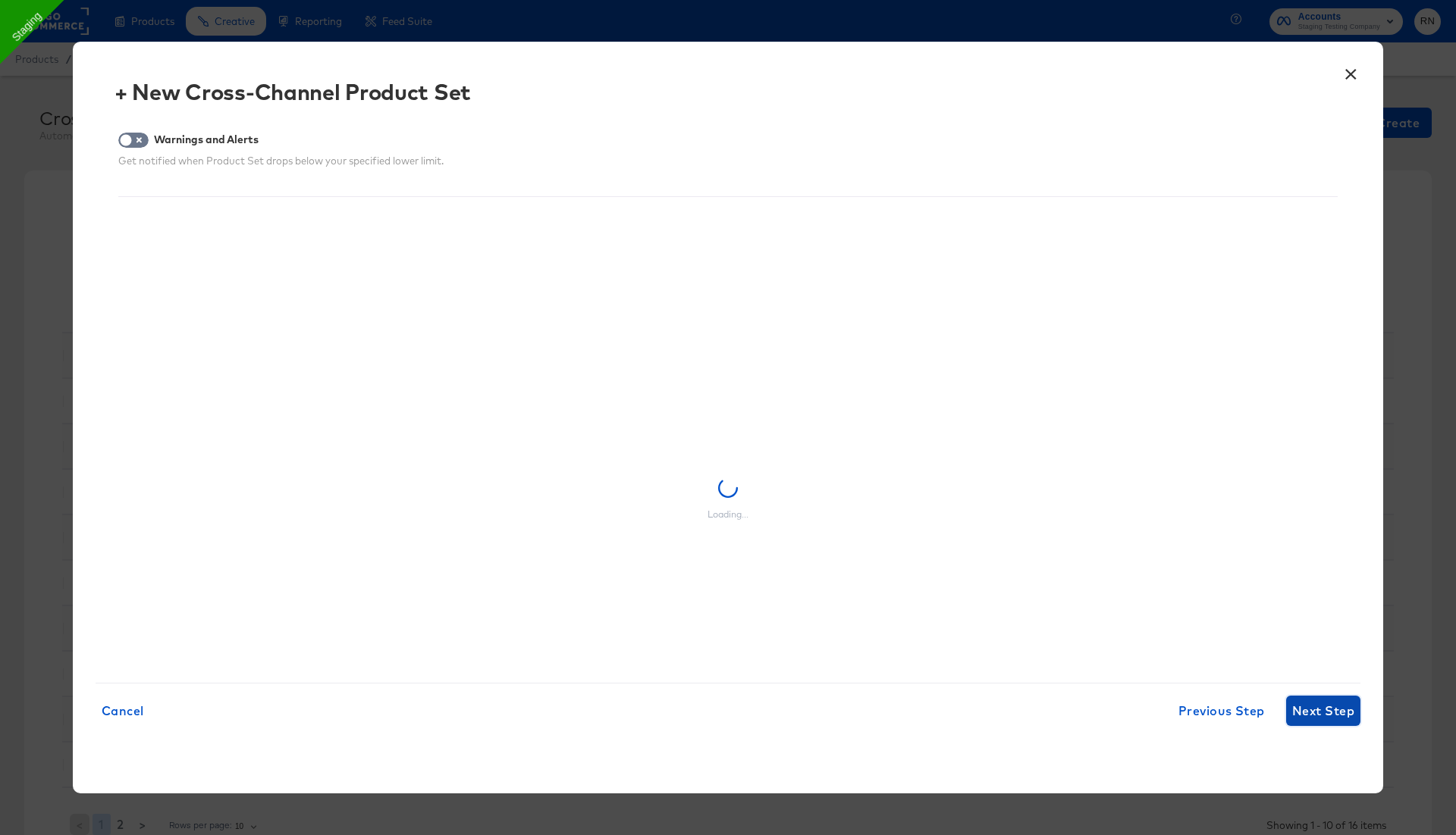
scroll to position [0, 0]
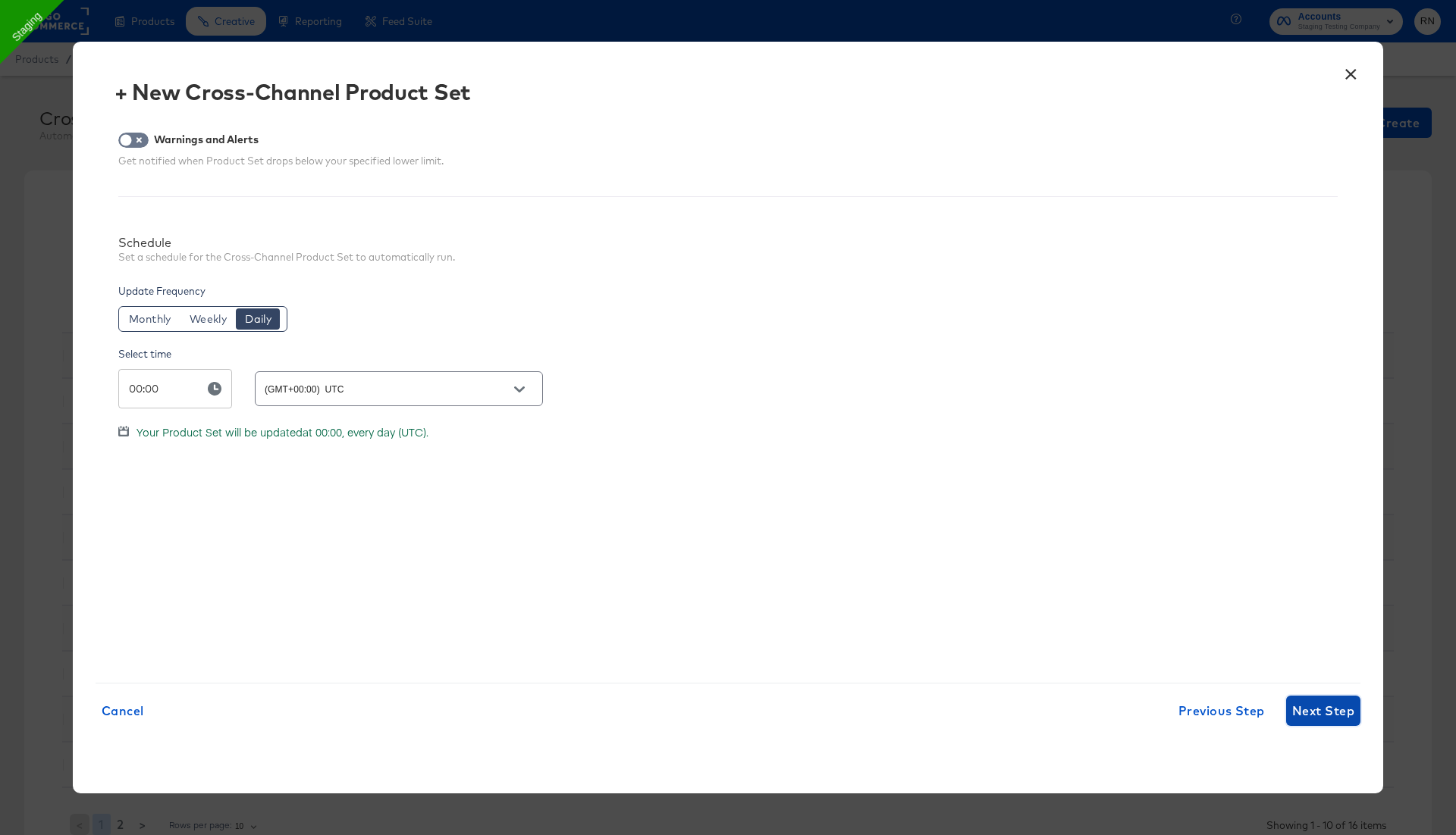
click at [1320, 697] on button "Next Step" at bounding box center [1323, 711] width 74 height 30
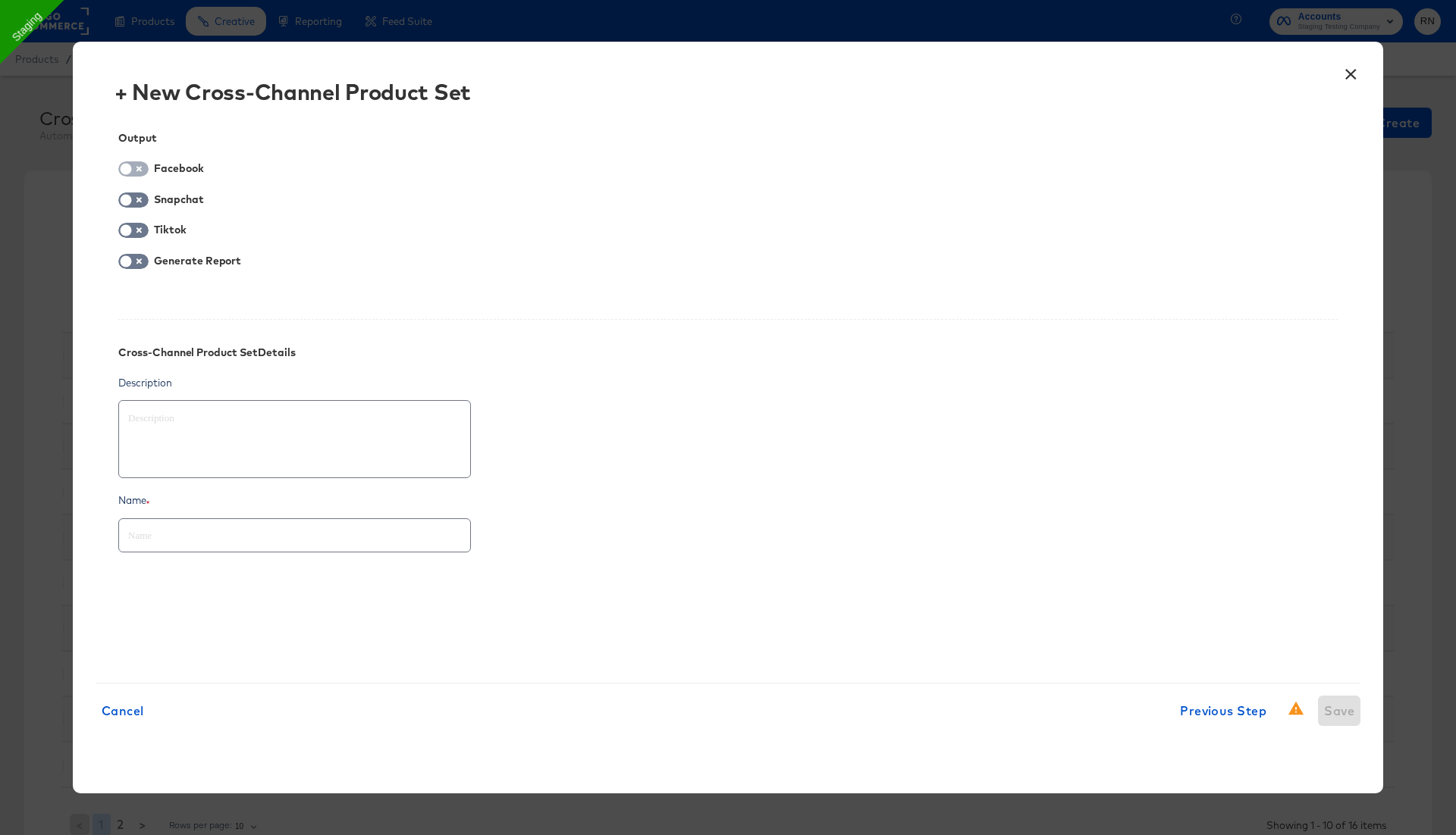
click at [129, 170] on input "checkbox" at bounding box center [125, 173] width 46 height 15
checkbox input "true"
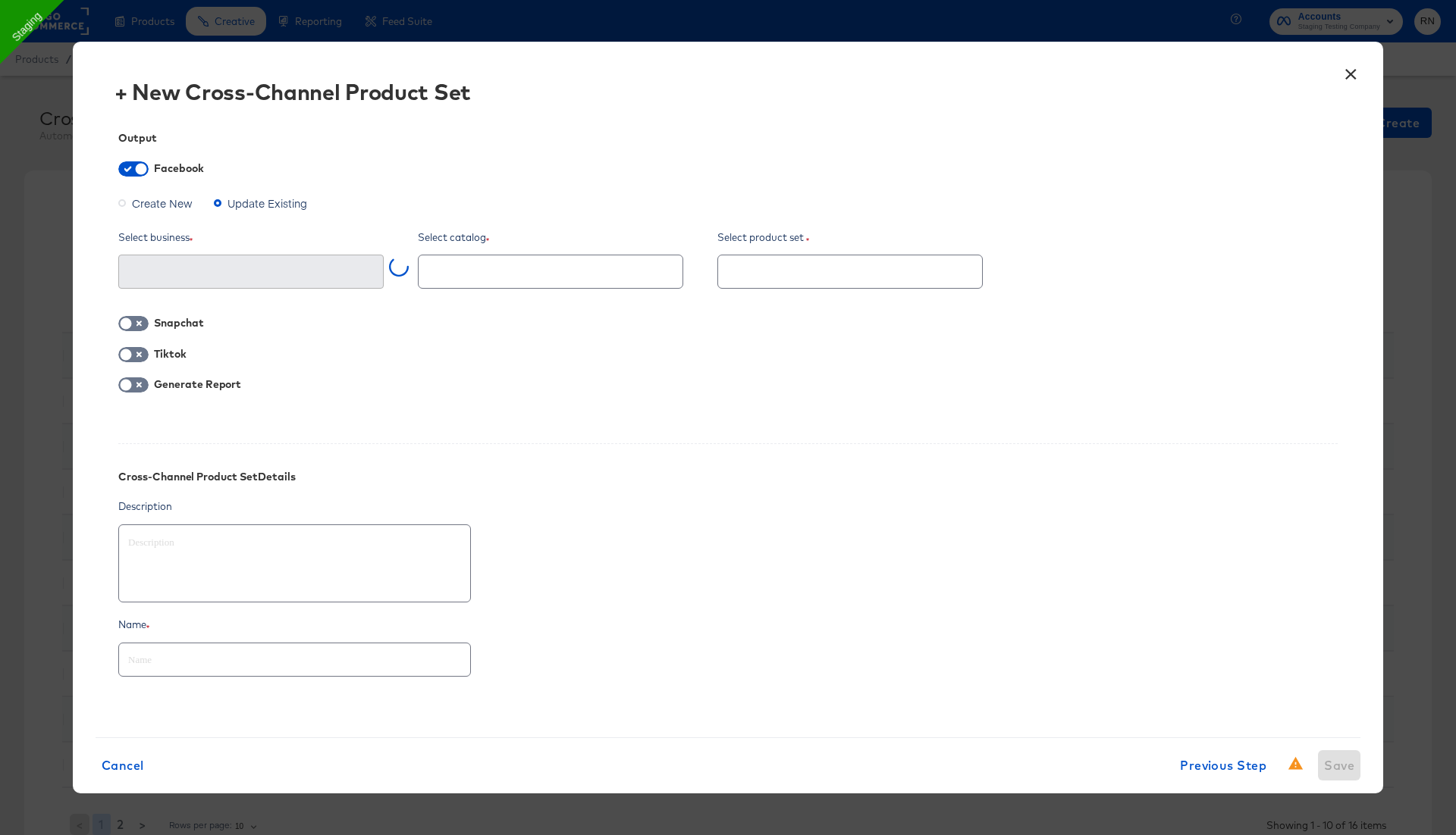
click at [173, 200] on span "Create New" at bounding box center [162, 202] width 61 height 15
click at [0, 0] on input "Create New" at bounding box center [0, 0] width 0 height 0
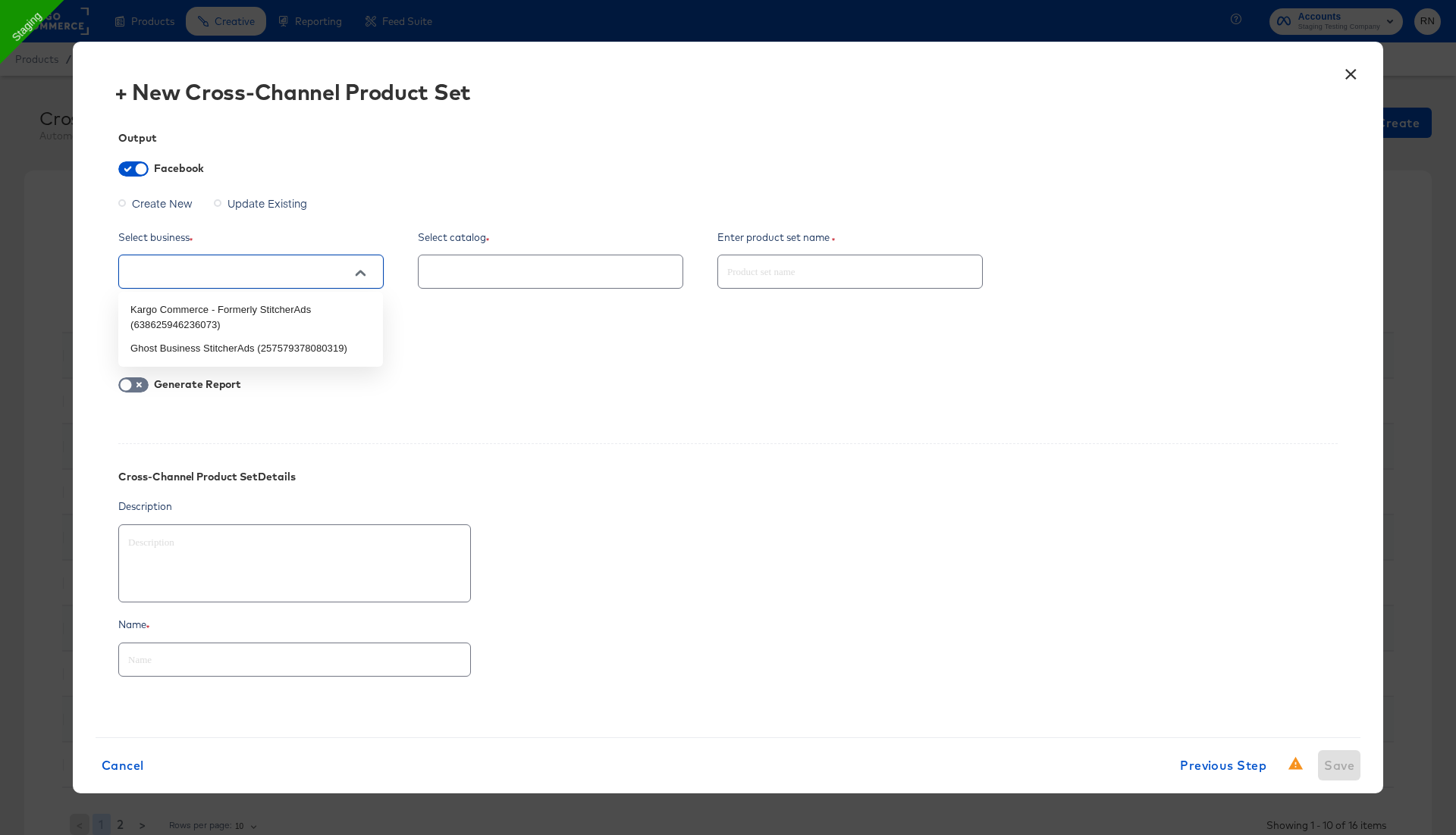
click at [210, 270] on input "text" at bounding box center [239, 272] width 228 height 17
click at [220, 338] on li "Ghost Business StitcherAds (257579378080319)" at bounding box center [250, 348] width 264 height 24
type textarea "x"
type input "Ghost Business StitcherAds (257579378080319)"
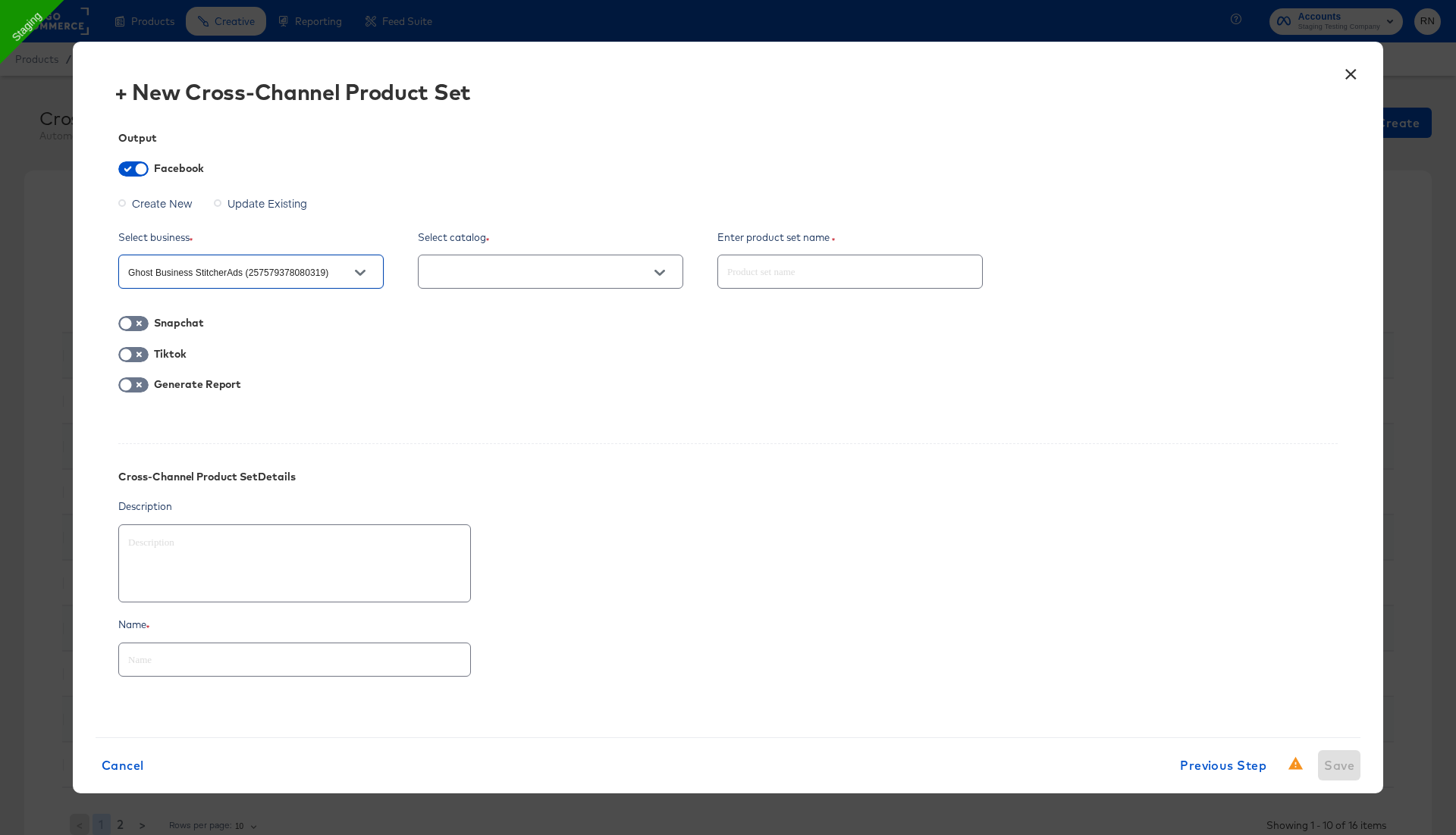
click at [525, 274] on input "text" at bounding box center [538, 272] width 228 height 17
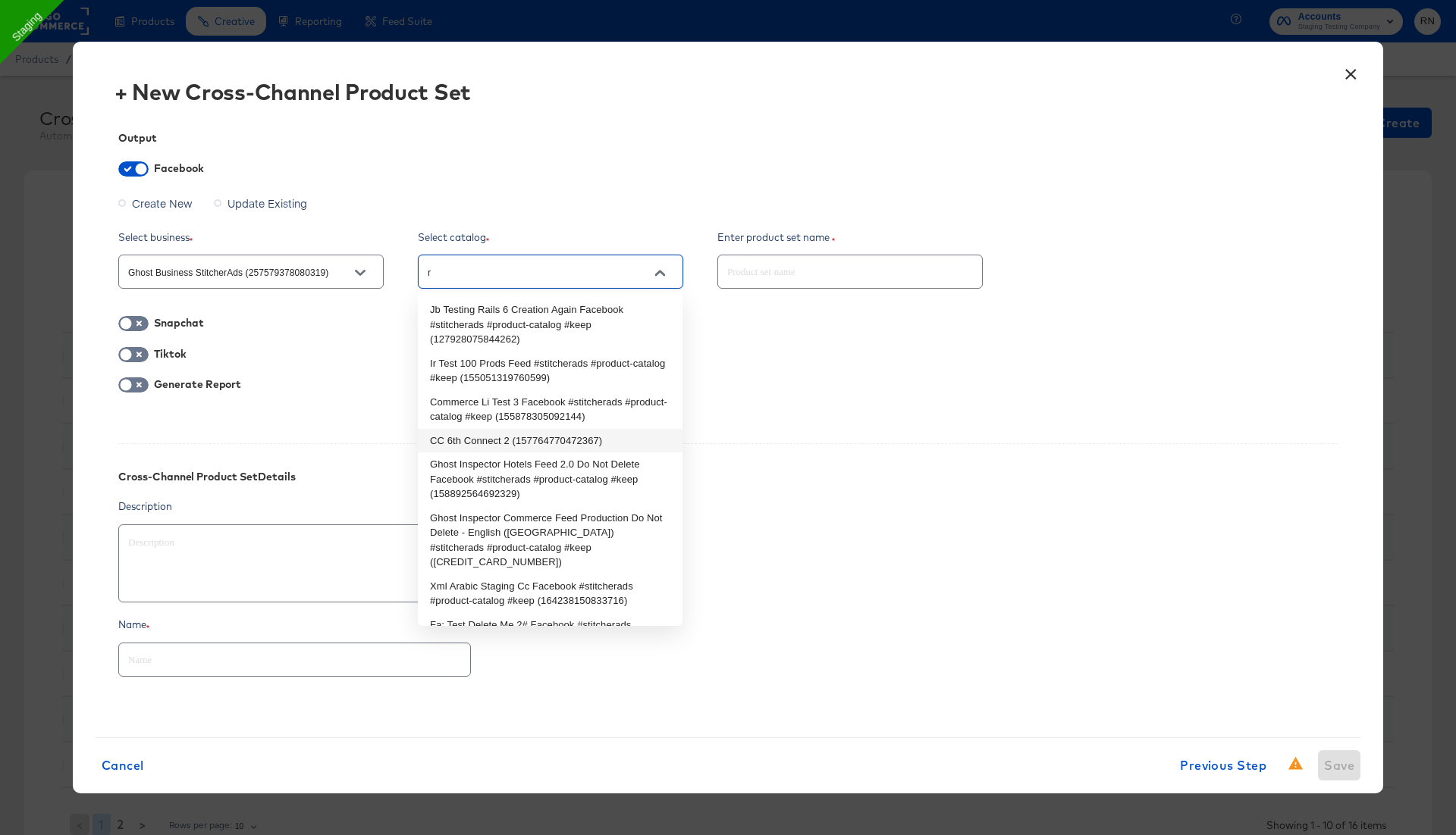
type input "rn"
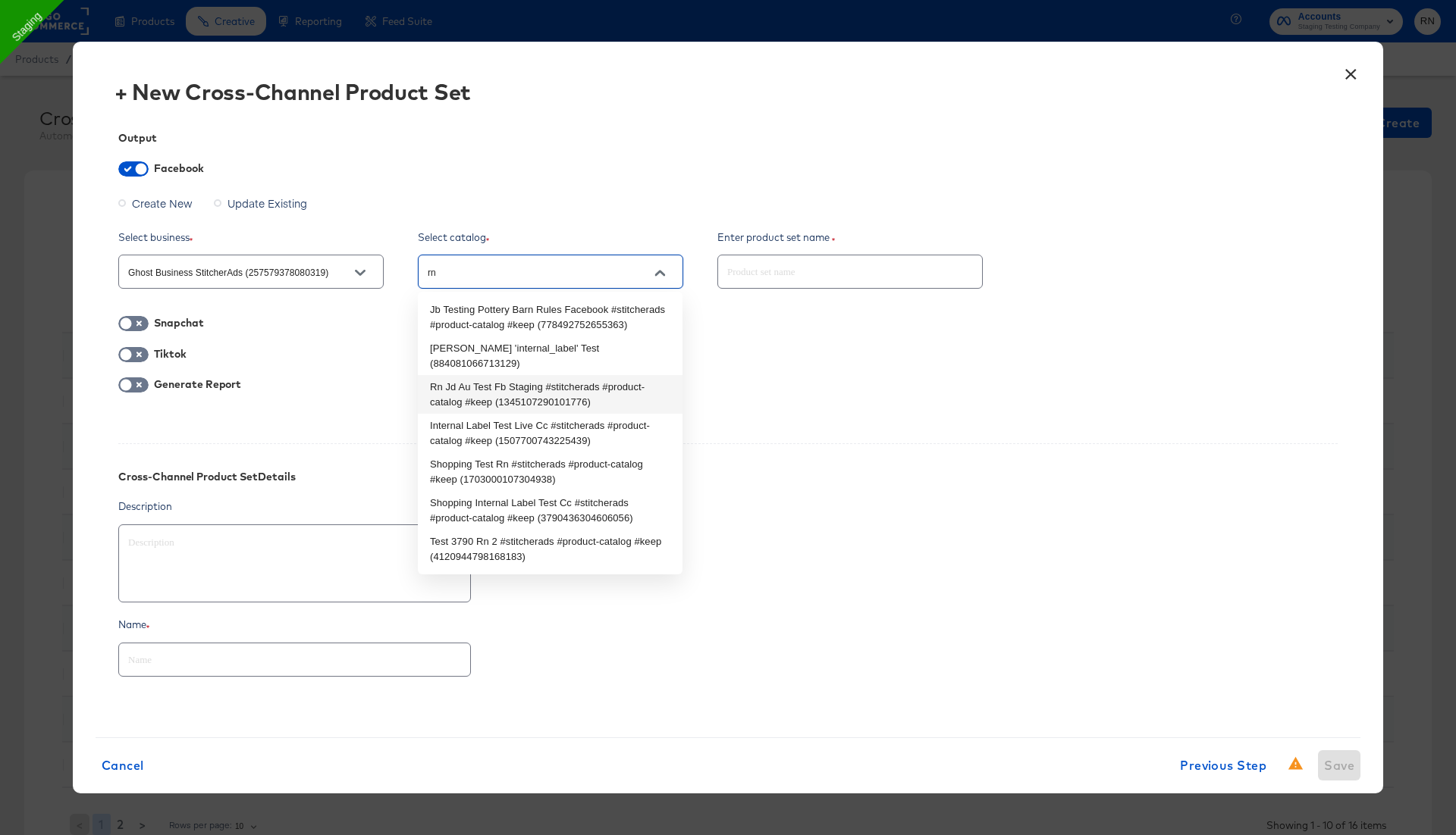
click at [578, 379] on li "Rn Jd Au Test Fb Staging #stitcherads #product-catalog #keep (1345107290101776)" at bounding box center [550, 394] width 264 height 38
type textarea "x"
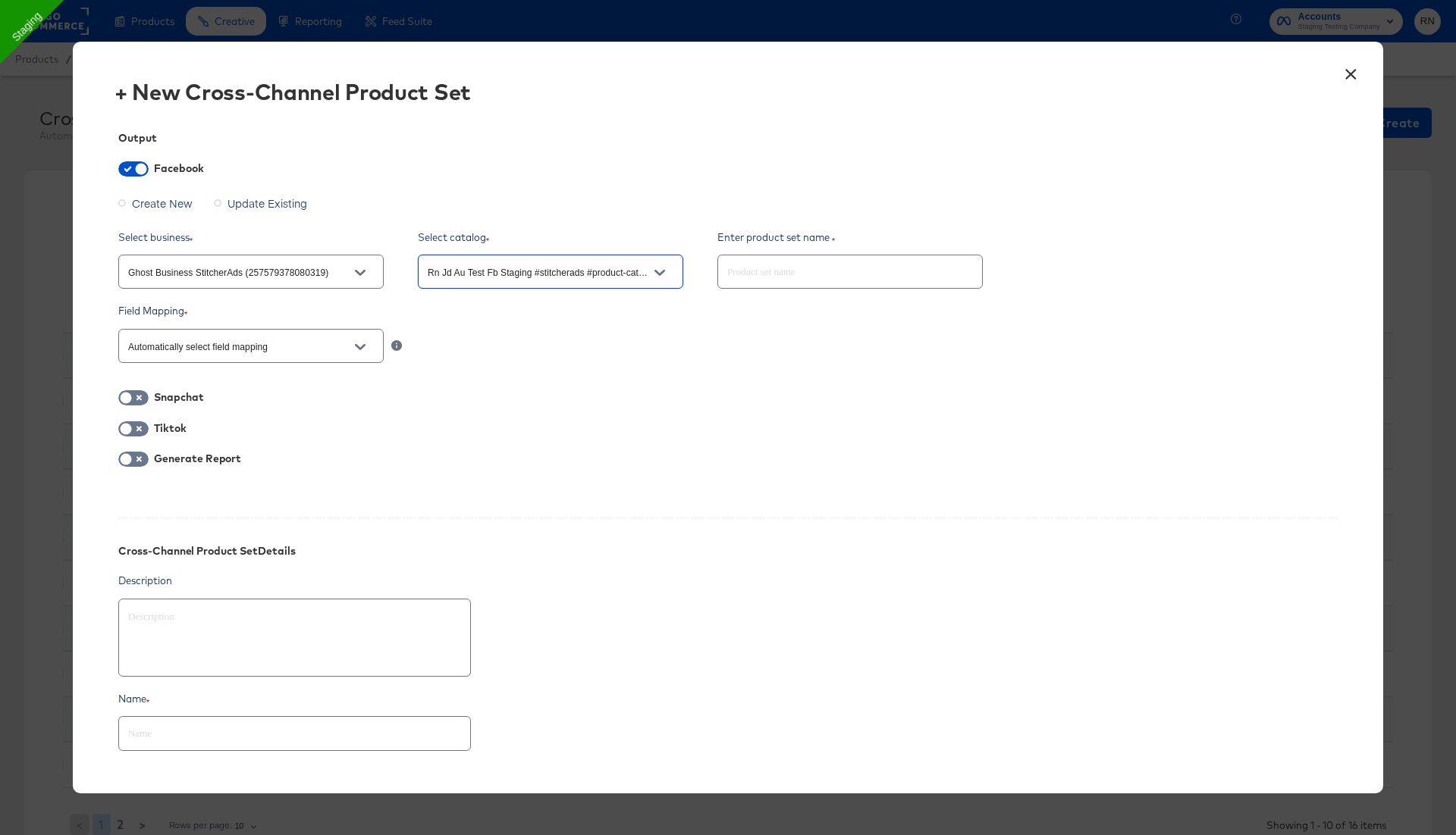
type input "Rn Jd Au Test Fb Staging #stitcherads #product-catalog #keep (1345107290101776)"
click at [295, 344] on input "Automatically select field mapping" at bounding box center [239, 346] width 228 height 17
click at [402, 320] on div "Field Mapping Automatically select field mapping" at bounding box center [727, 335] width 1219 height 62
type textarea "x"
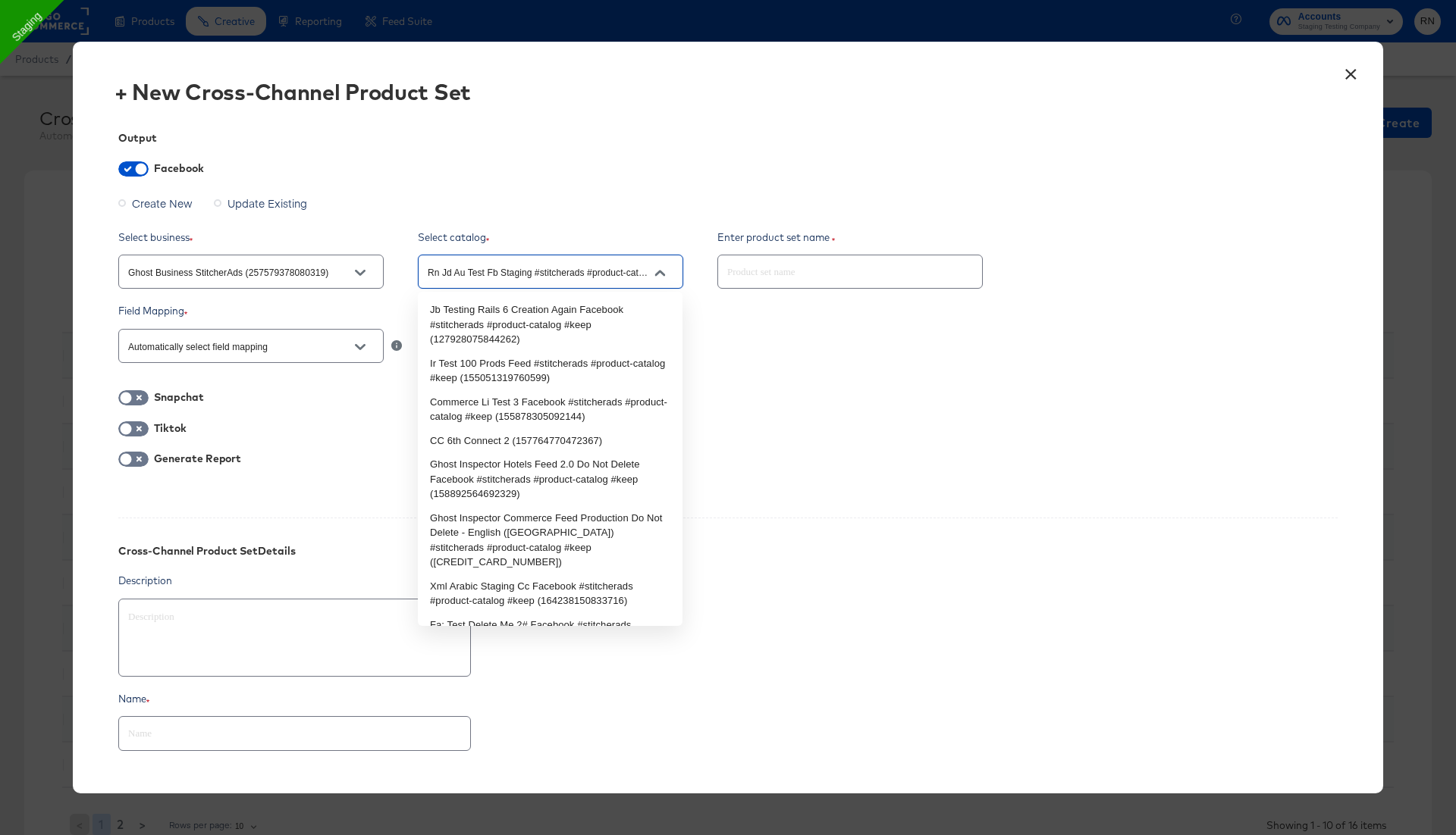
click at [516, 274] on input "Rn Jd Au Test Fb Staging #stitcherads #product-catalog #keep (1345107290101776)" at bounding box center [538, 272] width 228 height 17
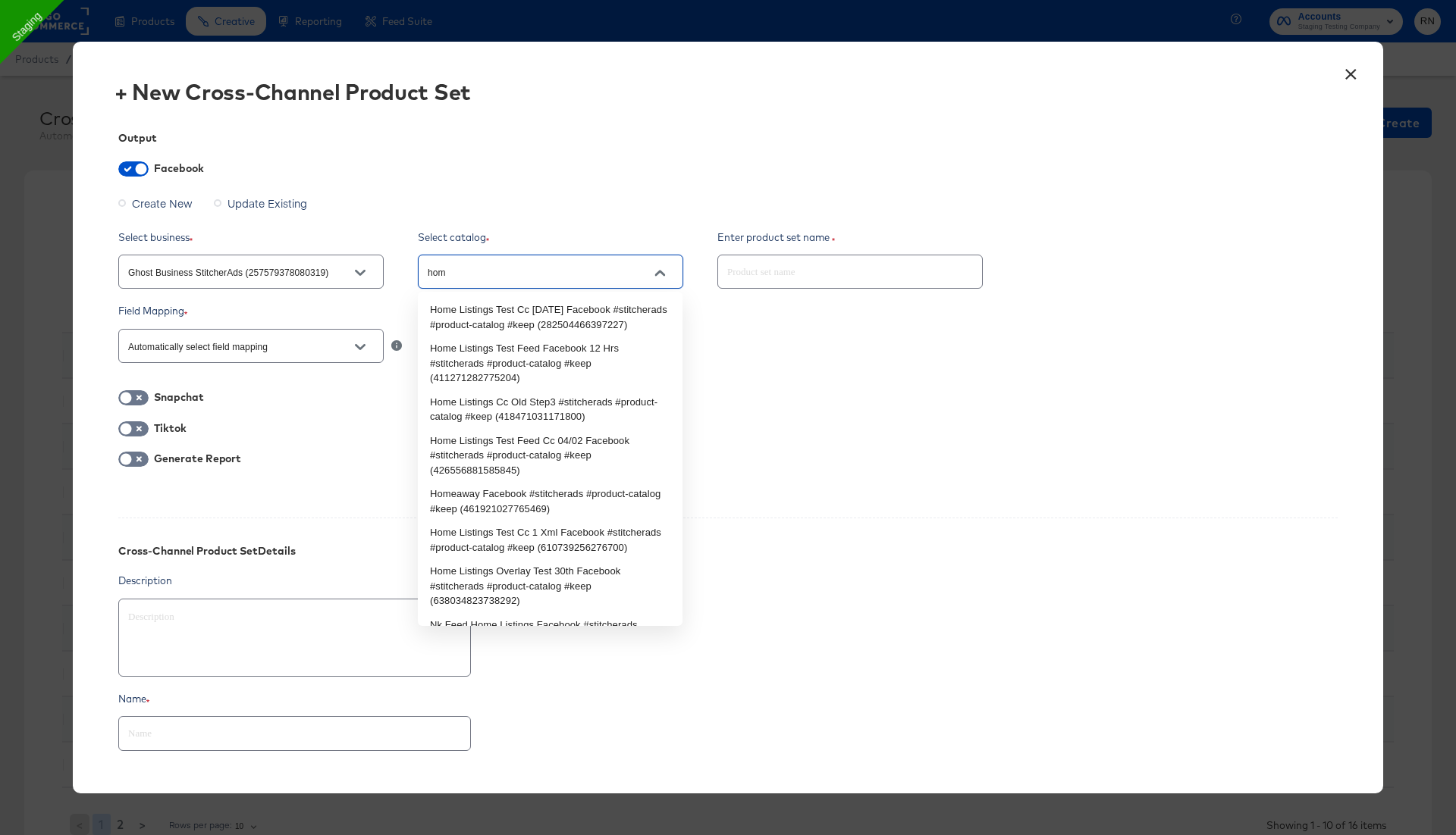
type input "home"
click at [542, 315] on li "Home Listings Test Cc 1st July Facebook #stitcherads #product-catalog #keep (28…" at bounding box center [550, 317] width 264 height 38
type textarea "x"
type input "Home Listings Test Cc 1st July Facebook #stitcherads #product-catalog #keep (28…"
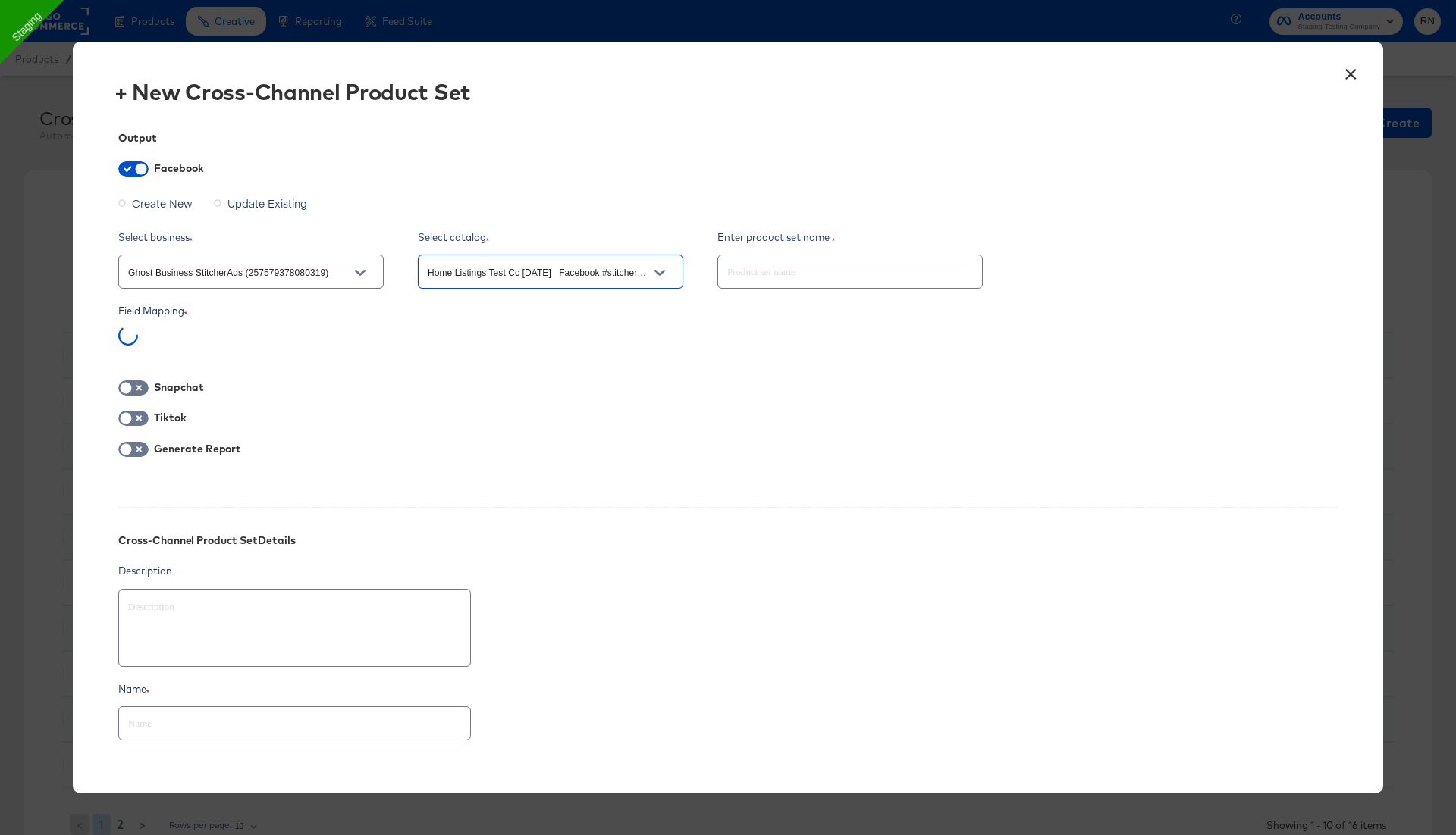
type textarea "x"
click at [300, 334] on div "Property ID" at bounding box center [251, 339] width 265 height 28
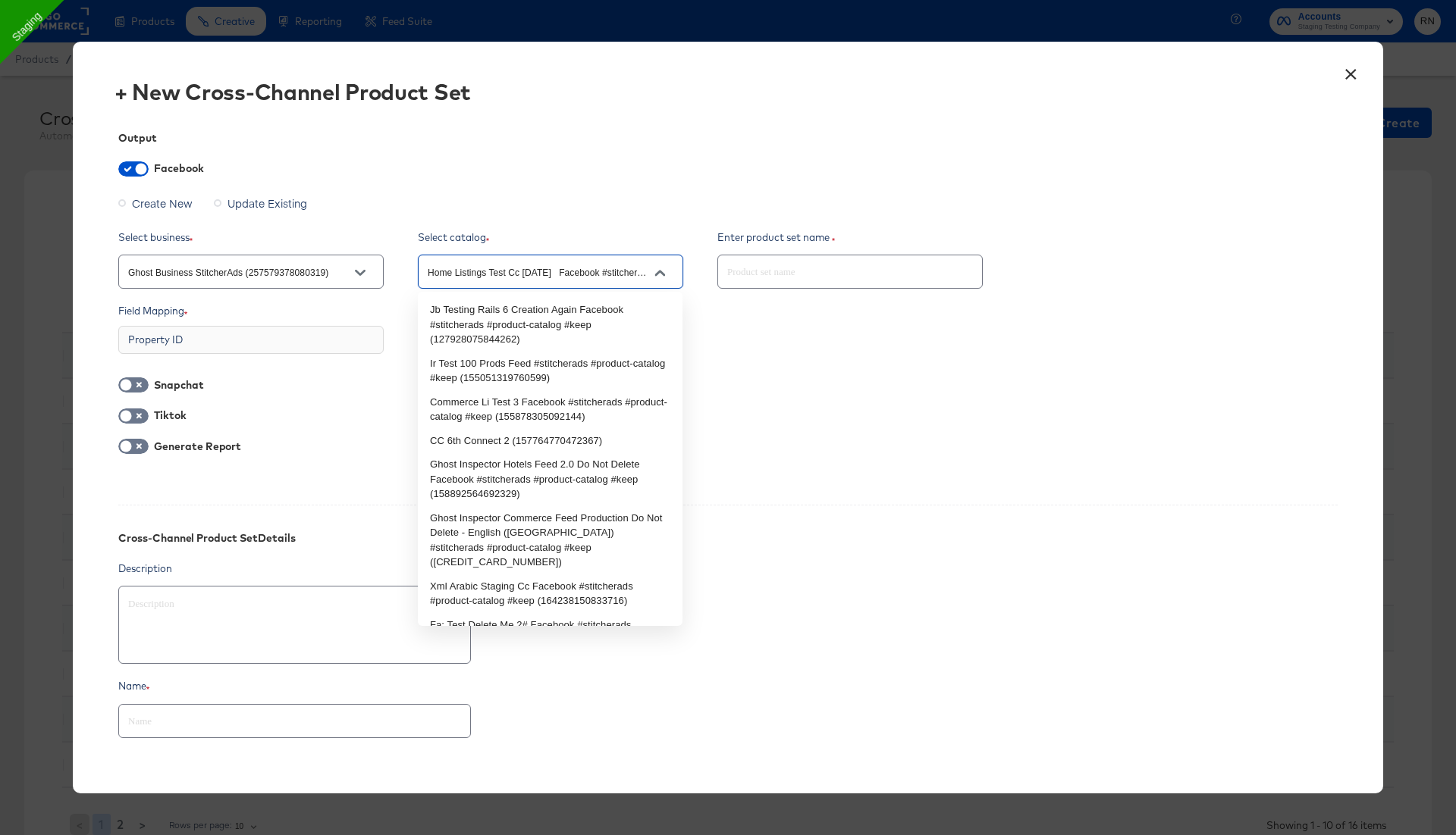
click at [511, 277] on input "Home Listings Test Cc 1st July Facebook #stitcherads #product-catalog #keep (28…" at bounding box center [538, 272] width 228 height 17
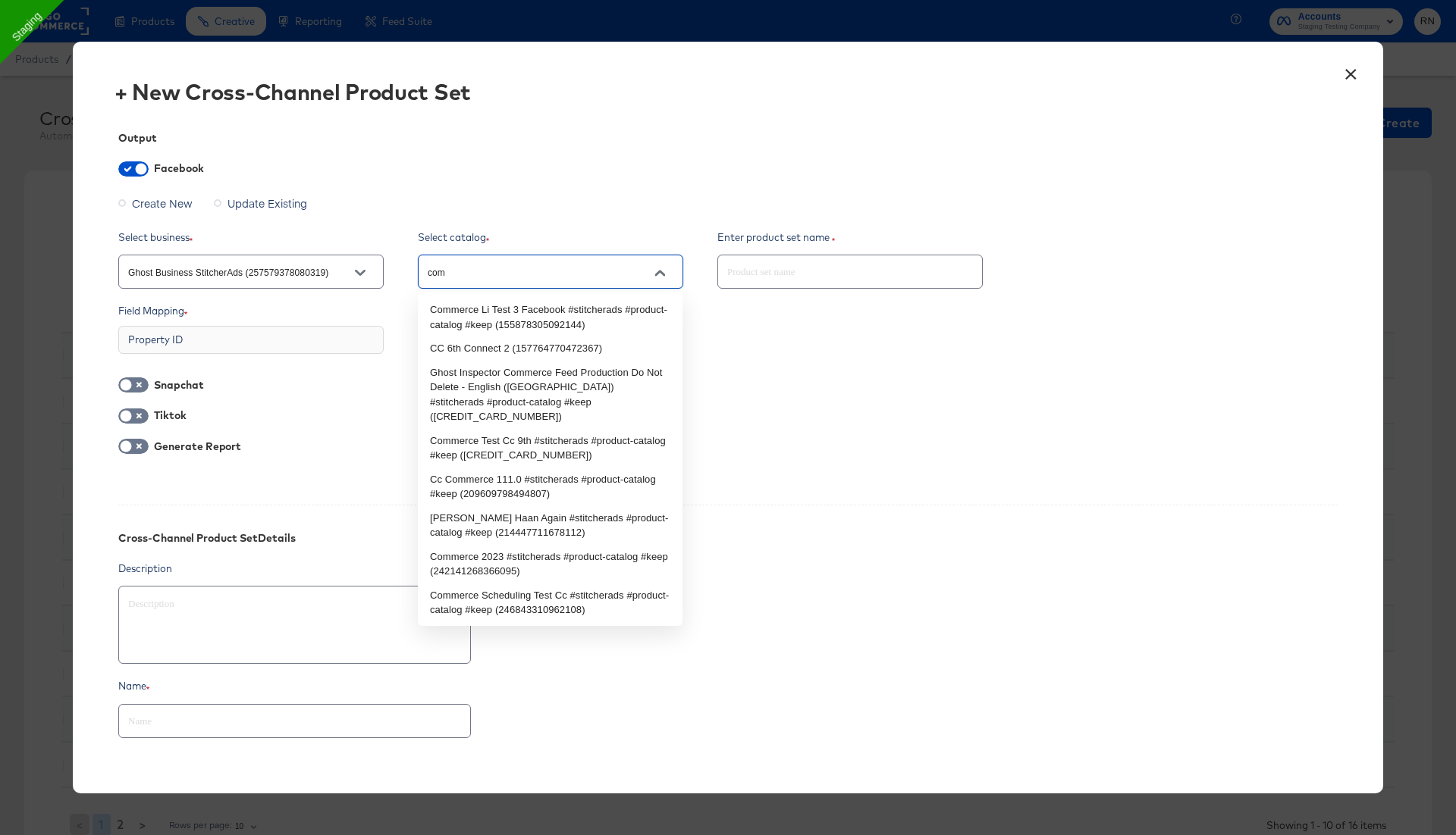
type input "comm"
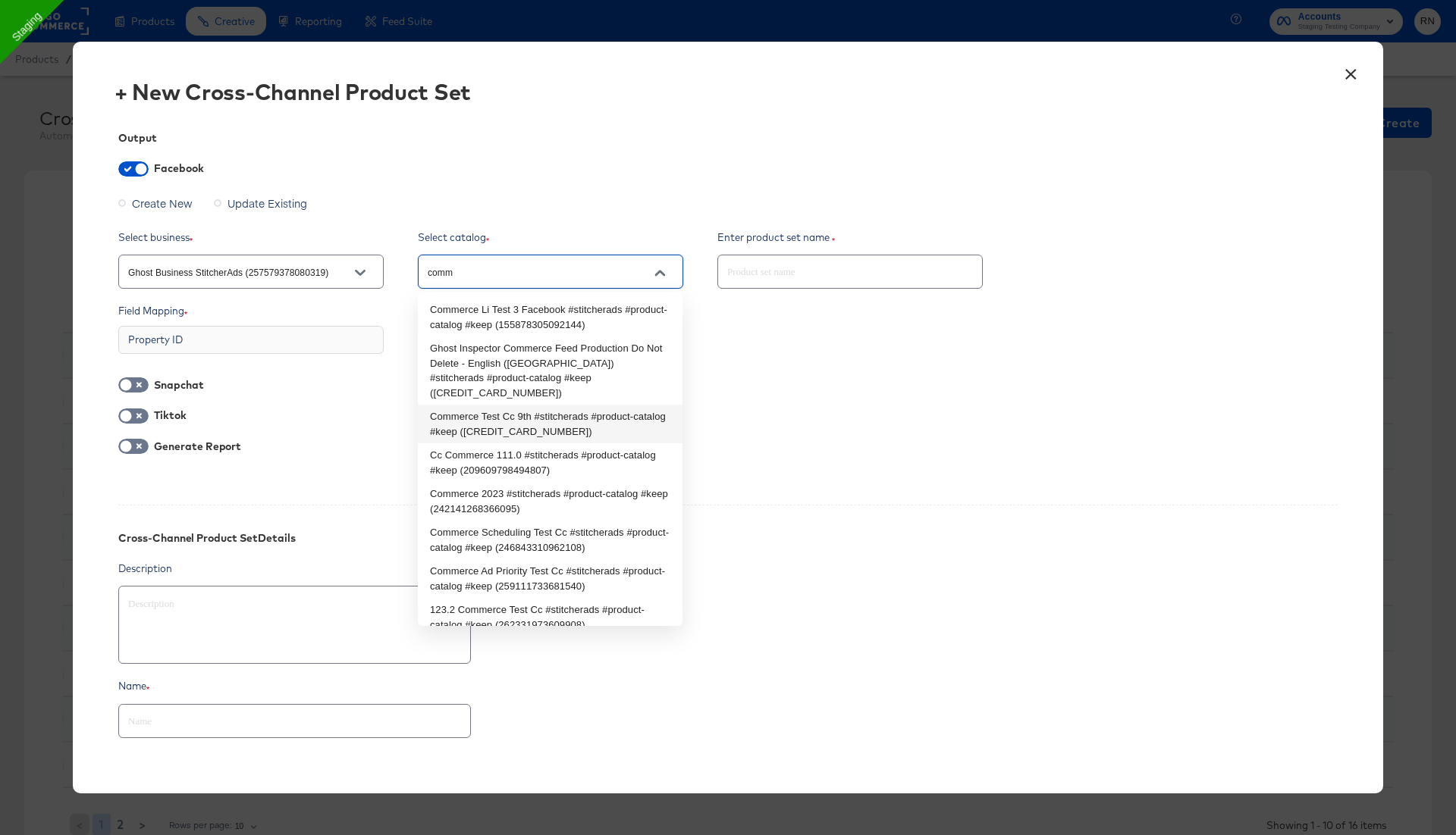
click at [525, 407] on li "Commerce Test Cc 9th #stitcherads #product-catalog #keep (194630072867591)" at bounding box center [550, 423] width 264 height 38
type textarea "x"
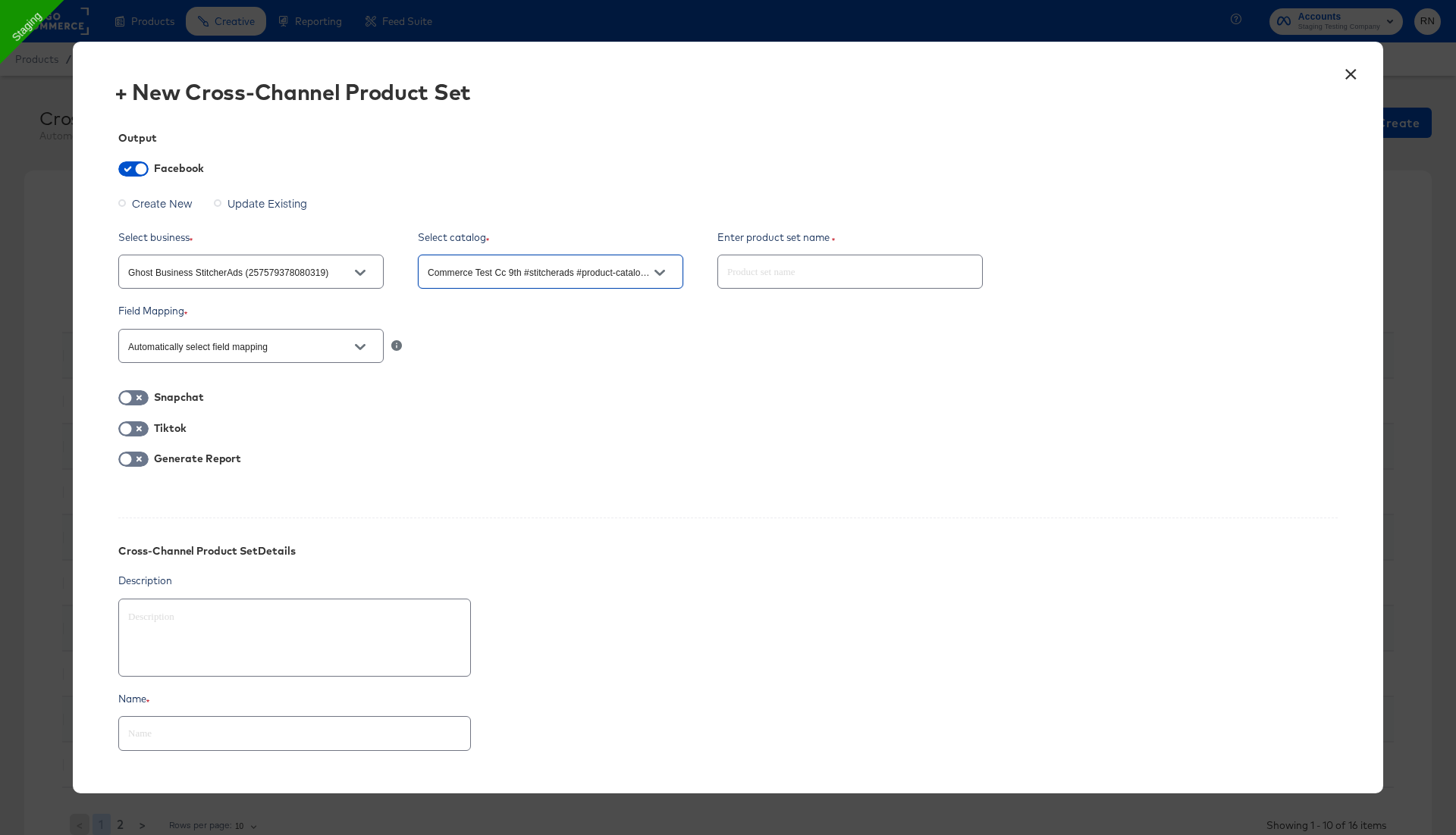
type input "Commerce Test Cc 9th #stitcherads #product-catalog #keep (194630072867591)"
click at [248, 354] on input "Automatically select field mapping" at bounding box center [239, 346] width 228 height 17
click at [530, 414] on div "Output Facebook Create New Update Existing Select business Ghost Business Stitc…" at bounding box center [728, 448] width 1264 height 679
click at [230, 353] on input "Automatically select field mapping" at bounding box center [239, 346] width 228 height 17
click at [219, 439] on li "Retailer product group ID" at bounding box center [250, 430] width 264 height 24
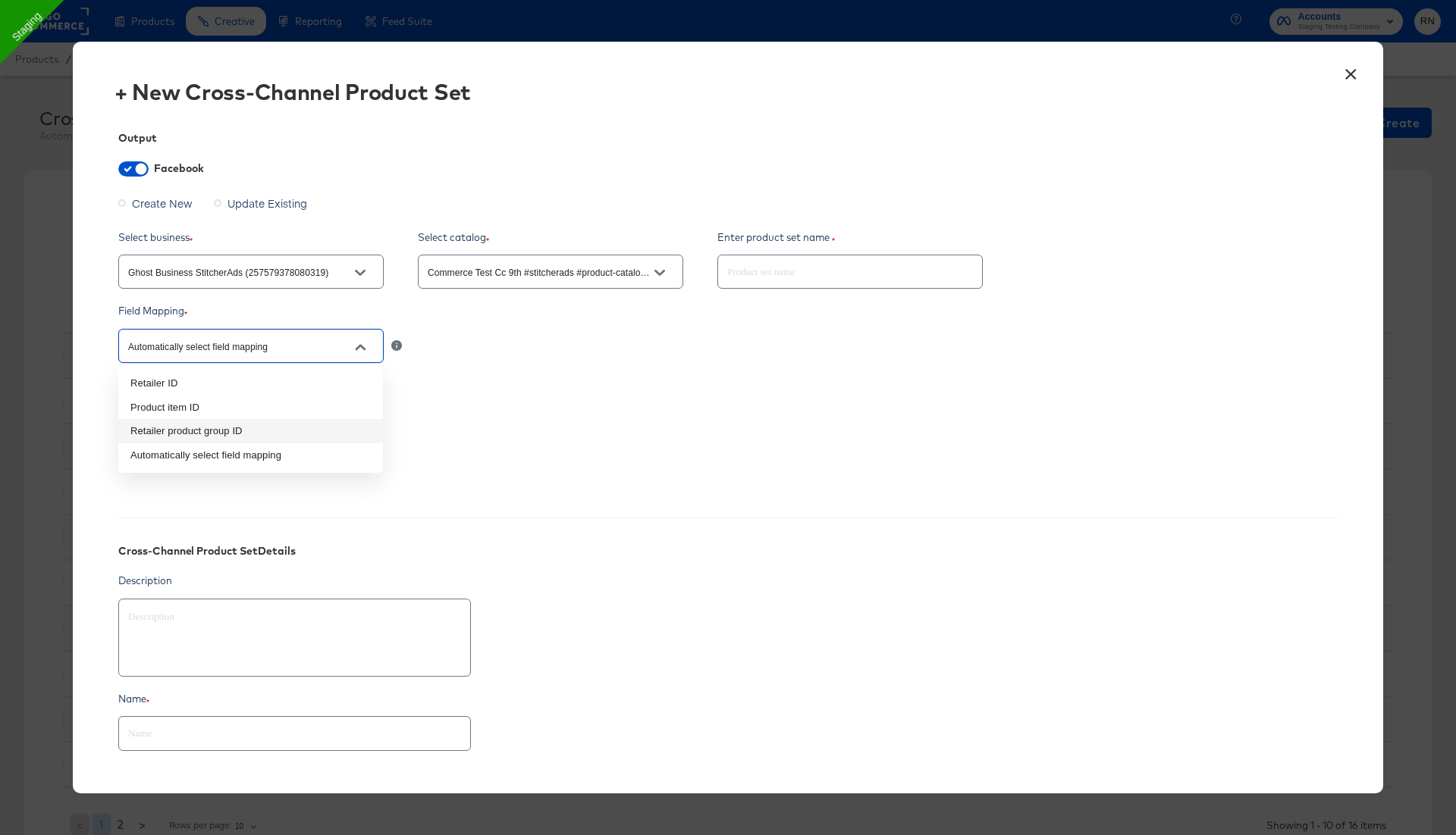
type textarea "x"
type input "Retailer product group ID"
click at [274, 350] on input "Retailer product group ID" at bounding box center [239, 346] width 228 height 17
click at [246, 459] on li "Automatically select field mapping" at bounding box center [250, 455] width 264 height 24
type textarea "x"
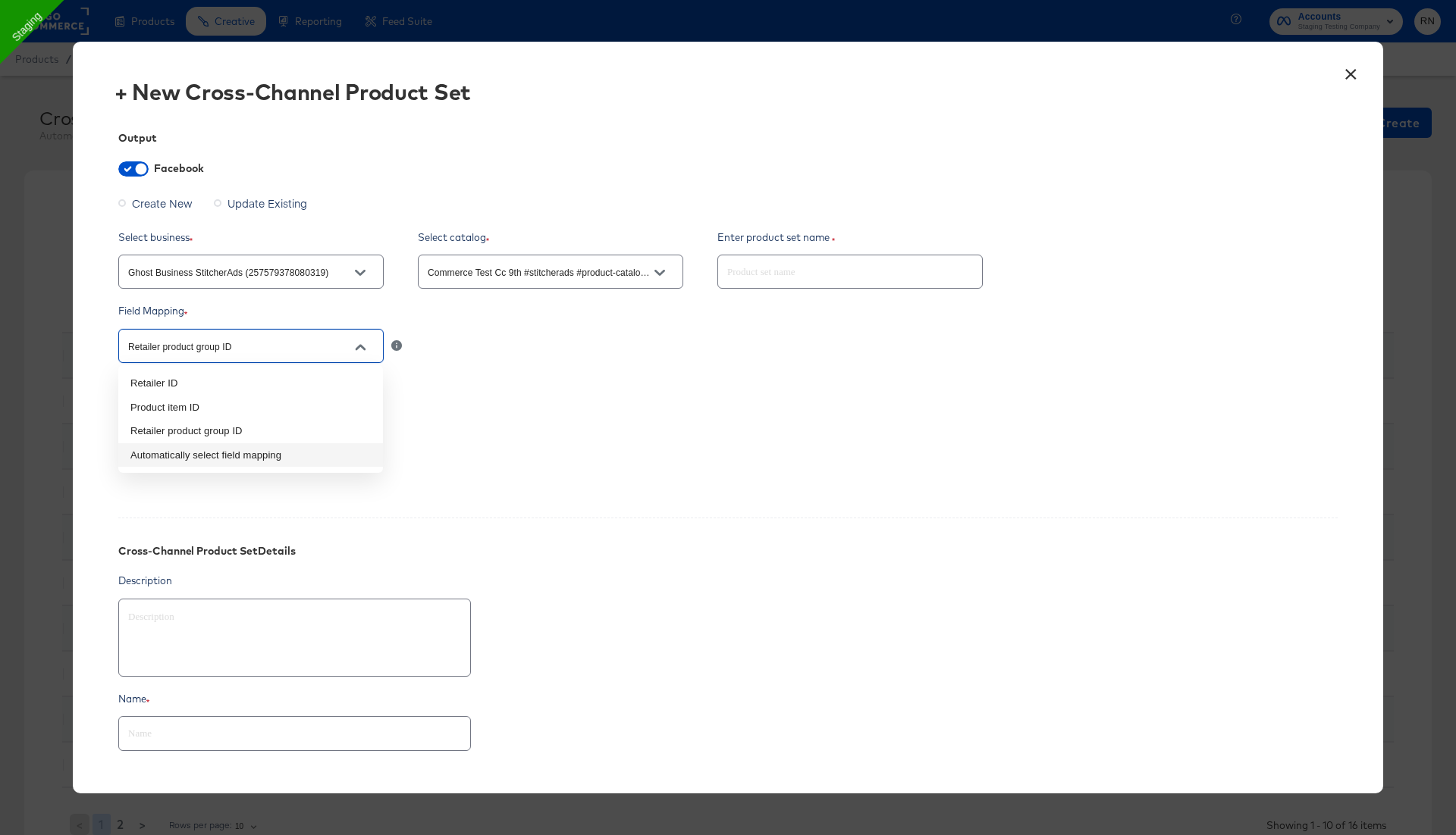
type input "Automatically select field mapping"
click at [236, 346] on input "Automatically select field mapping" at bounding box center [239, 346] width 228 height 17
click at [441, 394] on div "Snapchat" at bounding box center [727, 398] width 1219 height 19
click at [362, 346] on icon "Open" at bounding box center [360, 346] width 11 height 6
click at [456, 271] on input "Commerce Test Cc 9th #stitcherads #product-catalog #keep (194630072867591)" at bounding box center [538, 272] width 228 height 17
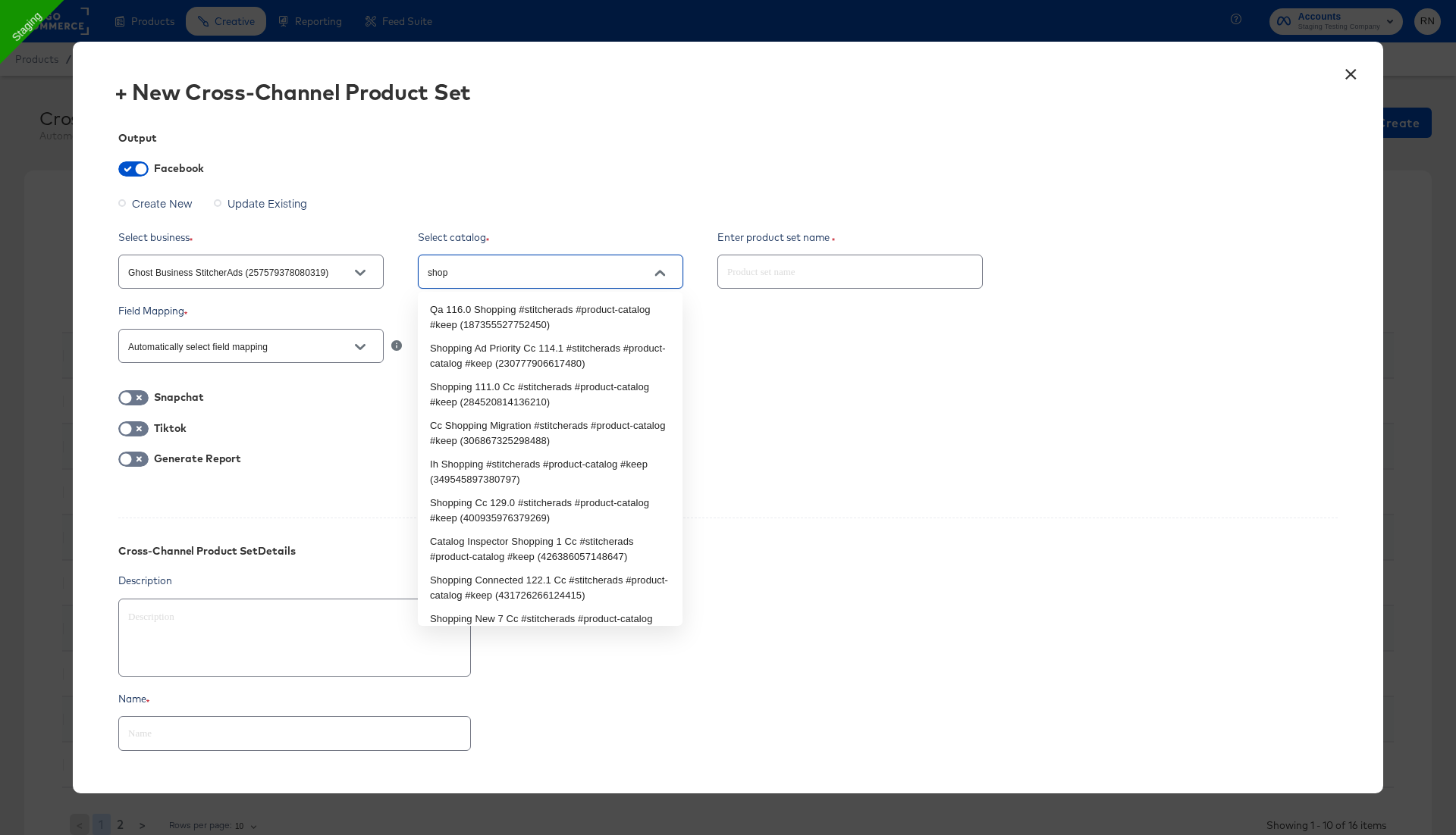
type input "shopp"
click at [492, 382] on li "Shopping 111.0 Cc #stitcherads #product-catalog #keep (284520814136210)" at bounding box center [550, 394] width 264 height 38
type textarea "x"
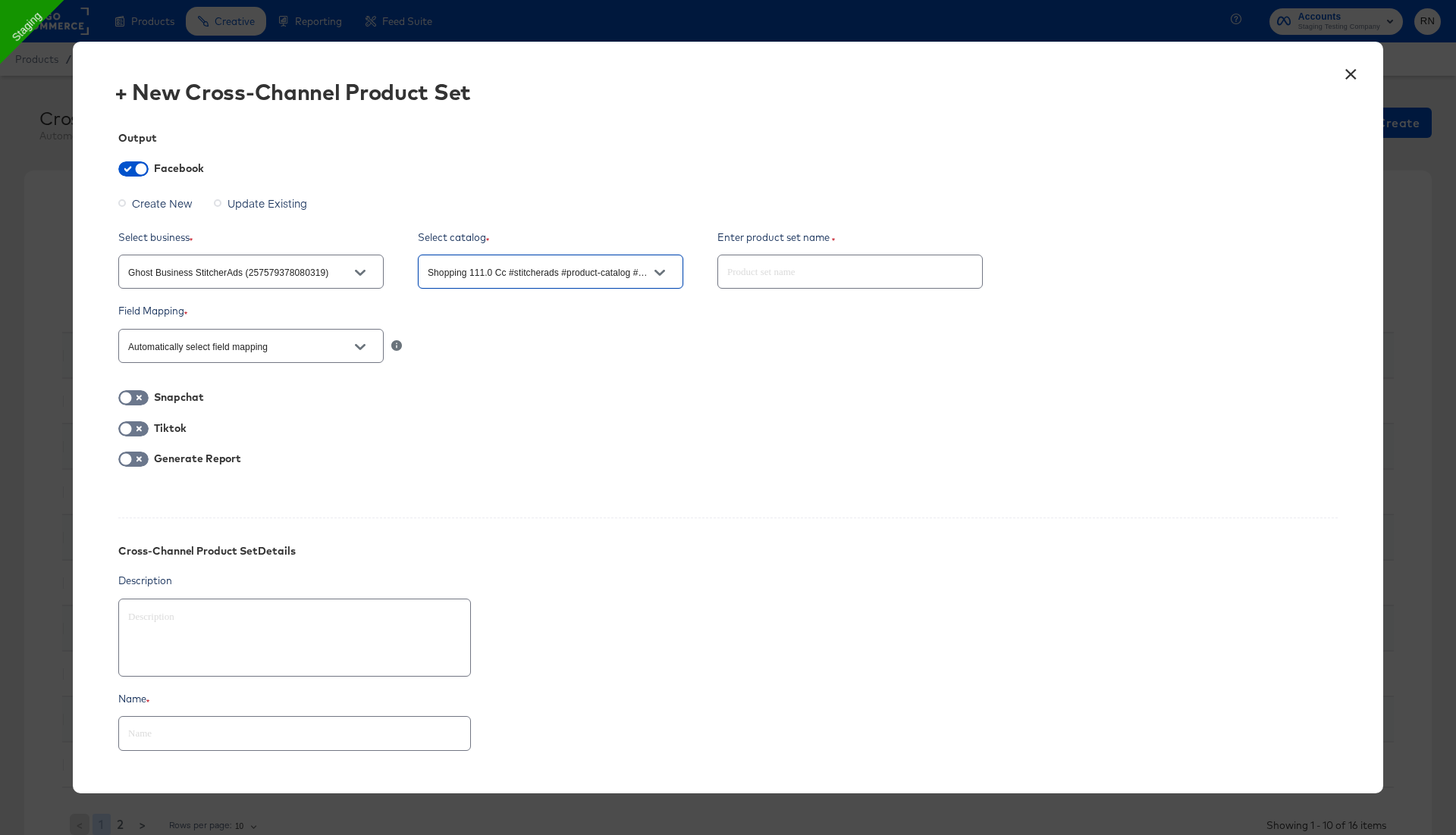
type input "Shopping 111.0 Cc #stitcherads #product-catalog #keep (284520814136210)"
click at [469, 344] on div "Automatically select field mapping" at bounding box center [727, 345] width 1219 height 40
type textarea "x"
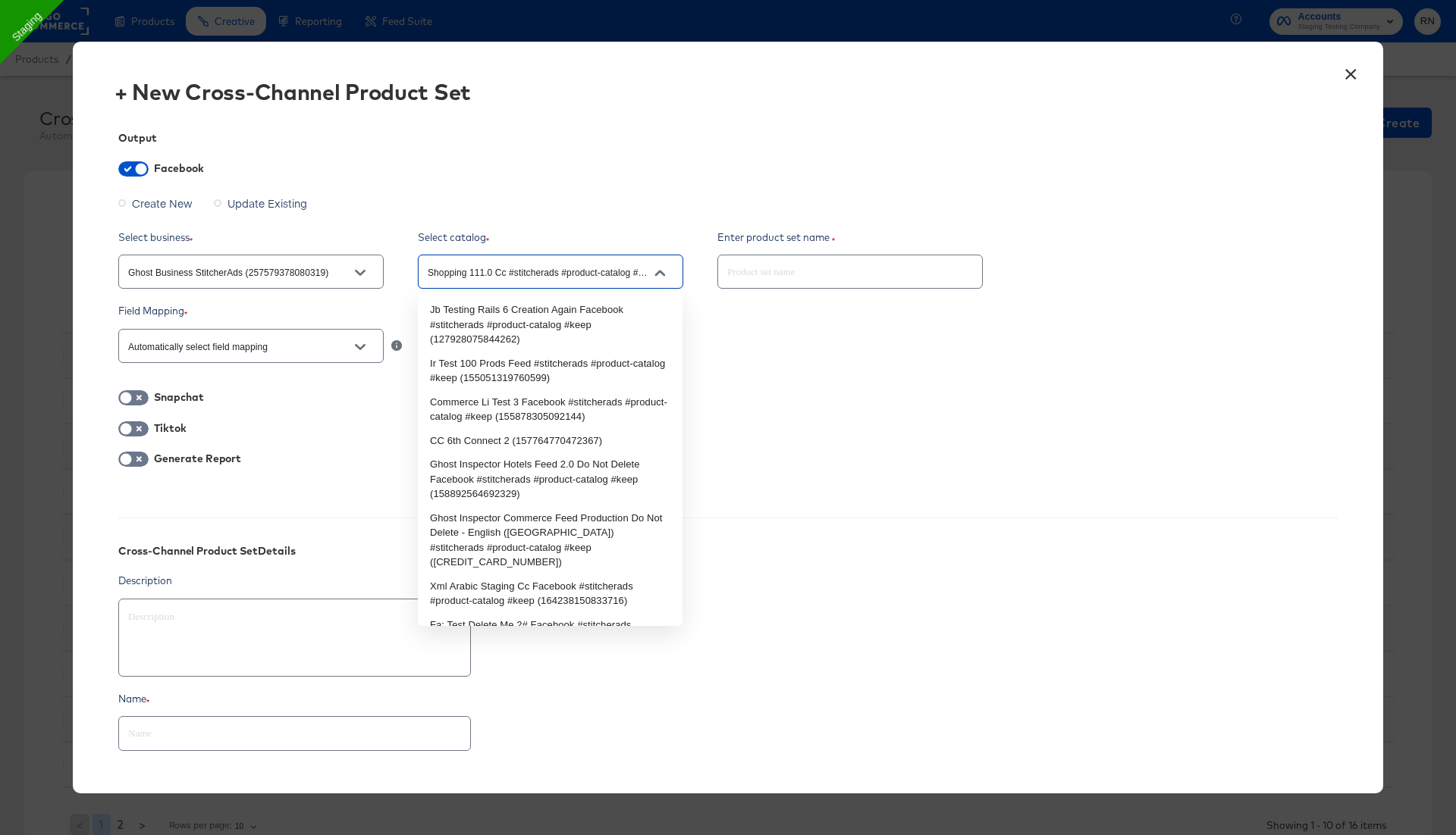
click at [487, 277] on input "Shopping 111.0 Cc #stitcherads #product-catalog #keep (284520814136210)" at bounding box center [538, 272] width 228 height 17
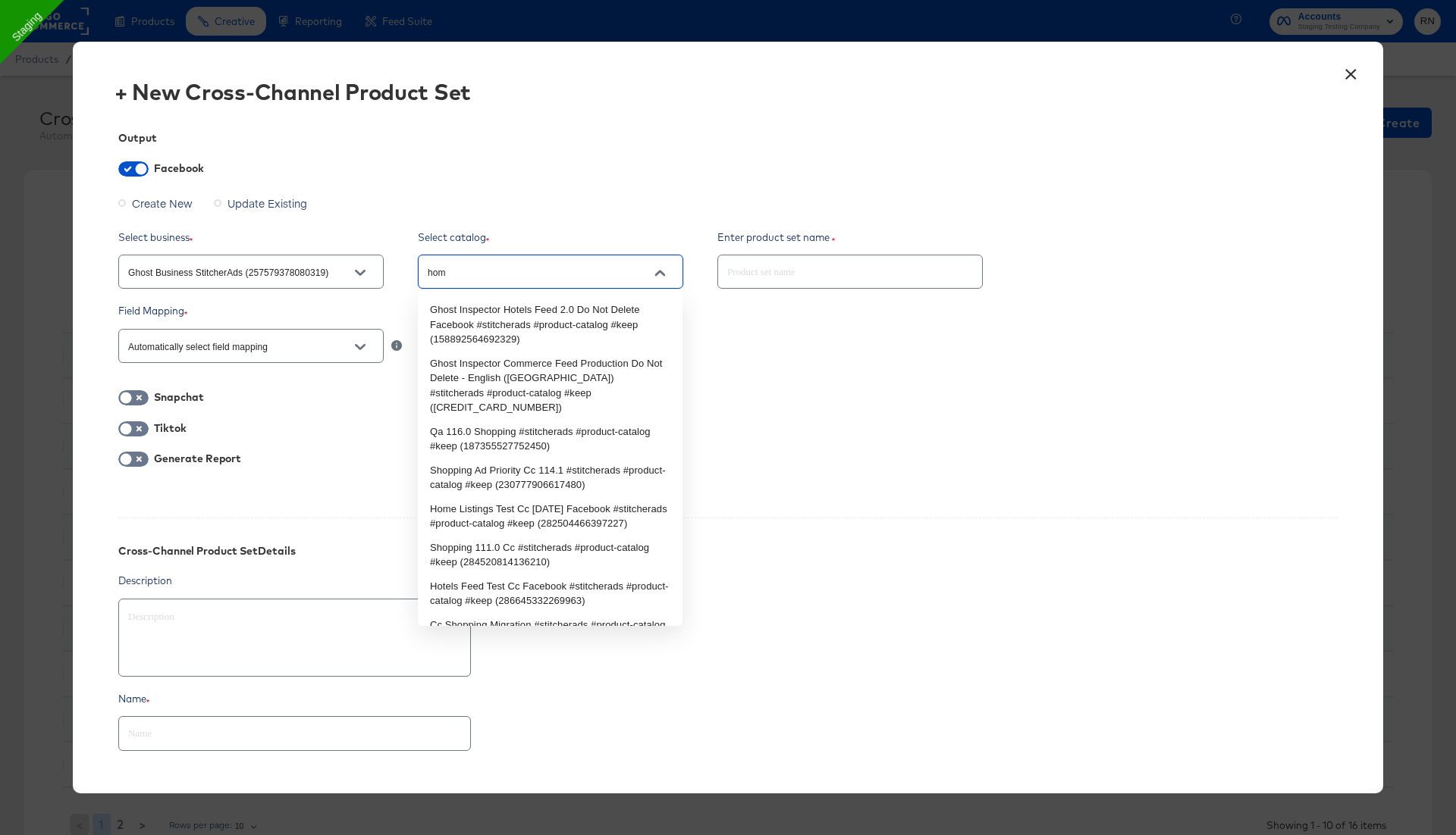
type input "home"
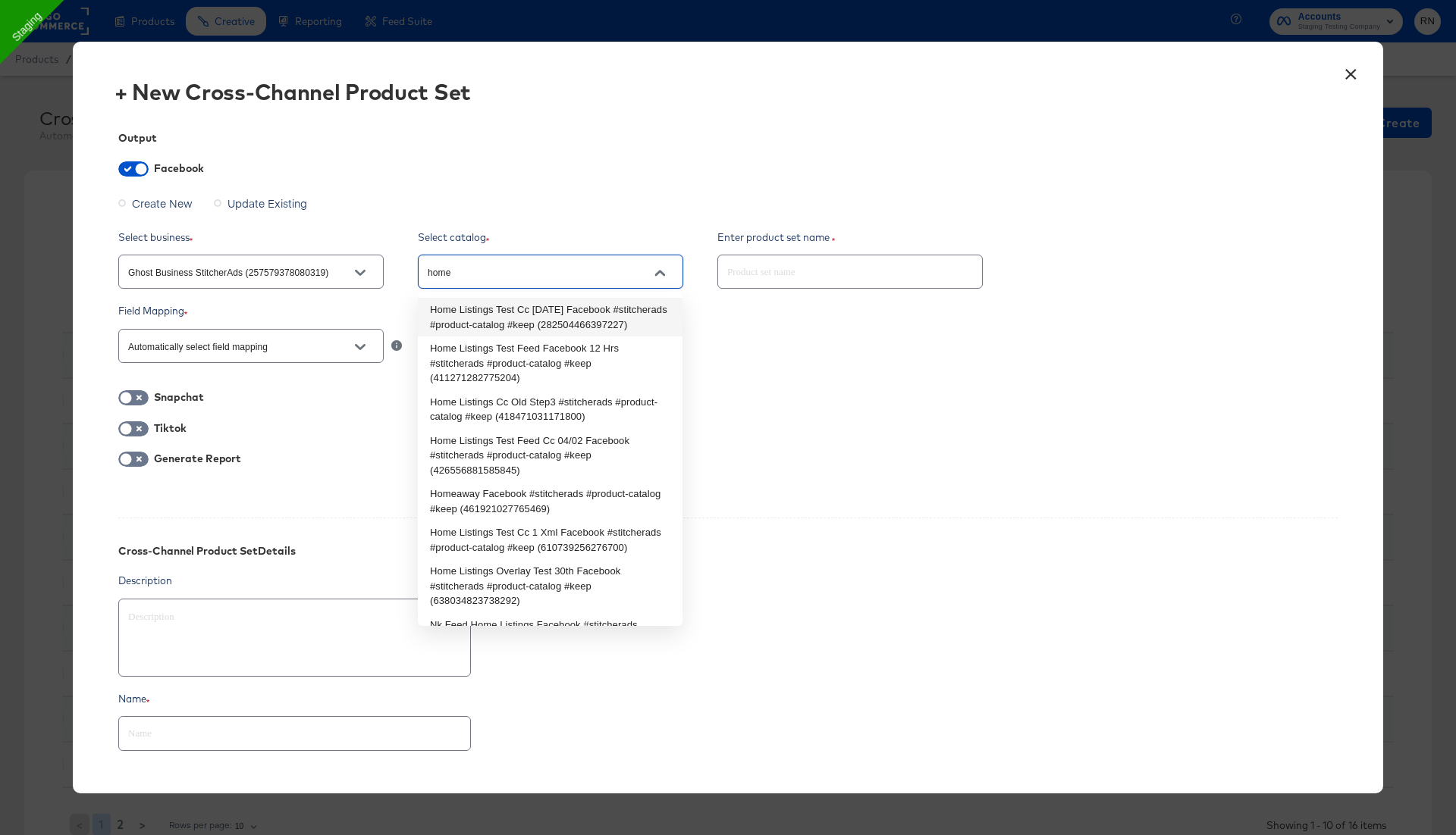
click at [478, 322] on li "Home Listings Test Cc 1st July Facebook #stitcherads #product-catalog #keep (28…" at bounding box center [550, 317] width 264 height 38
type textarea "x"
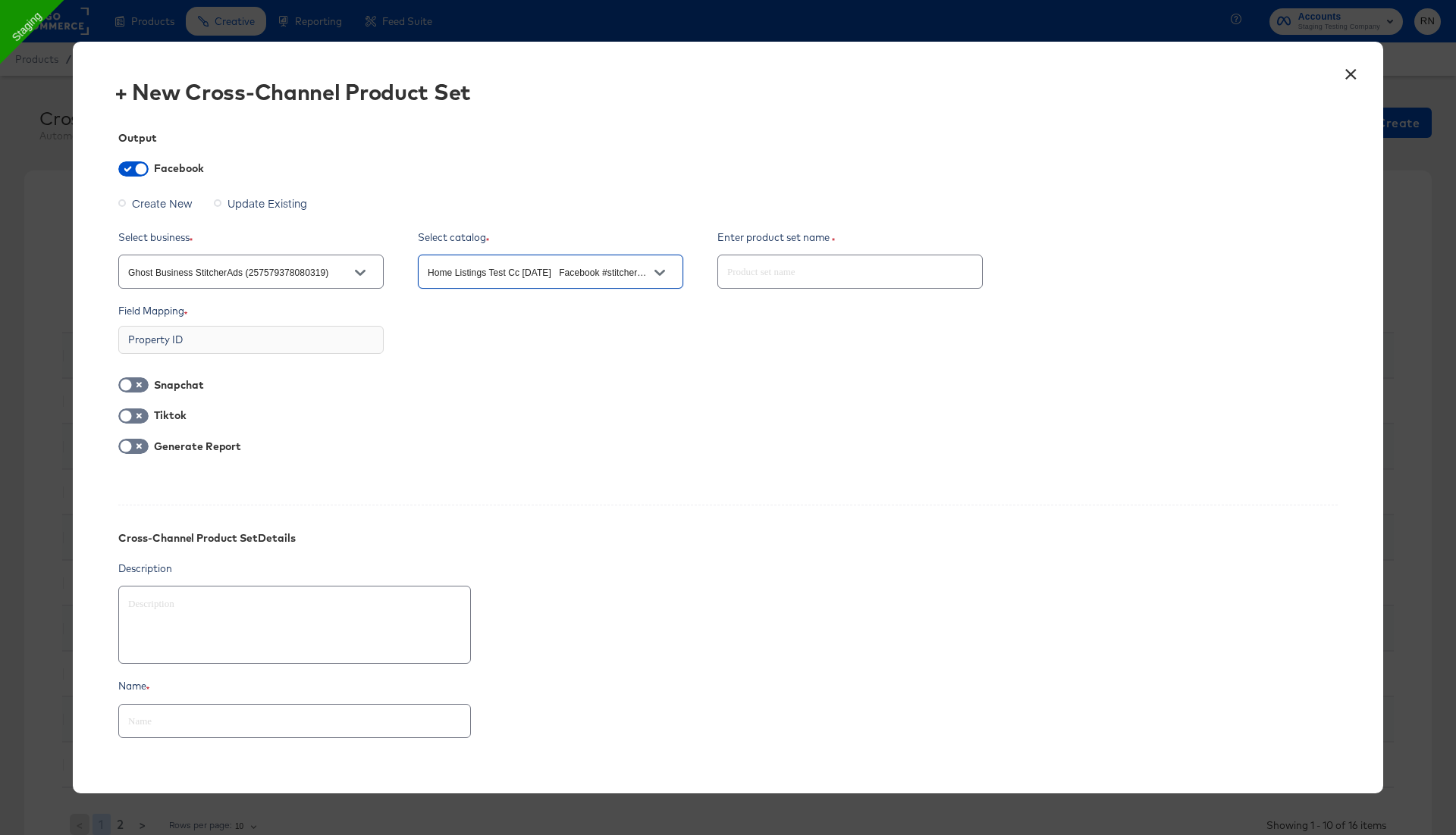
type input "Home Listings Test Cc 1st July Facebook #stitcherads #product-catalog #keep (28…"
click at [302, 338] on div "Property ID" at bounding box center [251, 339] width 265 height 28
type textarea "x"
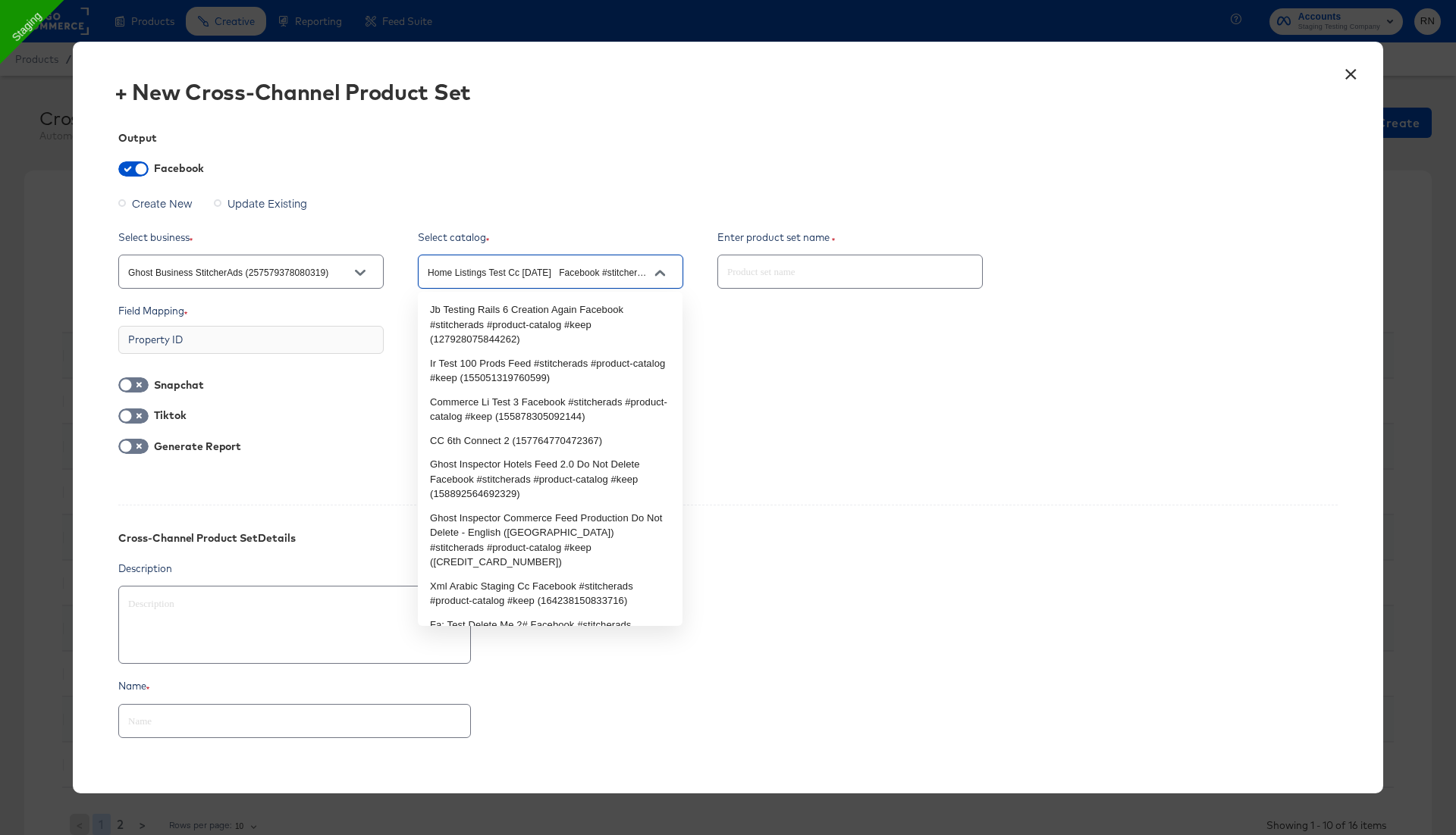
click at [479, 274] on input "Home Listings Test Cc 1st July Facebook #stitcherads #product-catalog #keep (28…" at bounding box center [538, 272] width 228 height 17
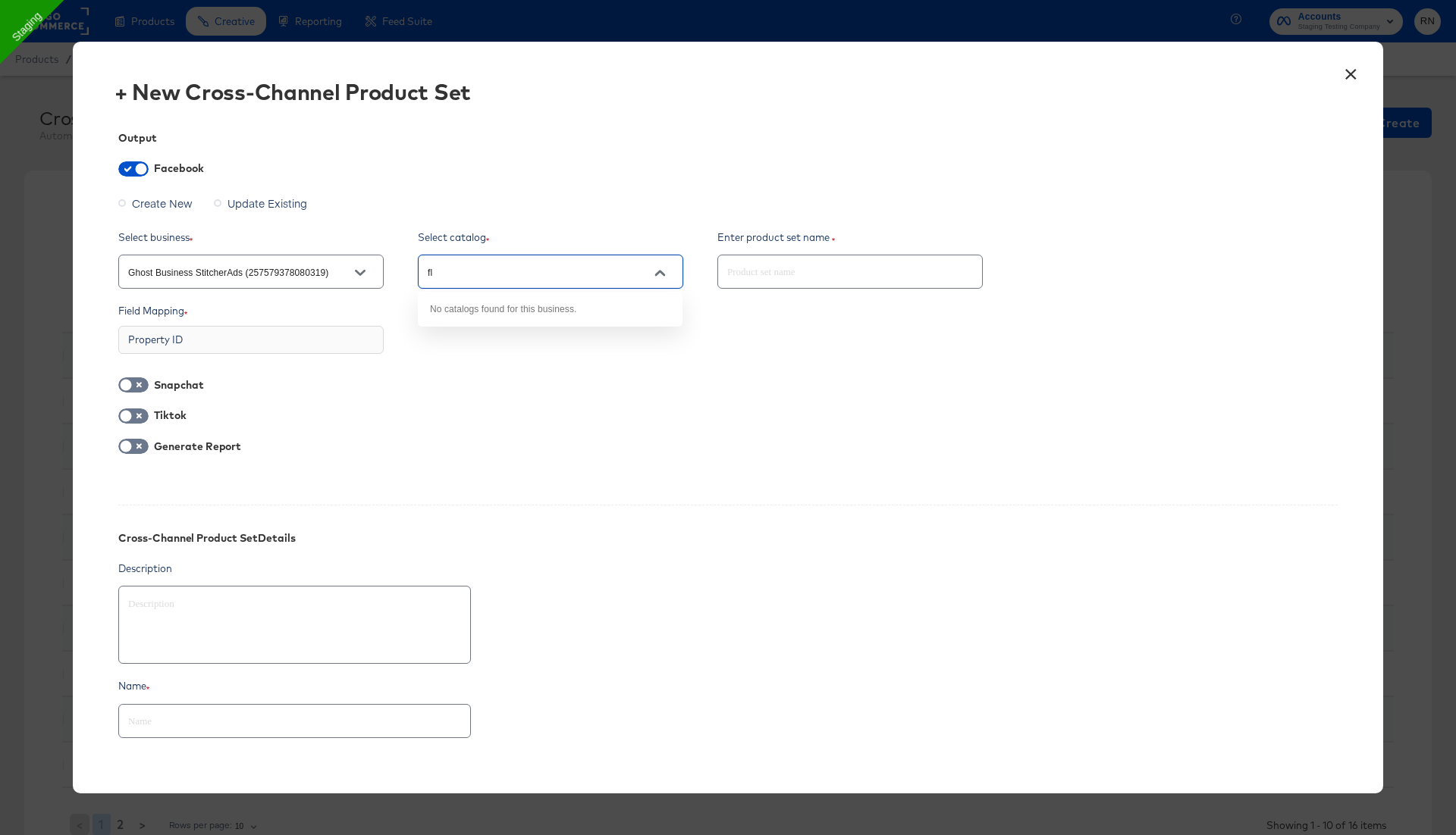
type input "fli"
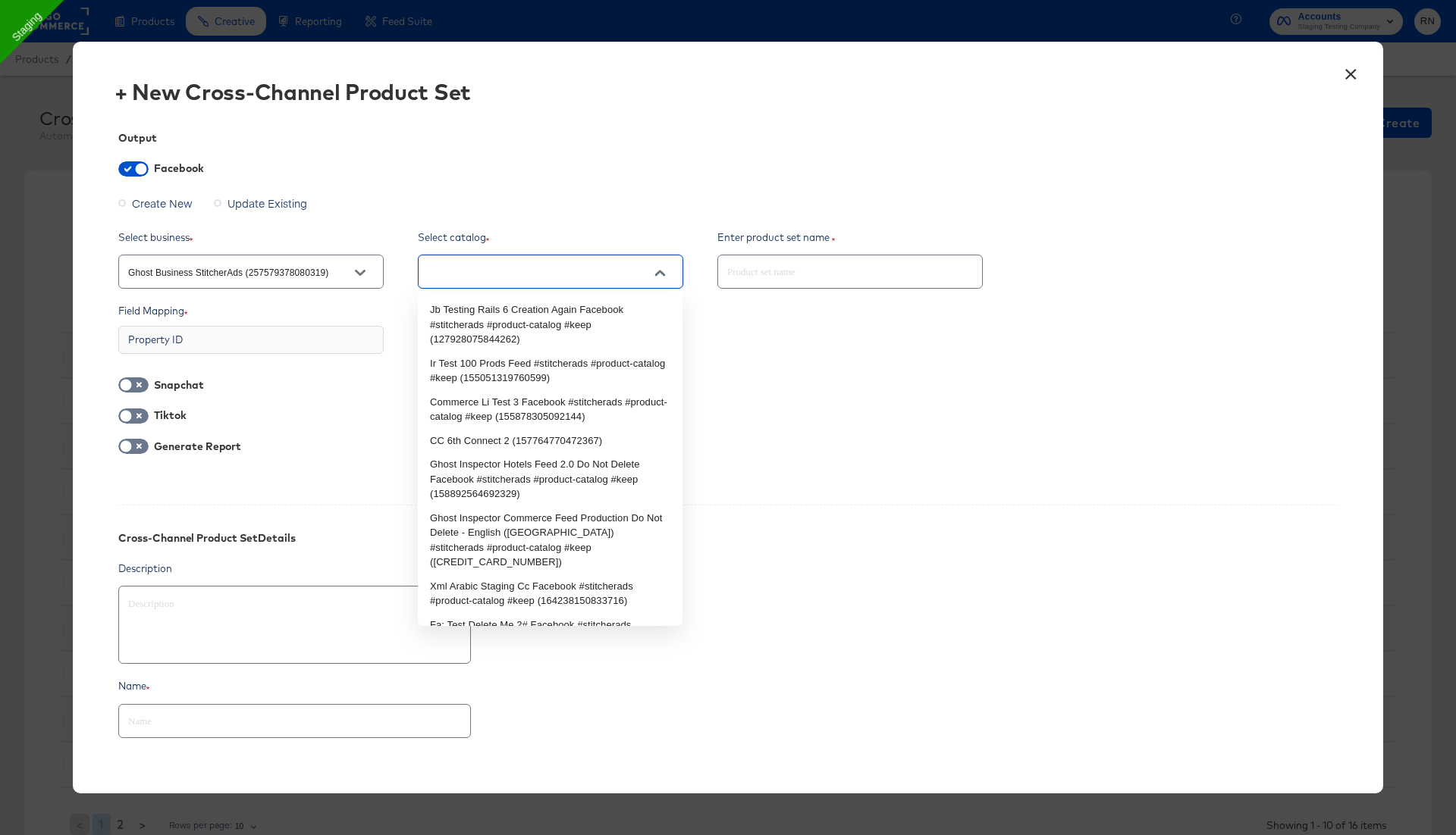
type input "Home Listings Test Cc 1st July Facebook #stitcherads #product-catalog #keep (28…"
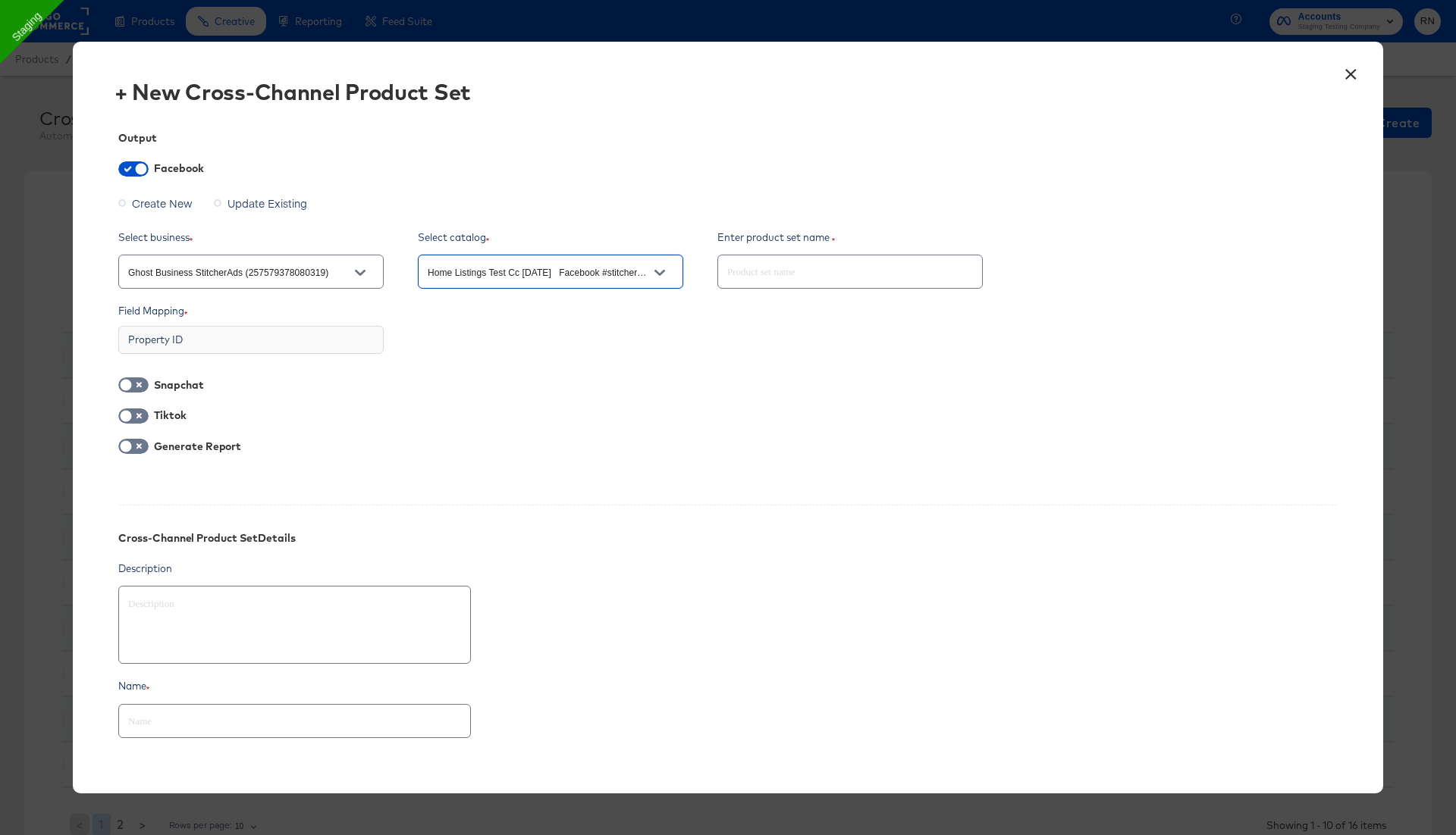
type textarea "x"
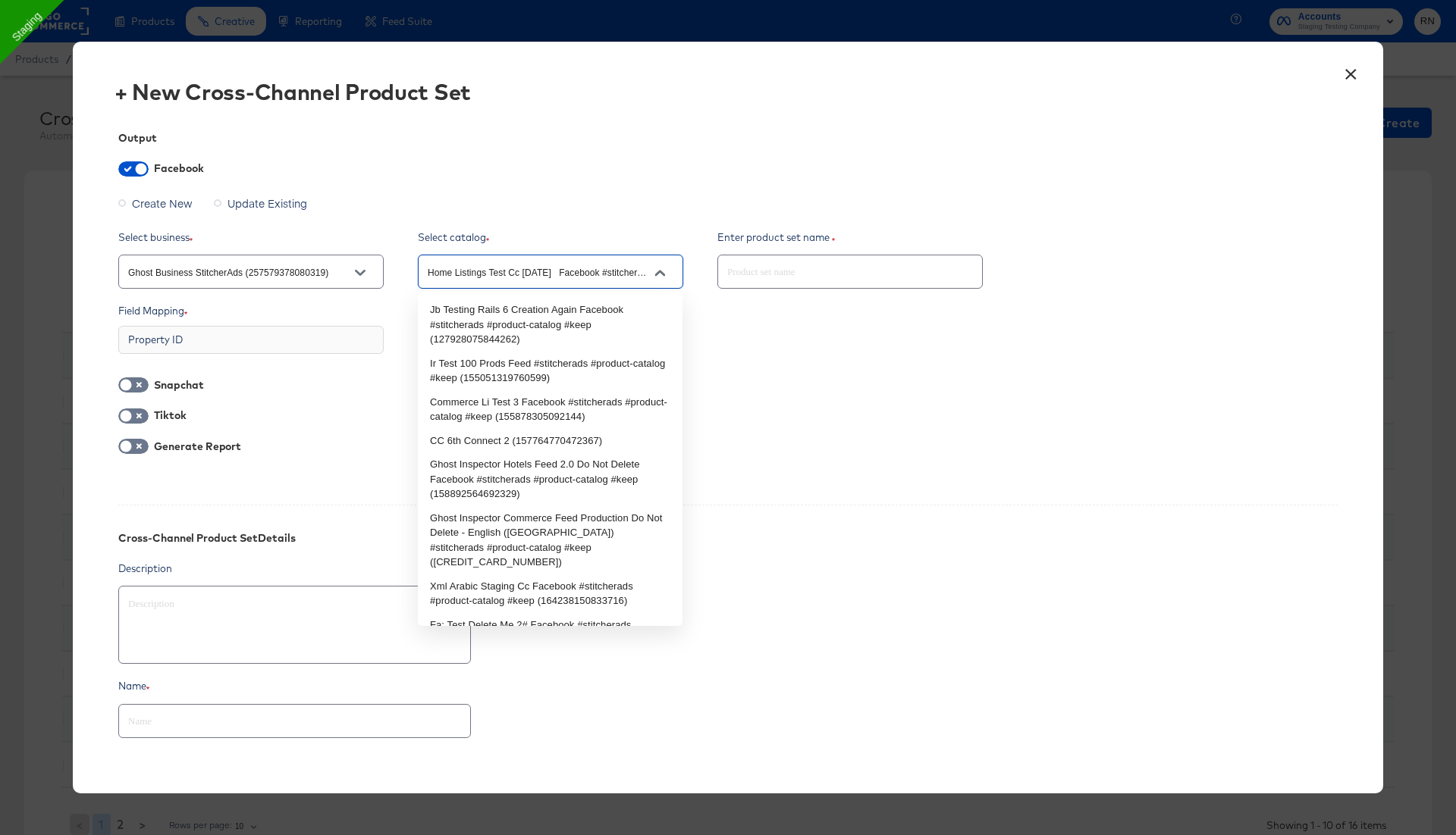
click at [567, 275] on input "Home Listings Test Cc 1st July Facebook #stitcherads #product-catalog #keep (28…" at bounding box center [538, 272] width 228 height 17
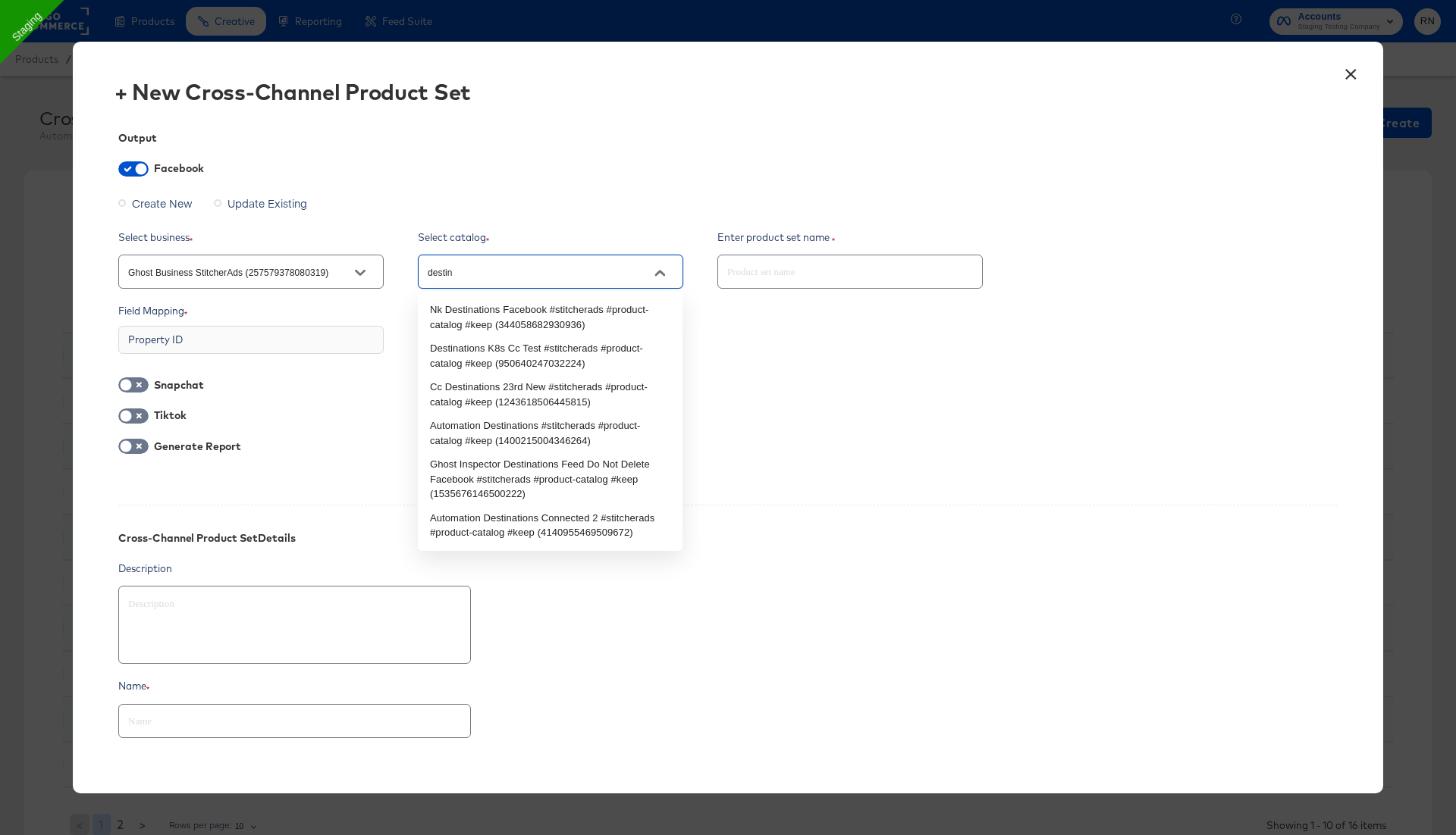
type input "destina"
click at [540, 390] on li "Cc Destinations 23rd New #stitcherads #product-catalog #keep (1243618506445815)" at bounding box center [550, 394] width 264 height 38
type textarea "x"
type input "Cc Destinations 23rd New #stitcherads #product-catalog #keep (1243618506445815)"
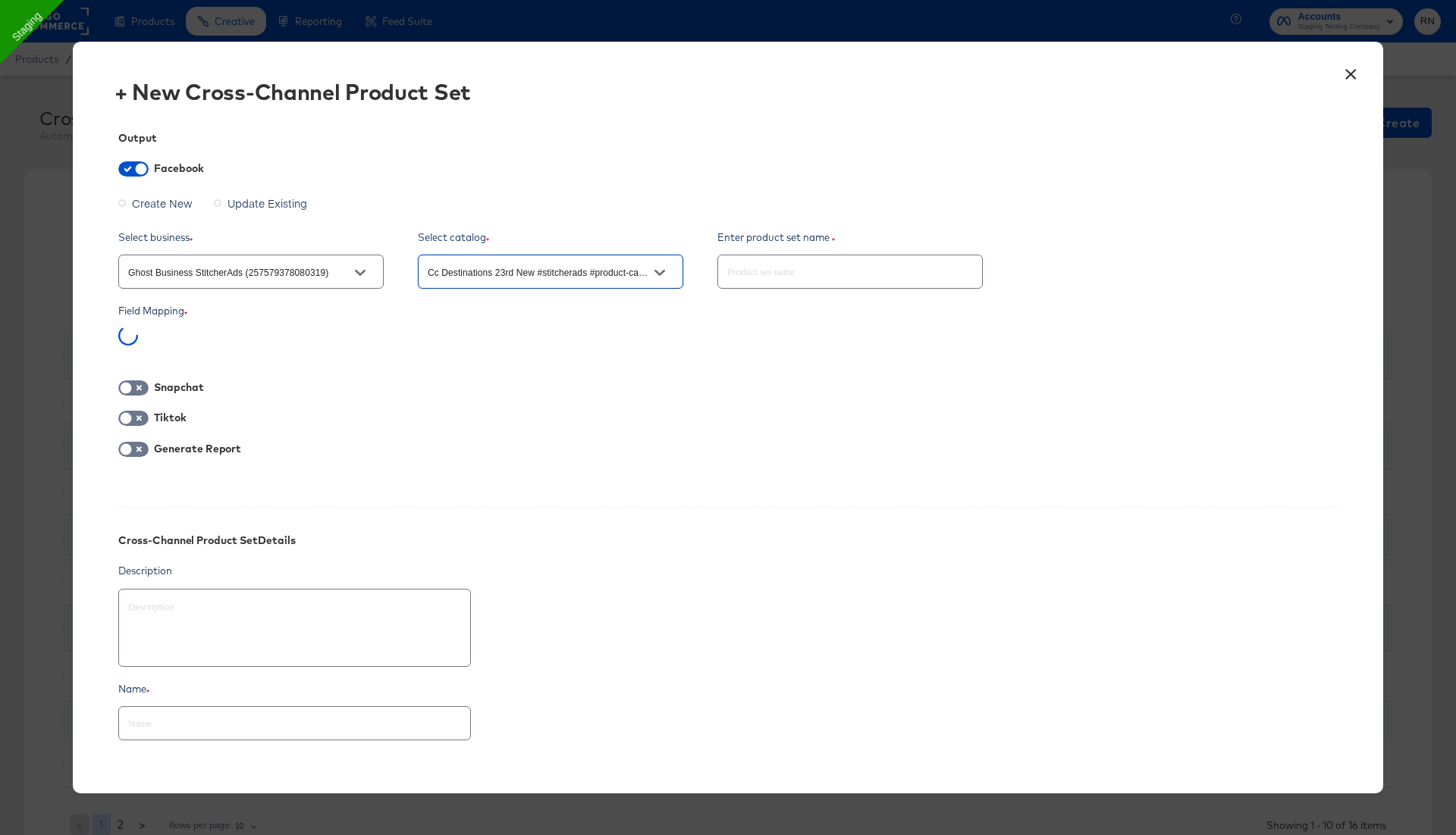
type textarea "x"
type input "Cc Destinations 23rd New #stitcherads #product-catalog #keep (1243618506445815)"
type textarea "x"
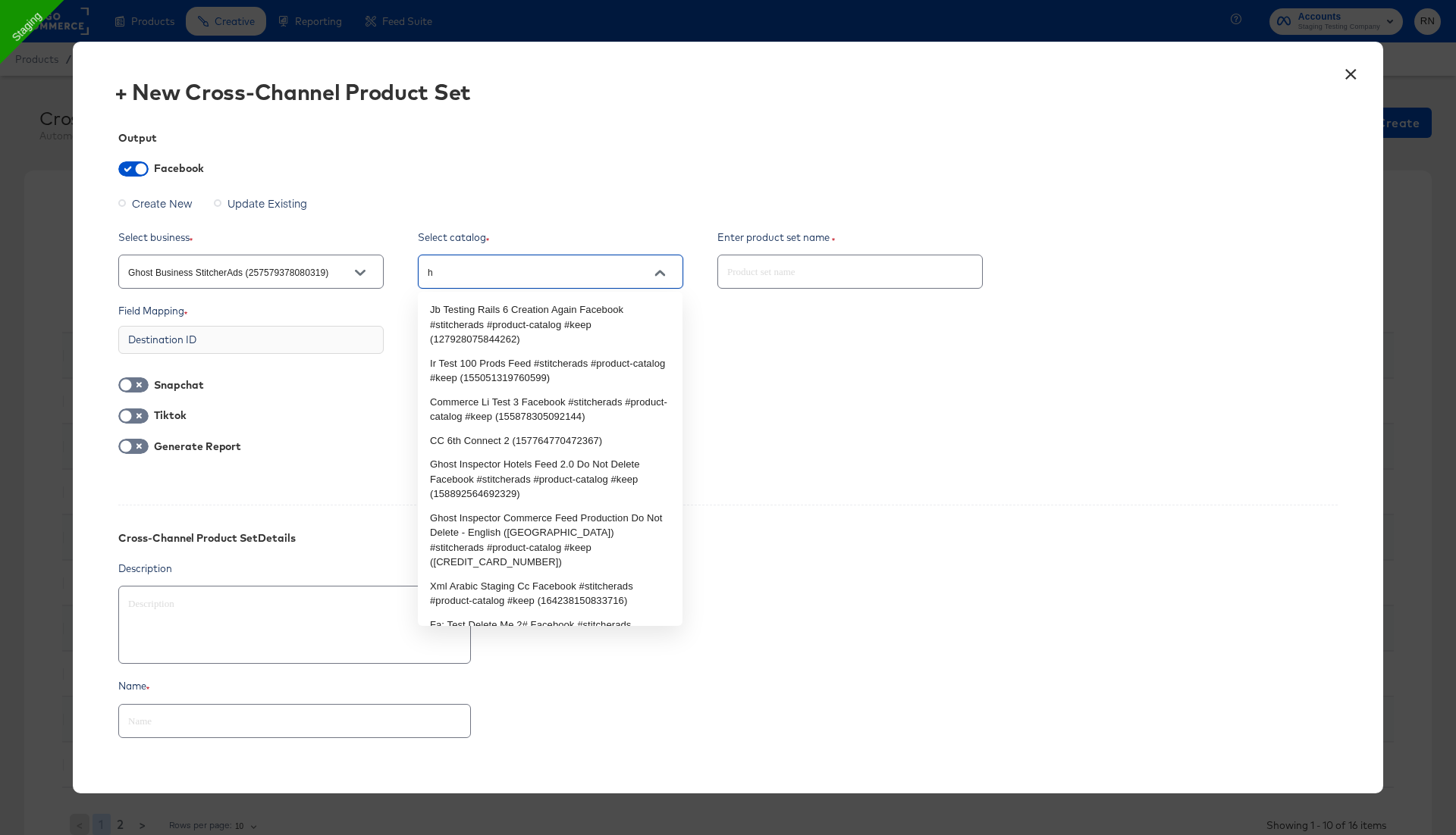
type input "ho"
type textarea "x"
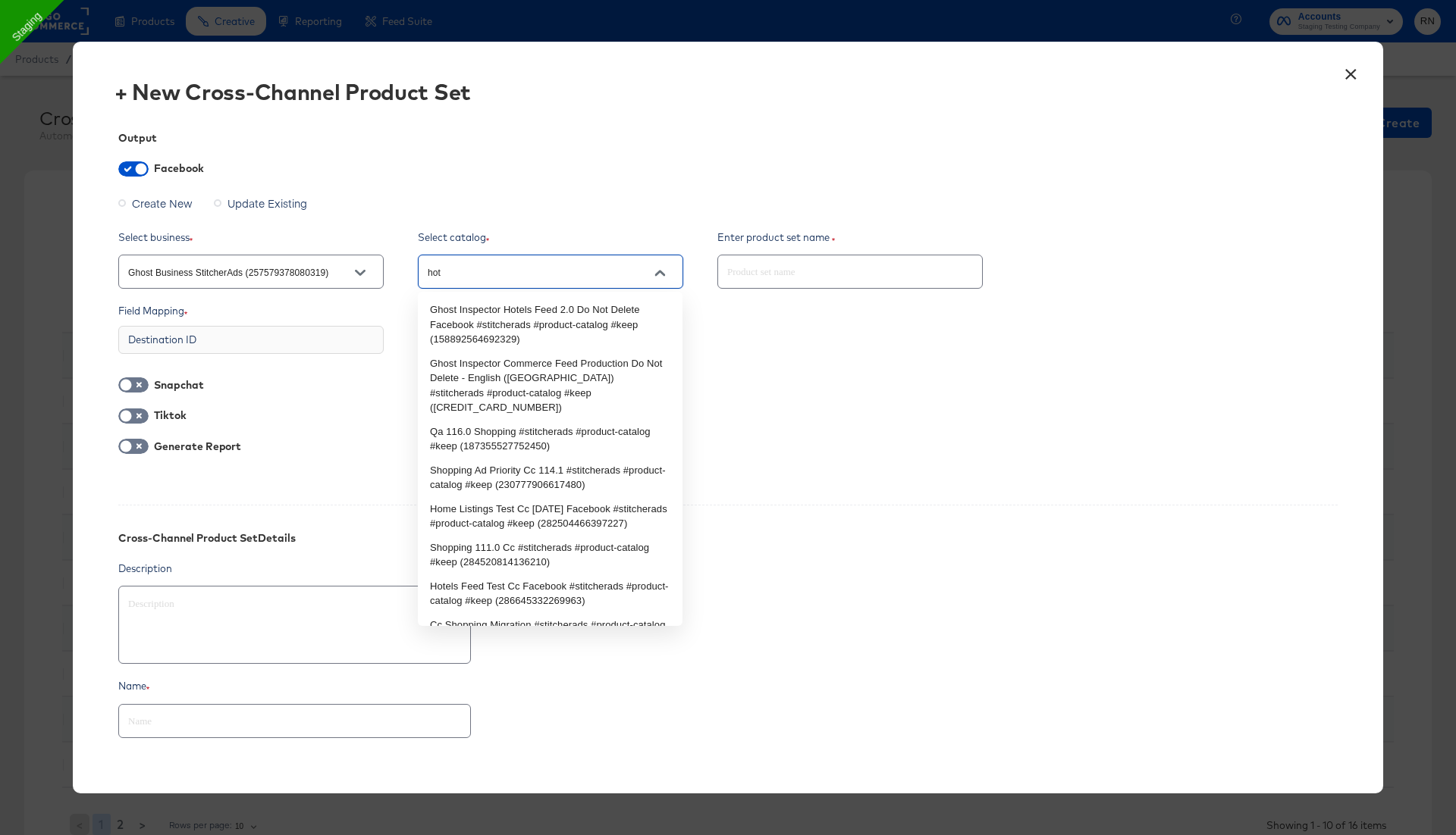
type input "hote"
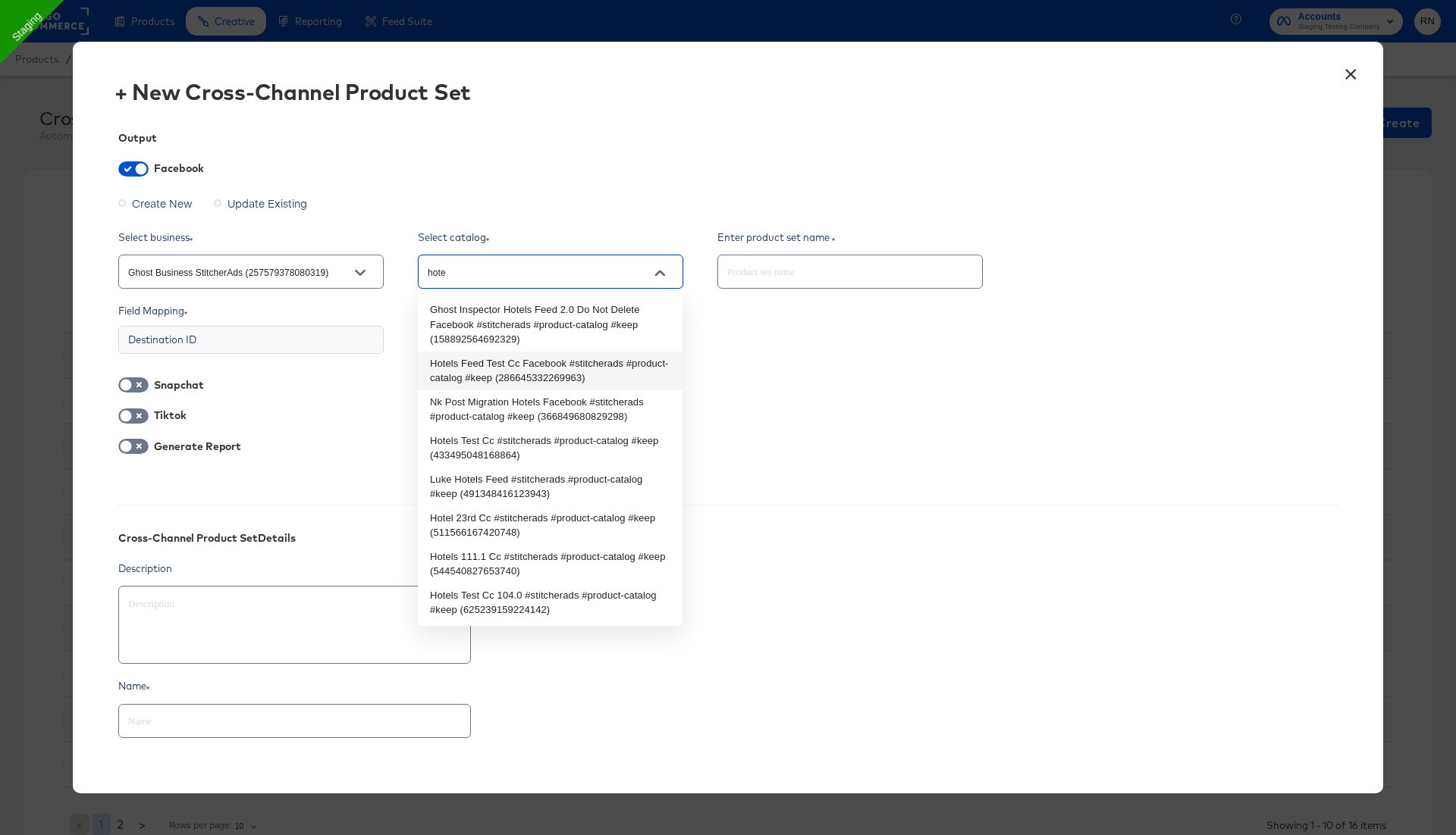
click at [535, 381] on li "Hotels Feed Test Cc Facebook #stitcherads #product-catalog #keep (2866453322699…" at bounding box center [550, 371] width 264 height 38
type textarea "x"
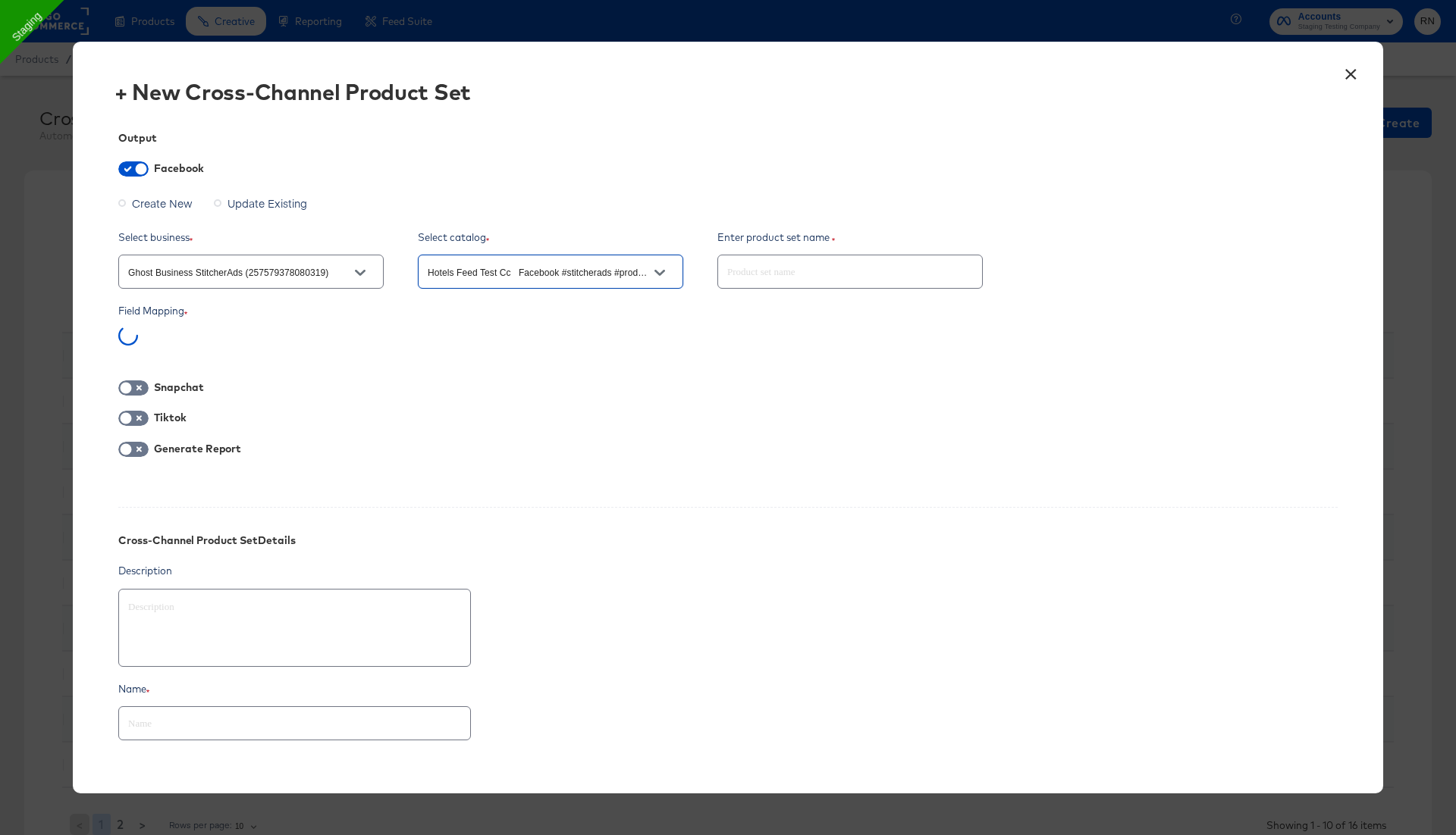
type input "Hotels Feed Test Cc Facebook #stitcherads #product-catalog #keep (2866453322699…"
click at [604, 392] on div "Snapchat" at bounding box center [727, 387] width 1219 height 19
type textarea "x"
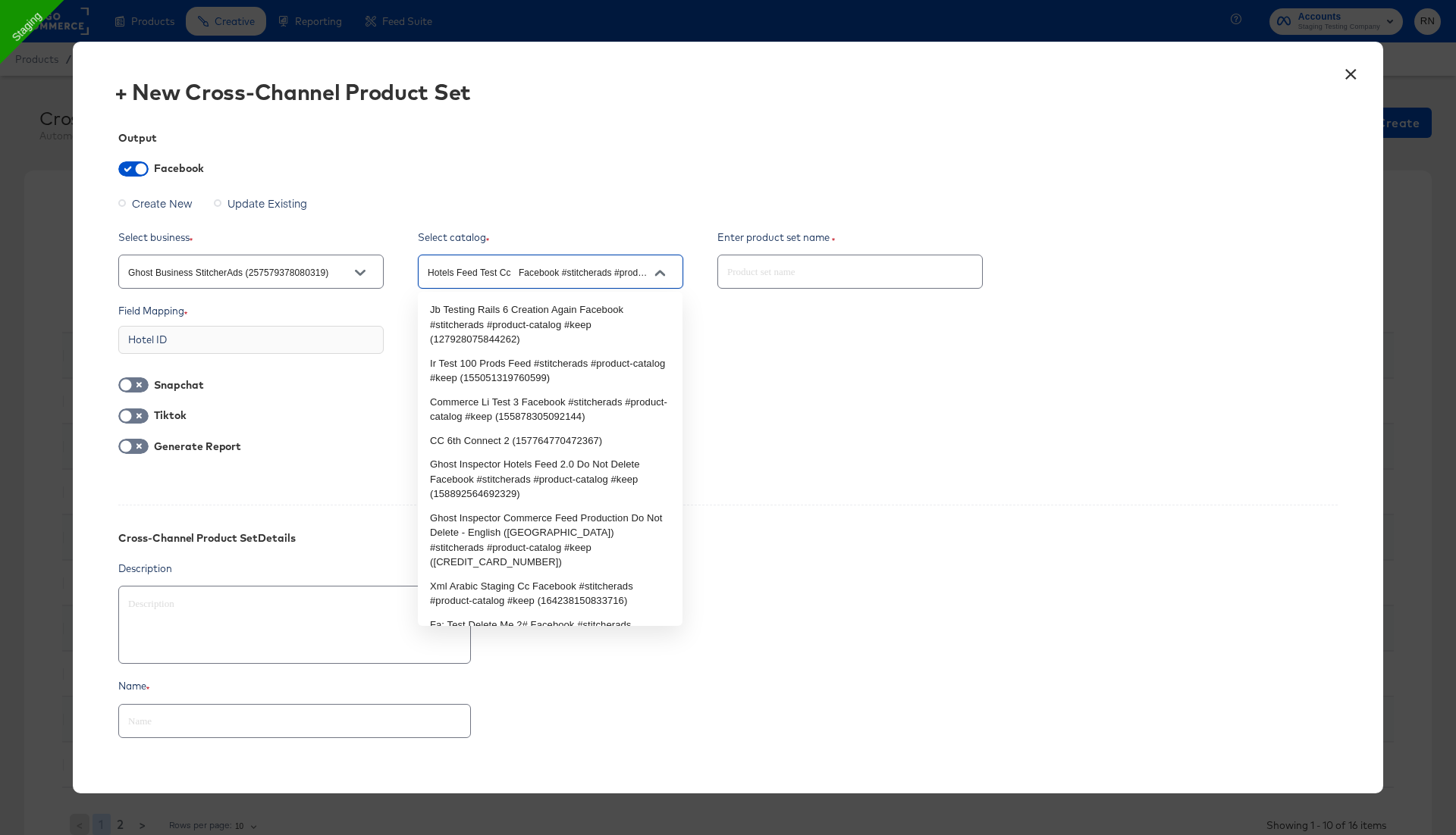
click at [599, 267] on input "Hotels Feed Test Cc Facebook #stitcherads #product-catalog #keep (2866453322699…" at bounding box center [538, 272] width 228 height 17
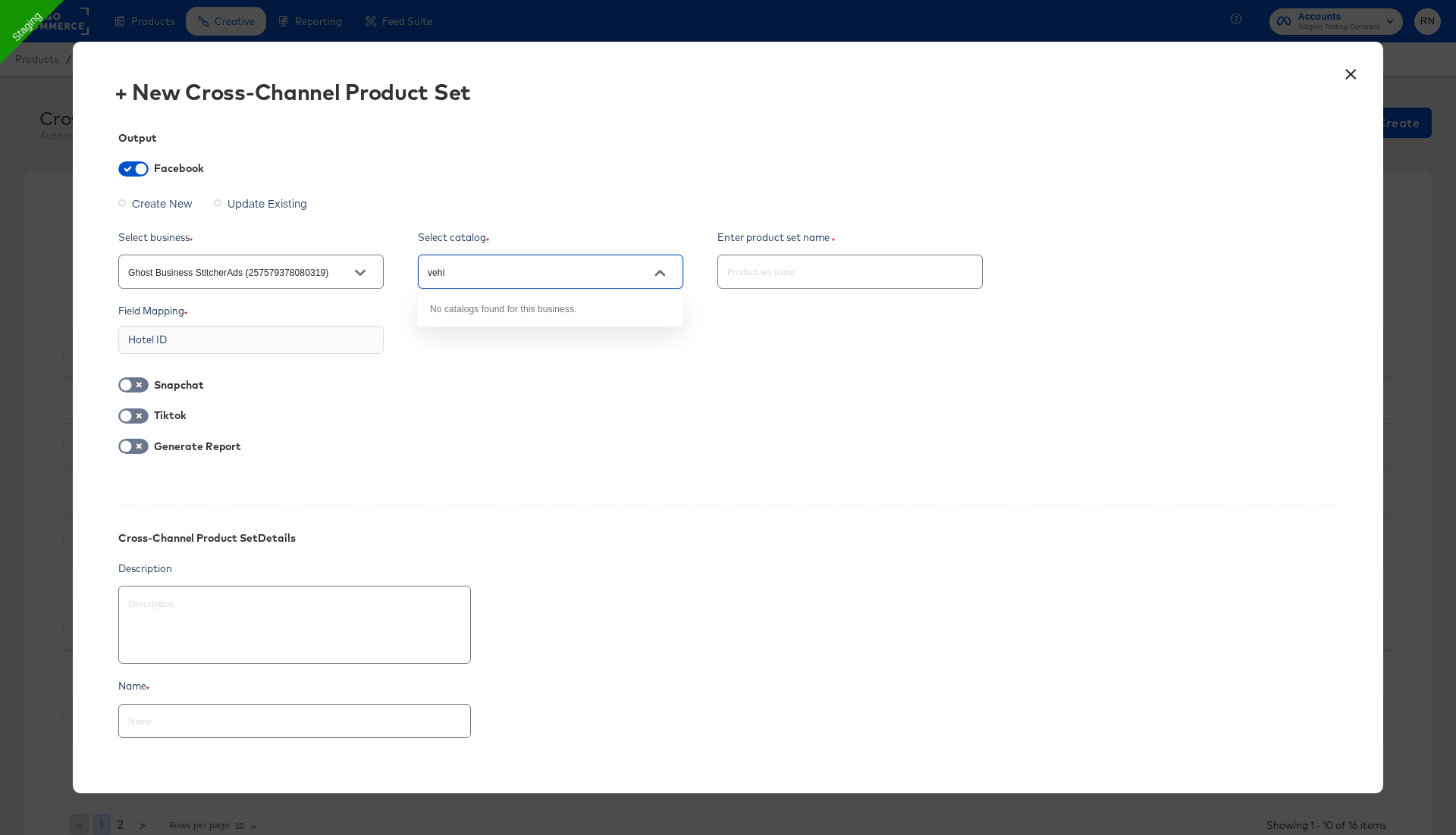
type input "Hotels Feed Test Cc Facebook #stitcherads #product-catalog #keep (2866453322699…"
type textarea "x"
click at [1362, 76] on button "×" at bounding box center [1350, 71] width 27 height 27
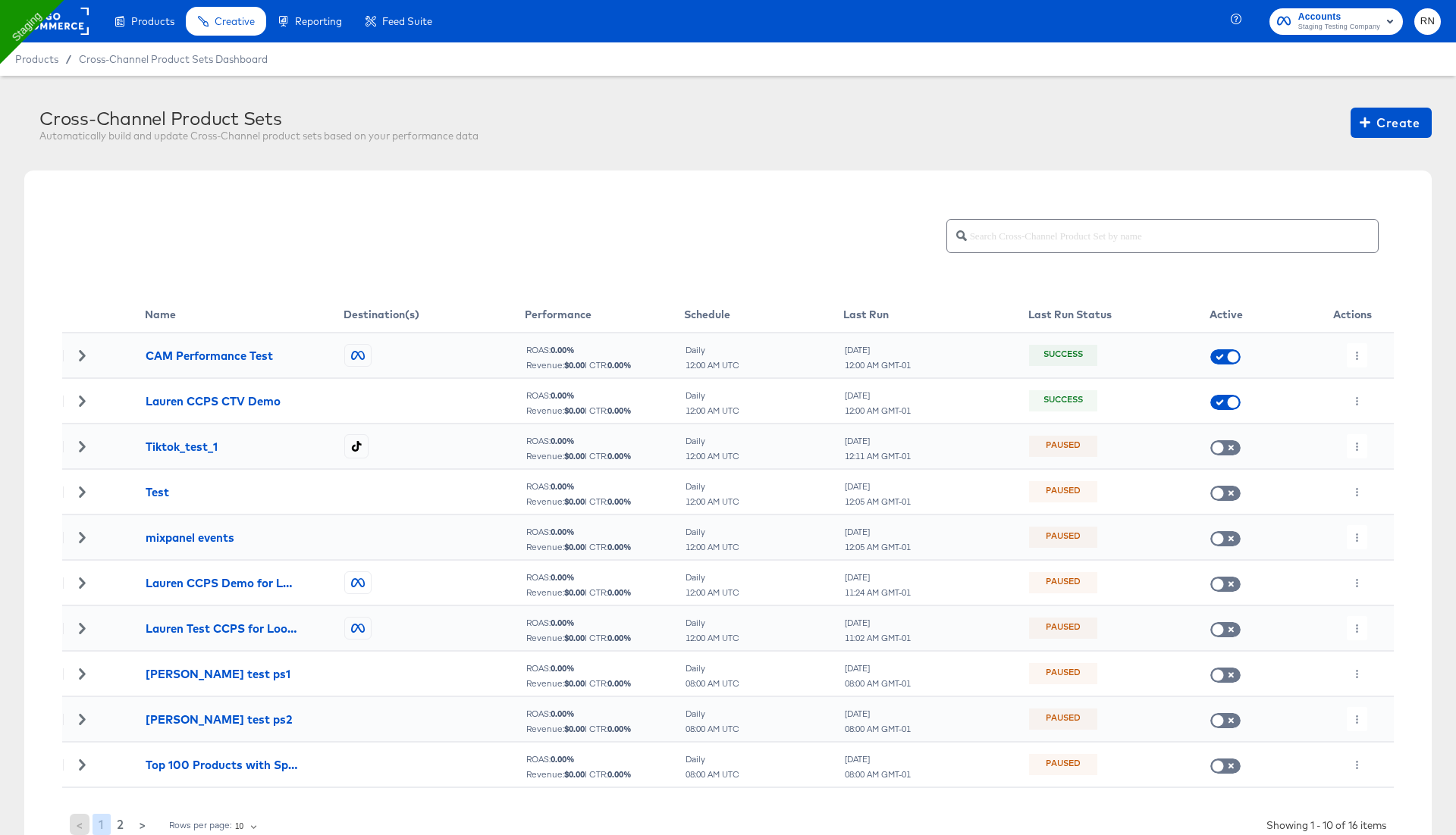
click at [80, 356] on icon at bounding box center [82, 355] width 11 height 11
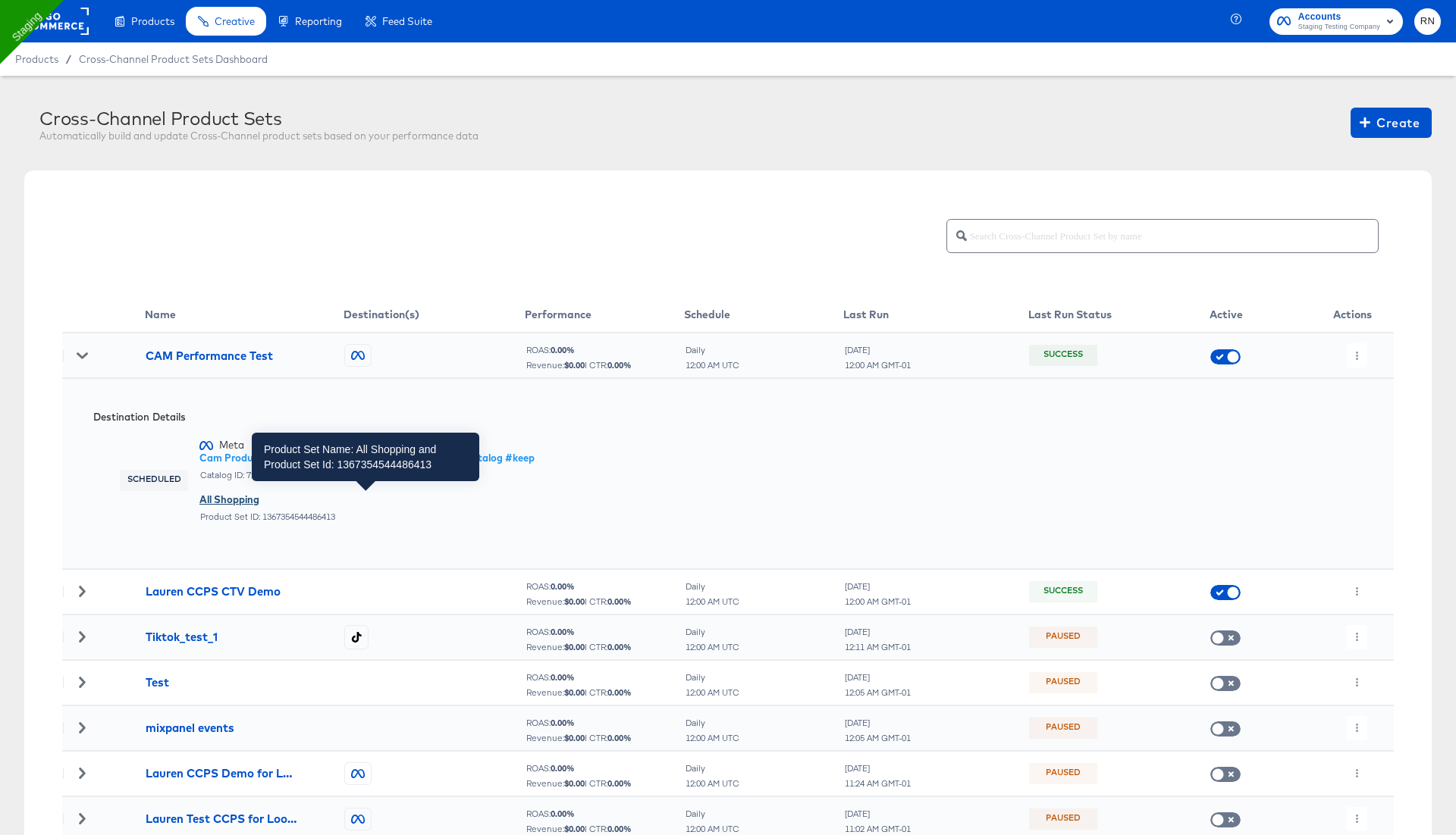
click at [220, 495] on div "All Shopping" at bounding box center [367, 499] width 335 height 14
